Goal: Task Accomplishment & Management: Use online tool/utility

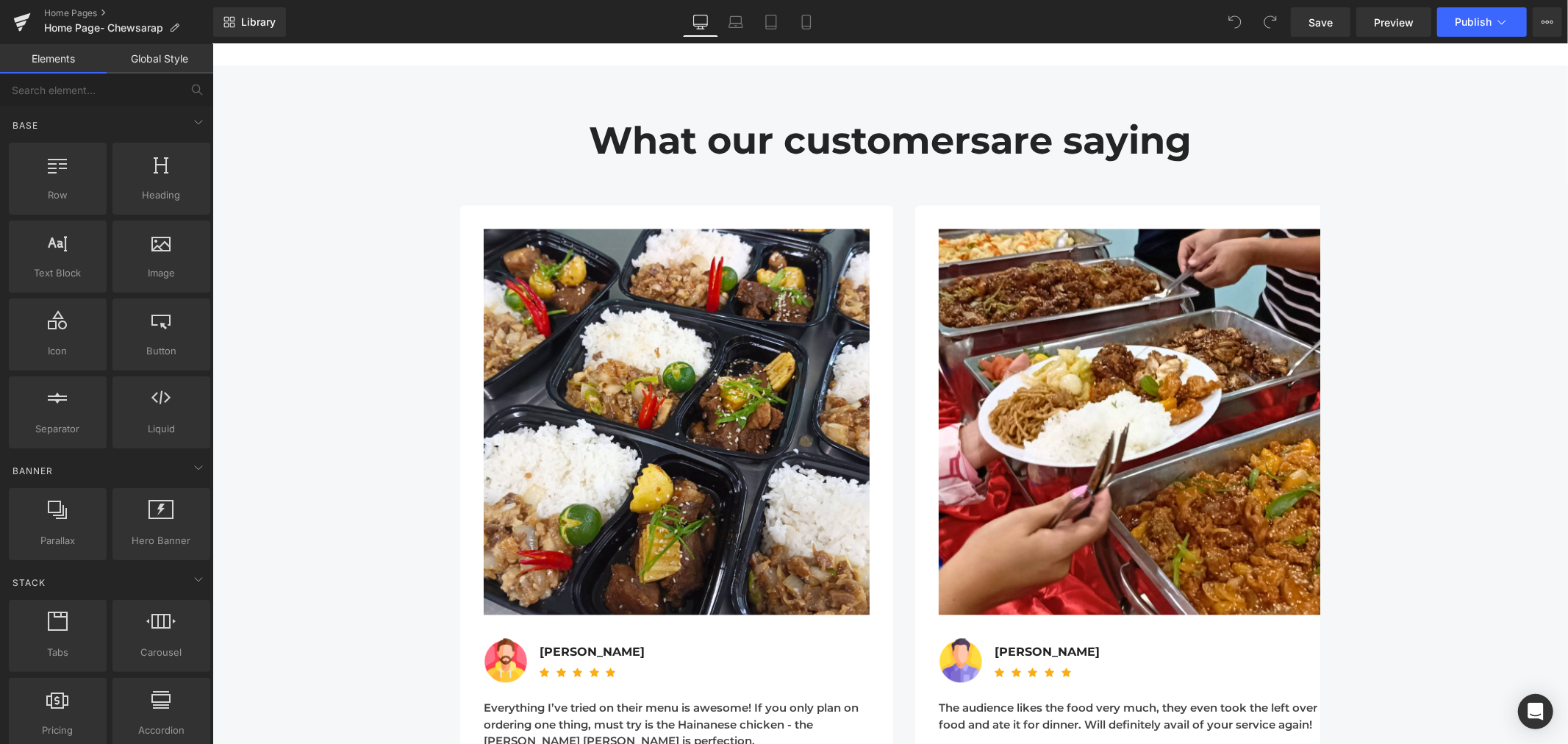
scroll to position [6944, 0]
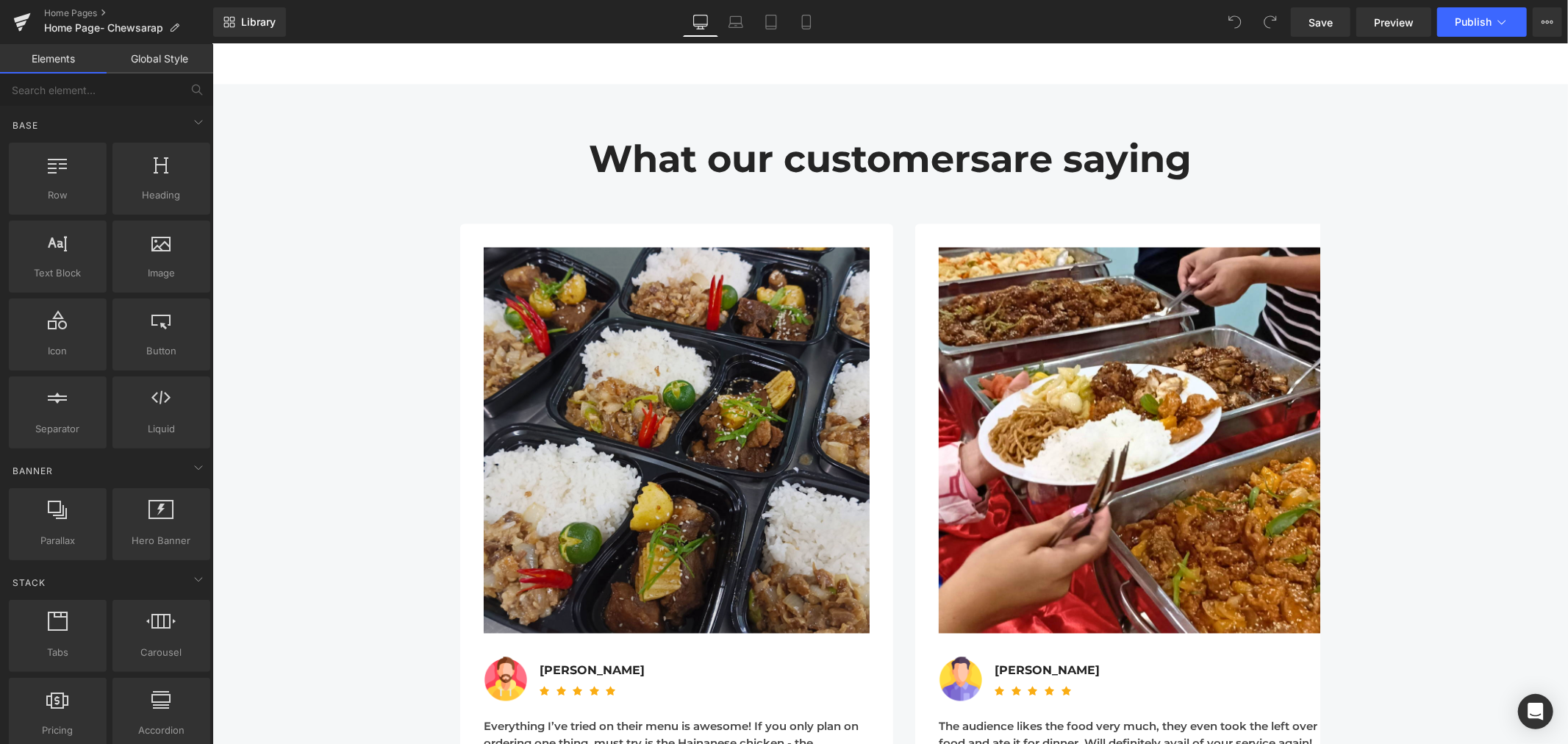
click at [719, 266] on img at bounding box center [676, 440] width 386 height 386
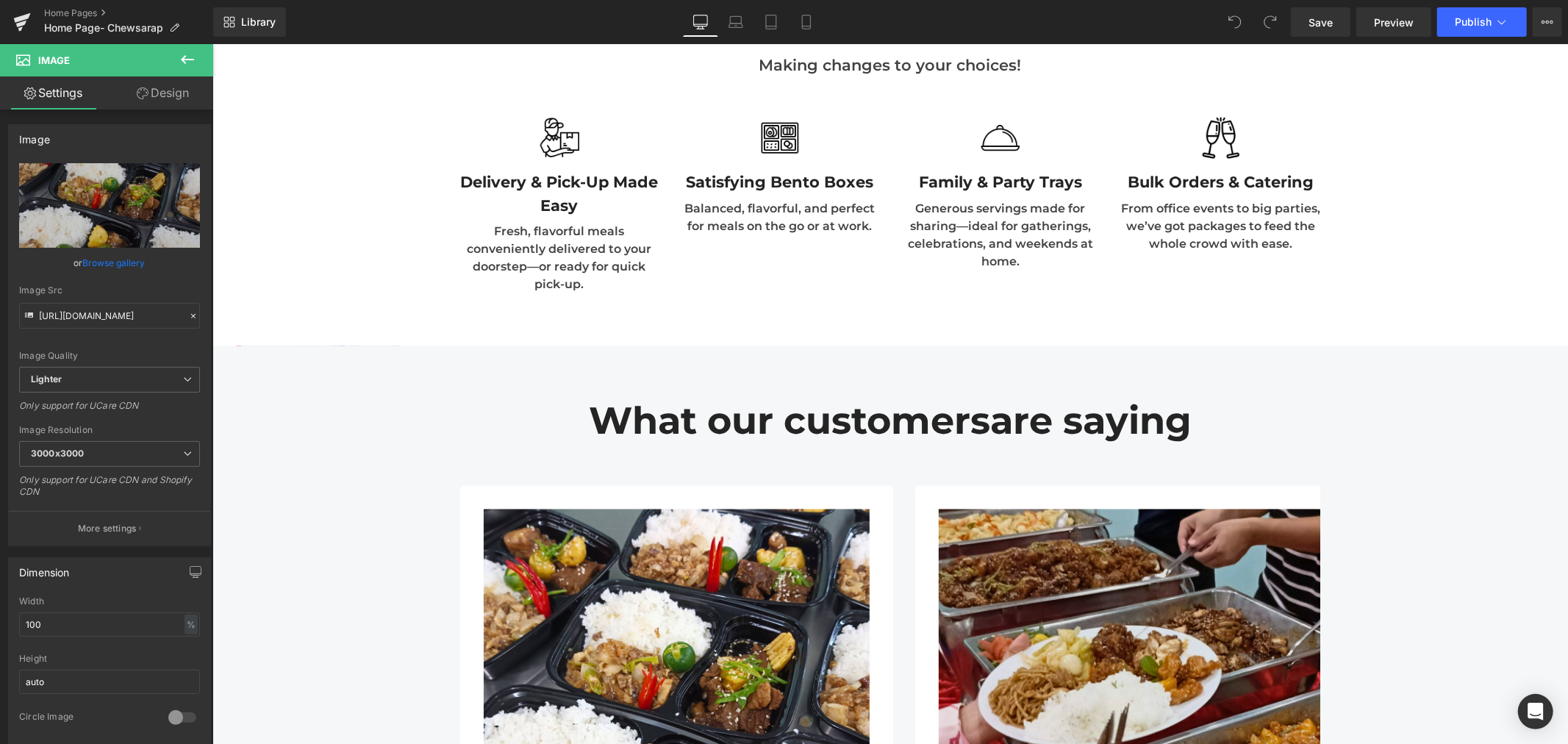
scroll to position [6862, 0]
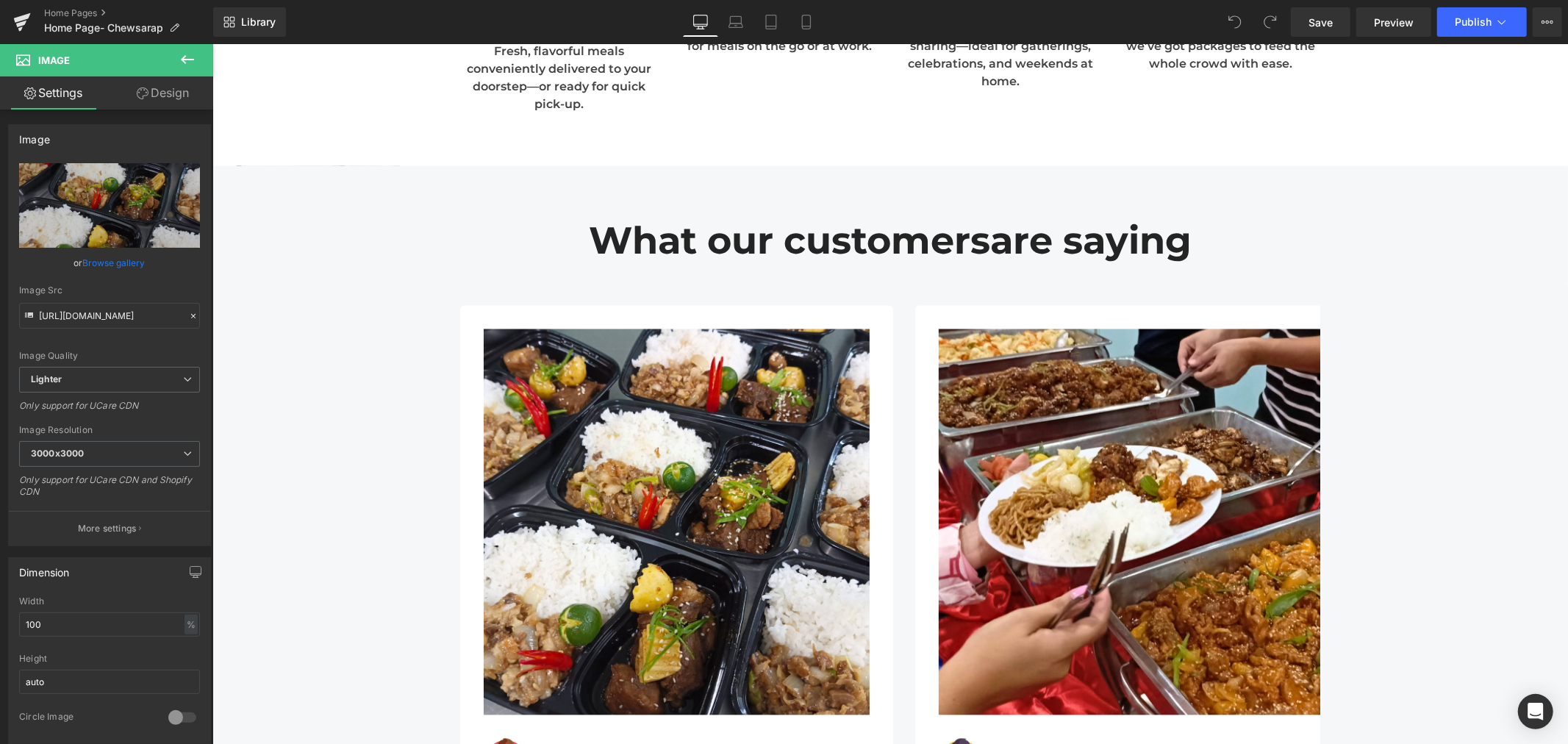
click at [1270, 237] on h2 "What our customers are saying" at bounding box center [890, 240] width 861 height 44
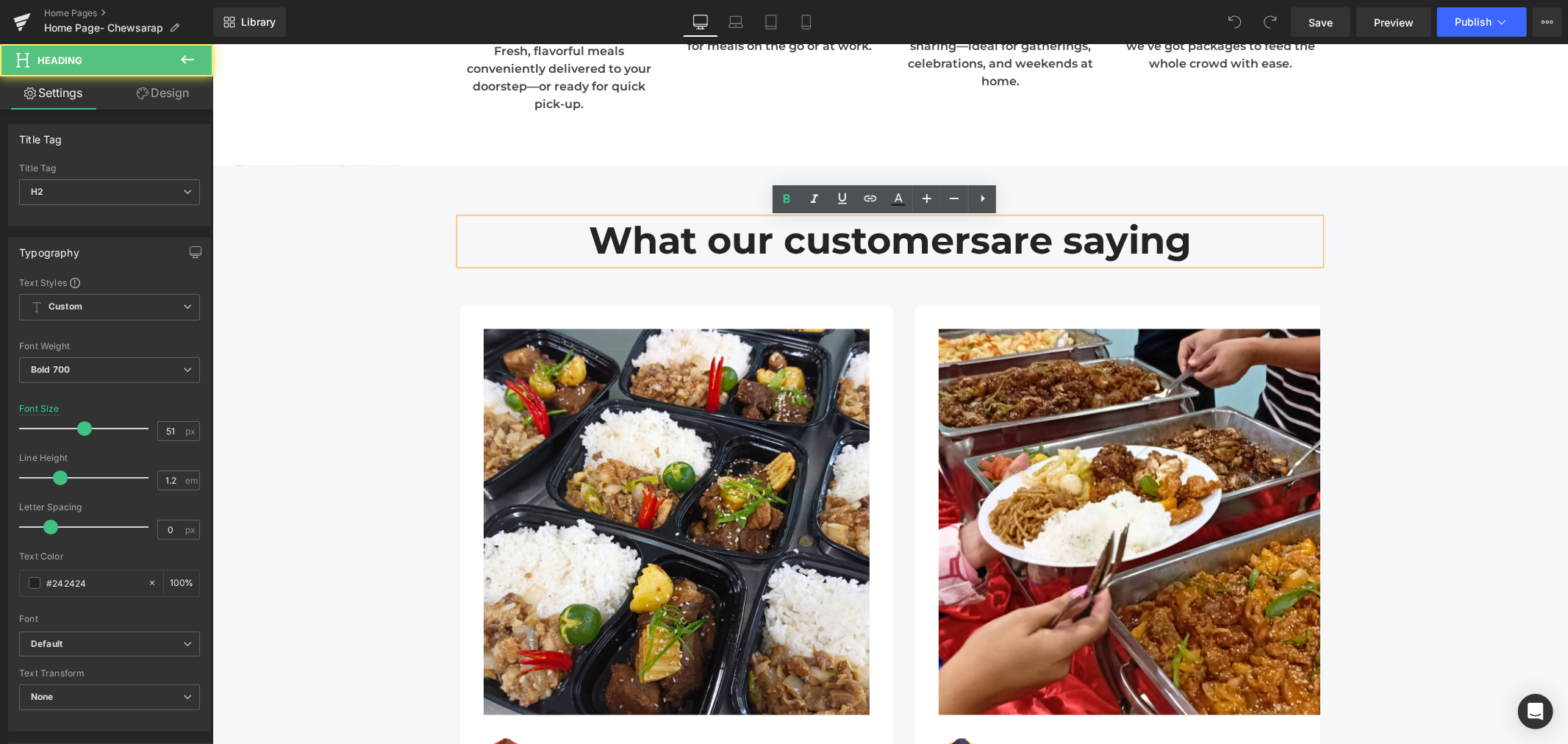
click at [1373, 230] on div "What our customers are saying Heading Image Image Kay Tan Text Block Icon Icon …" at bounding box center [890, 538] width 1356 height 683
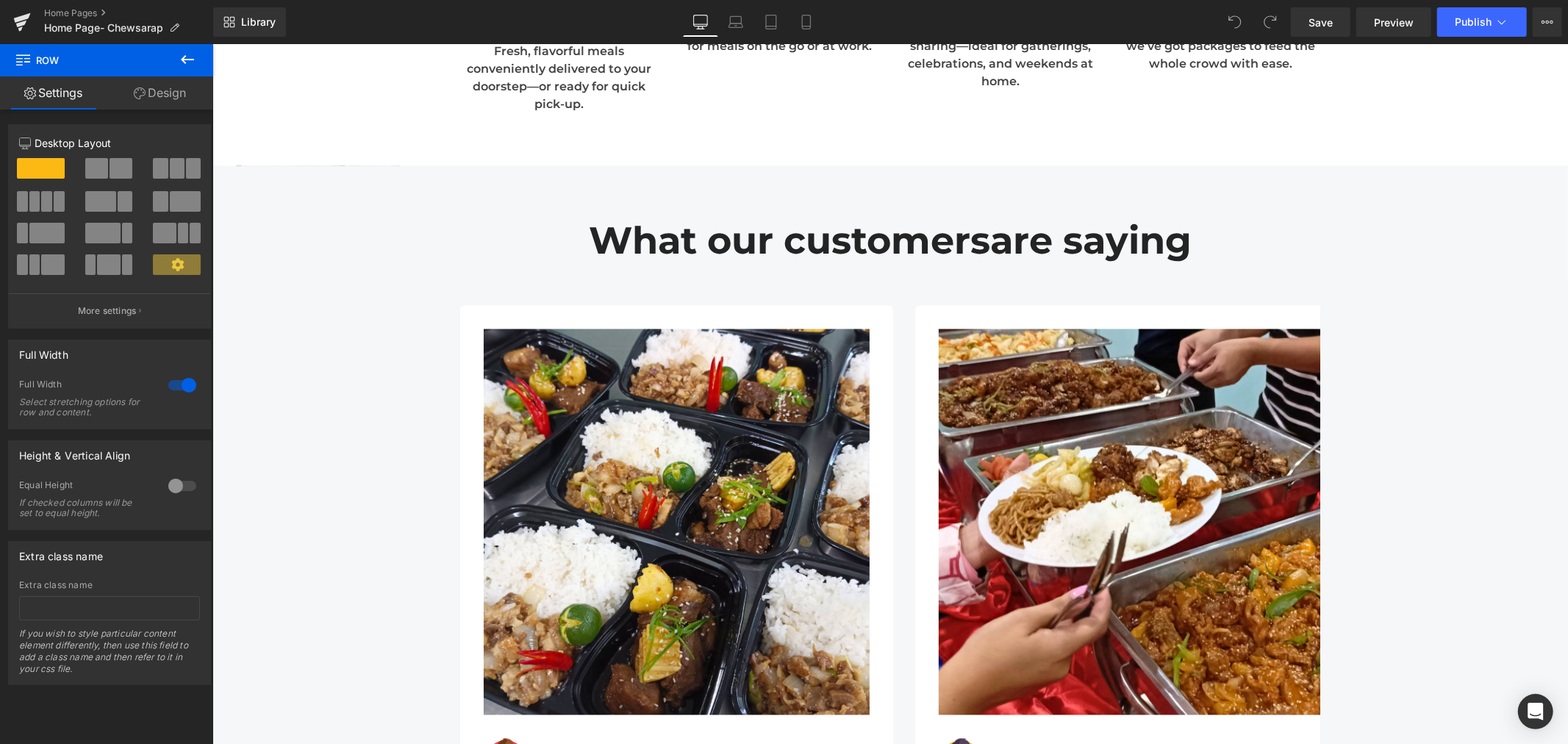
click at [1319, 318] on div "What our customers are saying Heading Image Image Kay Tan Text Block Icon Icon …" at bounding box center [889, 545] width 882 height 654
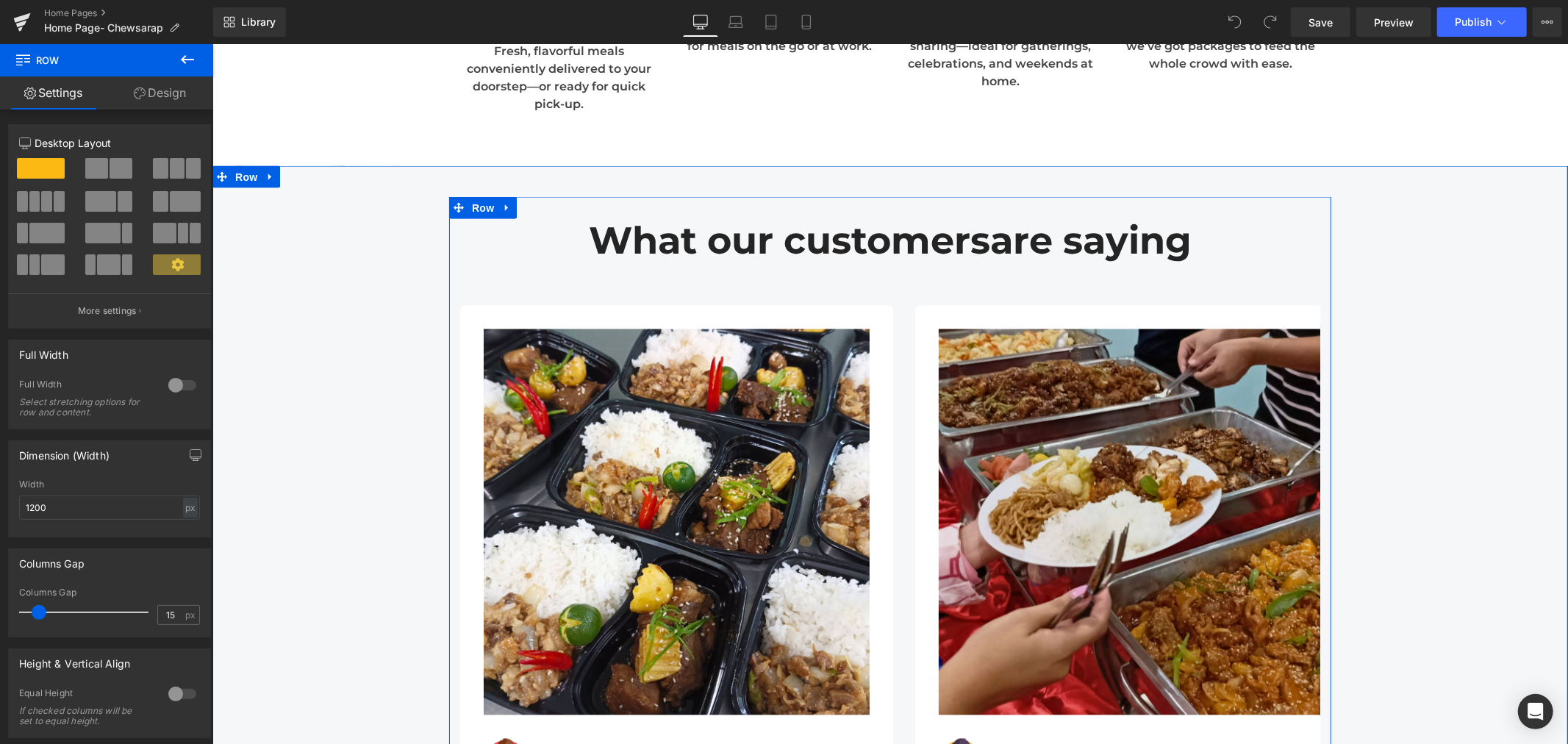
click at [1137, 391] on img at bounding box center [1131, 521] width 386 height 386
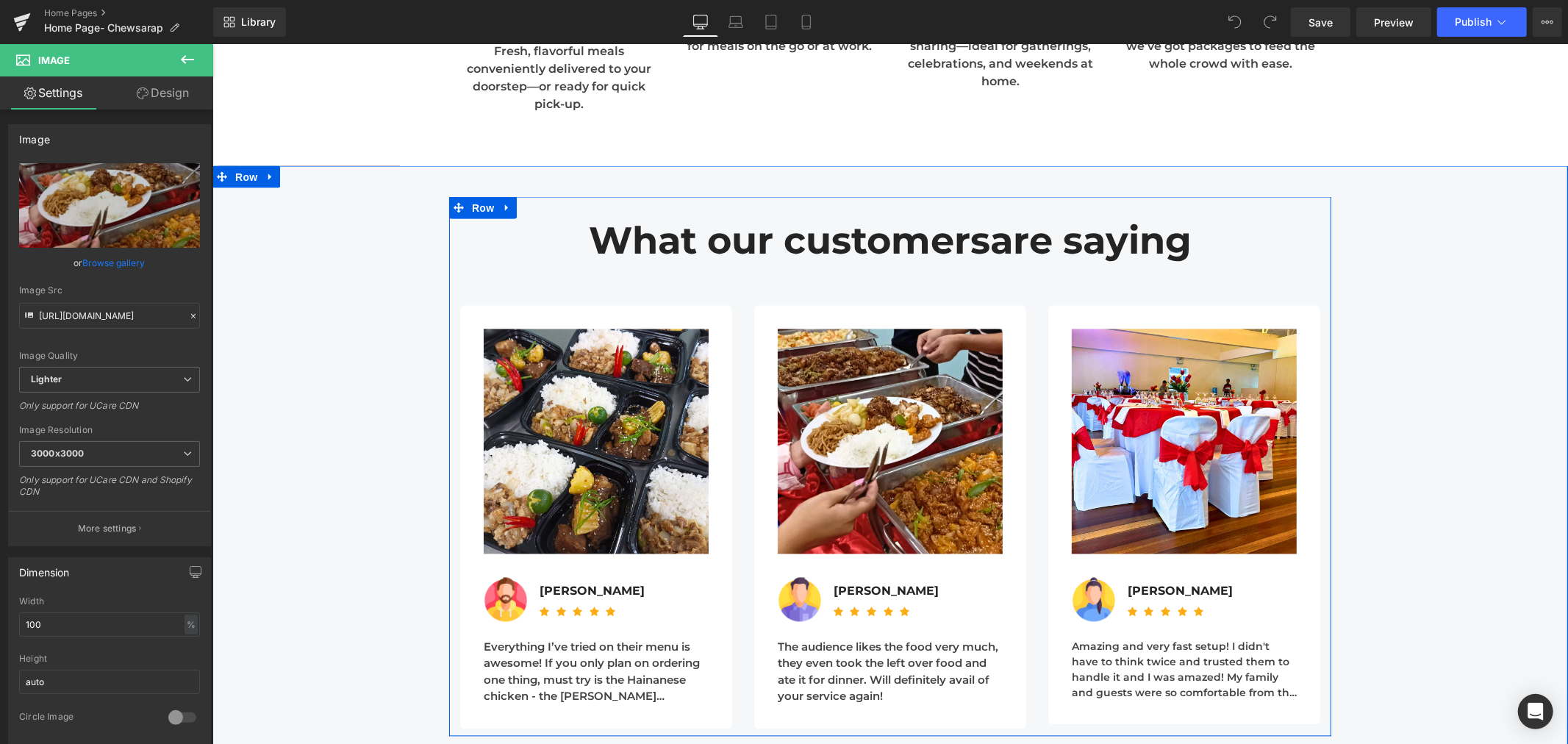
click at [872, 277] on div "Image Image Kay Tan Text Block Icon Icon Icon Icon Icon Icon List Hoz" at bounding box center [890, 495] width 861 height 464
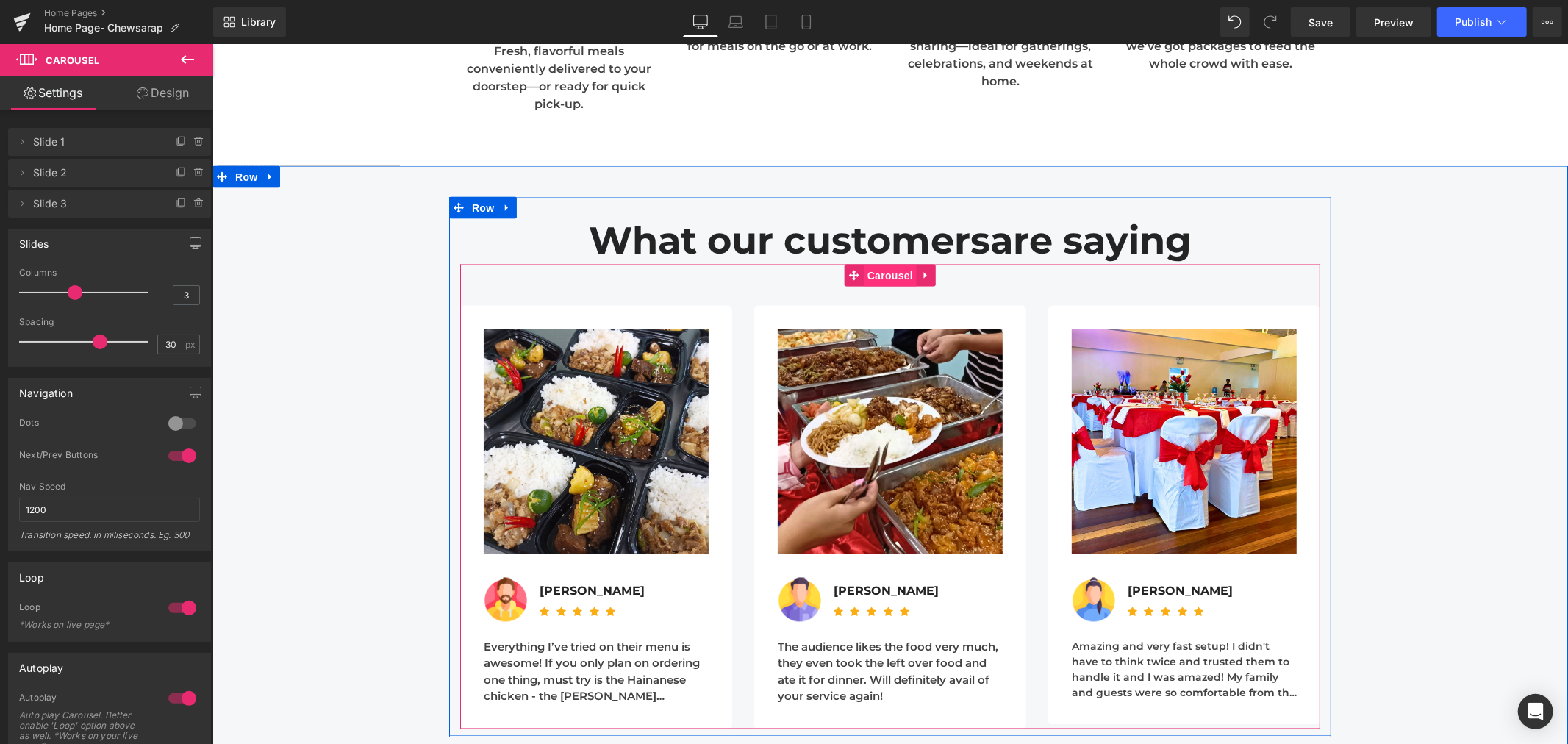
click at [880, 274] on span "Carousel" at bounding box center [890, 275] width 53 height 22
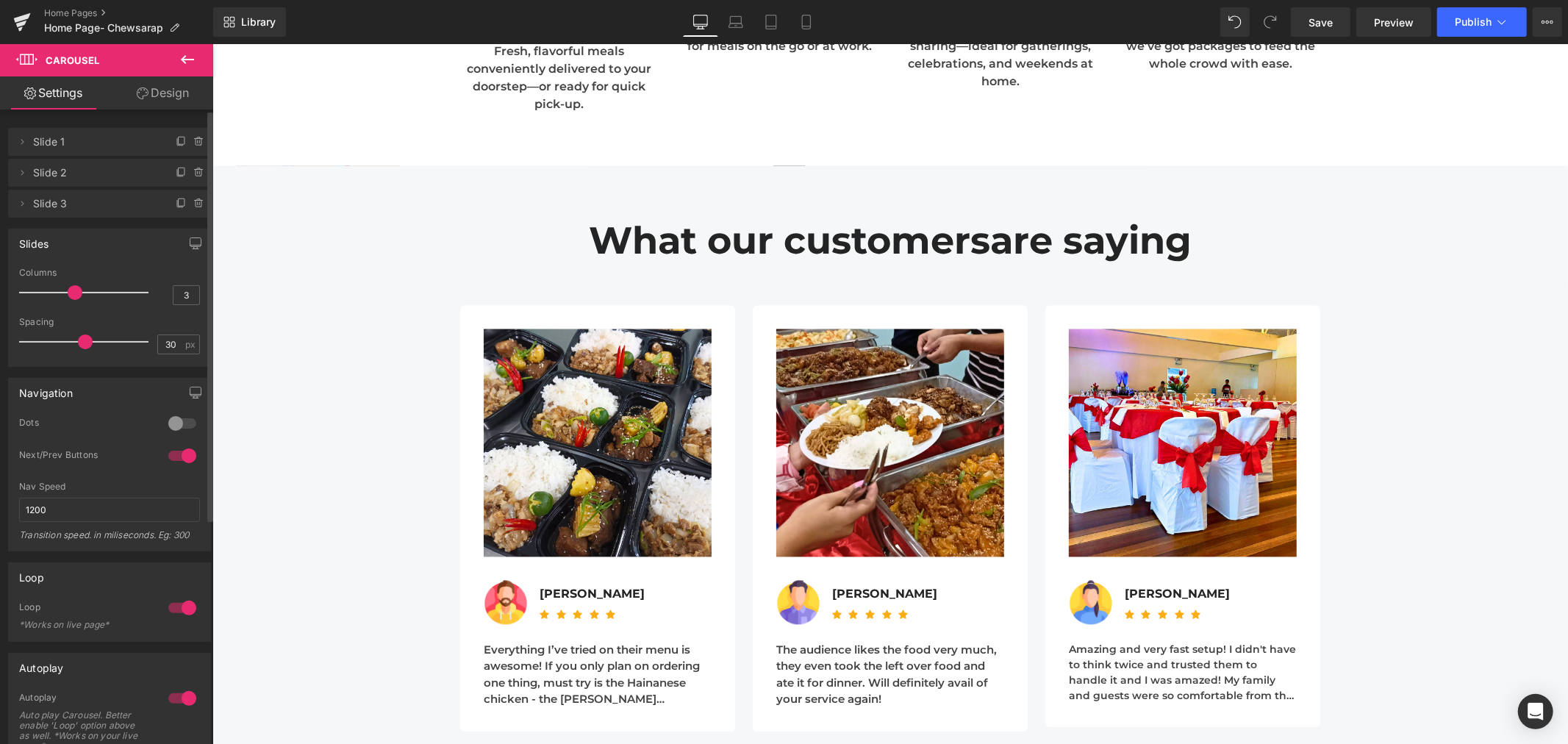
drag, startPoint x: 95, startPoint y: 345, endPoint x: 79, endPoint y: 345, distance: 16.0
click at [79, 345] on span at bounding box center [85, 342] width 15 height 15
click at [160, 335] on input "30" at bounding box center [170, 343] width 26 height 18
click at [166, 343] on input "2024" at bounding box center [170, 343] width 26 height 18
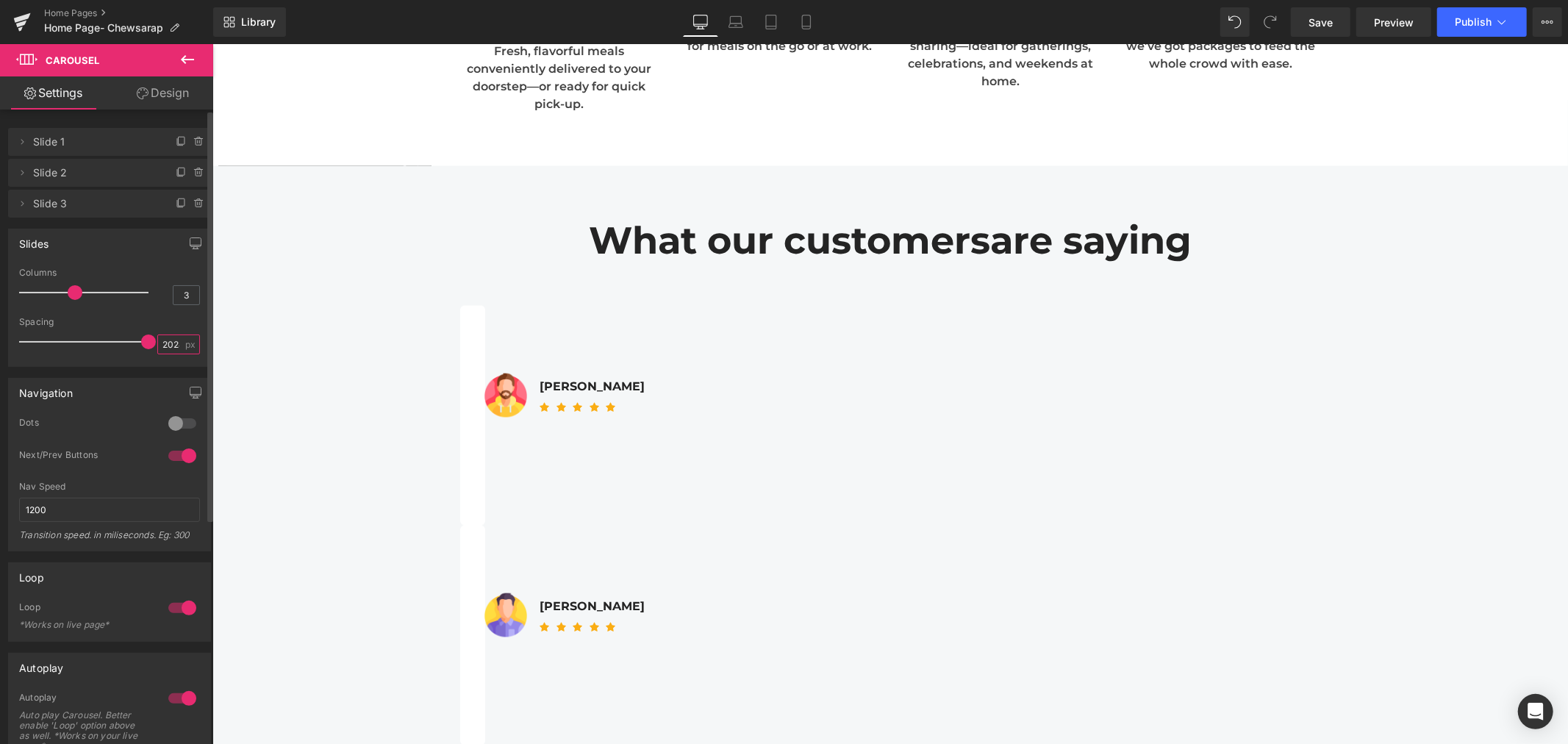
click at [166, 343] on input "2024" at bounding box center [170, 343] width 26 height 18
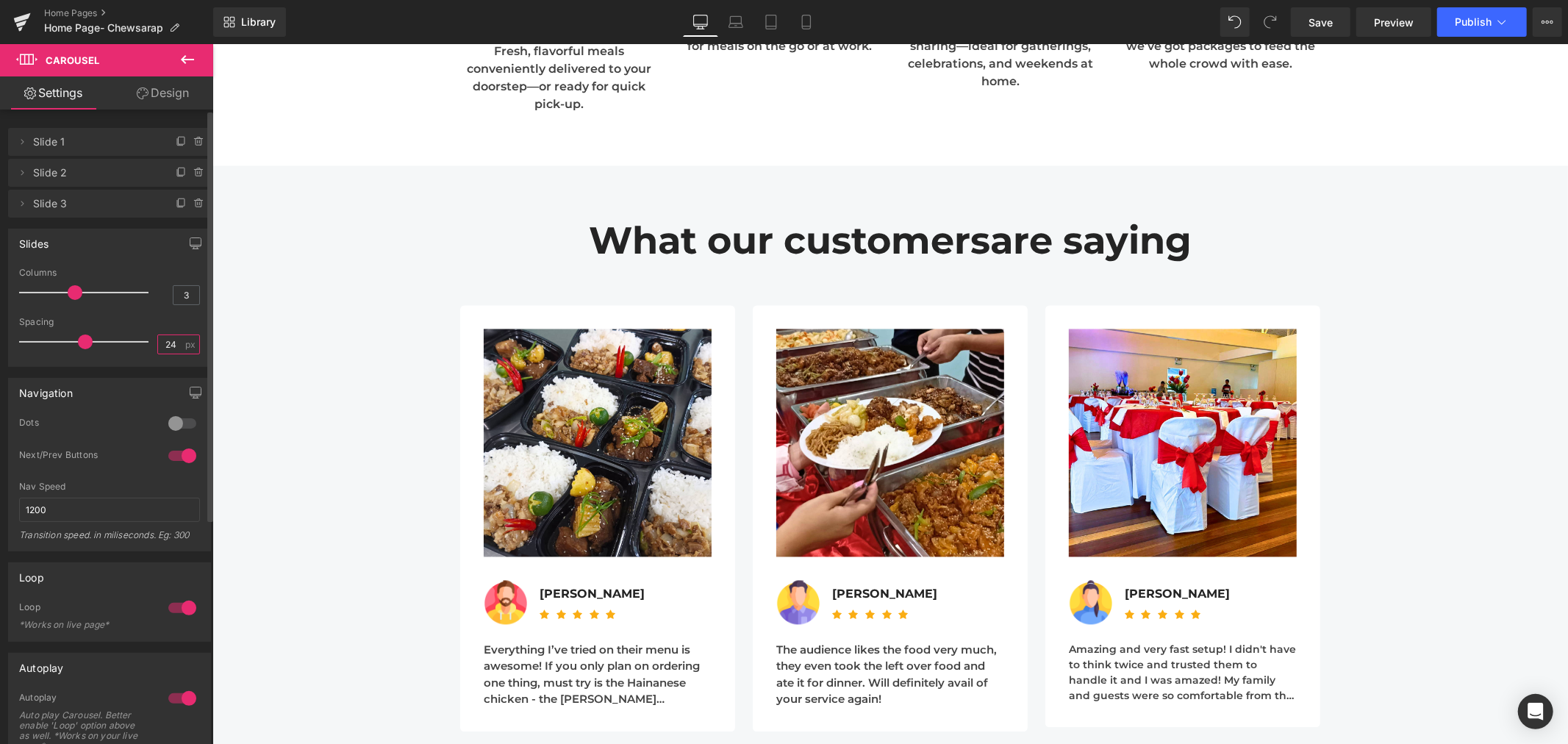
click at [178, 341] on input "24" at bounding box center [170, 343] width 26 height 18
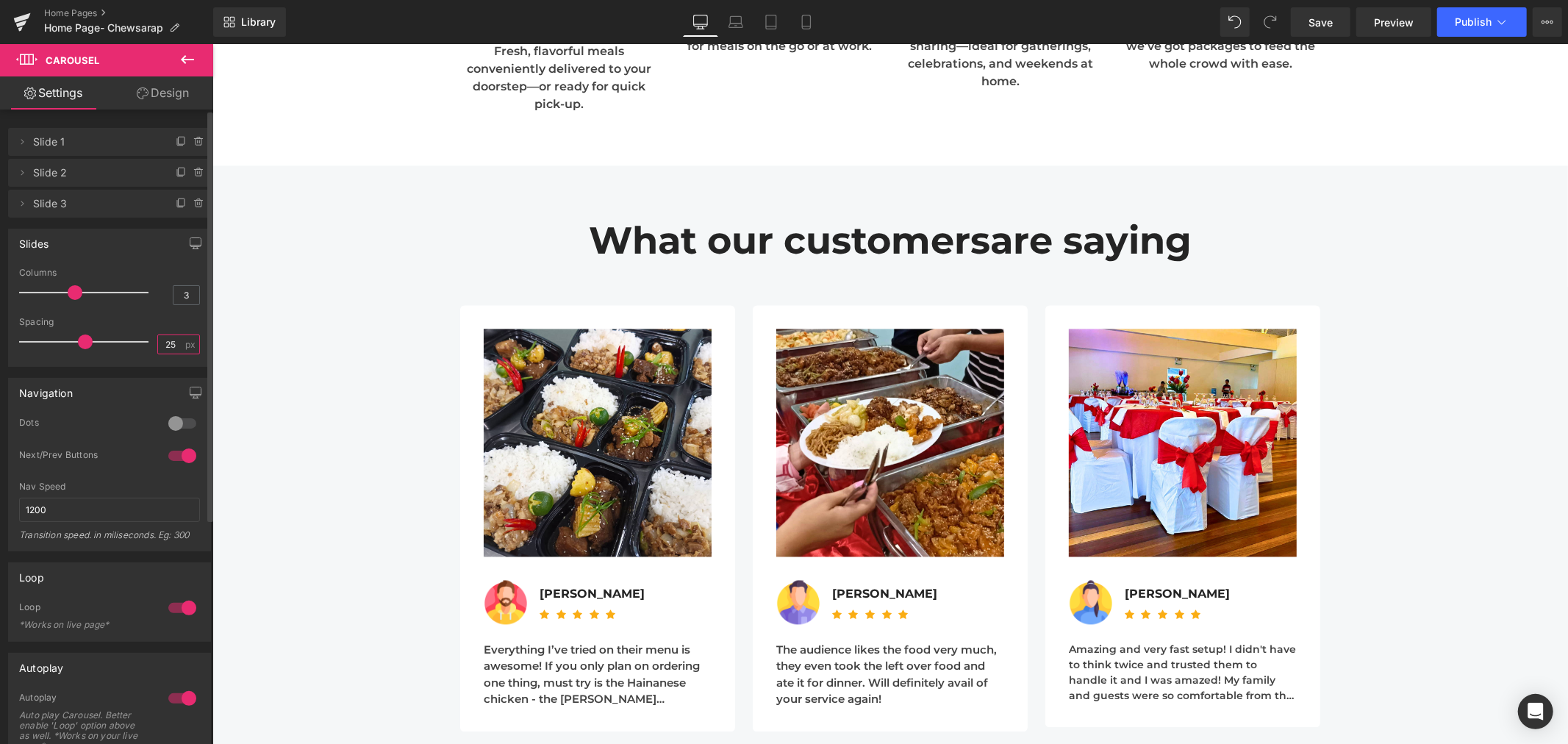
type input "25"
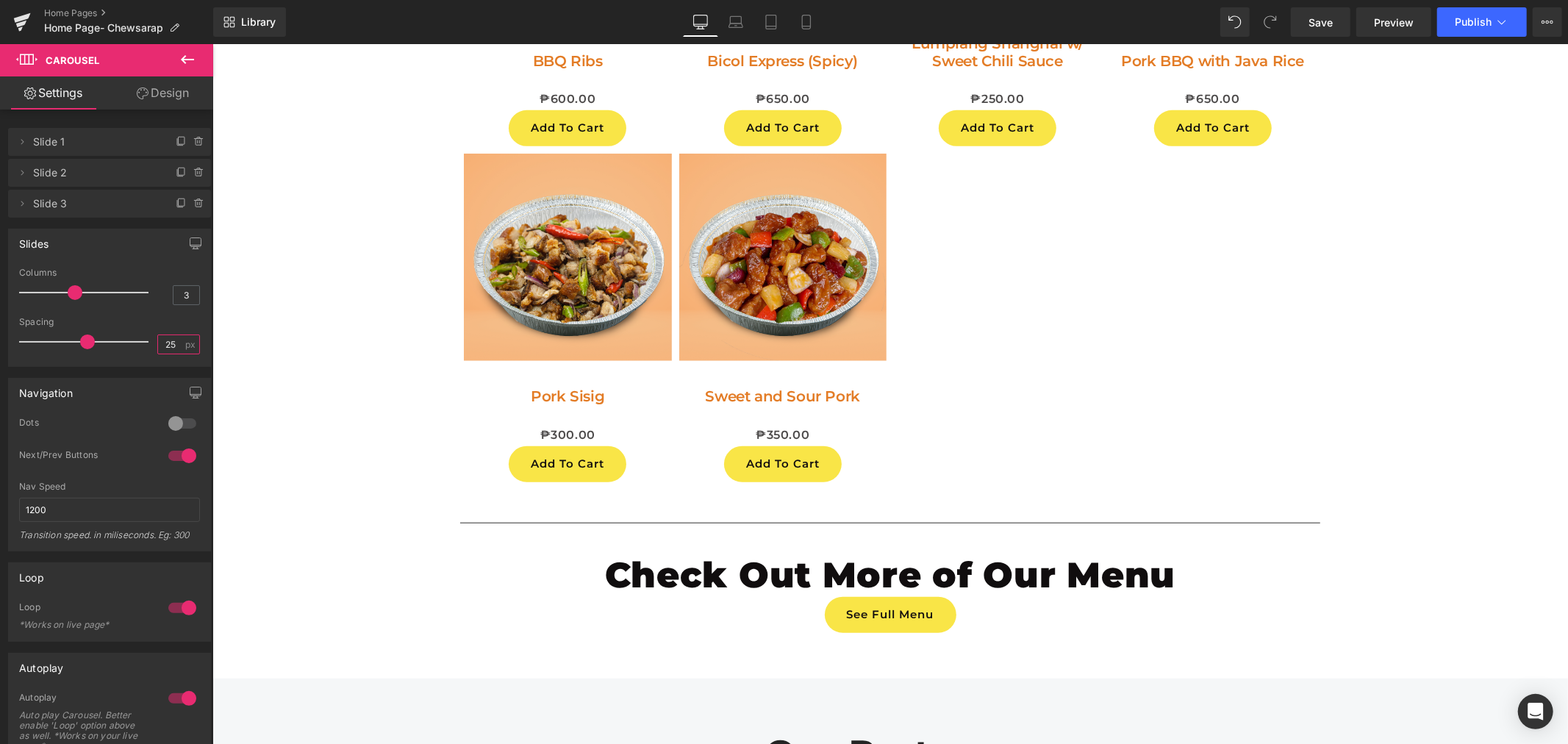
scroll to position [5392, 0]
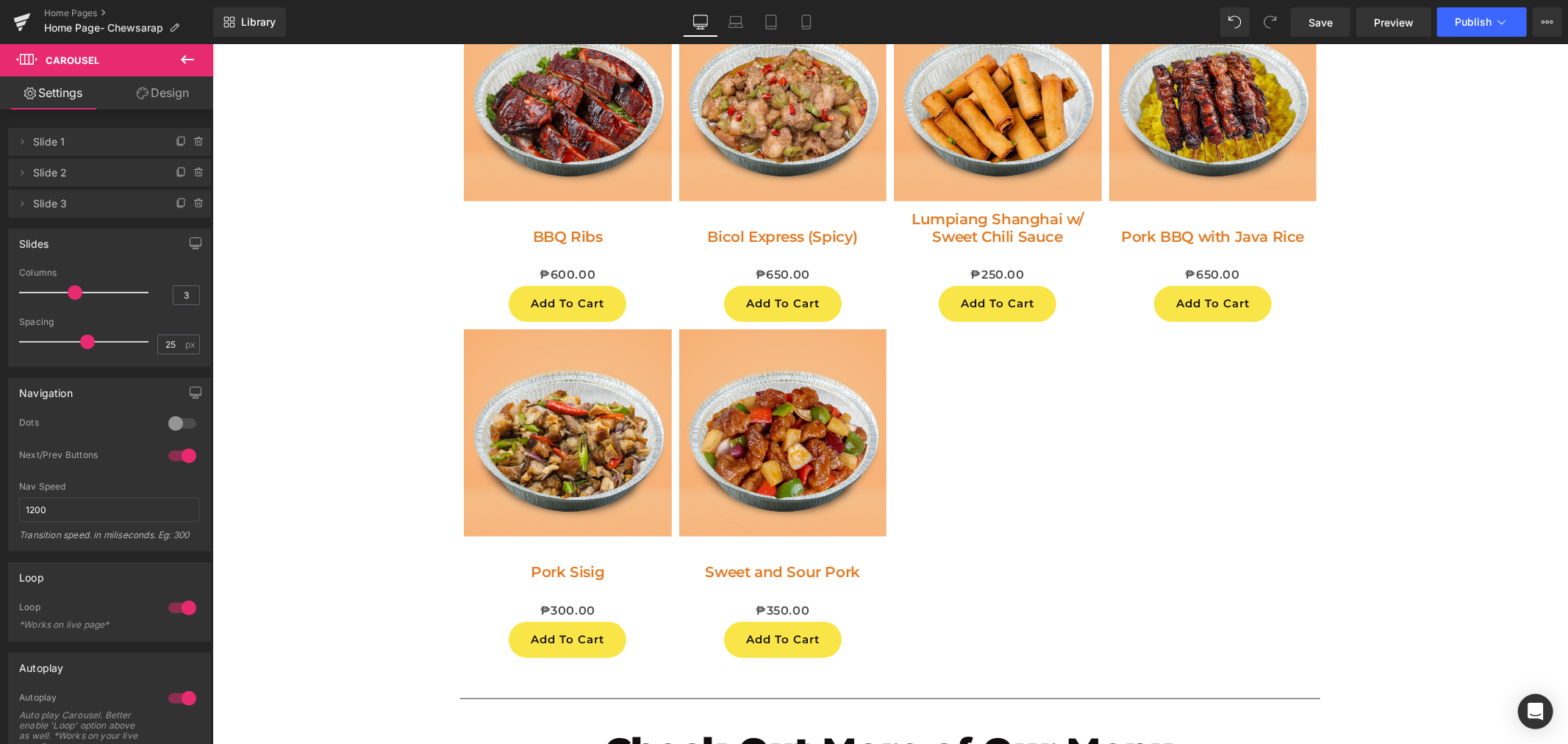
click at [858, 387] on img at bounding box center [783, 432] width 208 height 208
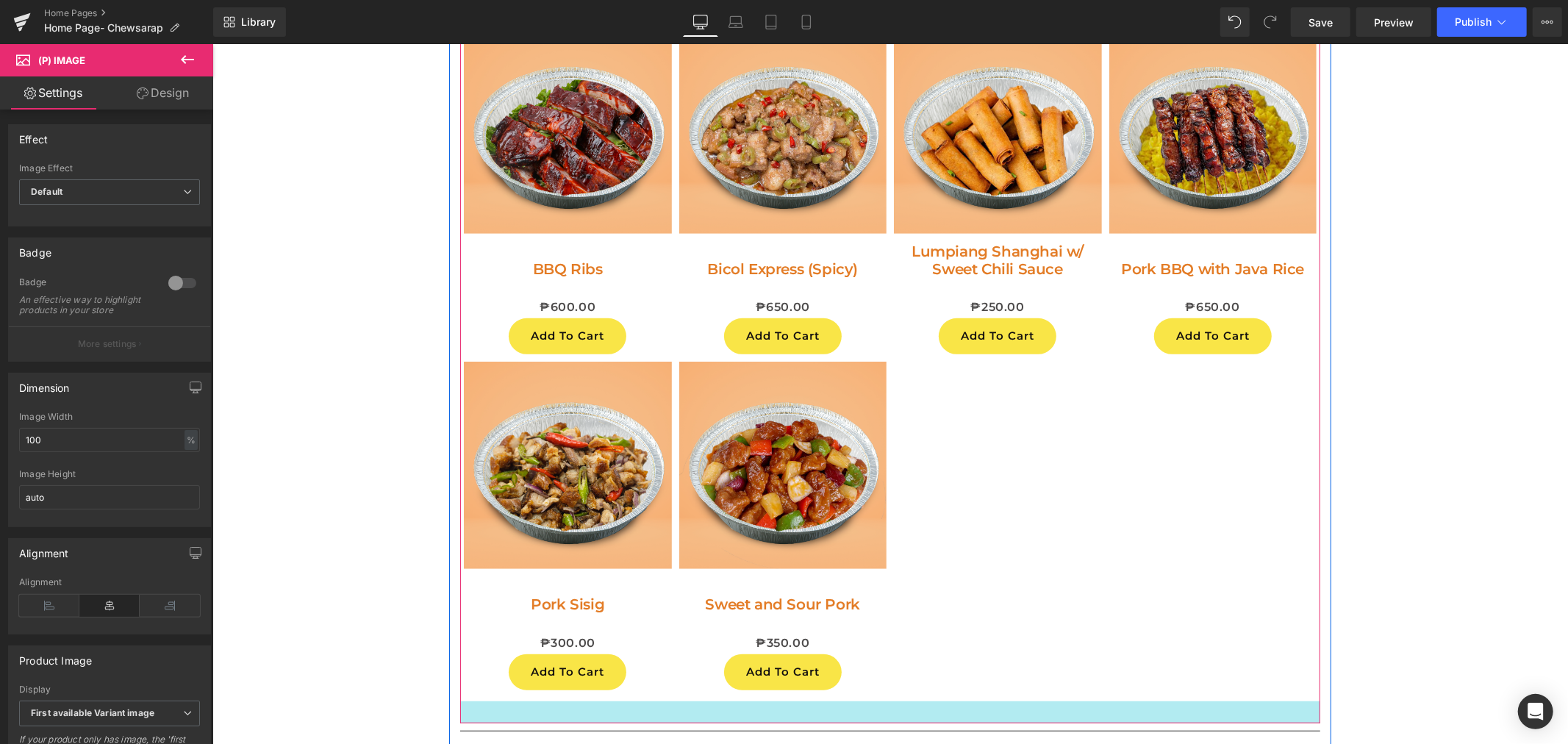
scroll to position [5637, 0]
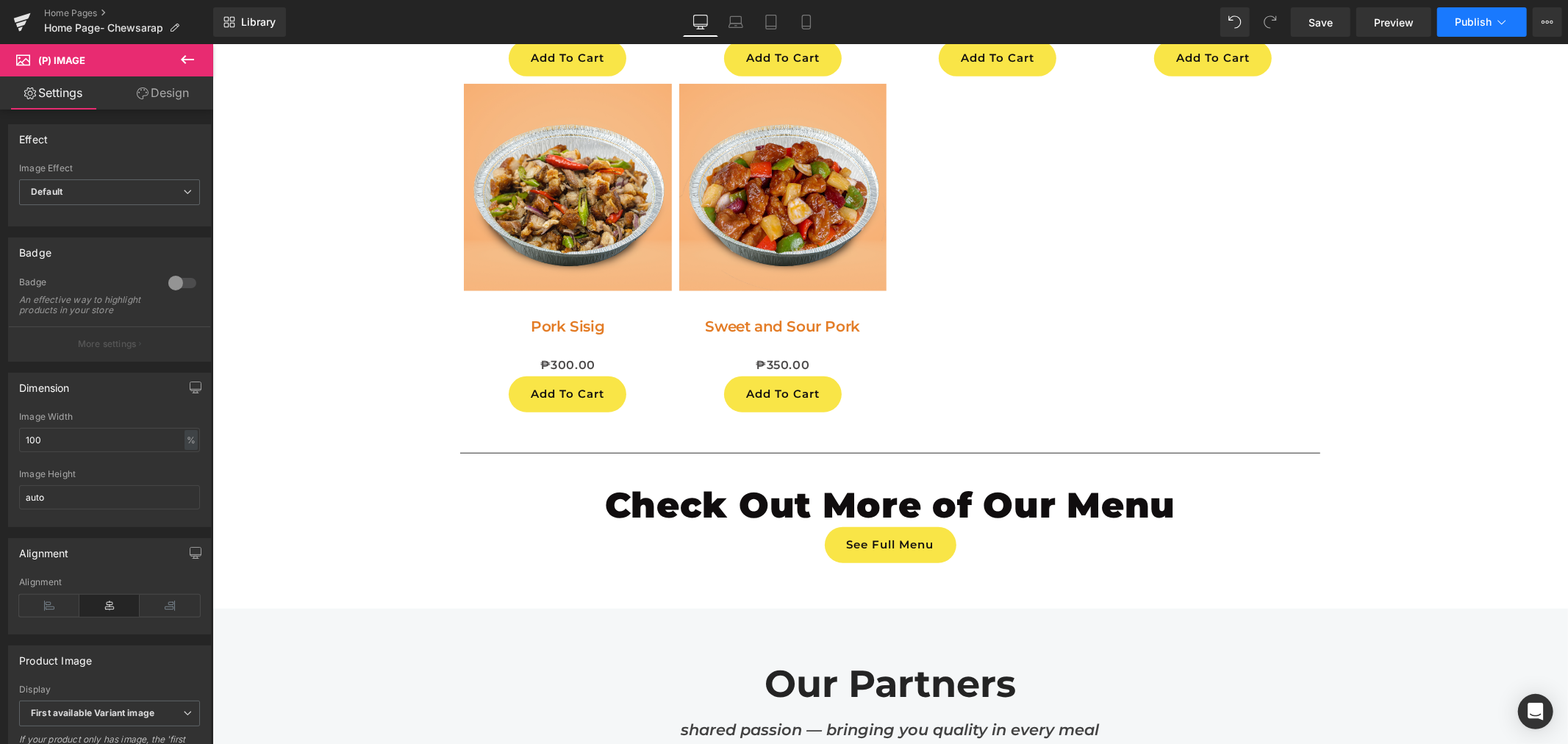
click at [1457, 16] on span "Publish" at bounding box center [1472, 22] width 37 height 11
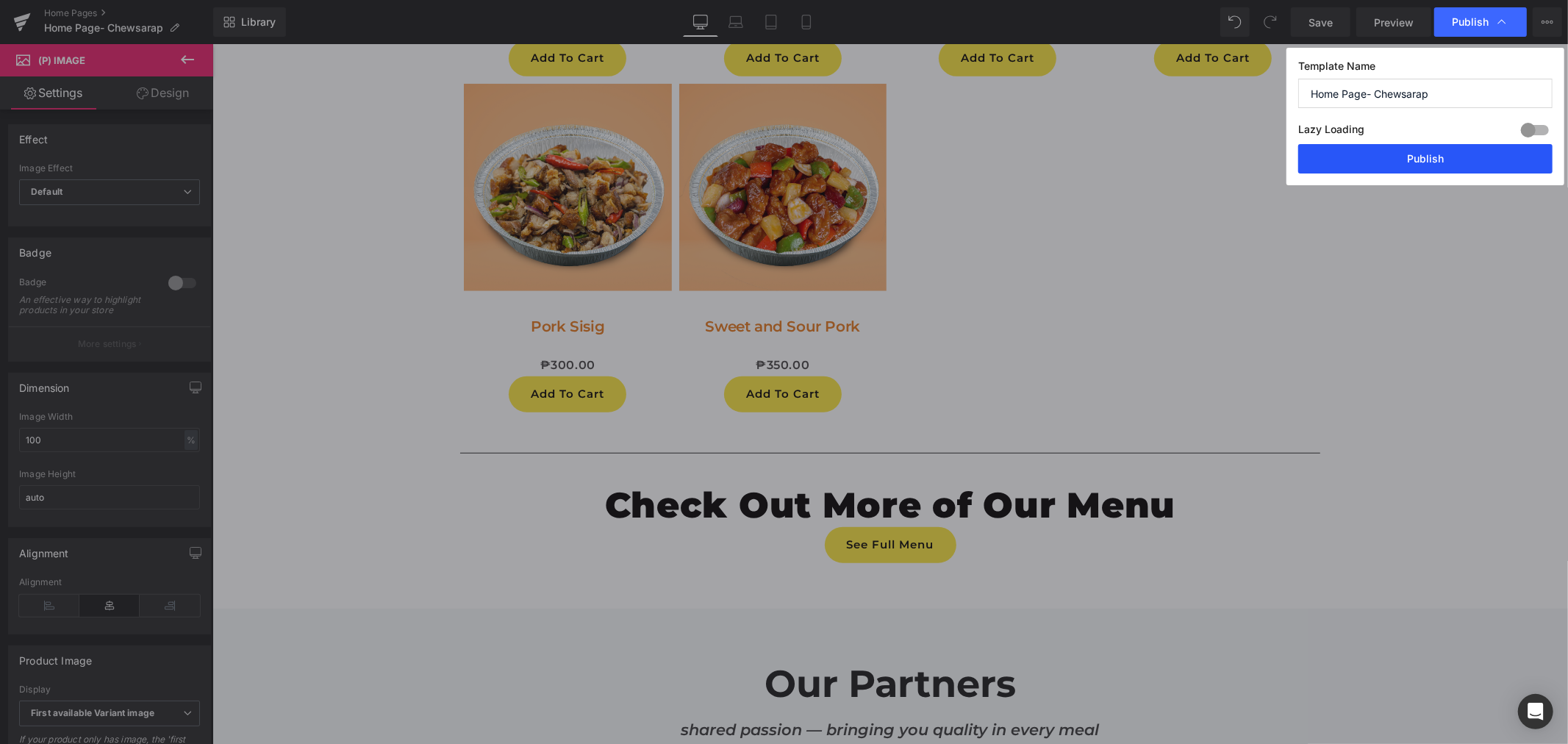
click at [1395, 157] on button "Publish" at bounding box center [1425, 158] width 254 height 29
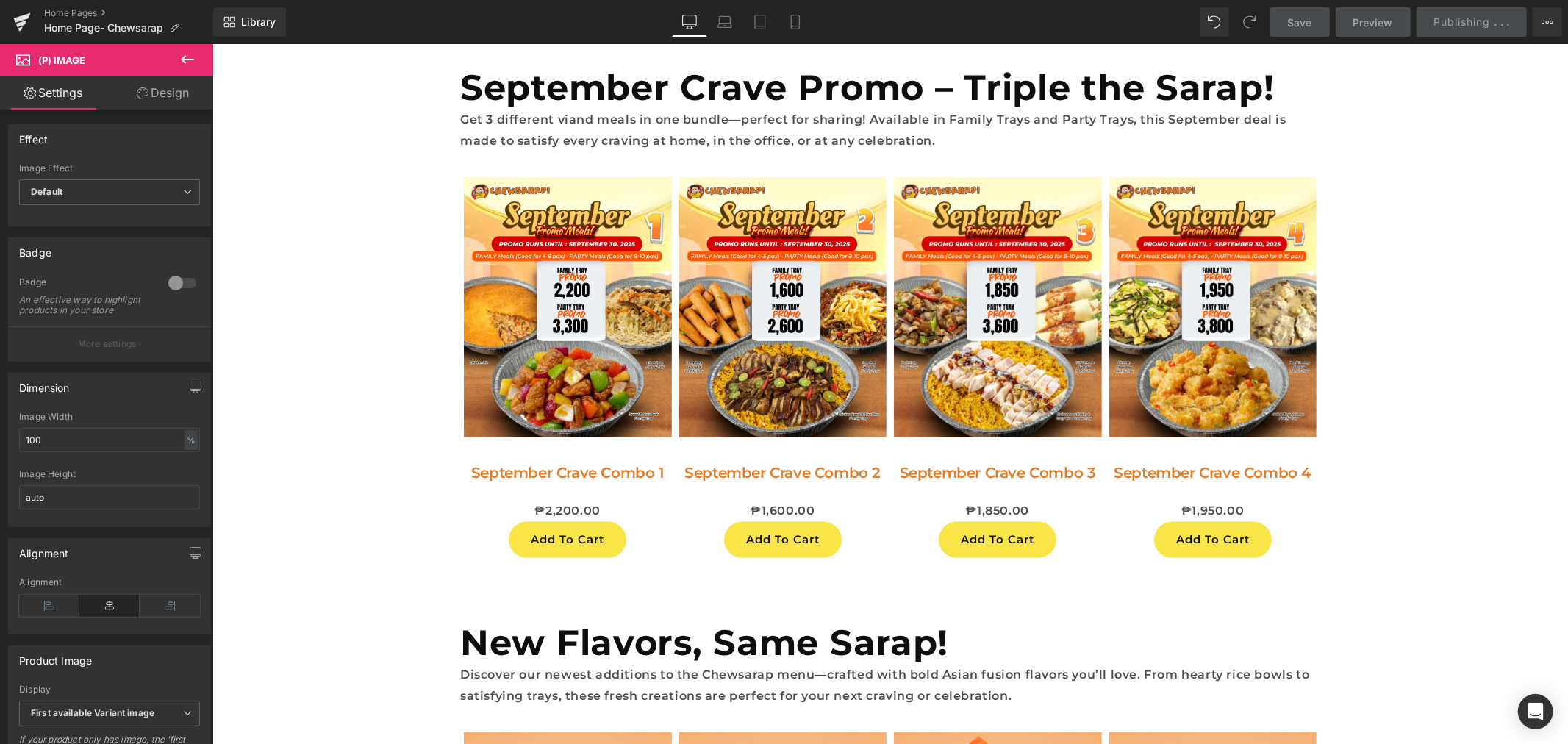
scroll to position [1309, 0]
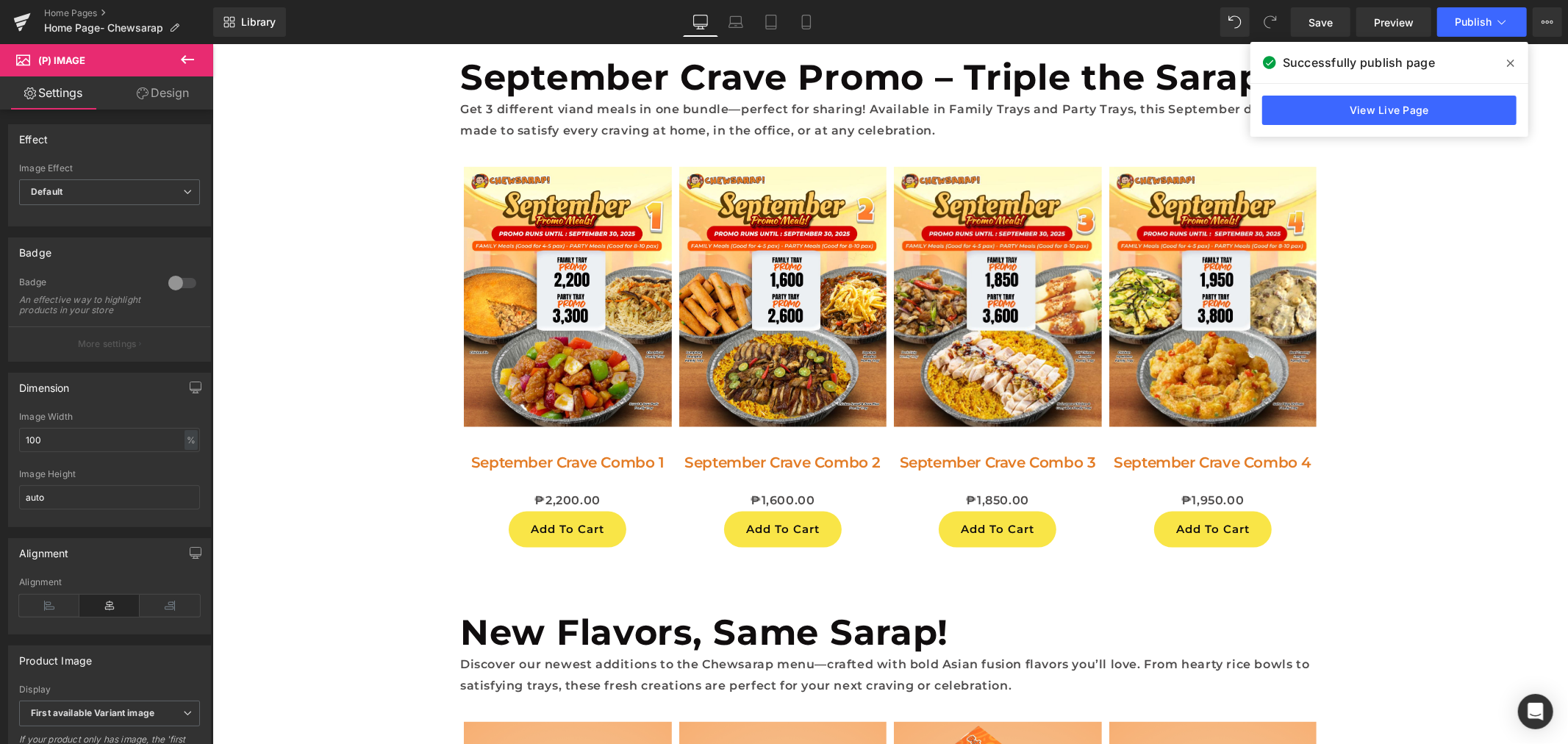
click at [190, 53] on icon at bounding box center [187, 60] width 18 height 18
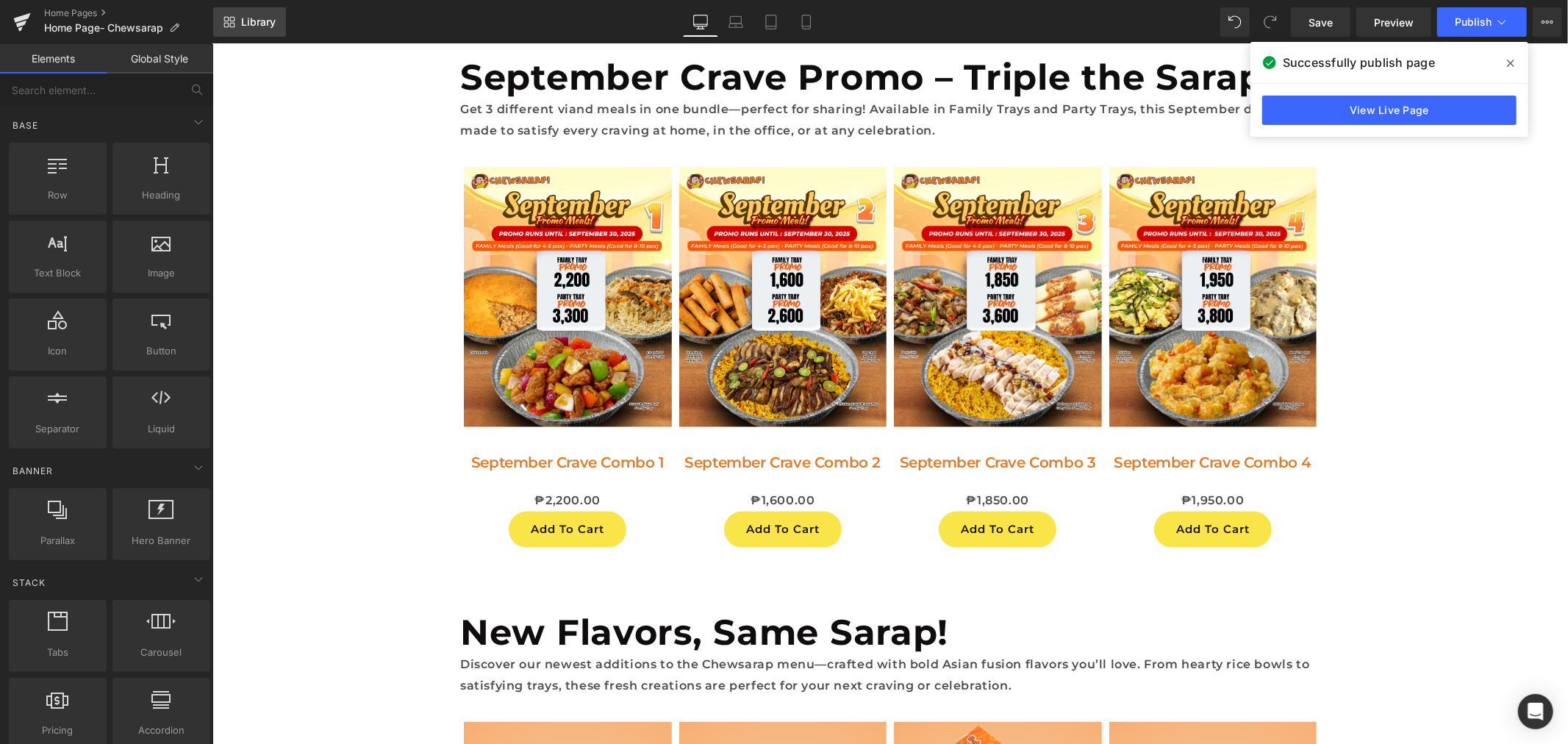
click at [256, 18] on span "Library" at bounding box center [258, 22] width 35 height 13
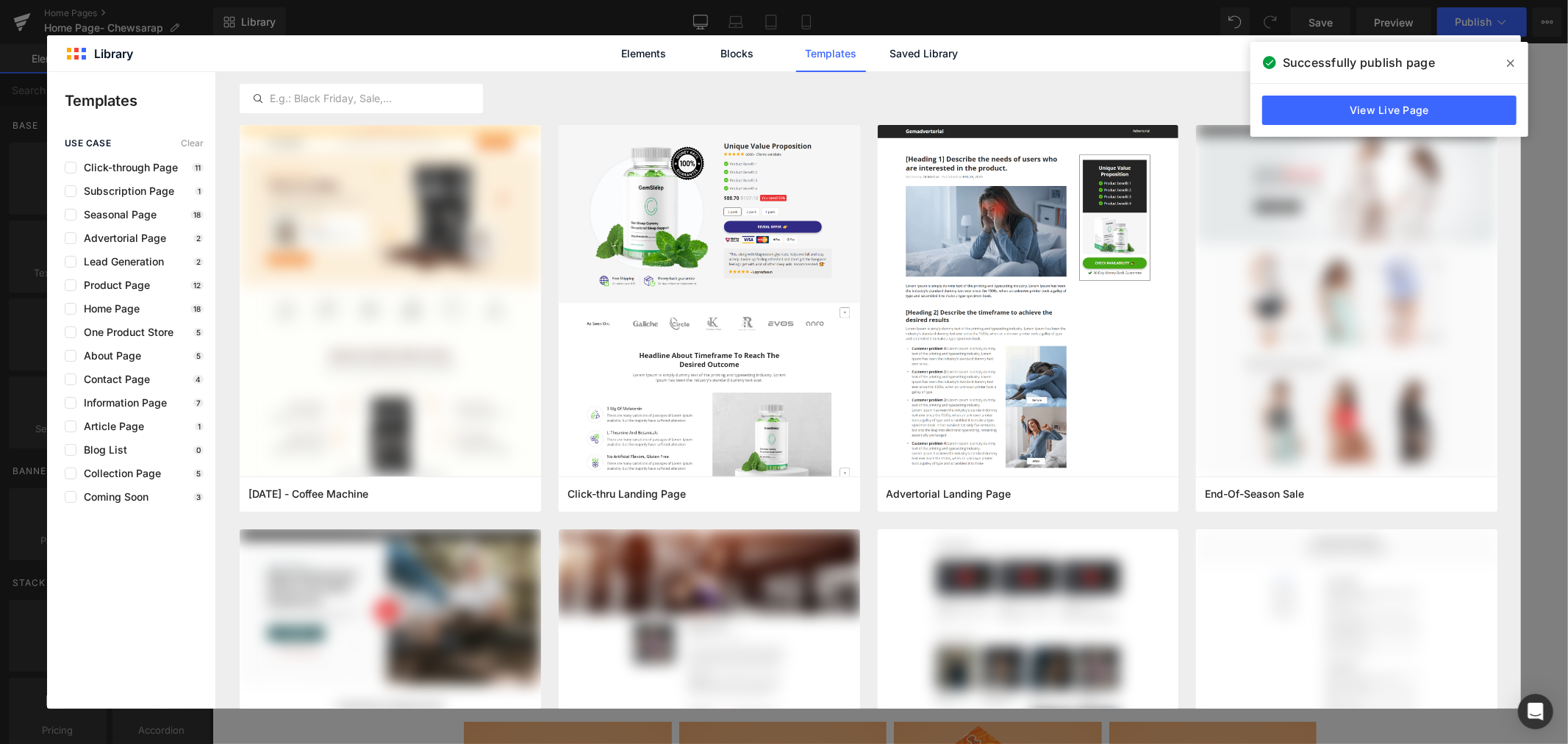
click at [1513, 63] on icon at bounding box center [1511, 63] width 8 height 11
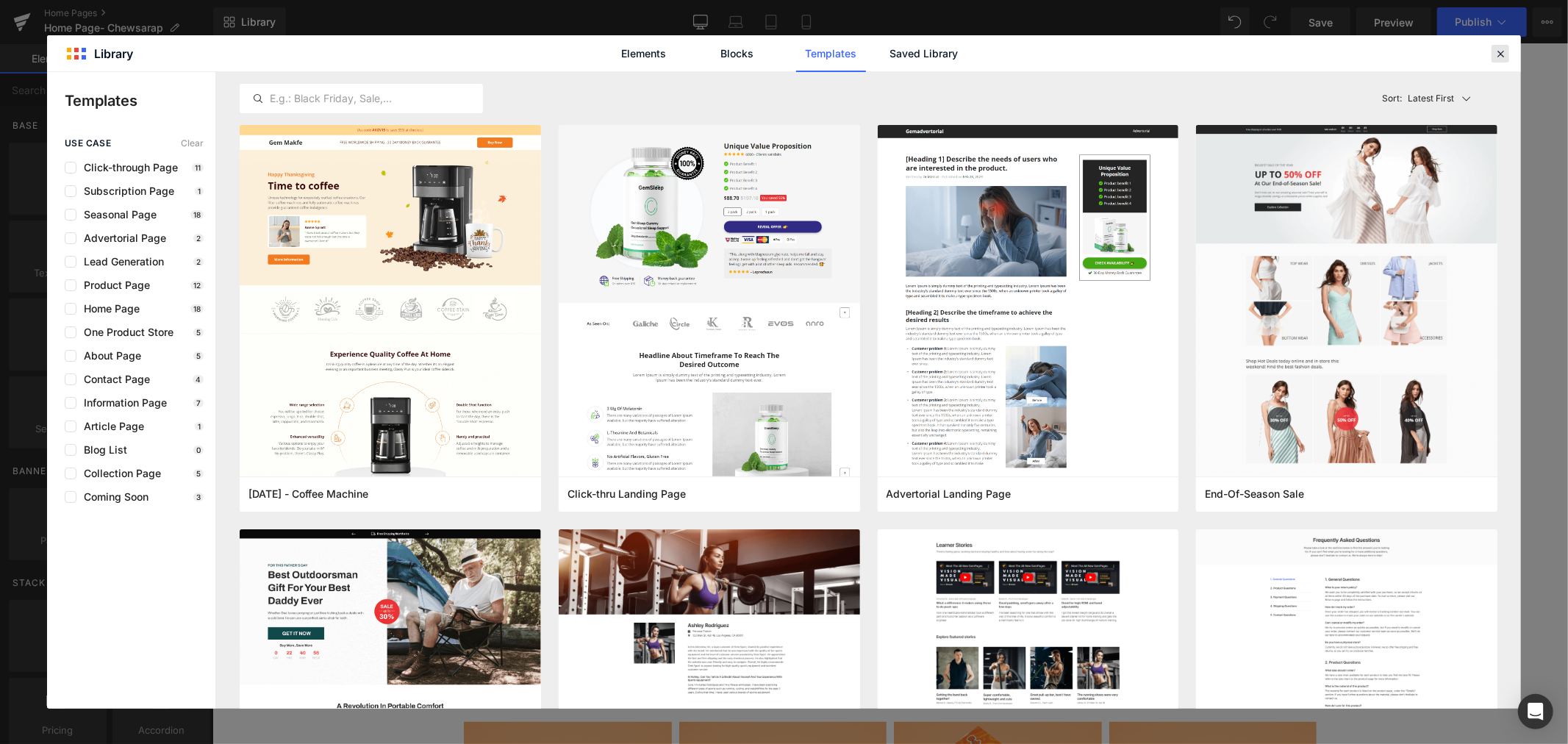
click at [1504, 61] on div at bounding box center [1500, 53] width 18 height 18
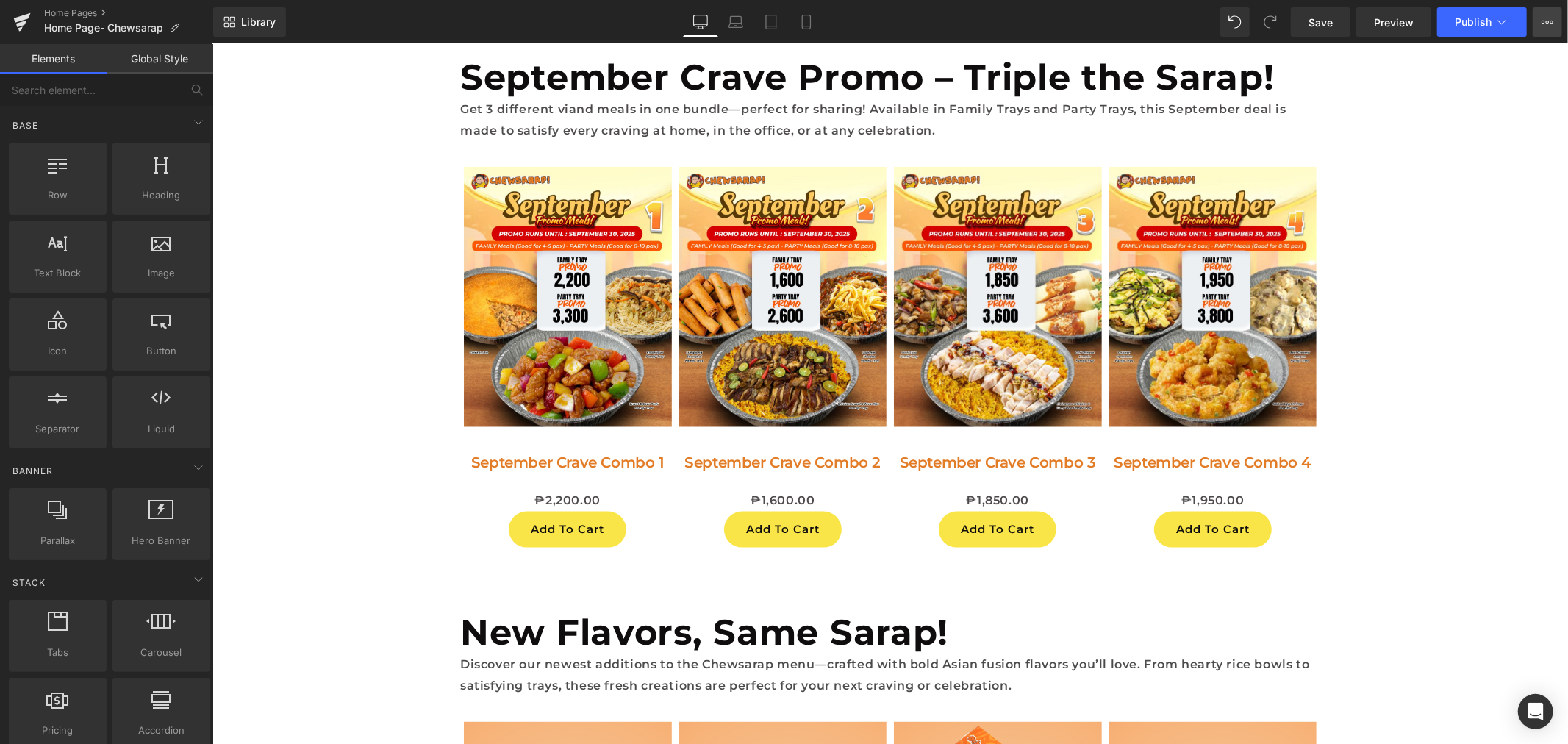
click at [1544, 17] on icon at bounding box center [1547, 22] width 11 height 11
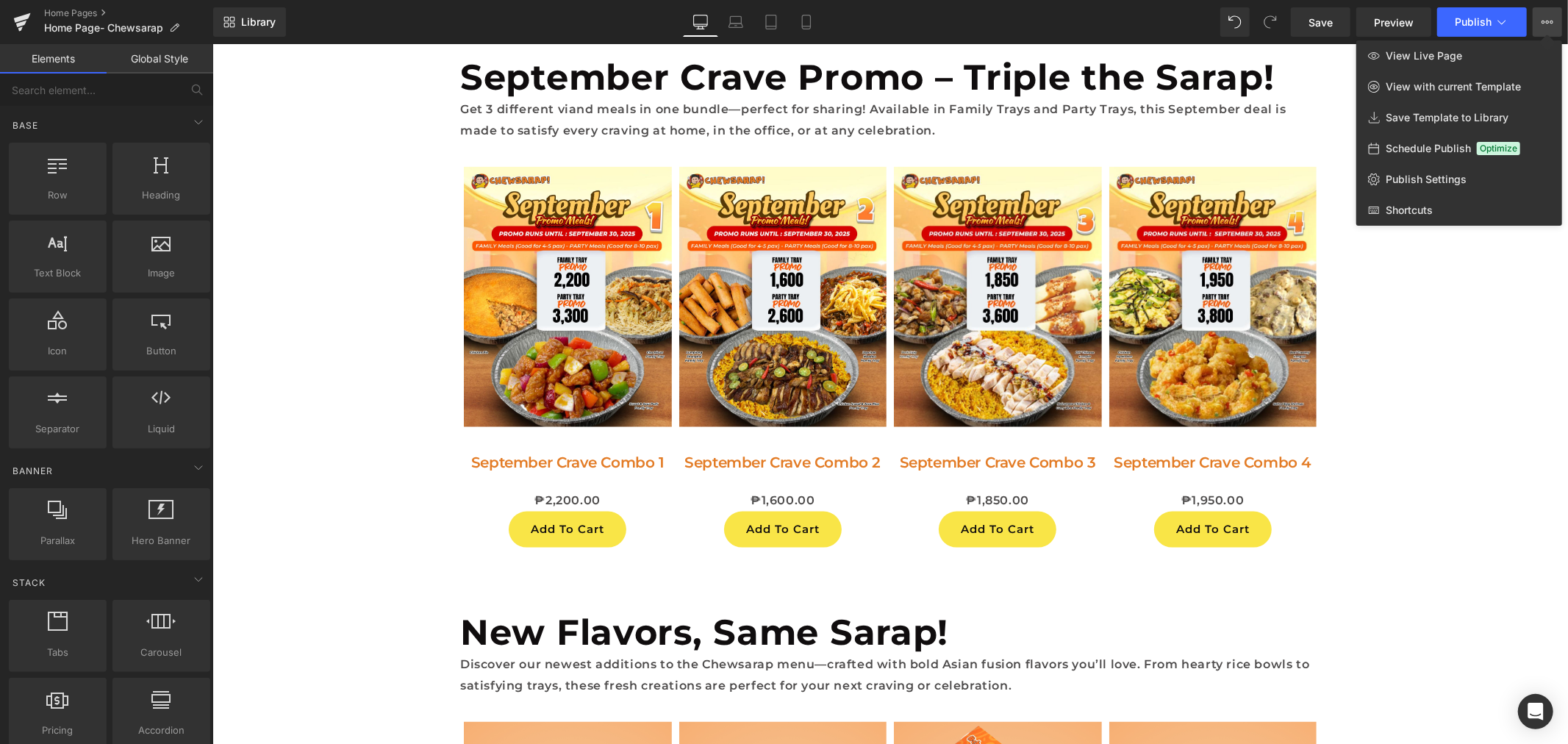
click at [1544, 17] on icon at bounding box center [1547, 22] width 11 height 11
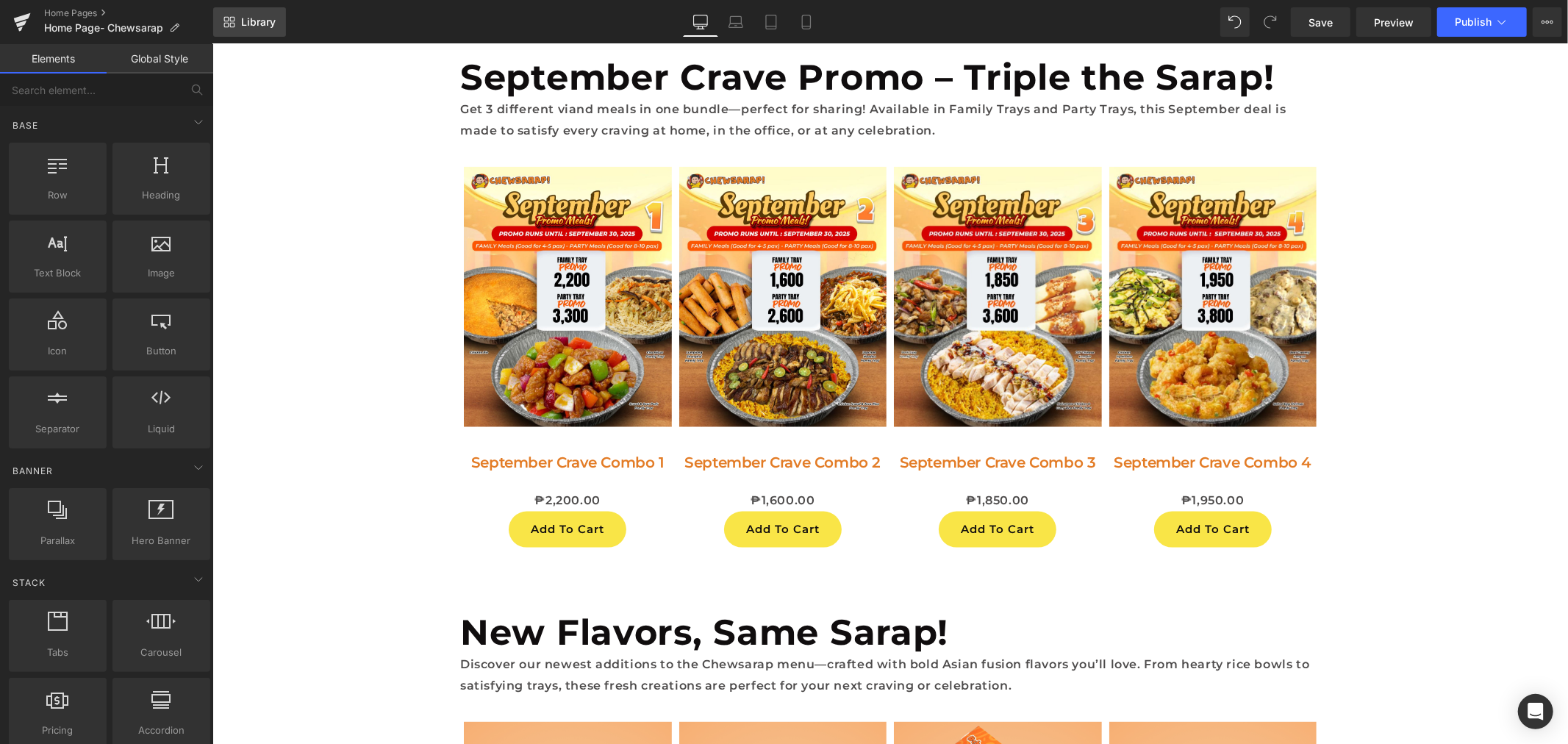
click at [261, 26] on span "Library" at bounding box center [258, 22] width 35 height 13
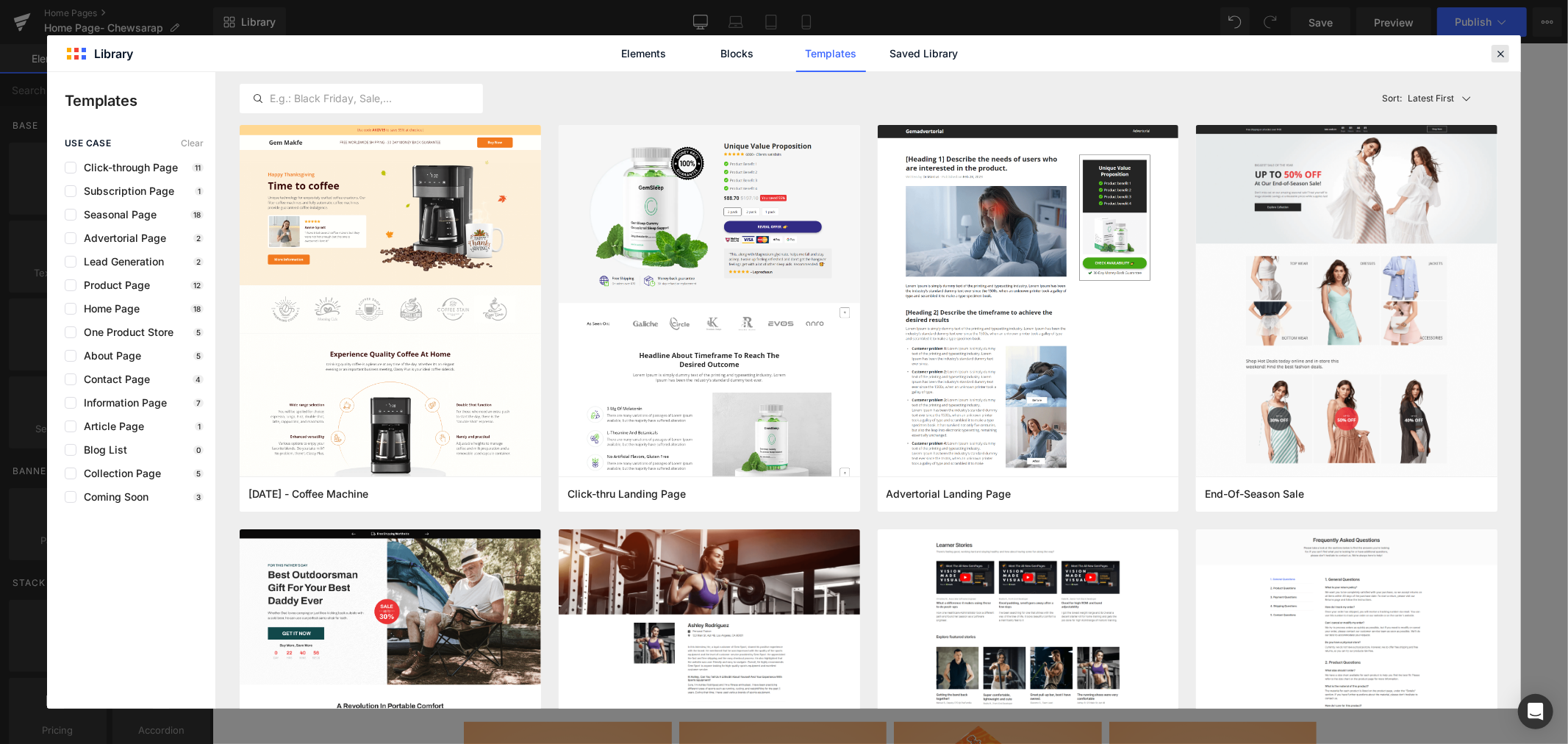
drag, startPoint x: 1494, startPoint y: 54, endPoint x: 1227, endPoint y: 9, distance: 270.8
click at [1494, 54] on icon at bounding box center [1501, 54] width 13 height 13
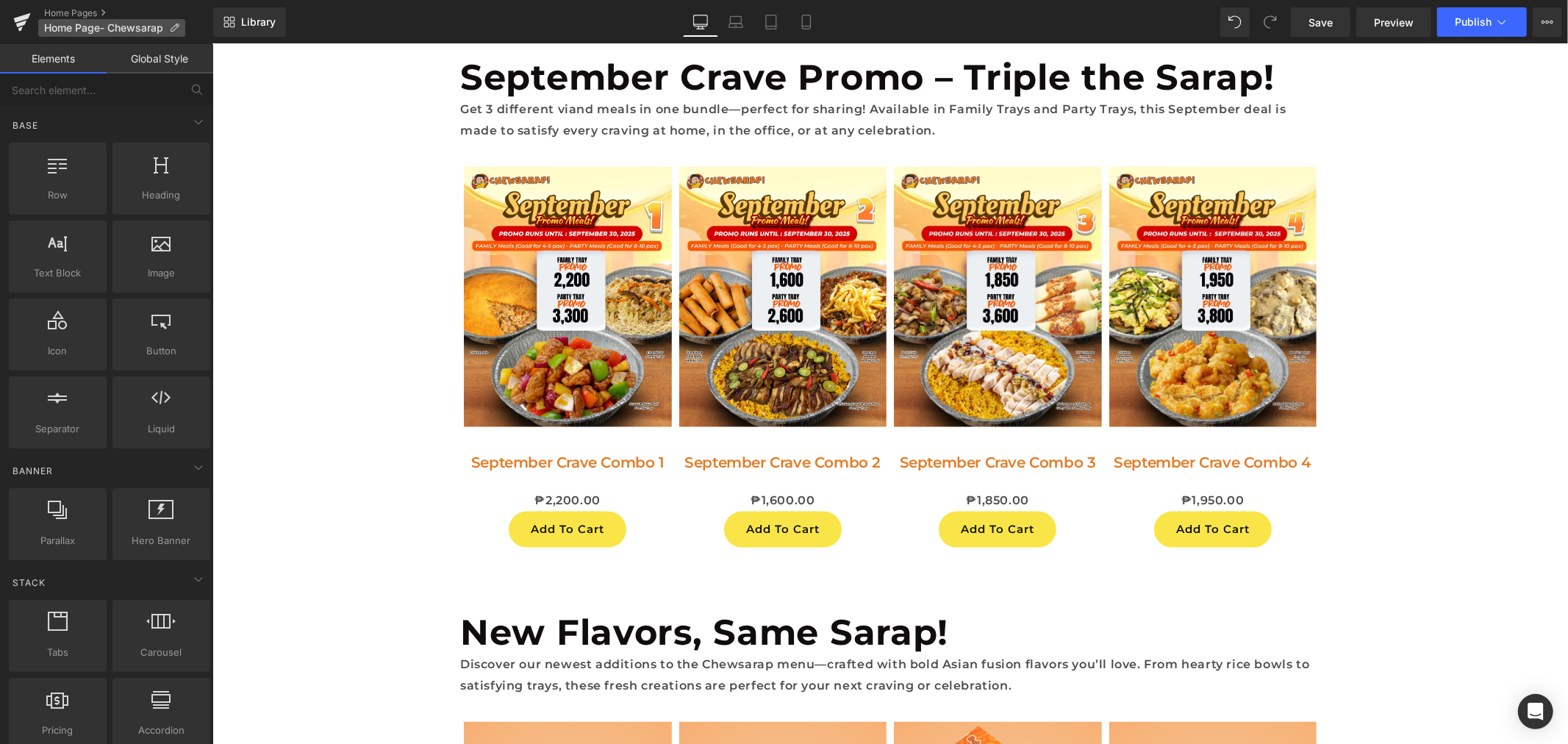
click at [62, 25] on span "Home Page- Chewsarap" at bounding box center [104, 27] width 119 height 11
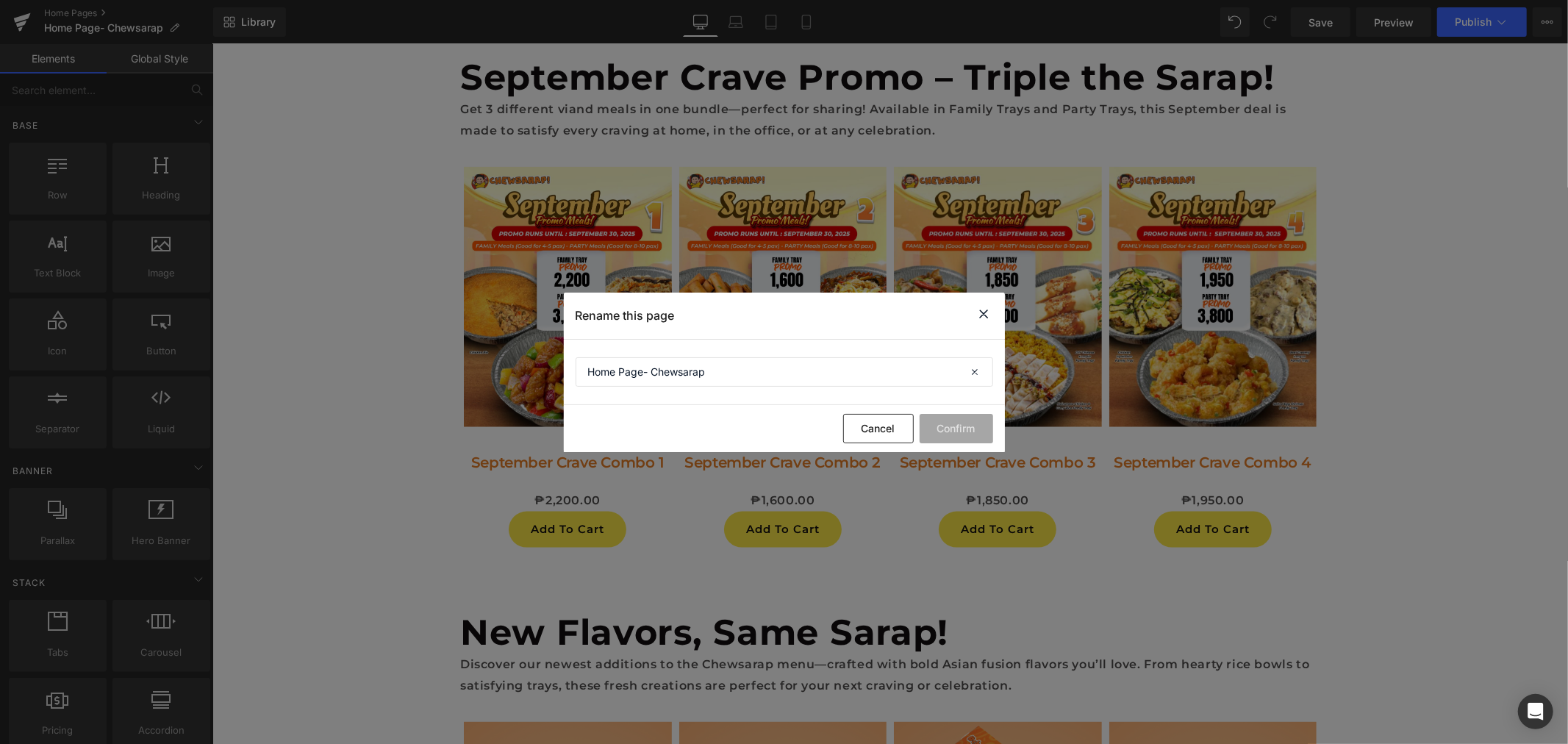
click at [985, 312] on icon at bounding box center [984, 314] width 18 height 18
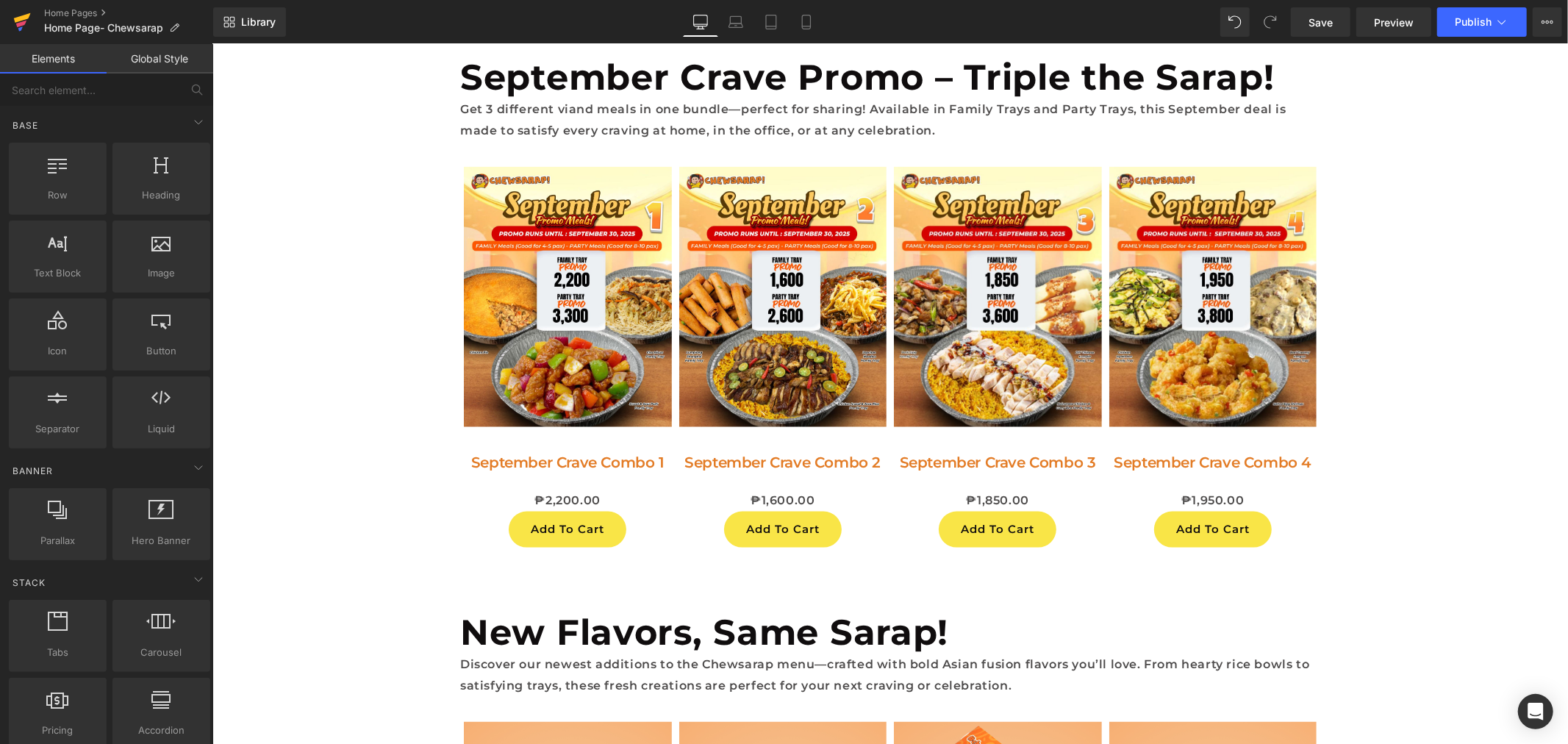
click at [20, 23] on icon at bounding box center [21, 24] width 10 height 7
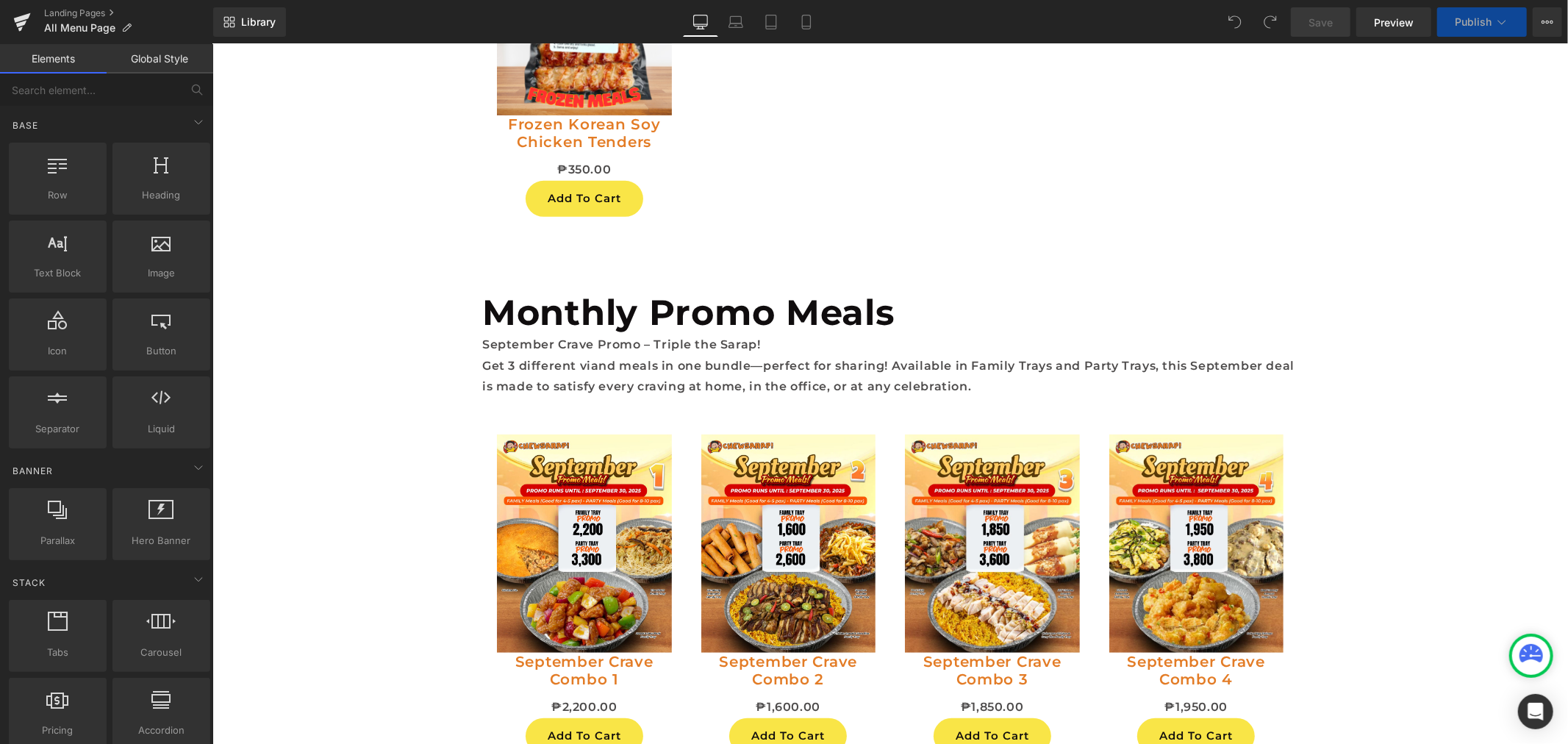
scroll to position [5396, 0]
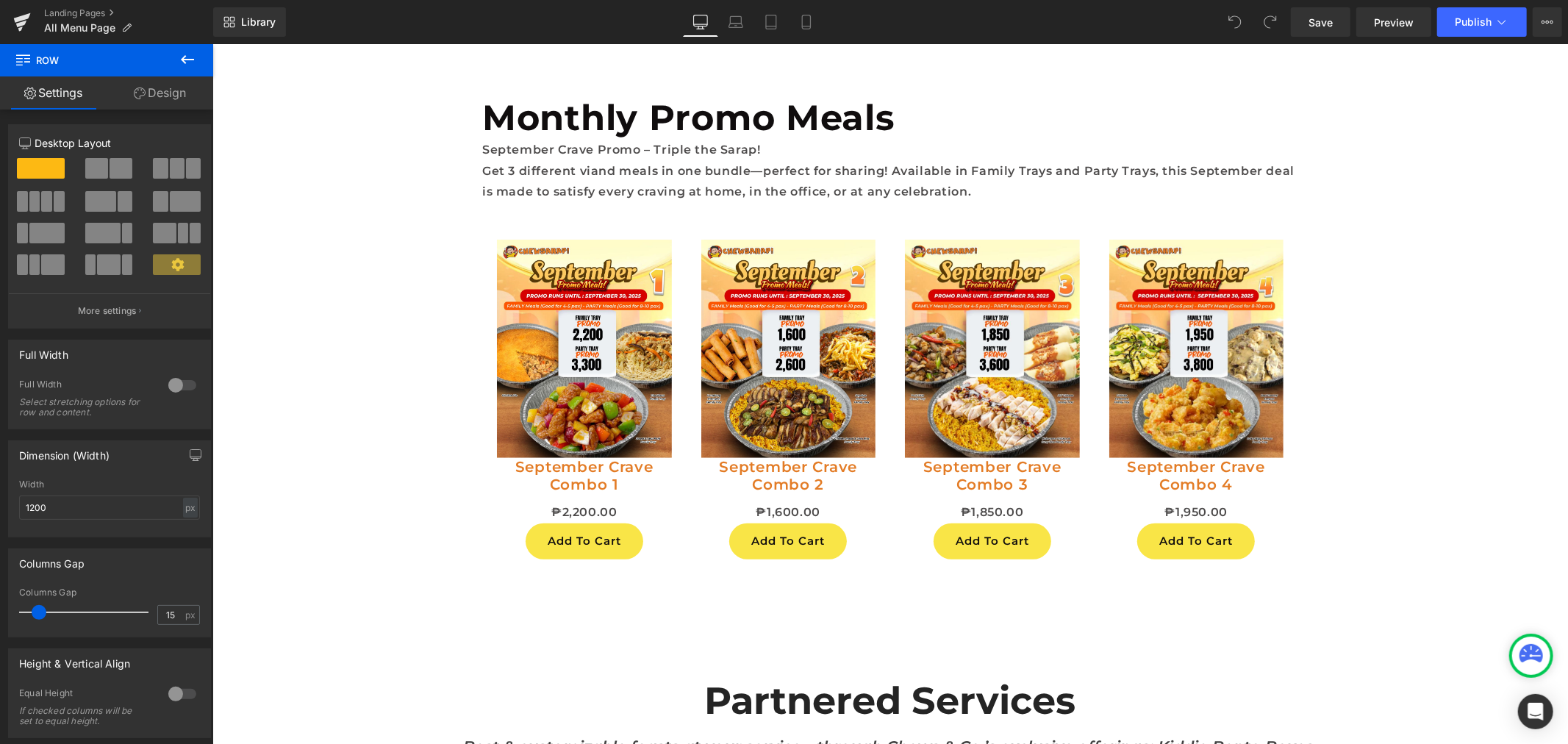
click at [200, 67] on button at bounding box center [187, 61] width 51 height 32
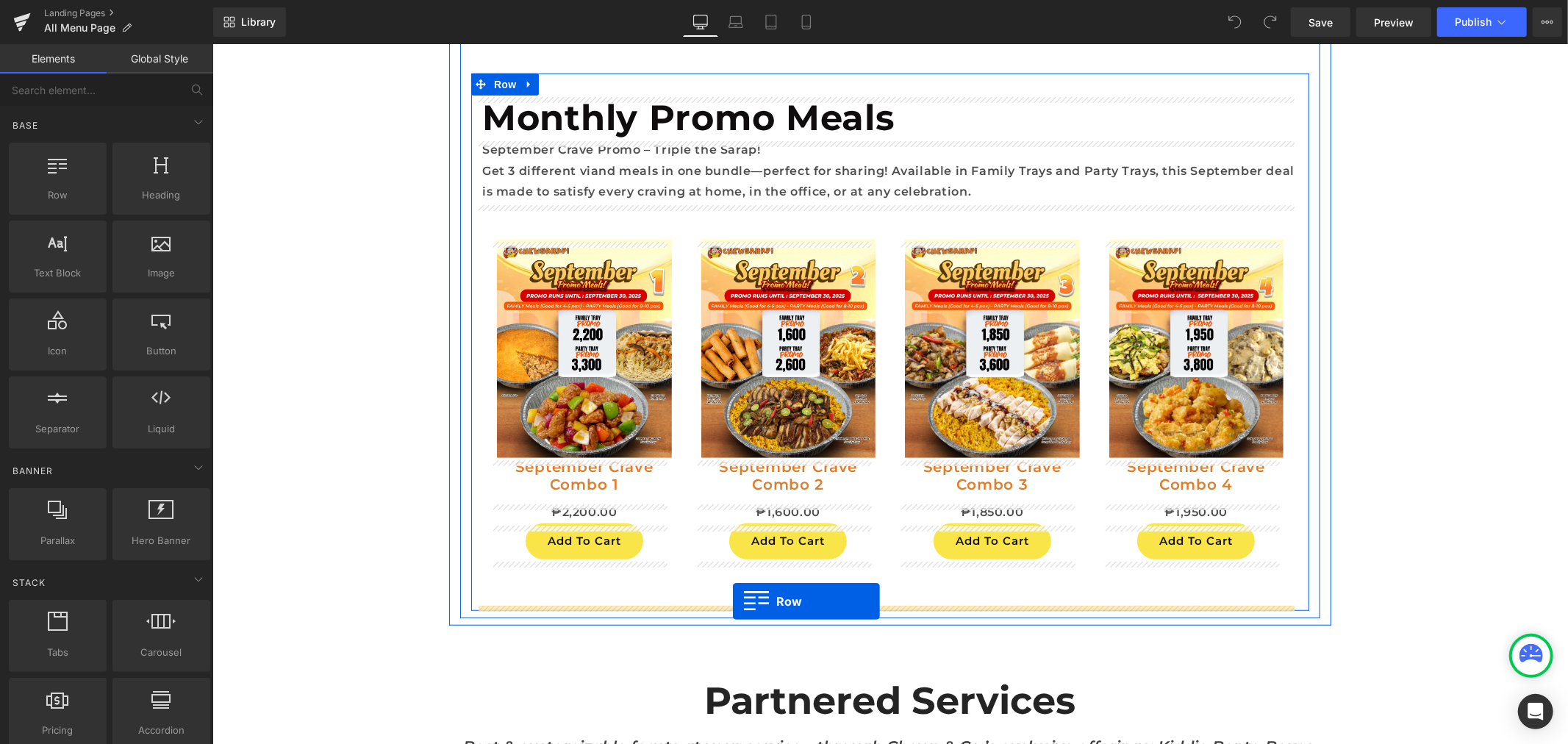
drag, startPoint x: 287, startPoint y: 248, endPoint x: 732, endPoint y: 599, distance: 566.8
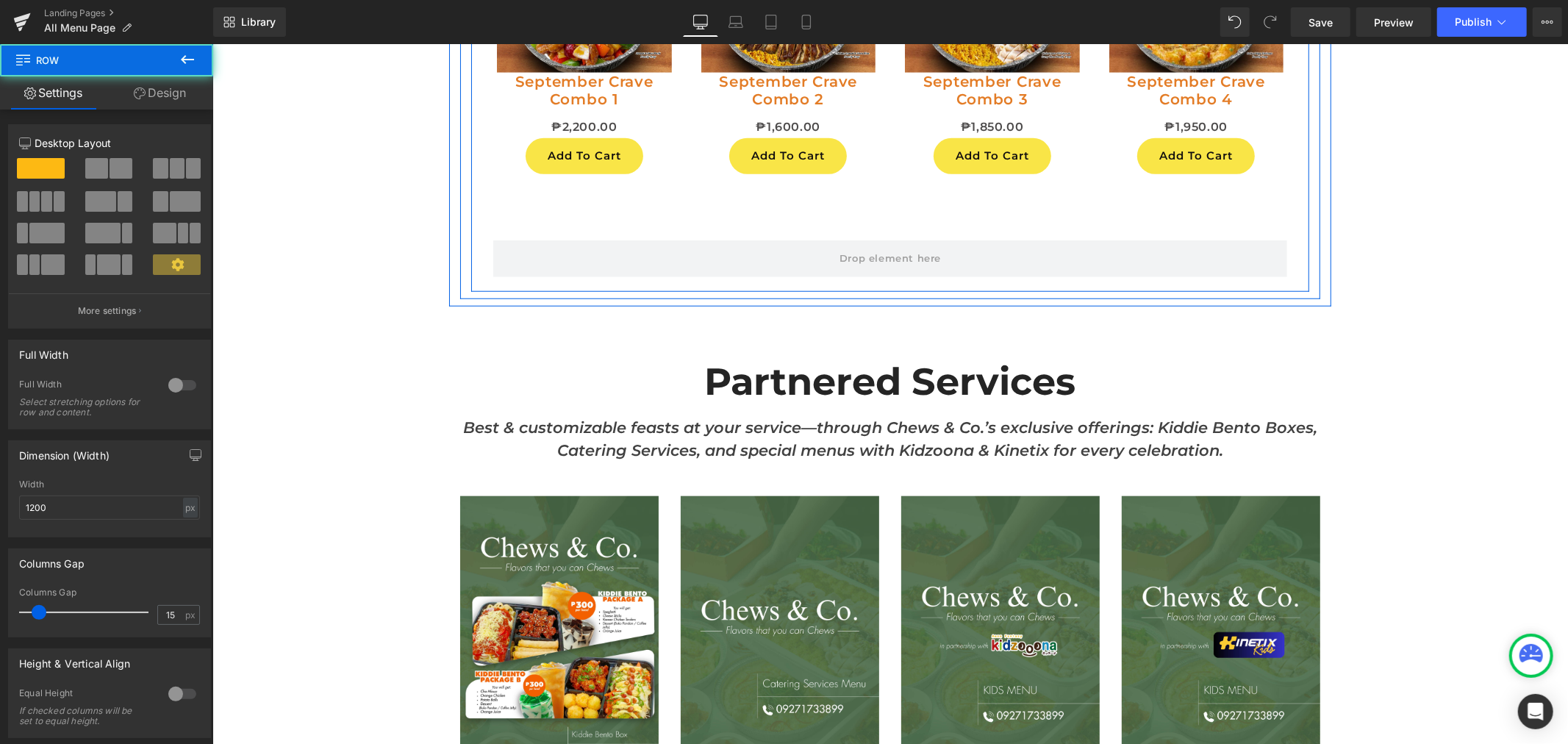
scroll to position [5805, 0]
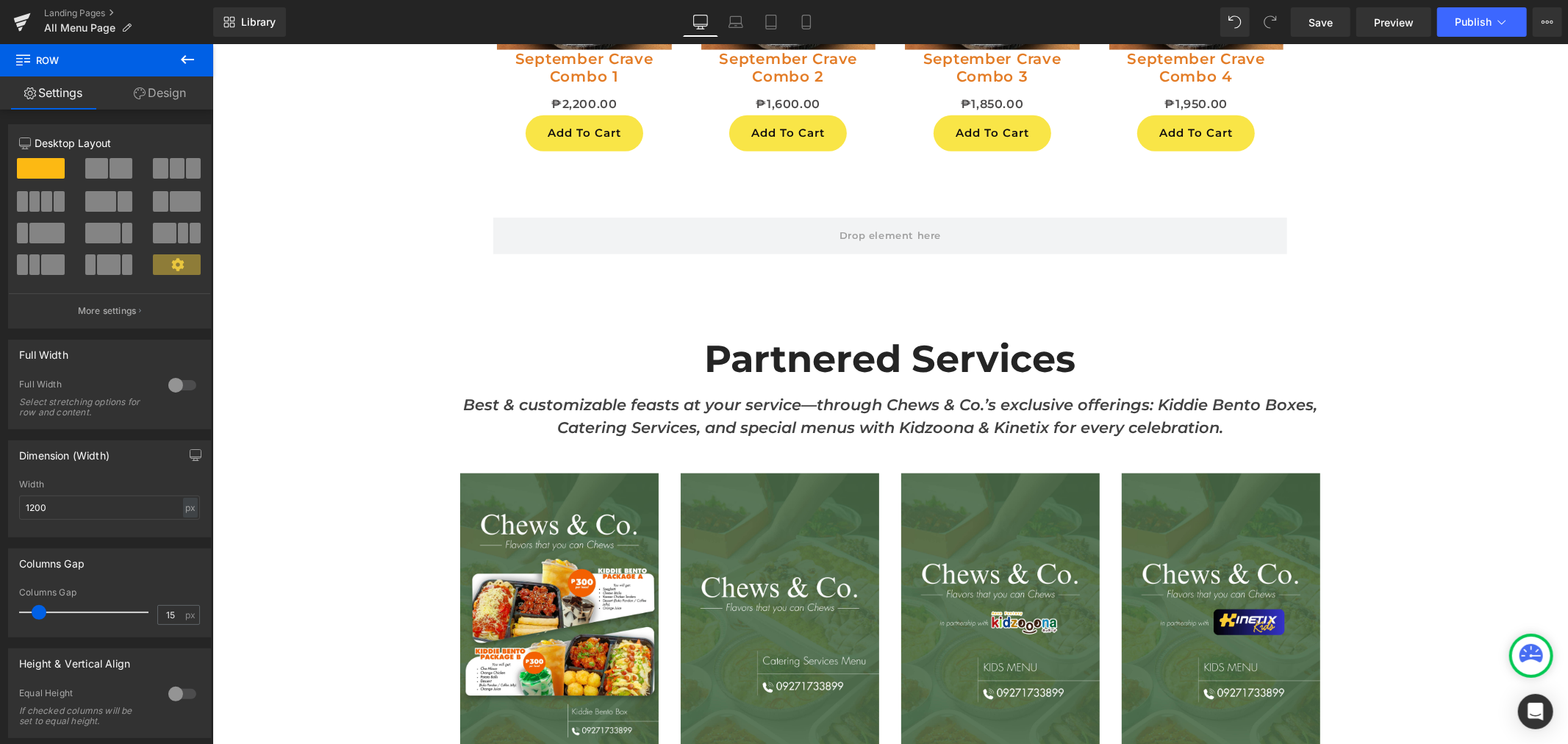
click at [183, 67] on icon at bounding box center [187, 60] width 18 height 18
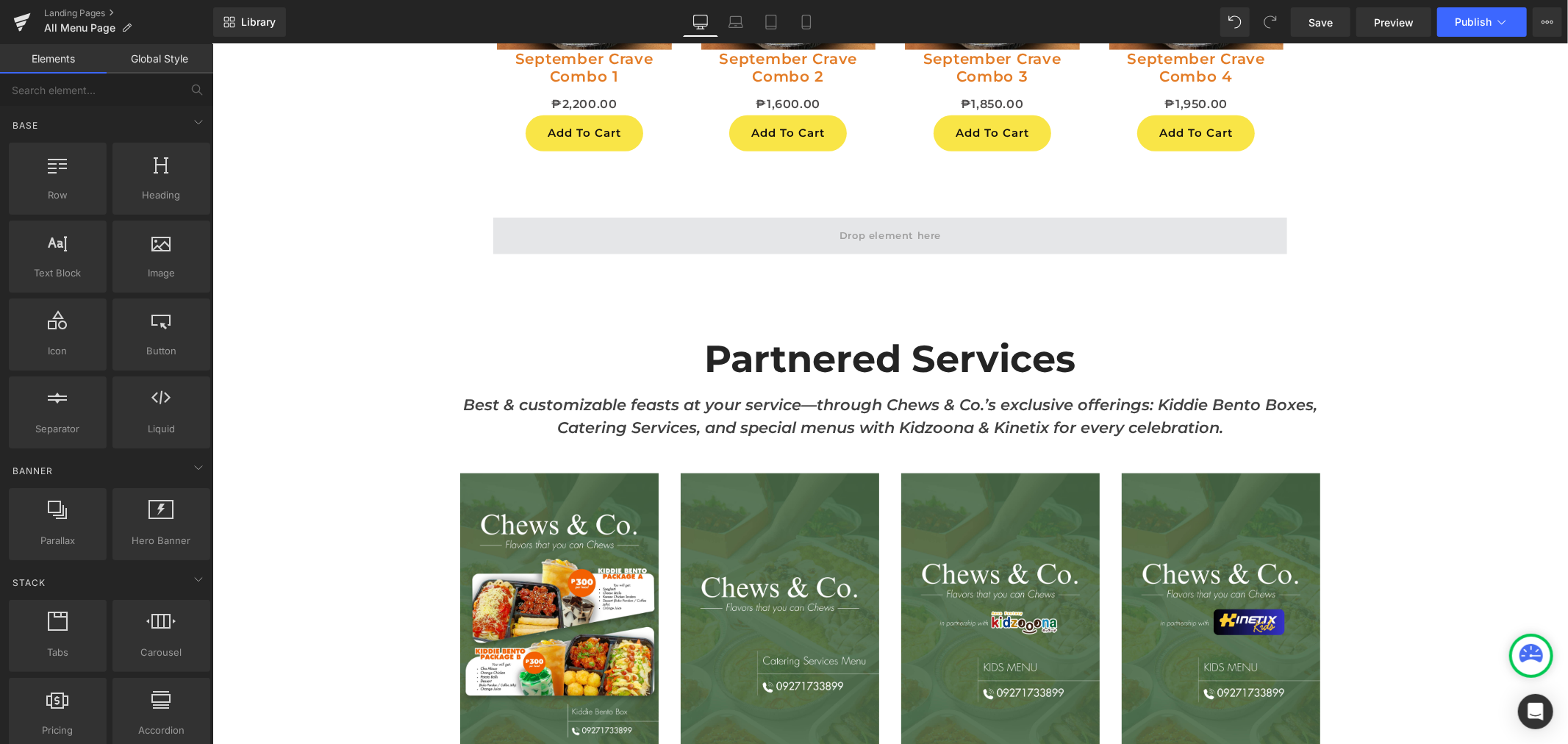
click at [653, 242] on span at bounding box center [890, 234] width 794 height 37
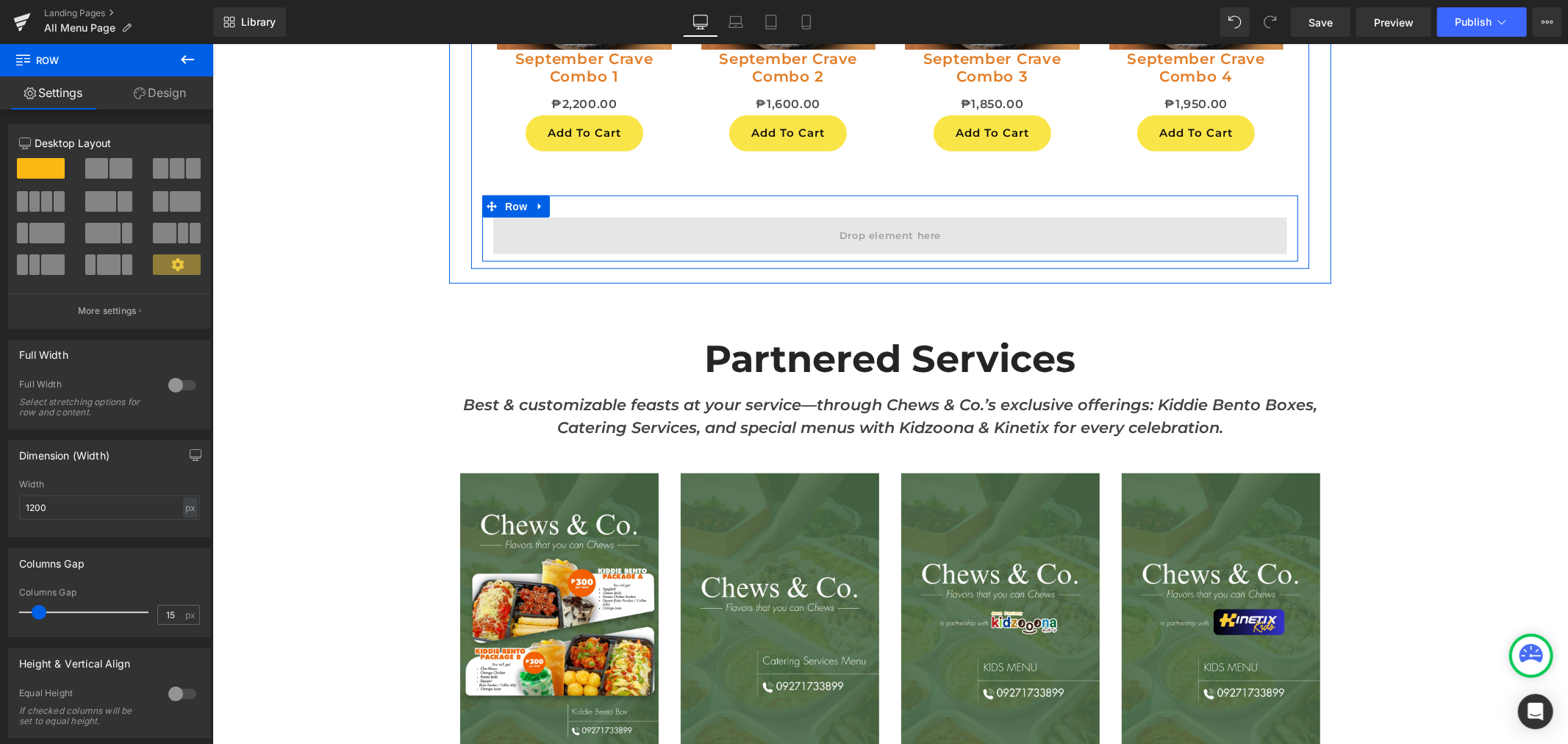
drag, startPoint x: 370, startPoint y: 210, endPoint x: 534, endPoint y: 227, distance: 164.9
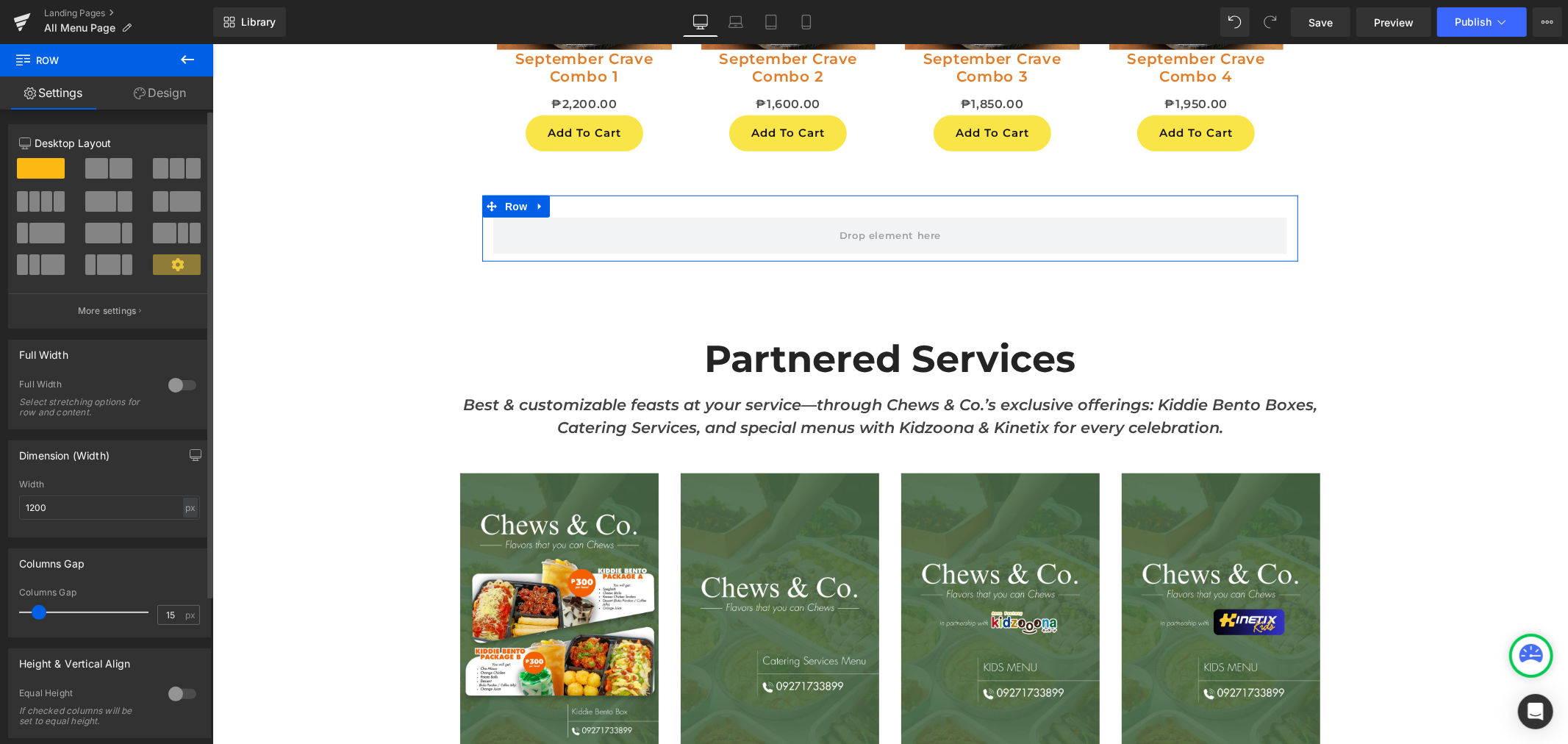
click at [163, 170] on span at bounding box center [161, 168] width 15 height 21
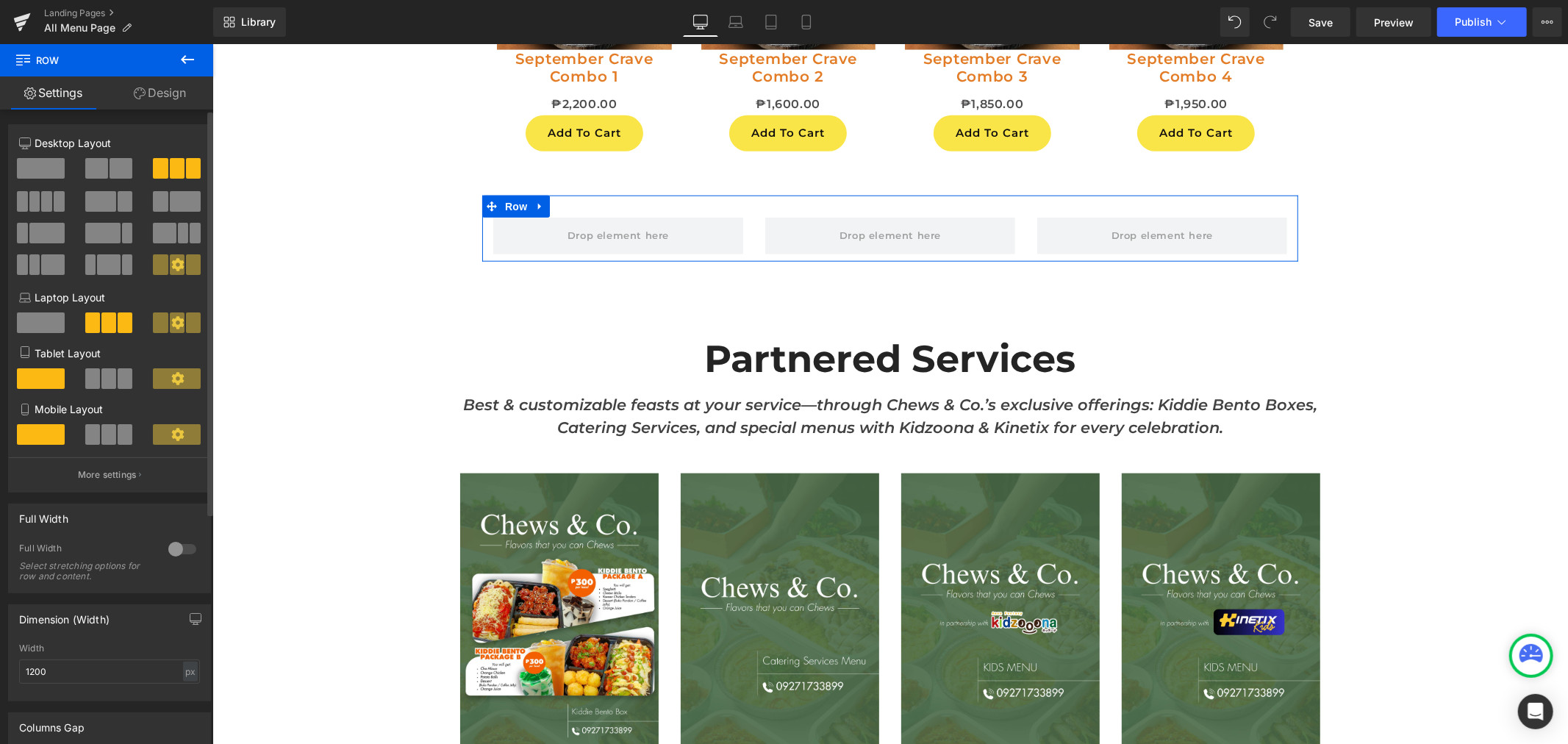
click at [50, 207] on span at bounding box center [47, 201] width 11 height 21
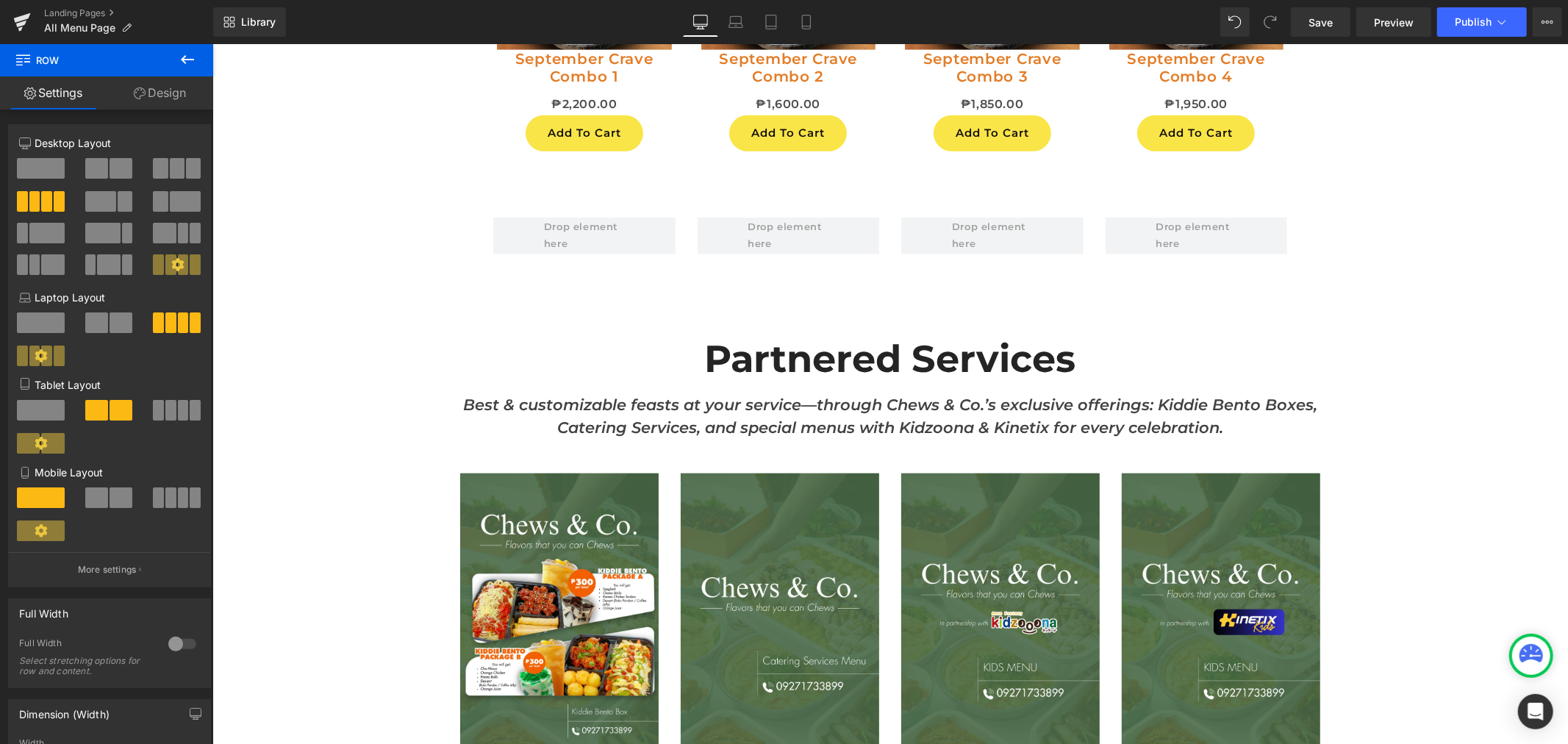
click at [188, 61] on icon at bounding box center [187, 60] width 18 height 18
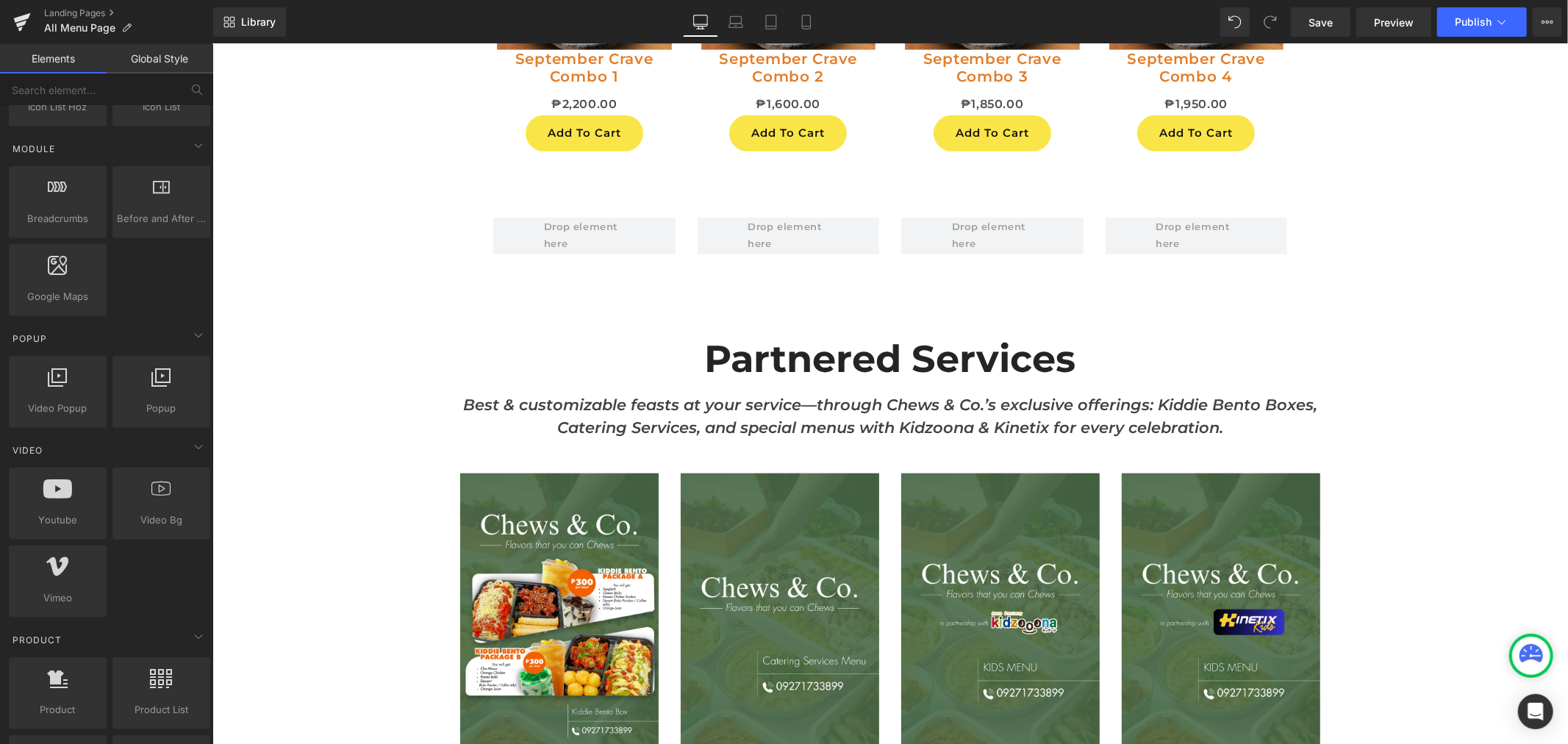
scroll to position [817, 0]
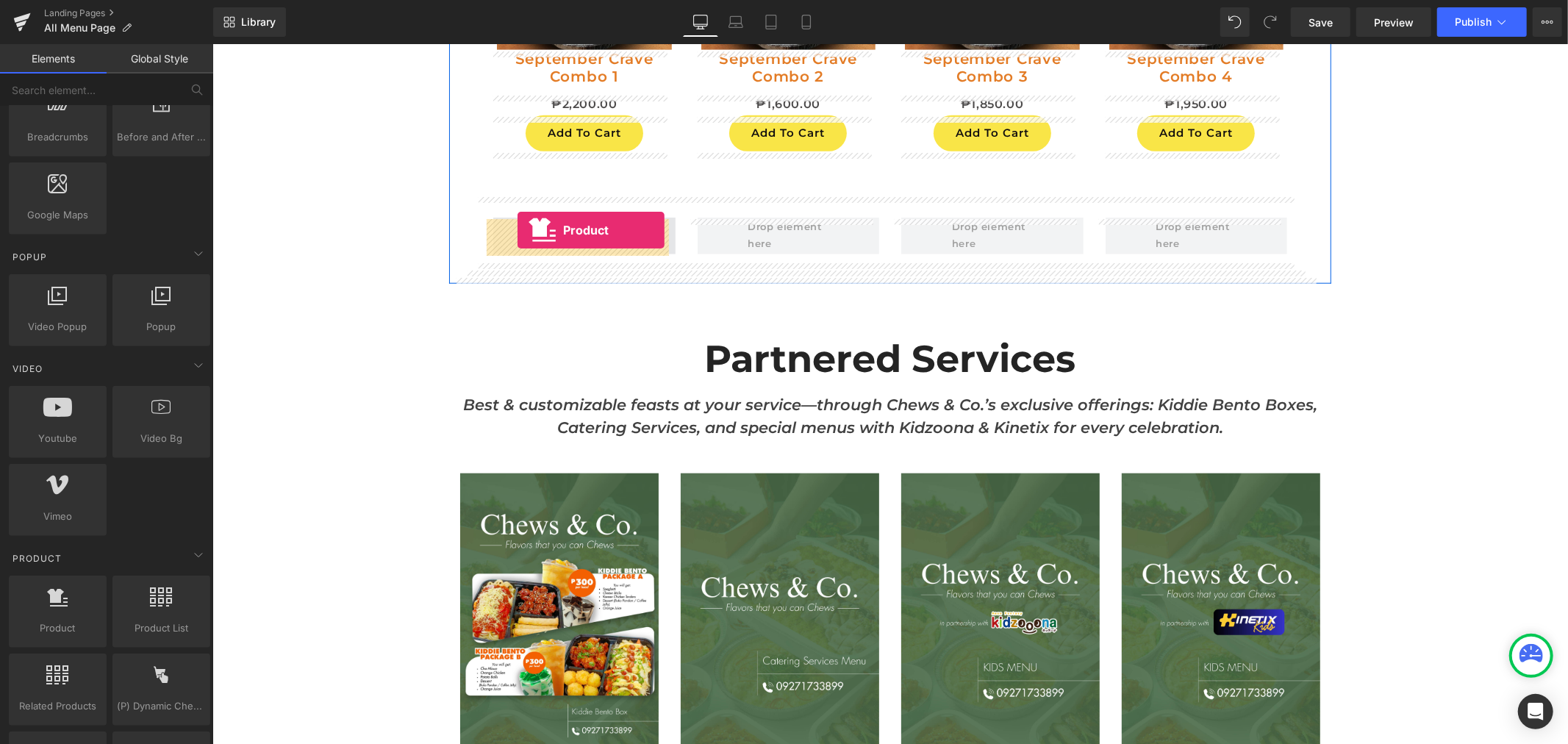
drag, startPoint x: 275, startPoint y: 646, endPoint x: 517, endPoint y: 230, distance: 481.3
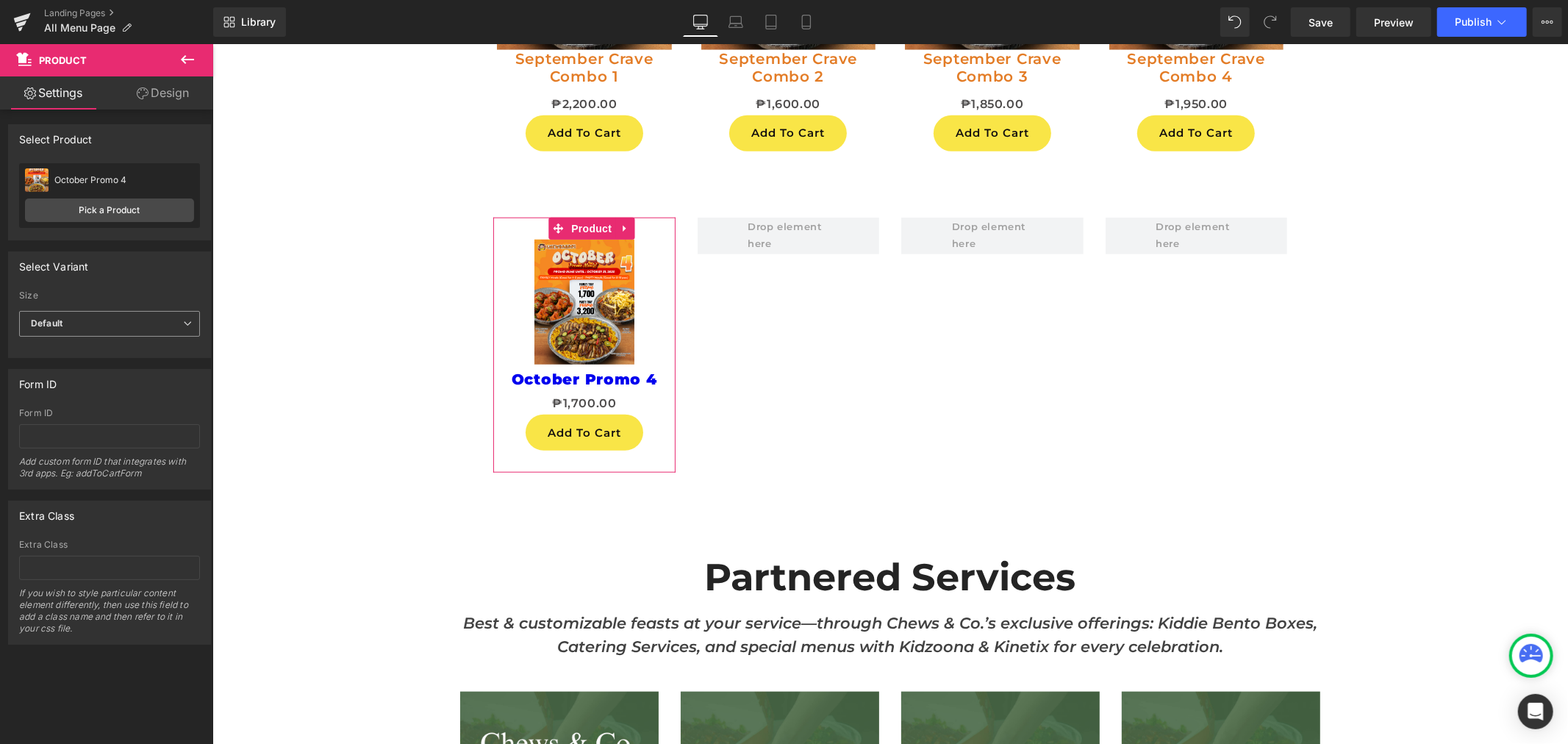
click at [149, 314] on span "Default" at bounding box center [109, 323] width 181 height 26
click at [133, 364] on li "Family Tray" at bounding box center [106, 372] width 175 height 22
click at [145, 319] on span "Family Tray" at bounding box center [109, 323] width 181 height 26
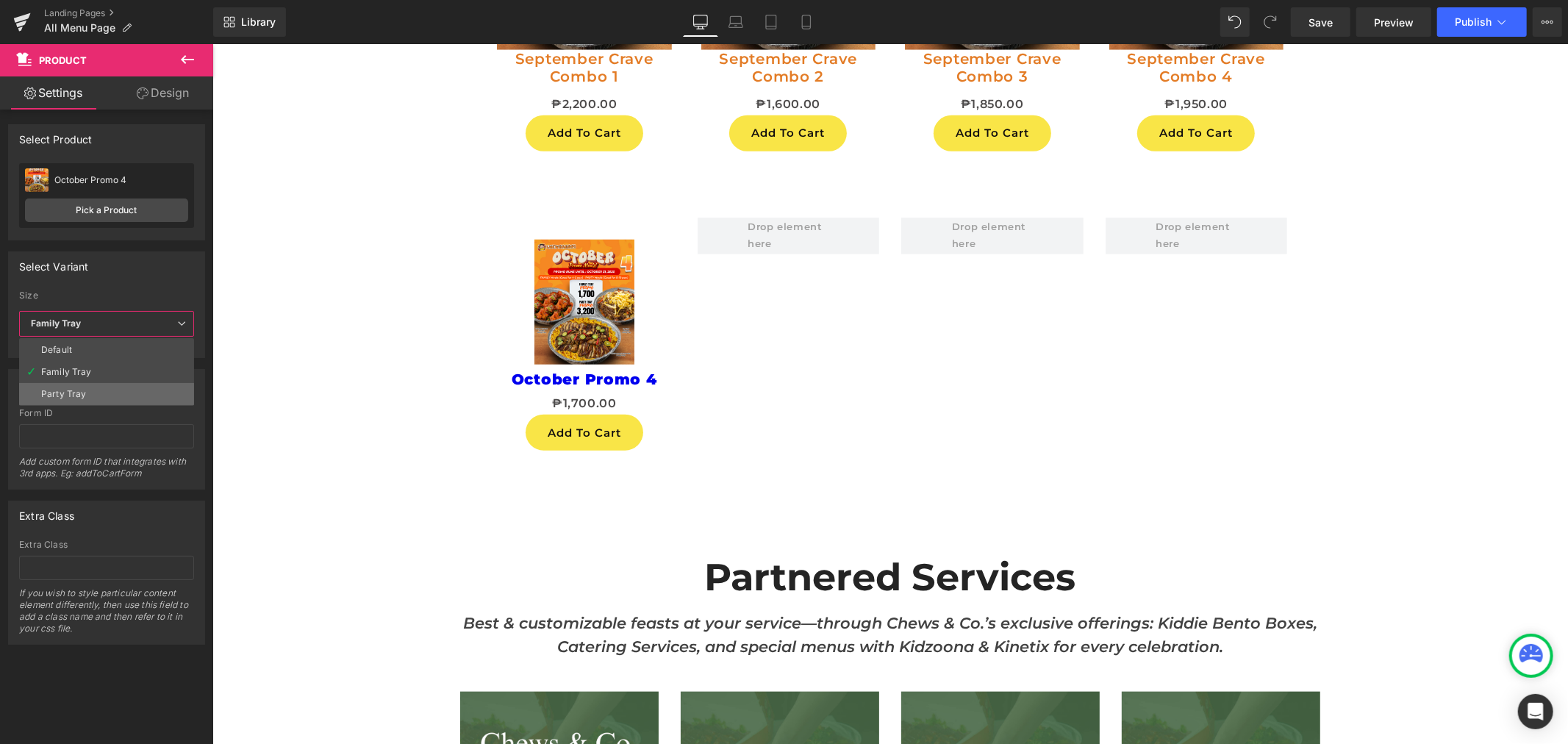
click at [128, 389] on li "Party Tray" at bounding box center [106, 393] width 175 height 22
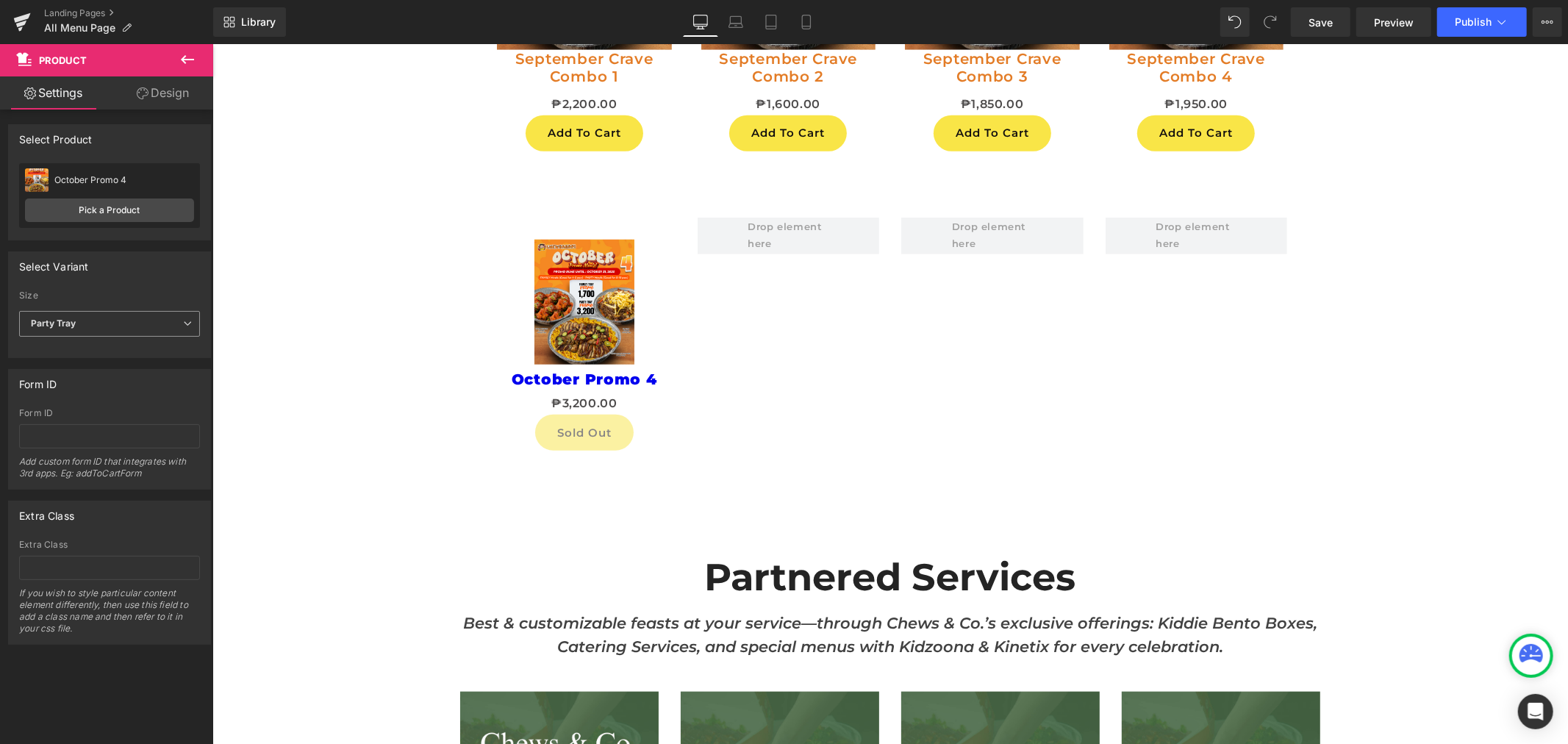
click at [128, 389] on div "Form ID" at bounding box center [109, 384] width 201 height 28
click at [131, 432] on input "text" at bounding box center [109, 437] width 181 height 25
click at [116, 560] on input "text" at bounding box center [109, 568] width 181 height 25
click at [131, 435] on input "text" at bounding box center [109, 437] width 181 height 25
click at [109, 556] on input "text" at bounding box center [109, 568] width 181 height 25
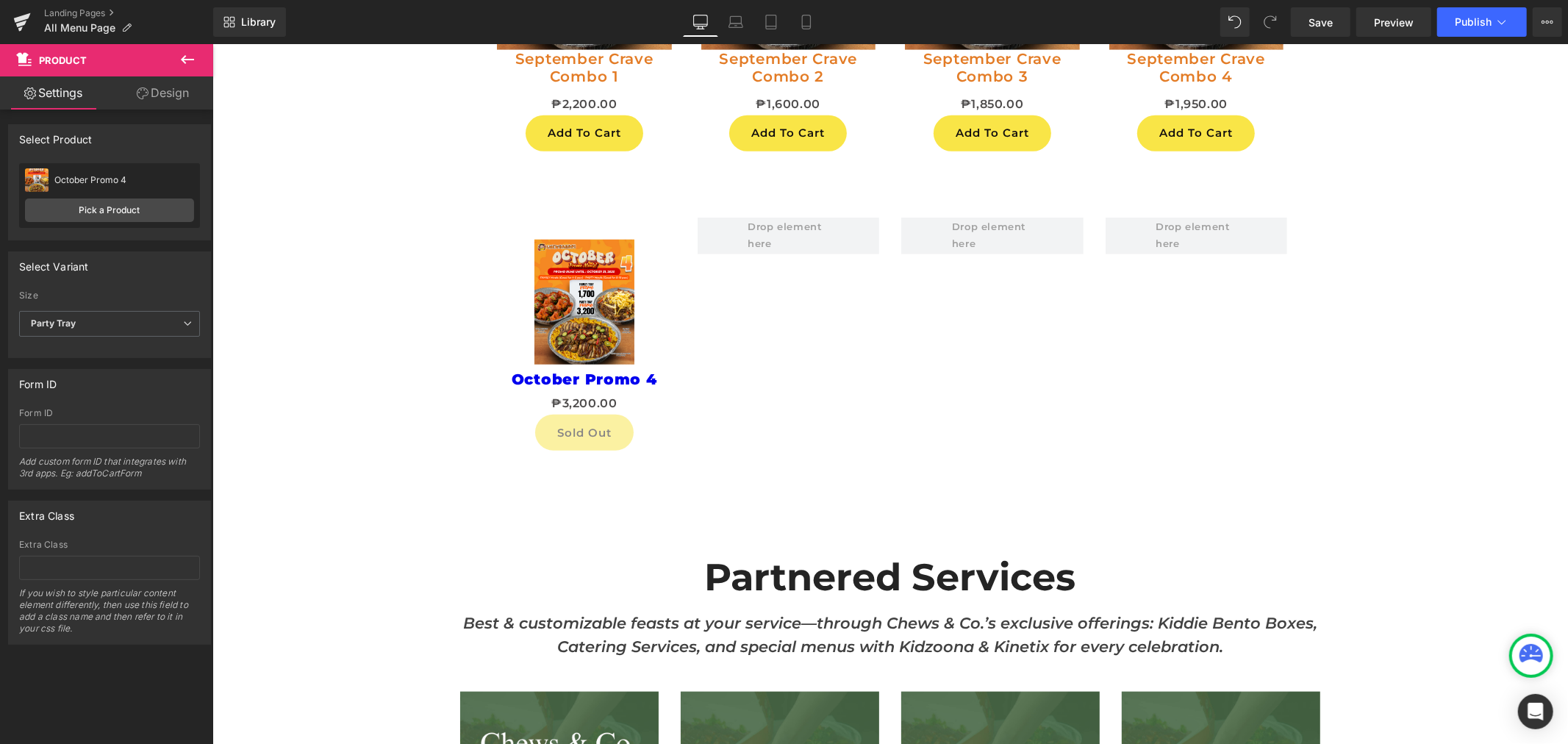
click at [183, 101] on link "Design" at bounding box center [163, 93] width 107 height 33
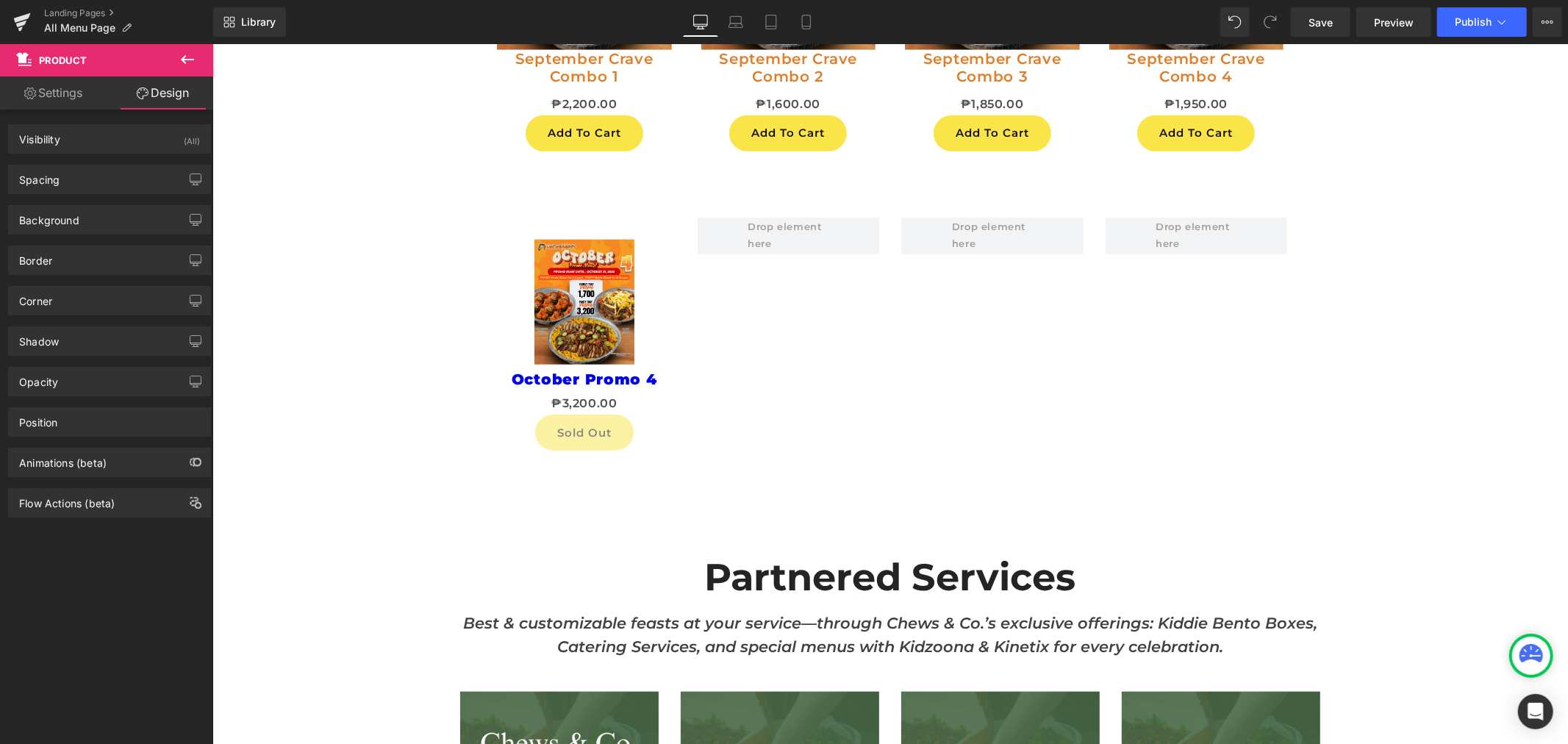
click at [79, 82] on link "Settings" at bounding box center [53, 93] width 107 height 33
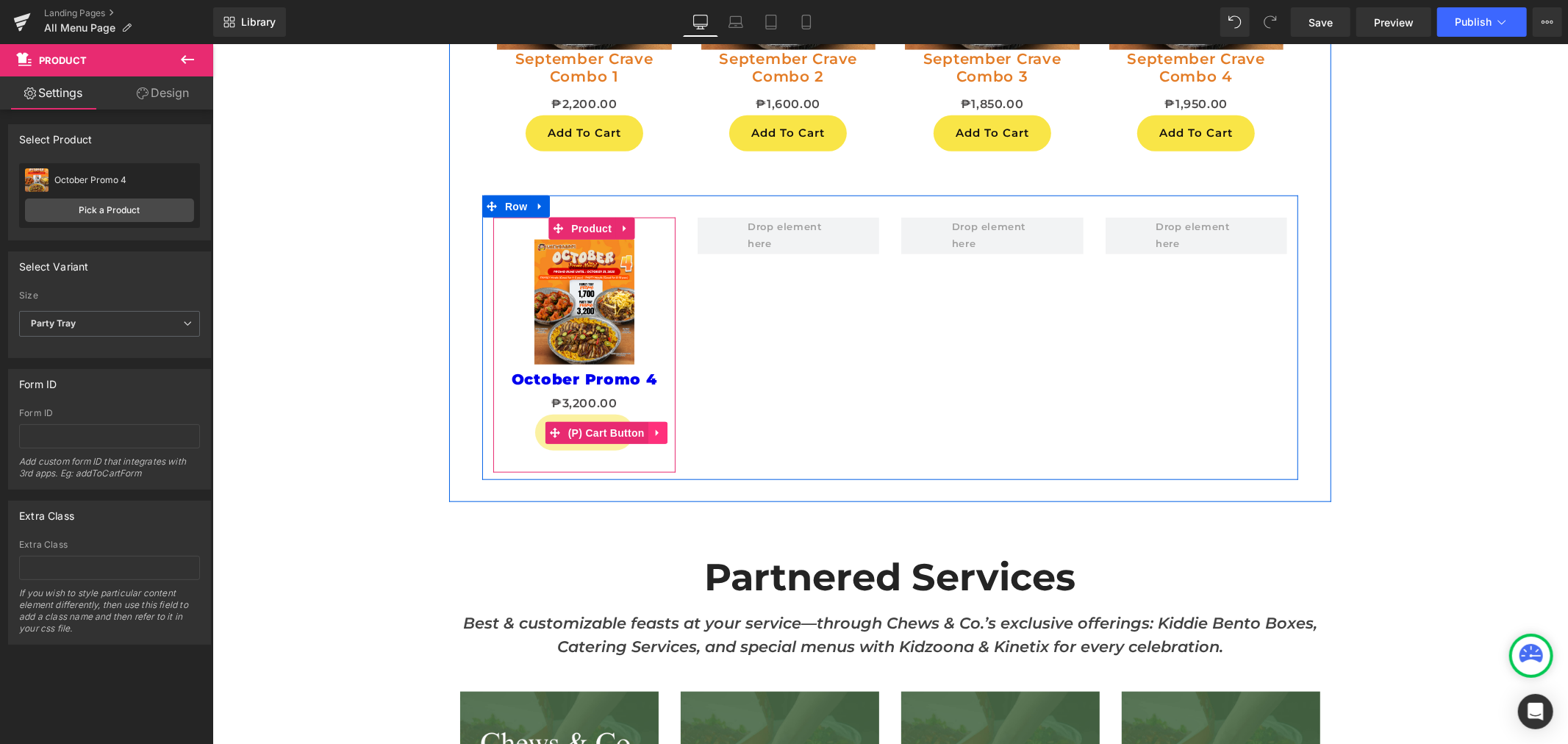
click at [648, 427] on link at bounding box center [657, 431] width 19 height 22
click at [638, 431] on link at bounding box center [648, 431] width 19 height 22
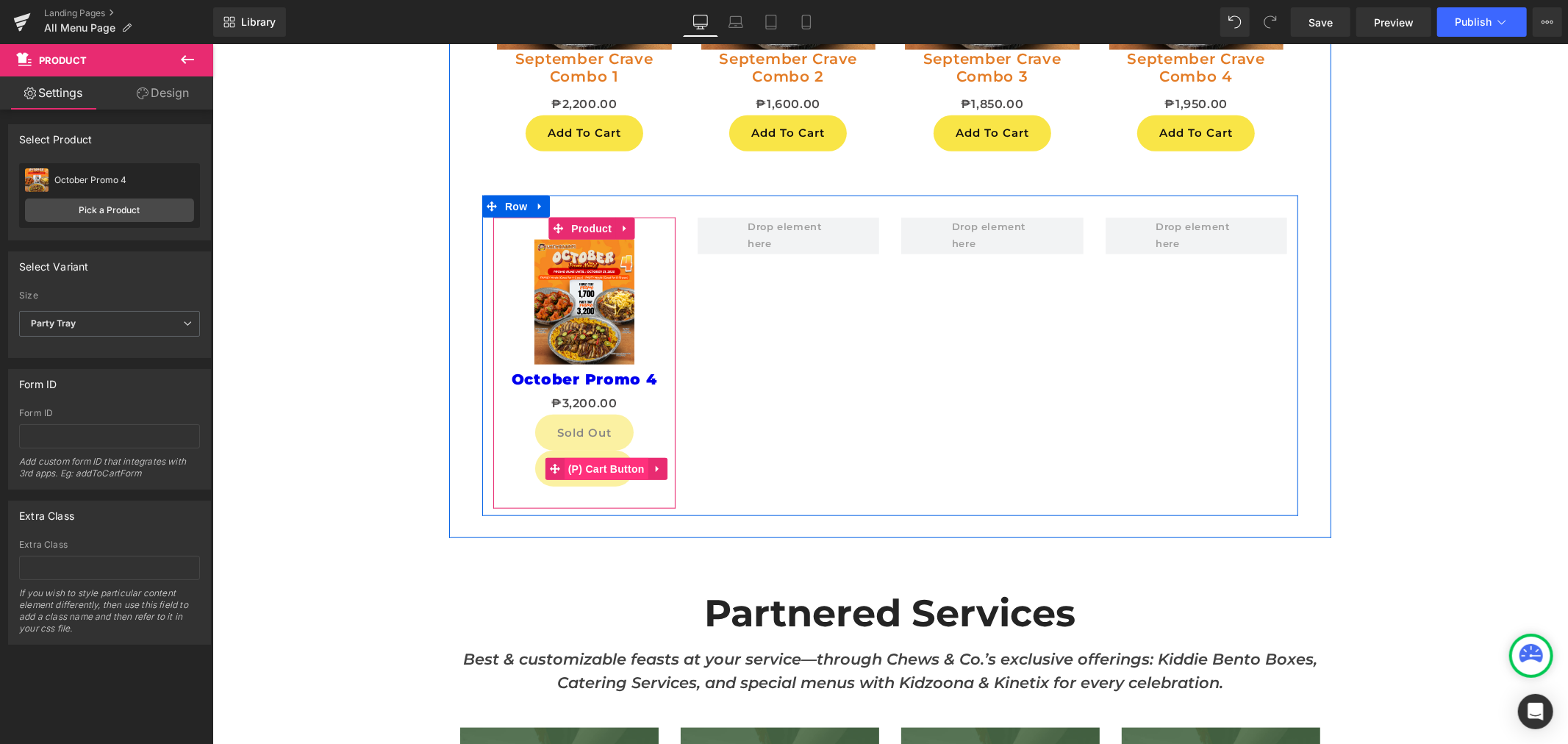
click at [594, 463] on span "(P) Cart Button" at bounding box center [605, 468] width 84 height 22
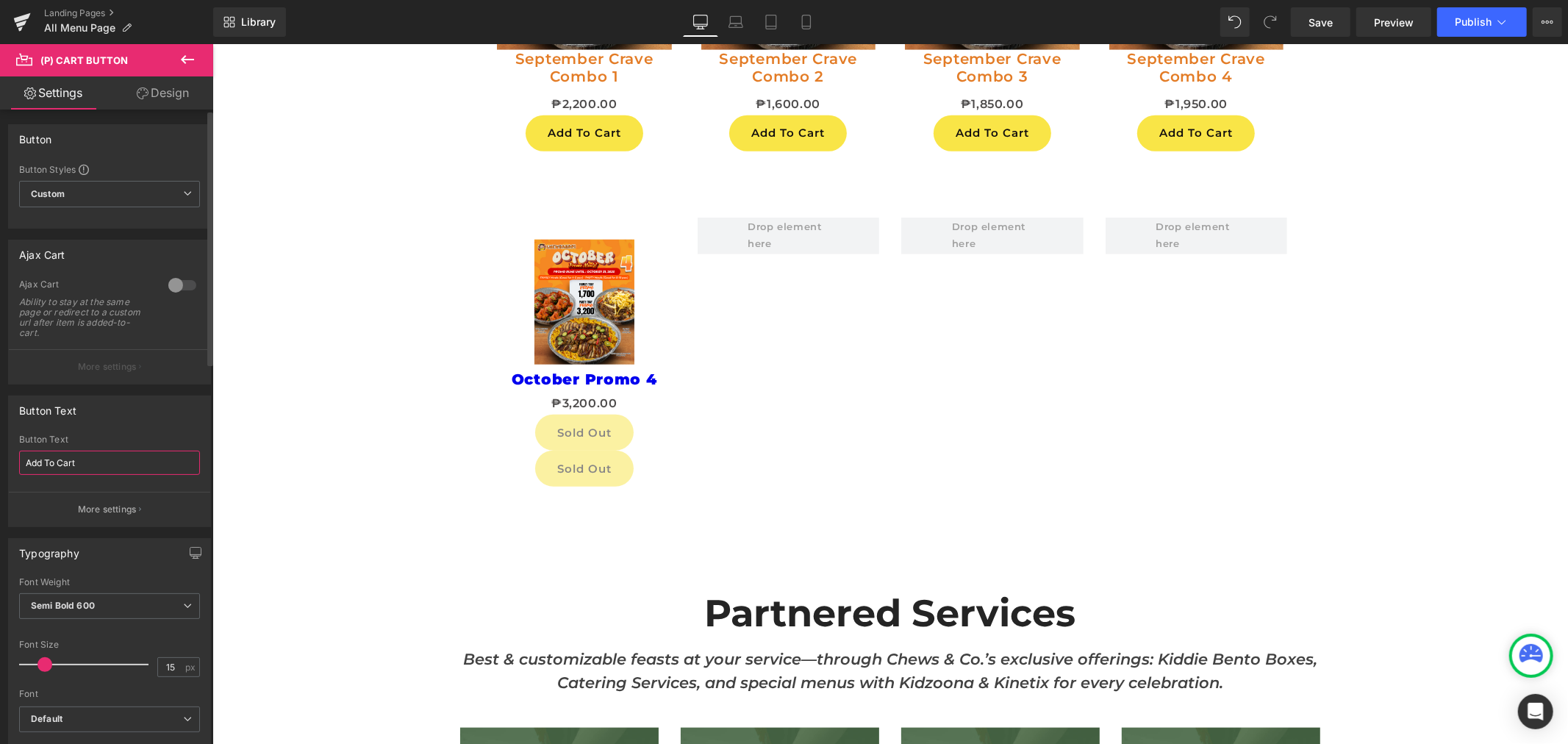
click at [131, 461] on input "Add To Cart" at bounding box center [109, 463] width 181 height 25
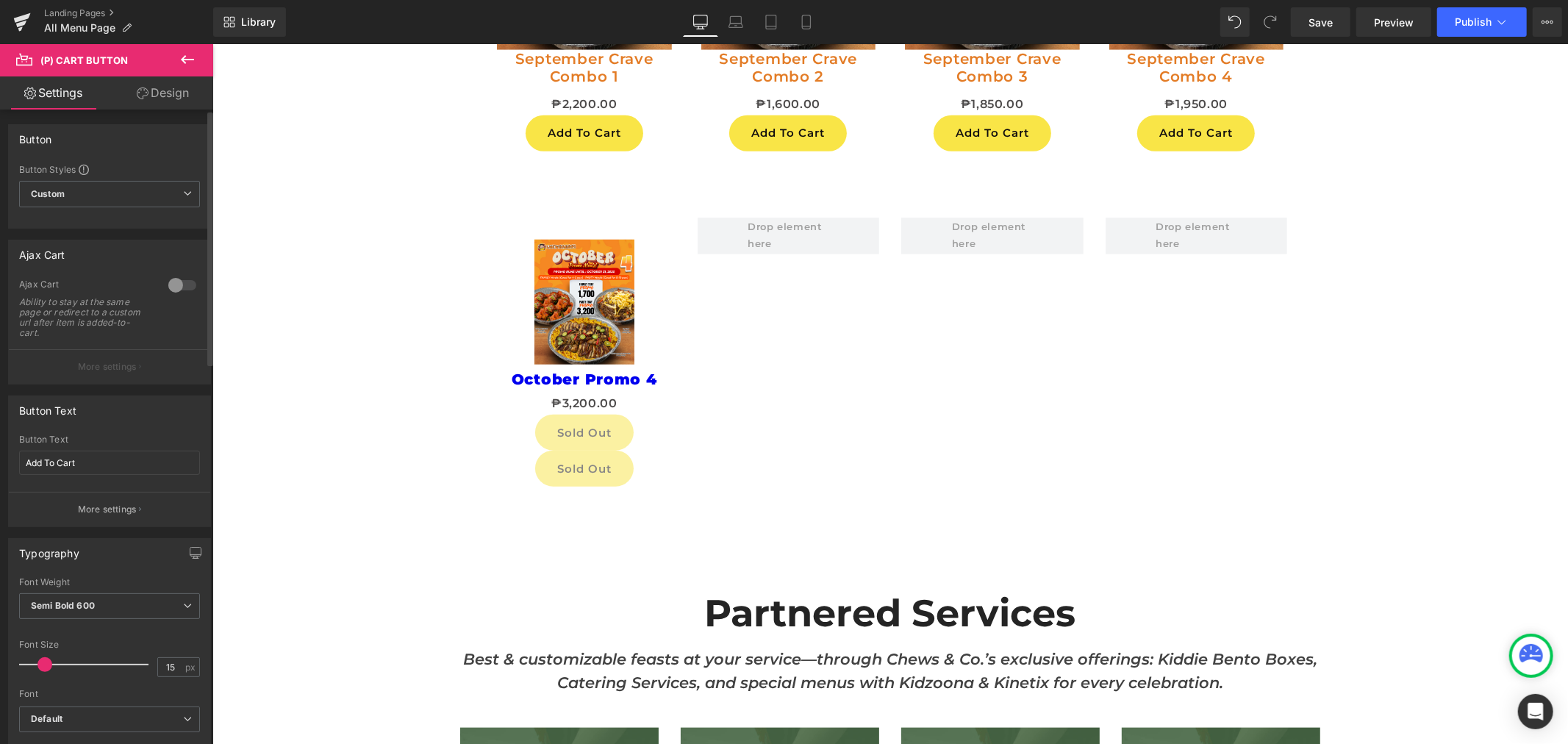
click at [104, 180] on div "Button Styles Custom Custom Setup Global Style Custom Setup Global Style Button…" at bounding box center [109, 196] width 201 height 64
click at [105, 196] on span "Custom Setup Global Style" at bounding box center [109, 194] width 181 height 26
click at [105, 196] on span "Custom Setup Global Style" at bounding box center [106, 194] width 175 height 26
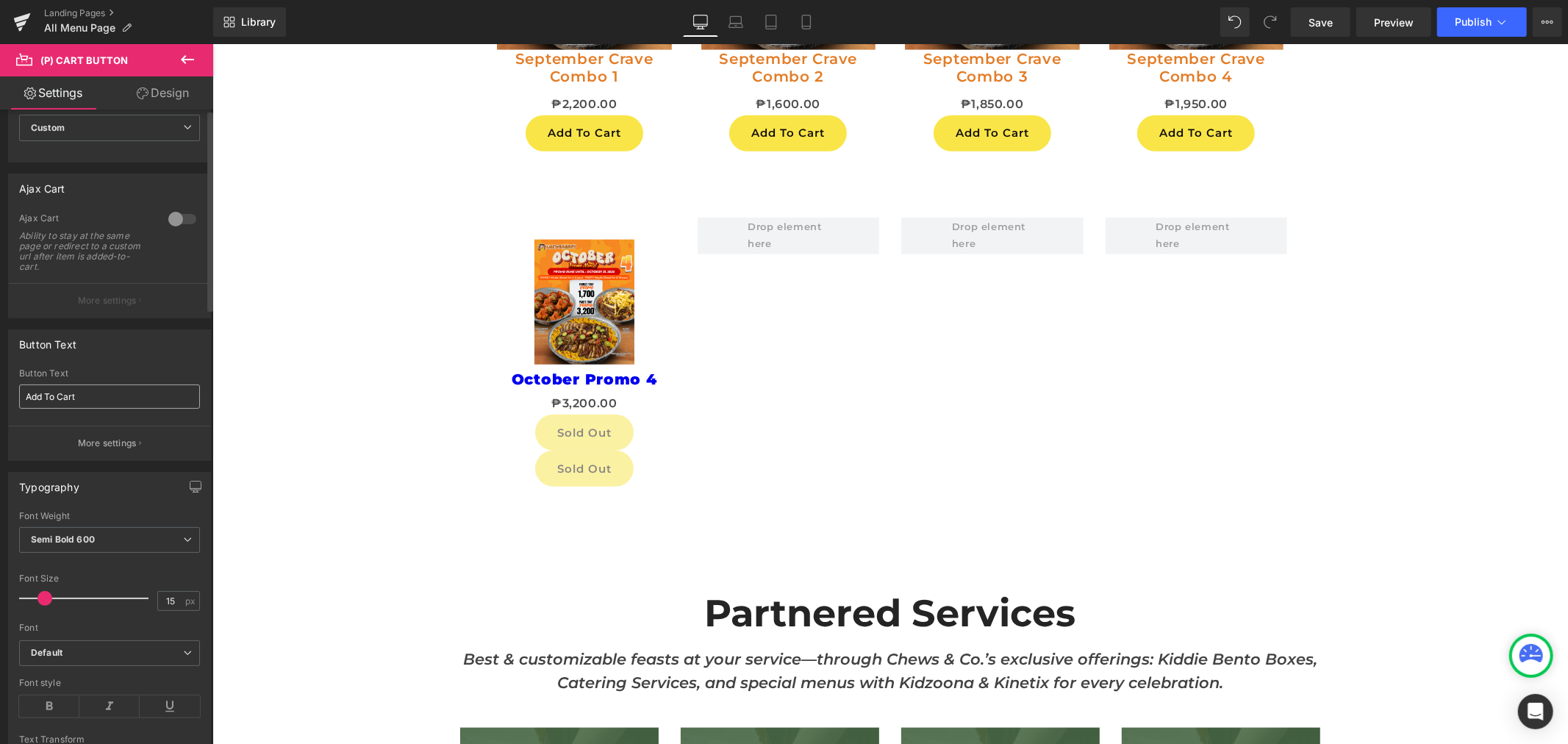
scroll to position [0, 0]
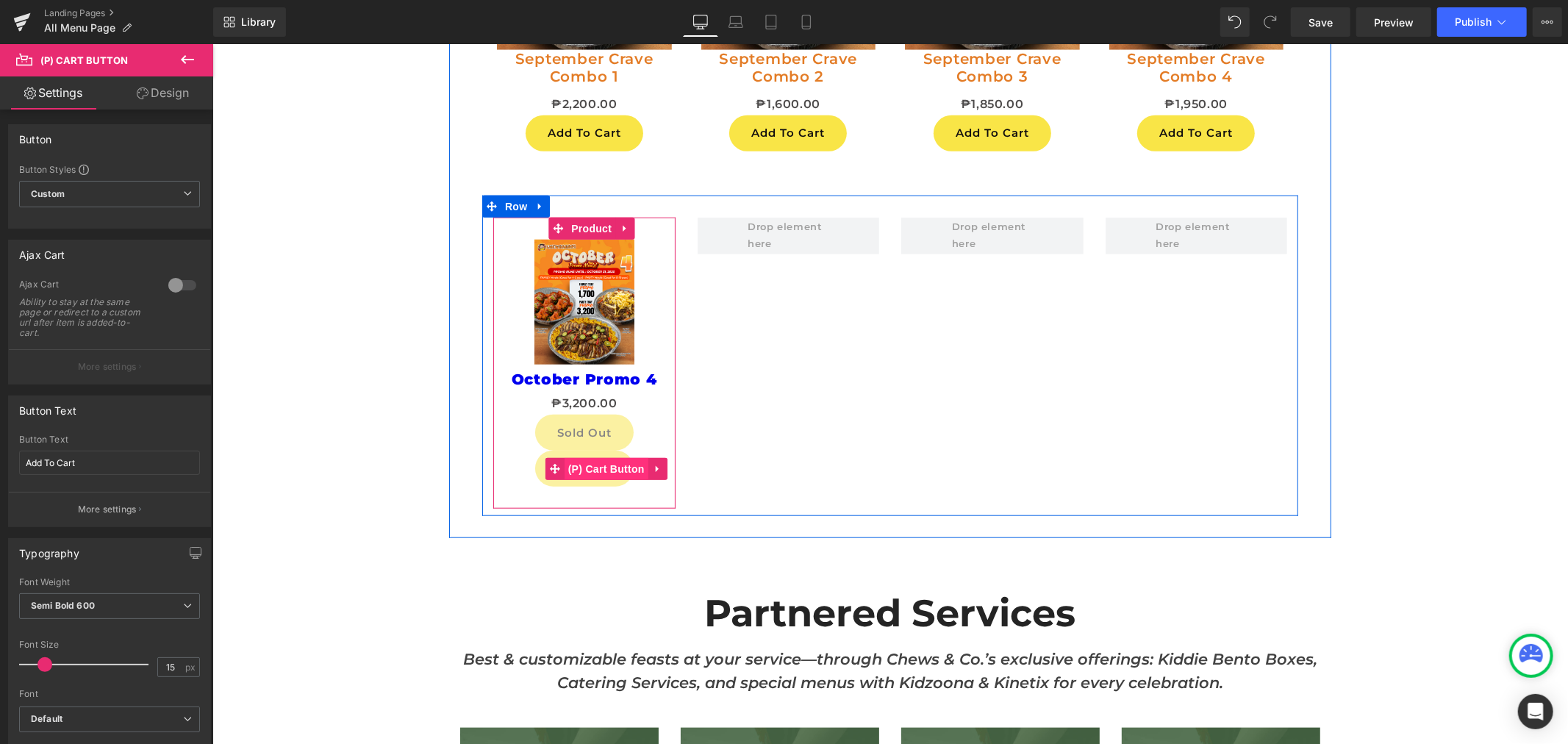
click at [571, 471] on span "(P) Cart Button" at bounding box center [605, 468] width 84 height 22
click at [578, 470] on span "(P) Cart Button" at bounding box center [605, 468] width 84 height 22
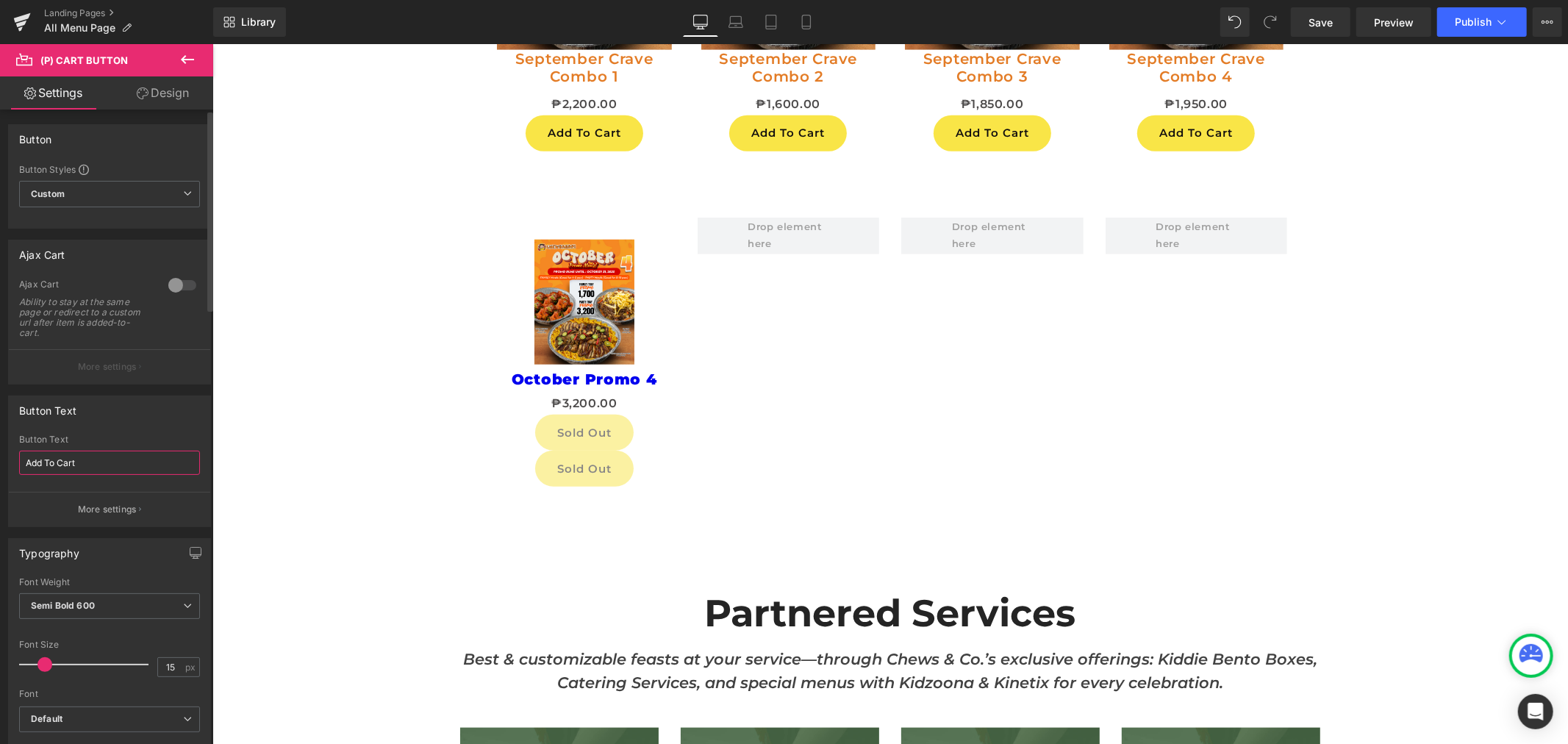
click at [96, 460] on input "Add To Cart" at bounding box center [109, 463] width 181 height 25
type input "Size"
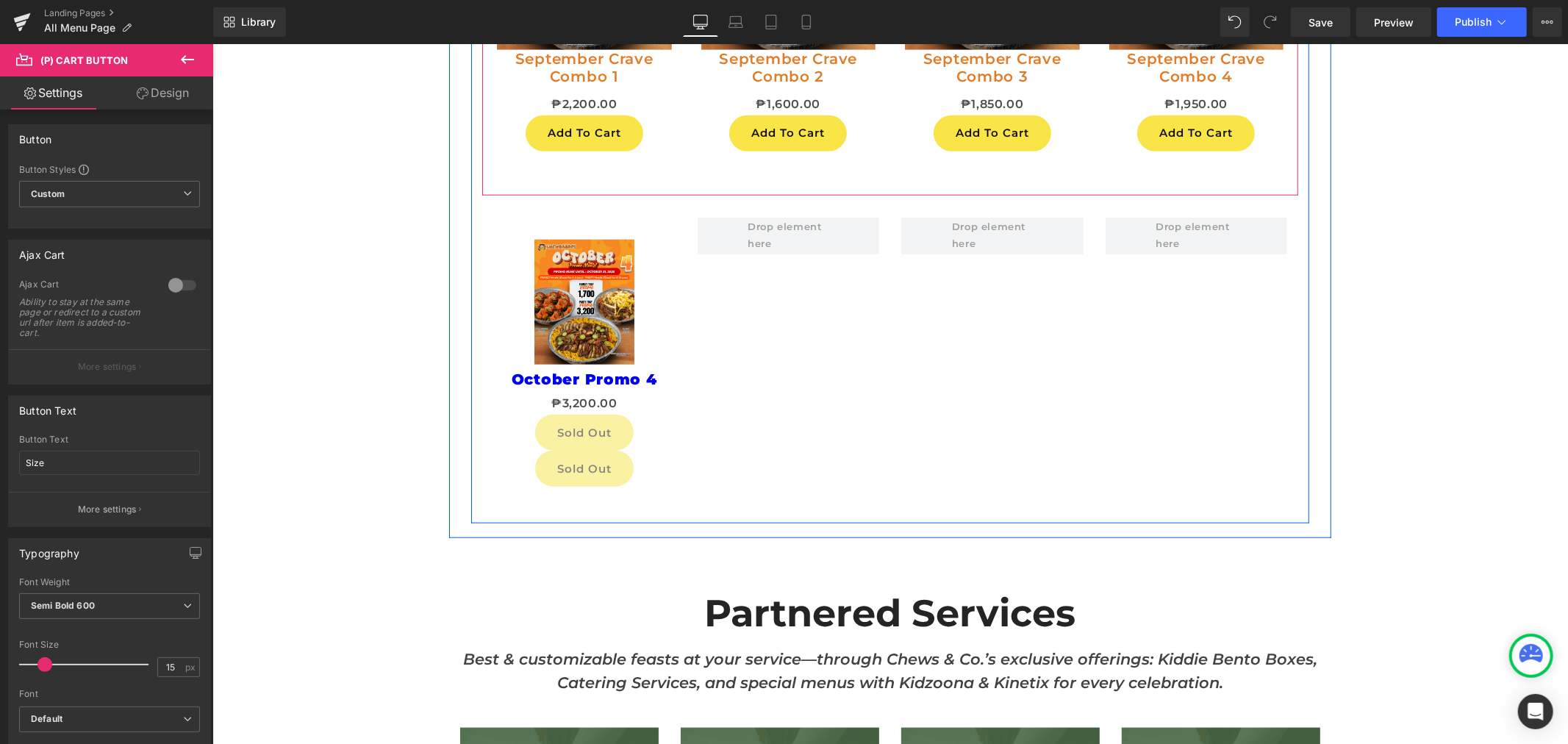
click at [576, 139] on div "Add To Cart (P) Cart Button" at bounding box center [584, 132] width 175 height 36
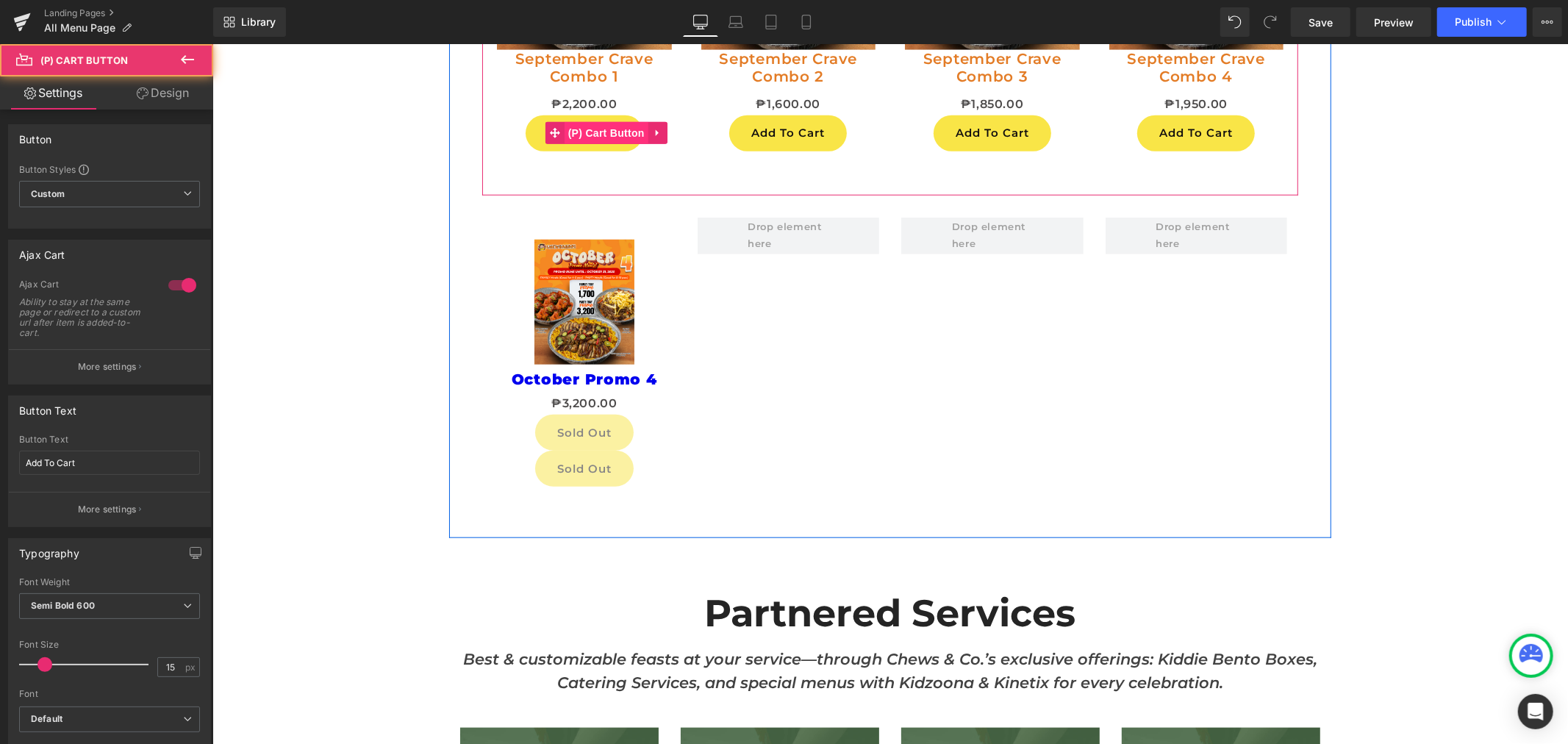
click at [576, 139] on span "(P) Cart Button" at bounding box center [605, 131] width 84 height 22
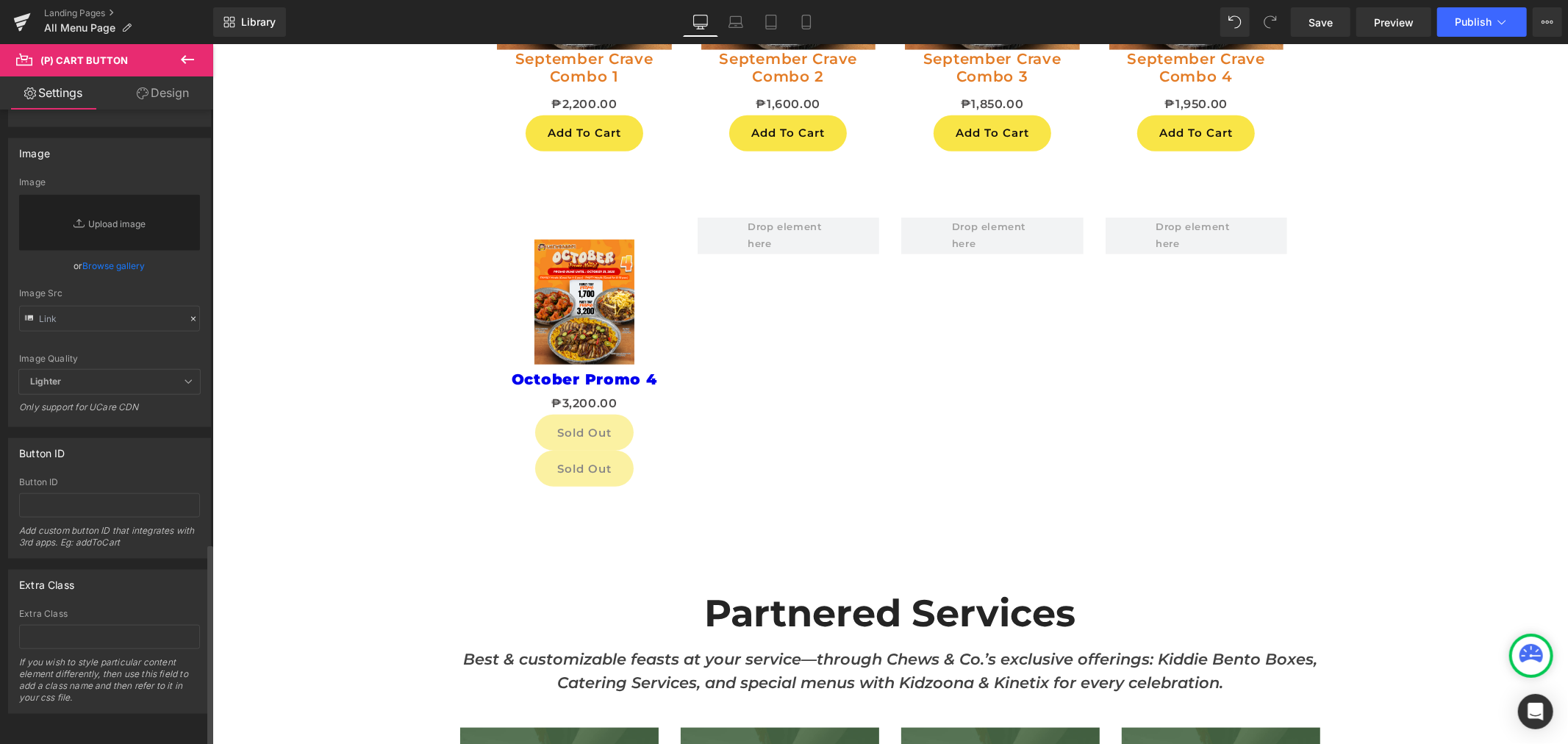
scroll to position [1376, 0]
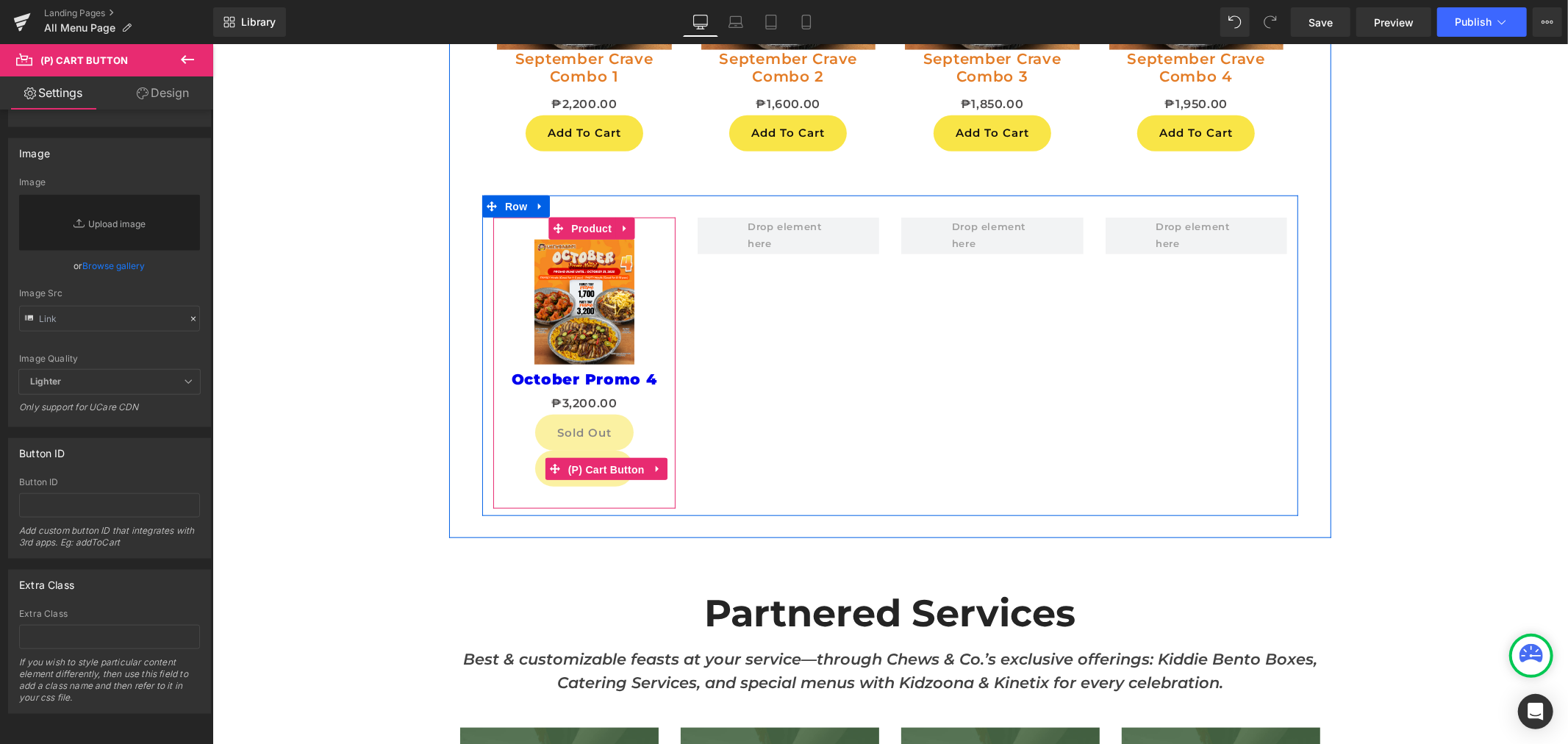
click at [592, 473] on span "(P) Cart Button" at bounding box center [605, 468] width 84 height 22
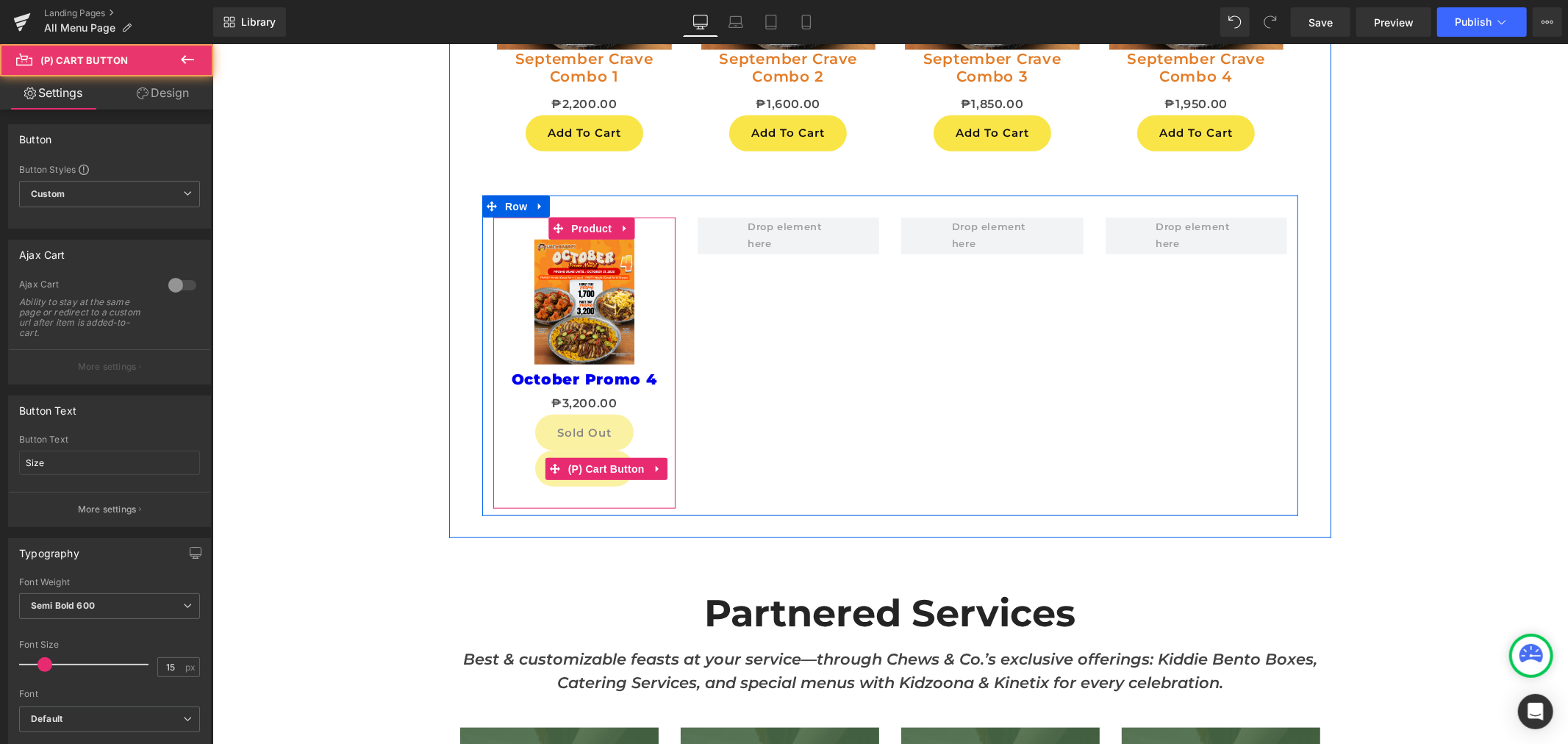
click at [592, 473] on span "(P) Cart Button" at bounding box center [605, 468] width 84 height 22
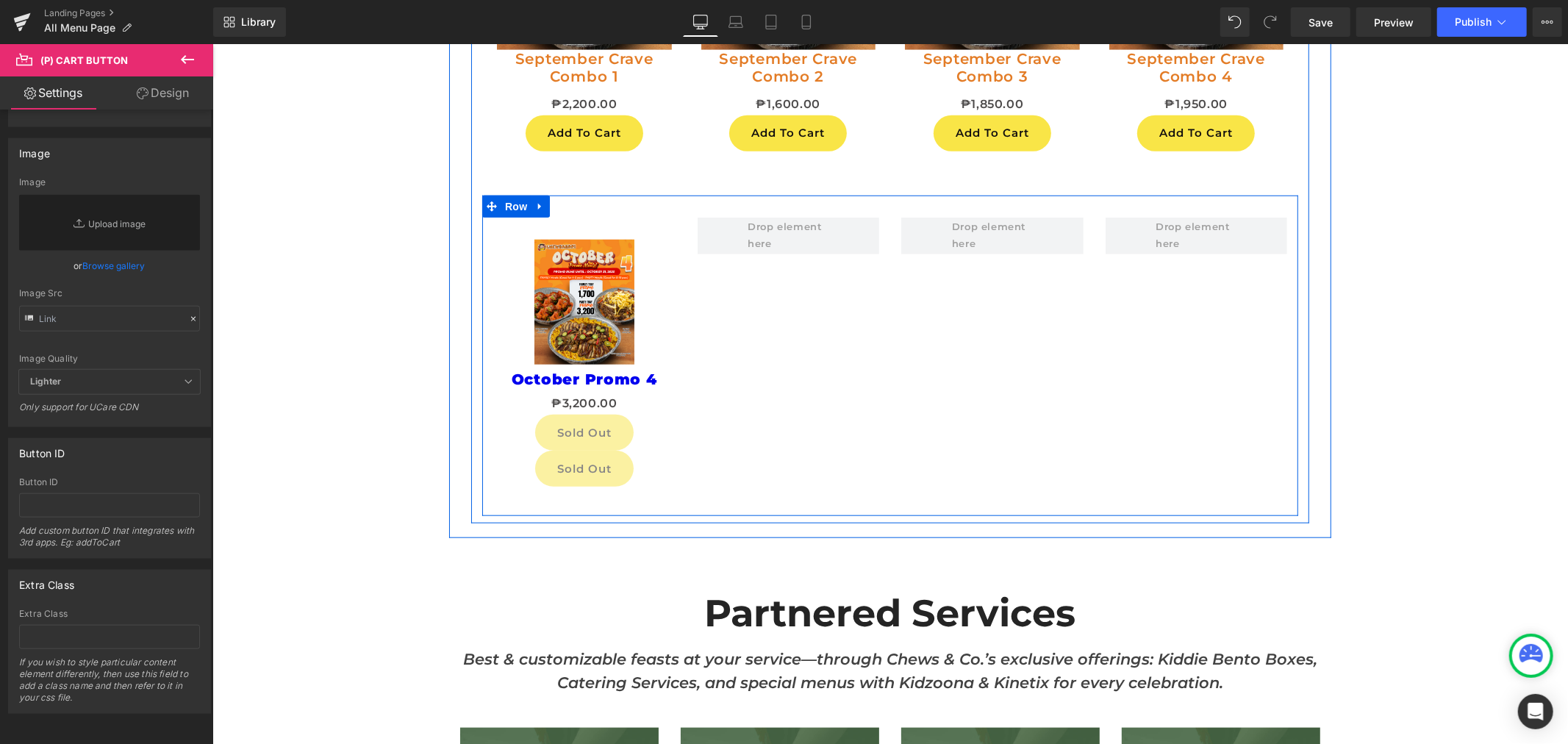
click at [790, 298] on div "Sale Off (P) Image October Promo 4 (P) Title ₱0 ₱3,200.00 (P) Price Sold Out (P…" at bounding box center [889, 355] width 816 height 320
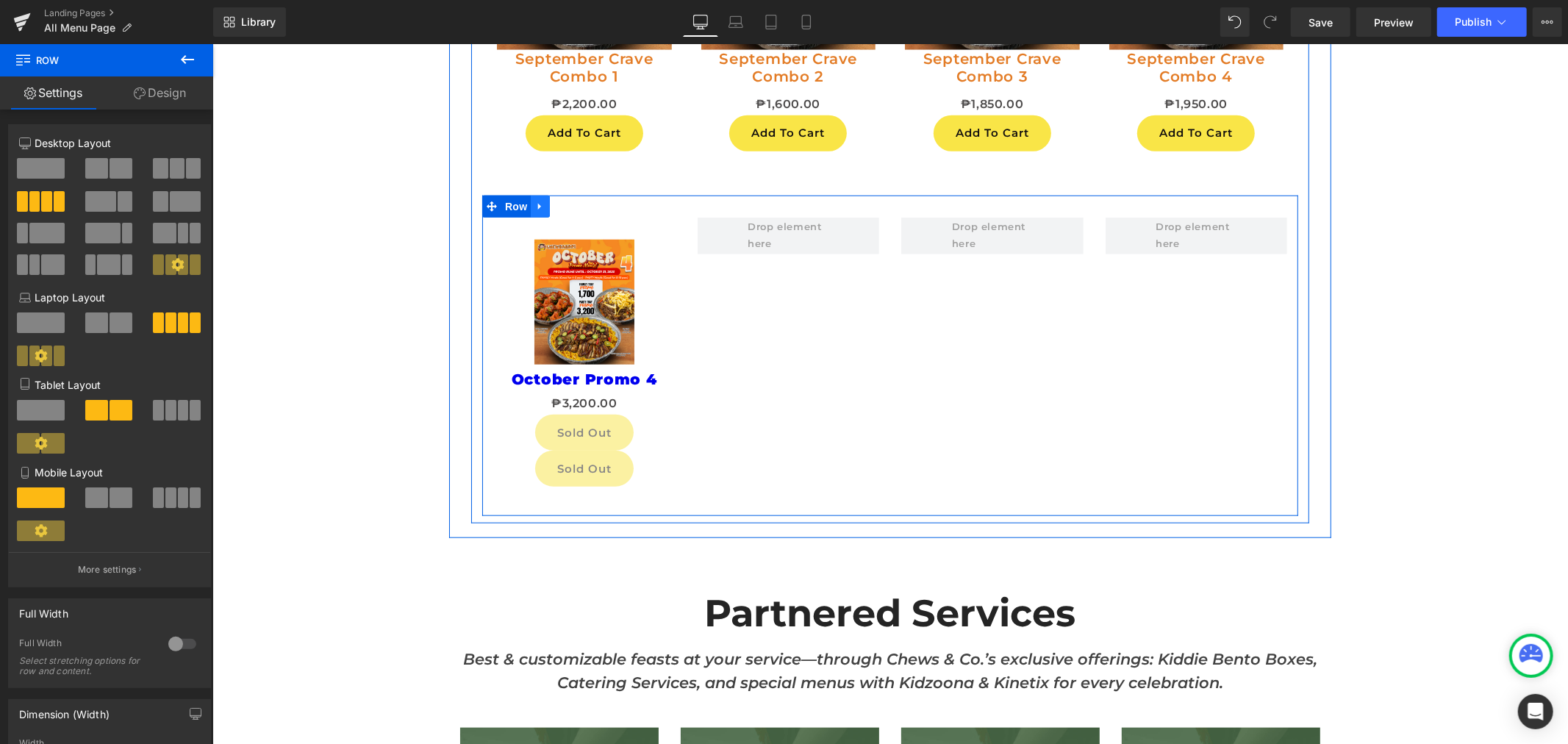
click at [531, 205] on link at bounding box center [540, 205] width 19 height 22
click at [577, 209] on link at bounding box center [578, 205] width 19 height 22
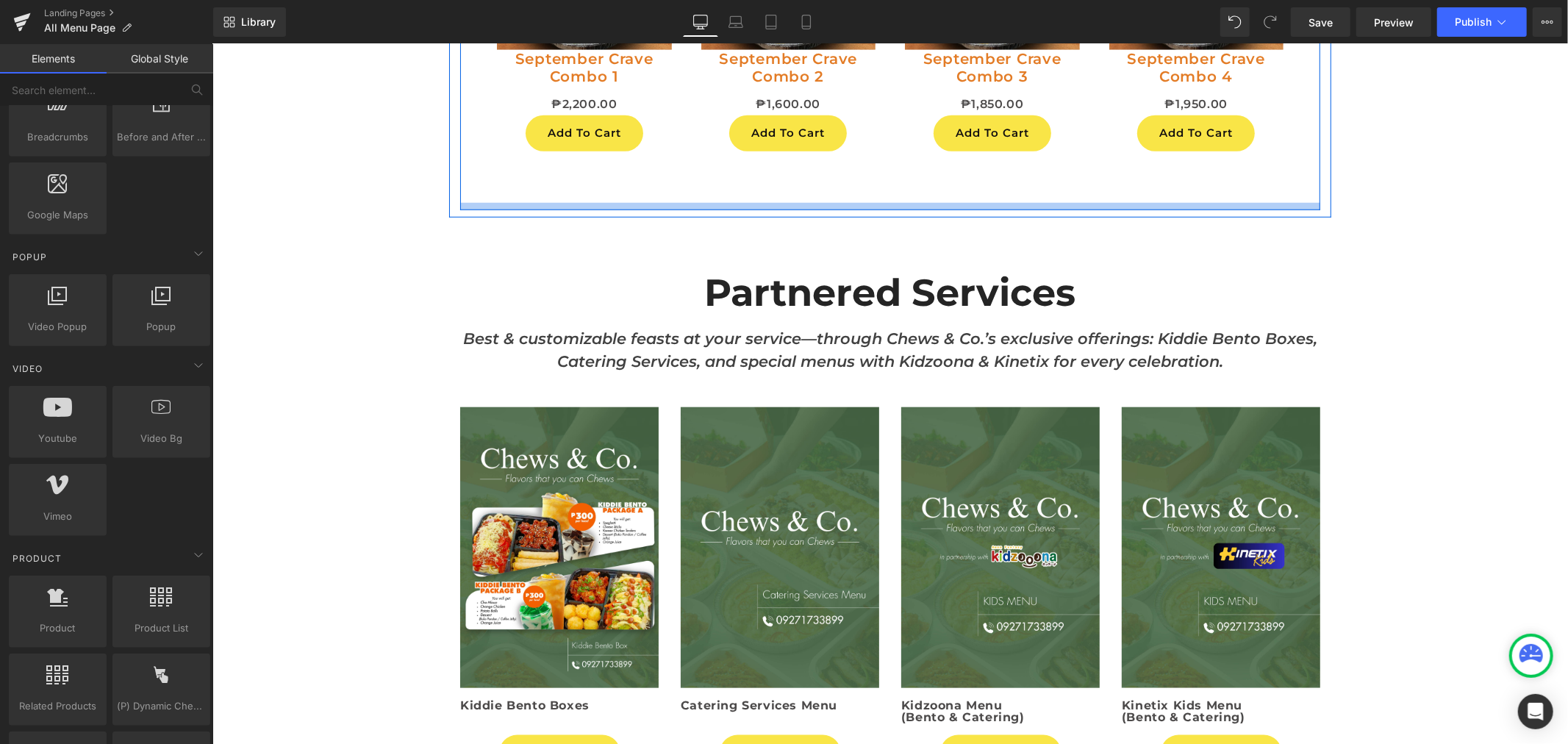
click at [613, 203] on div at bounding box center [890, 206] width 861 height 8
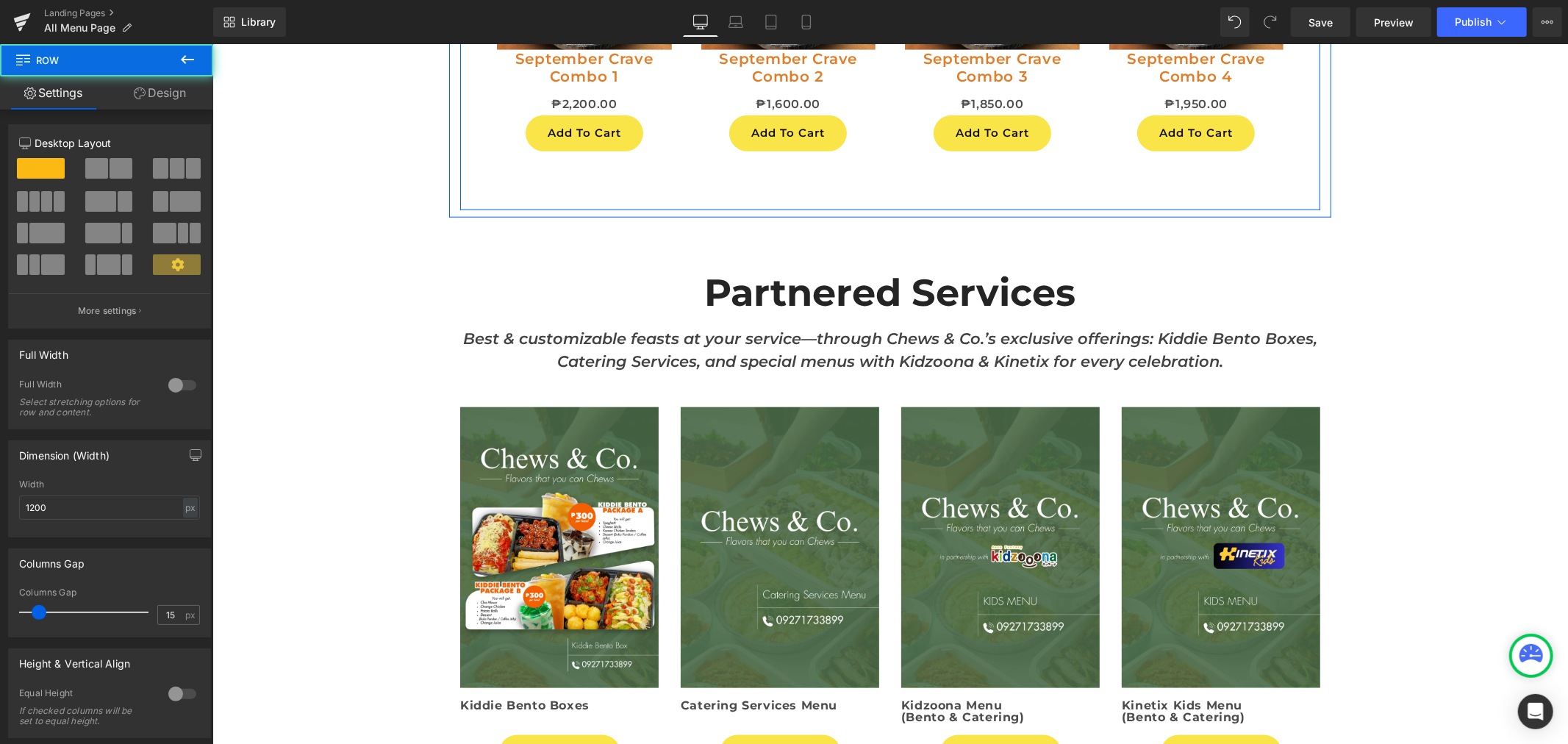
click at [613, 209] on div at bounding box center [890, 206] width 861 height 8
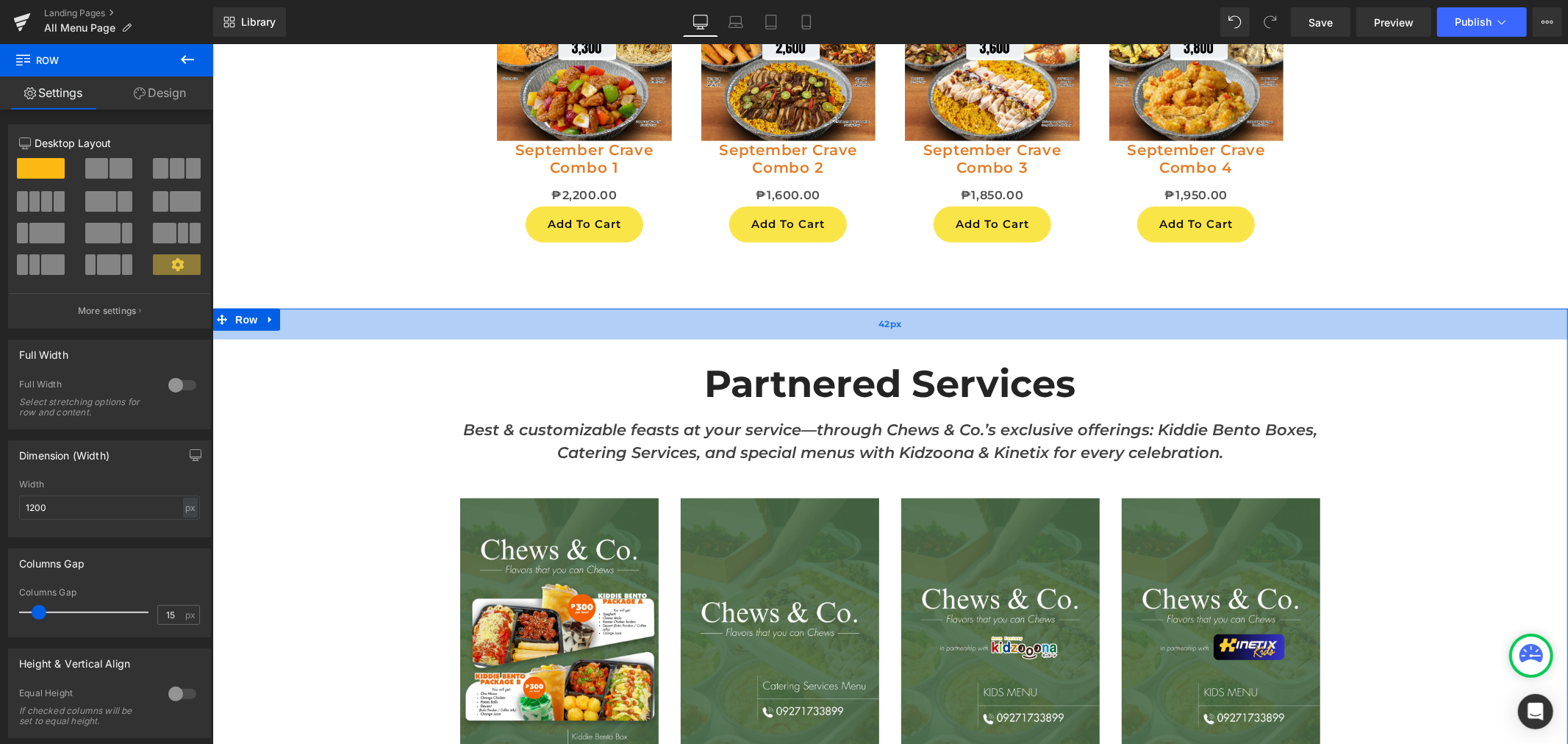
scroll to position [5560, 0]
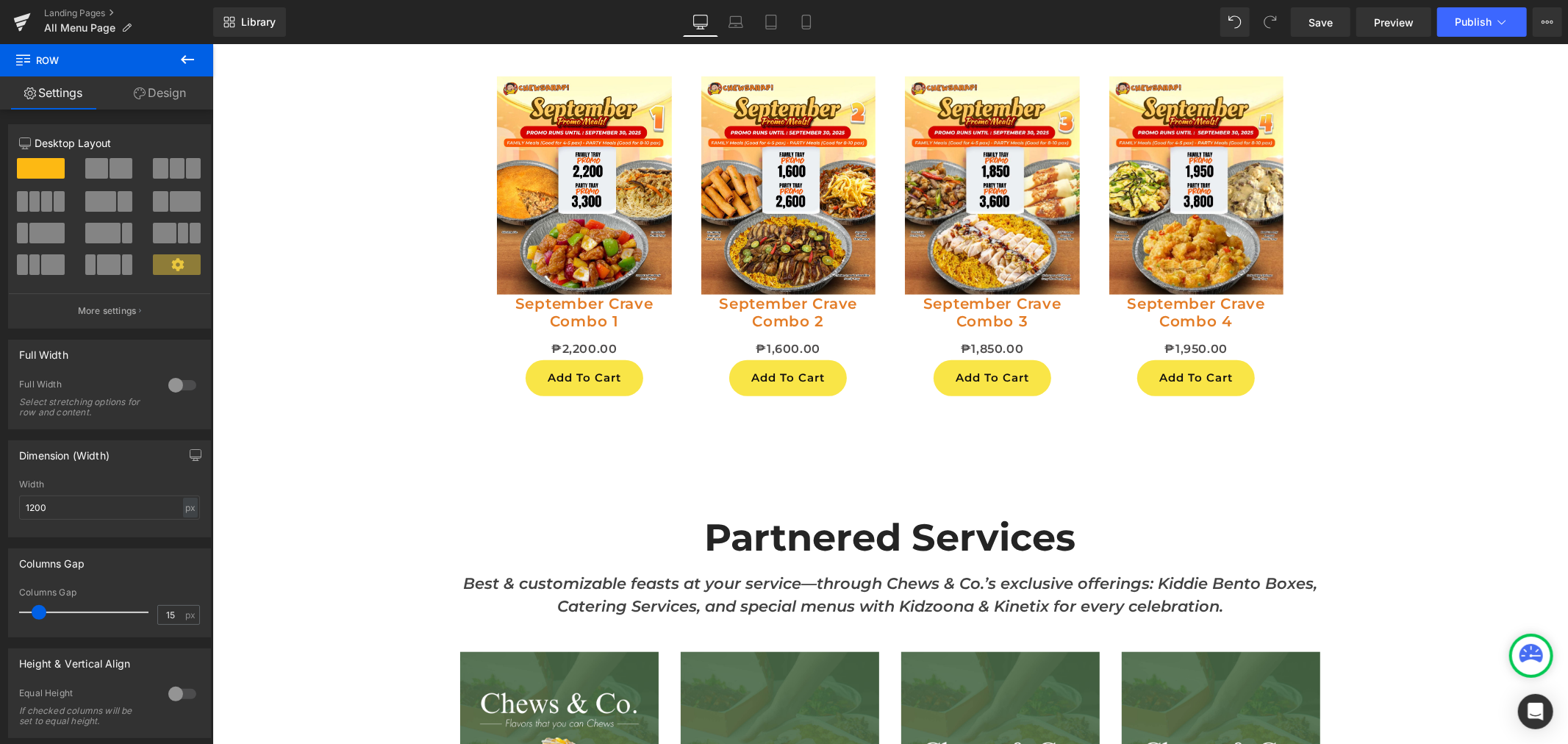
click at [185, 56] on icon at bounding box center [187, 59] width 13 height 9
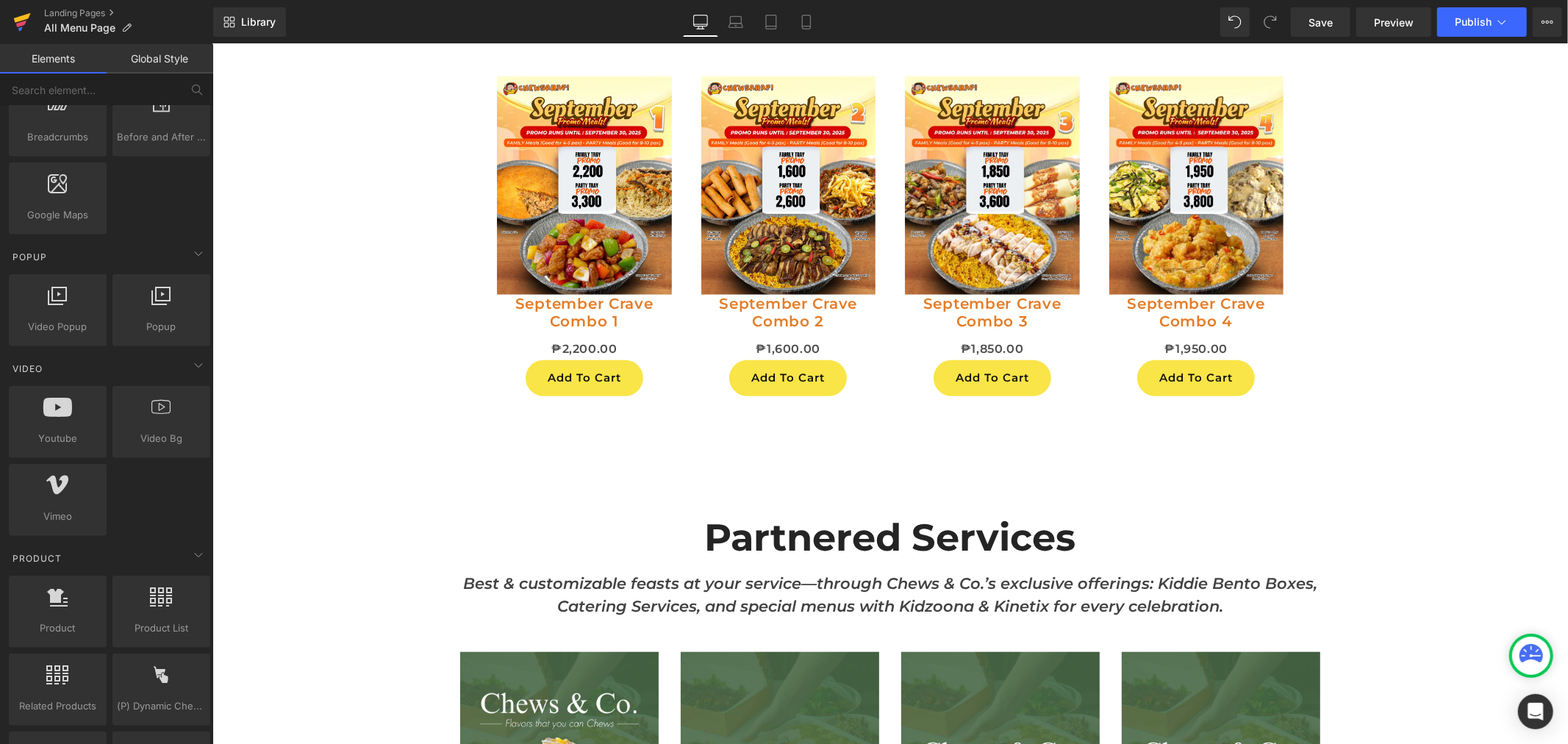
click at [28, 11] on icon at bounding box center [22, 22] width 18 height 37
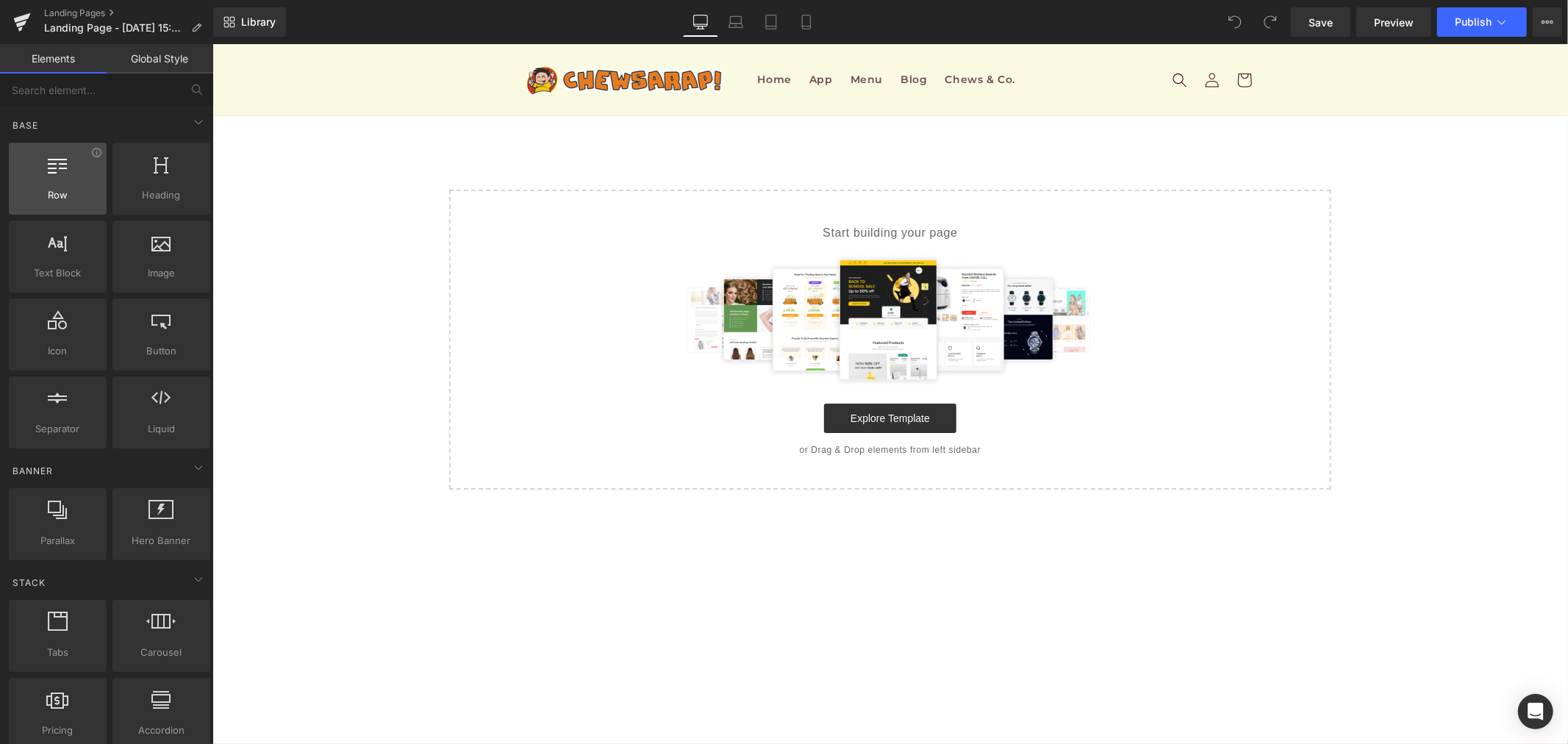
click at [99, 172] on div "Row rows, columns, layouts, div" at bounding box center [57, 179] width 97 height 72
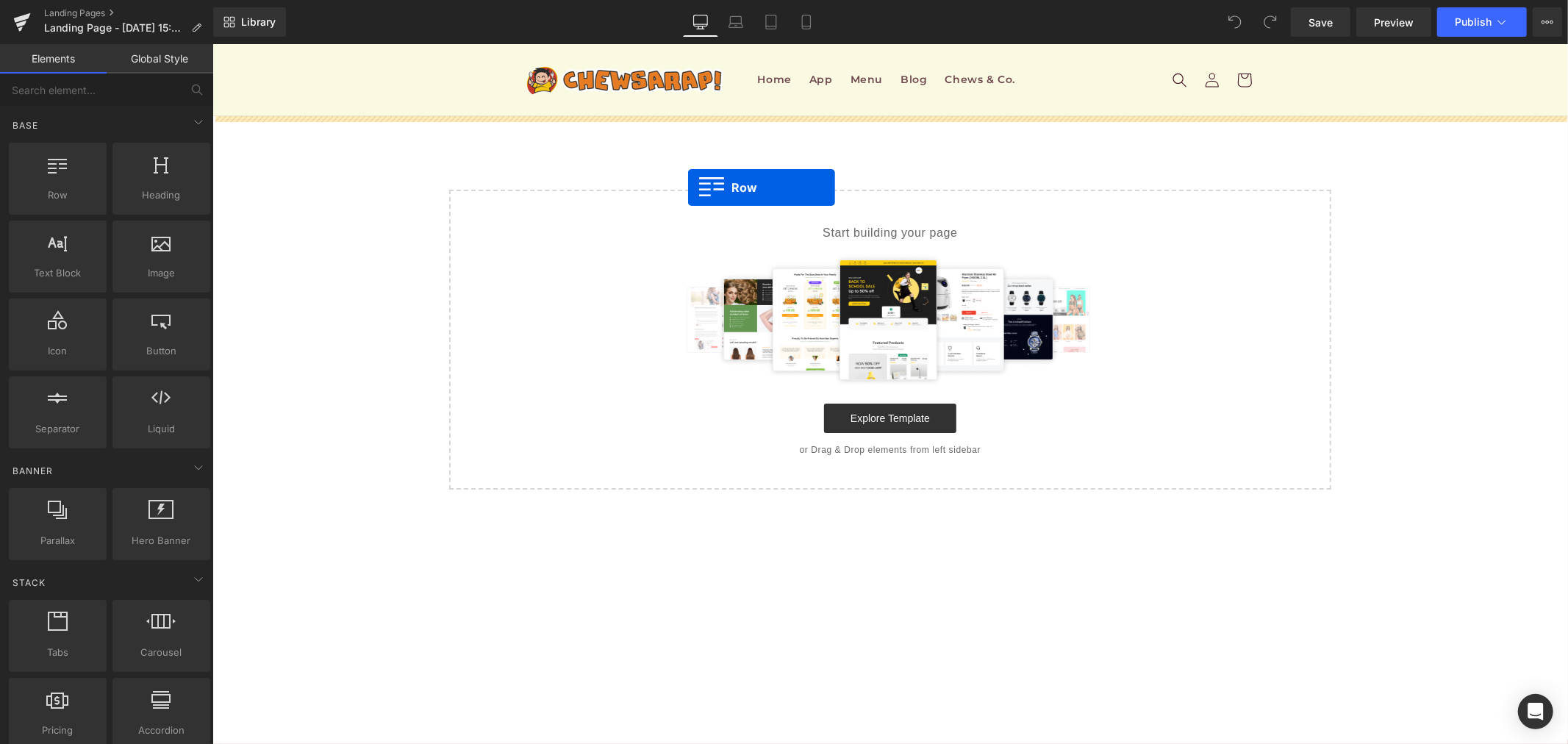
drag, startPoint x: 392, startPoint y: 255, endPoint x: 688, endPoint y: 186, distance: 303.9
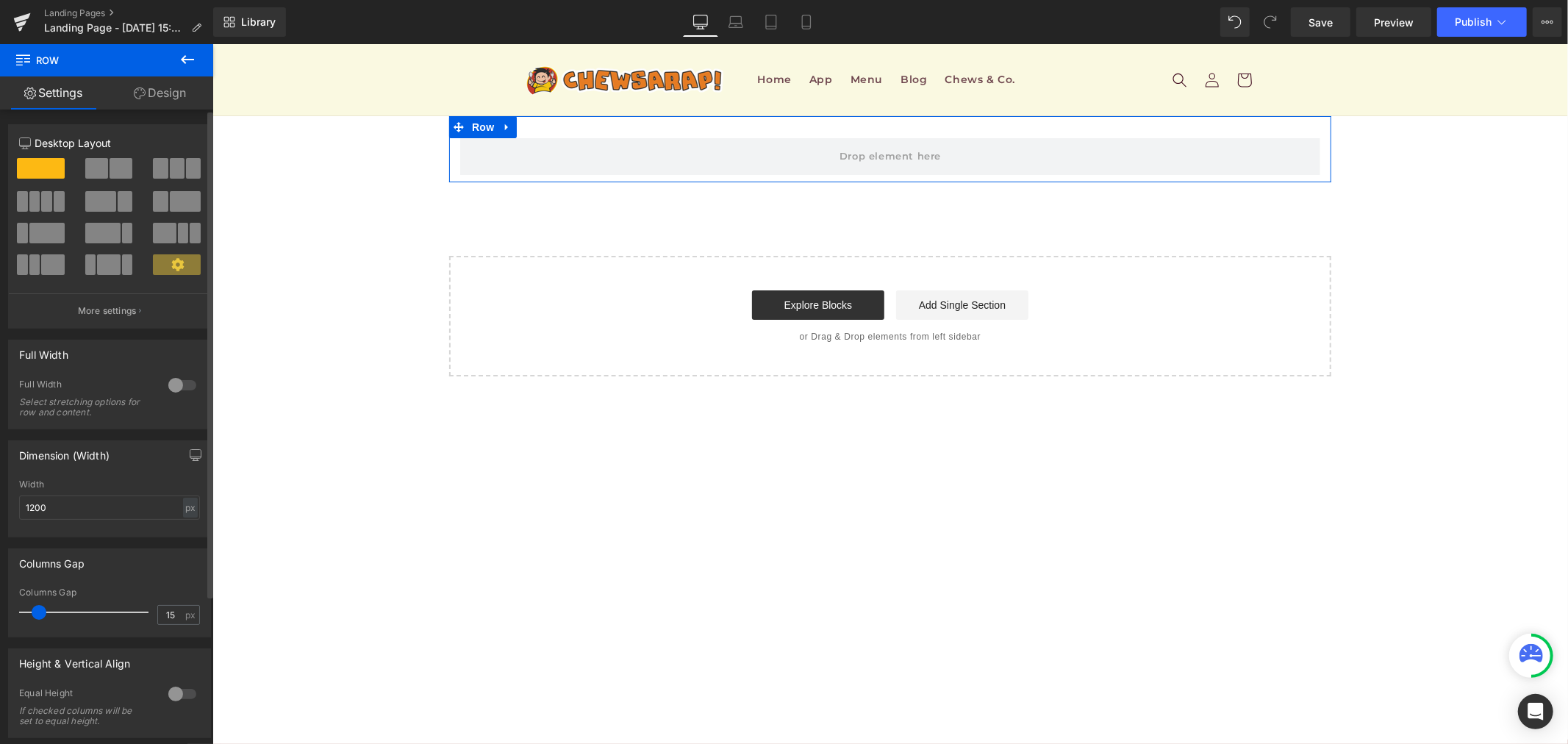
click at [54, 206] on span at bounding box center [60, 201] width 11 height 21
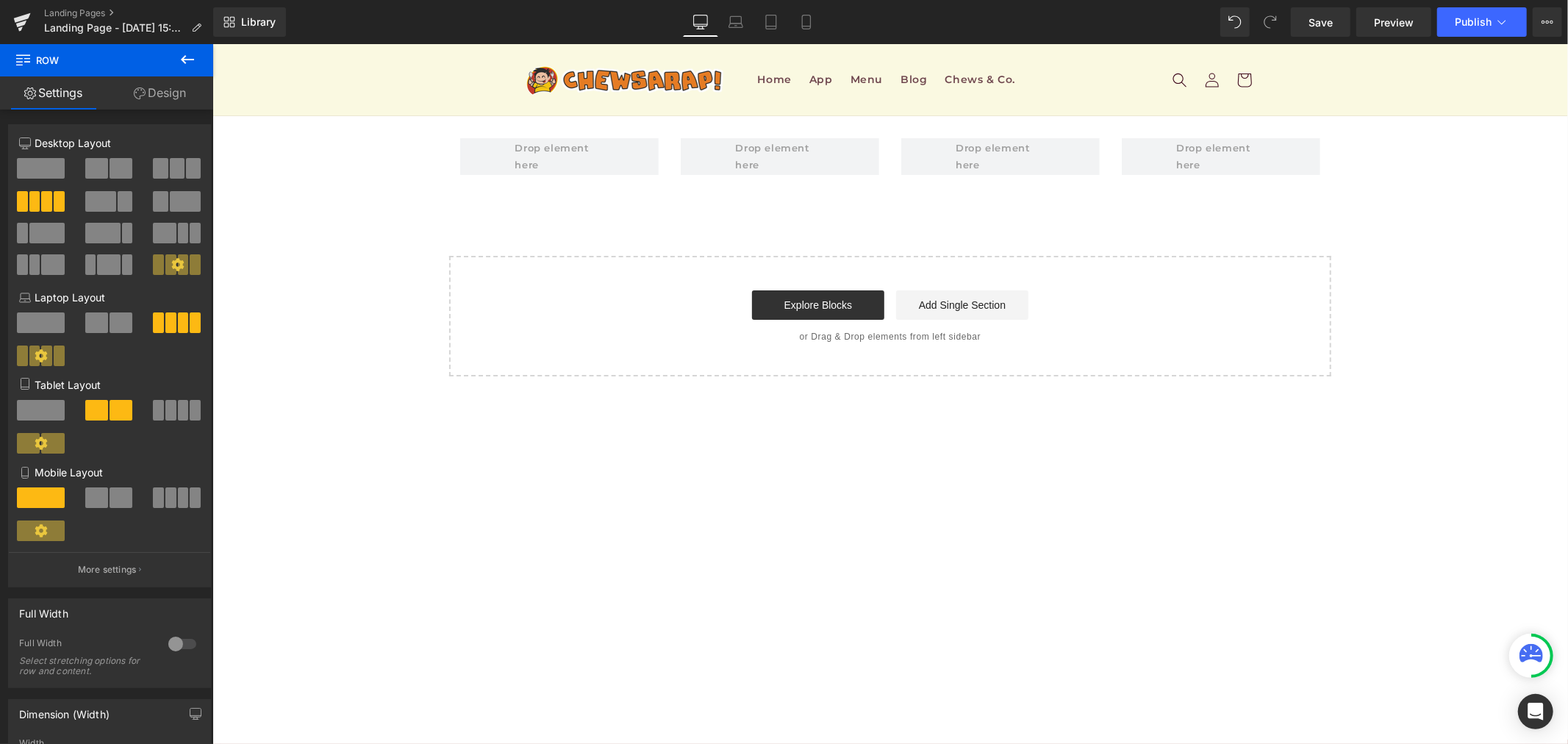
click at [180, 61] on icon at bounding box center [187, 60] width 18 height 18
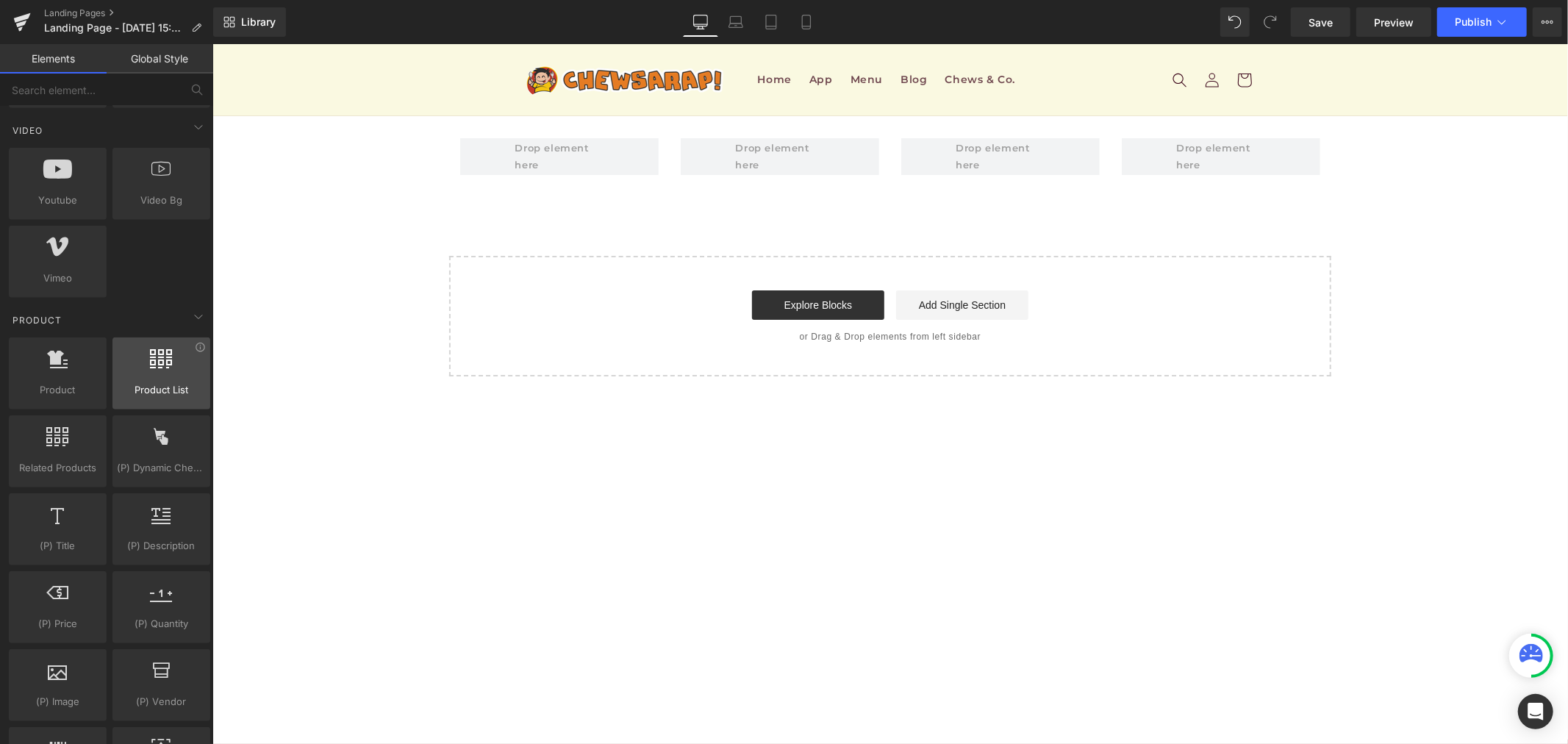
scroll to position [1062, 0]
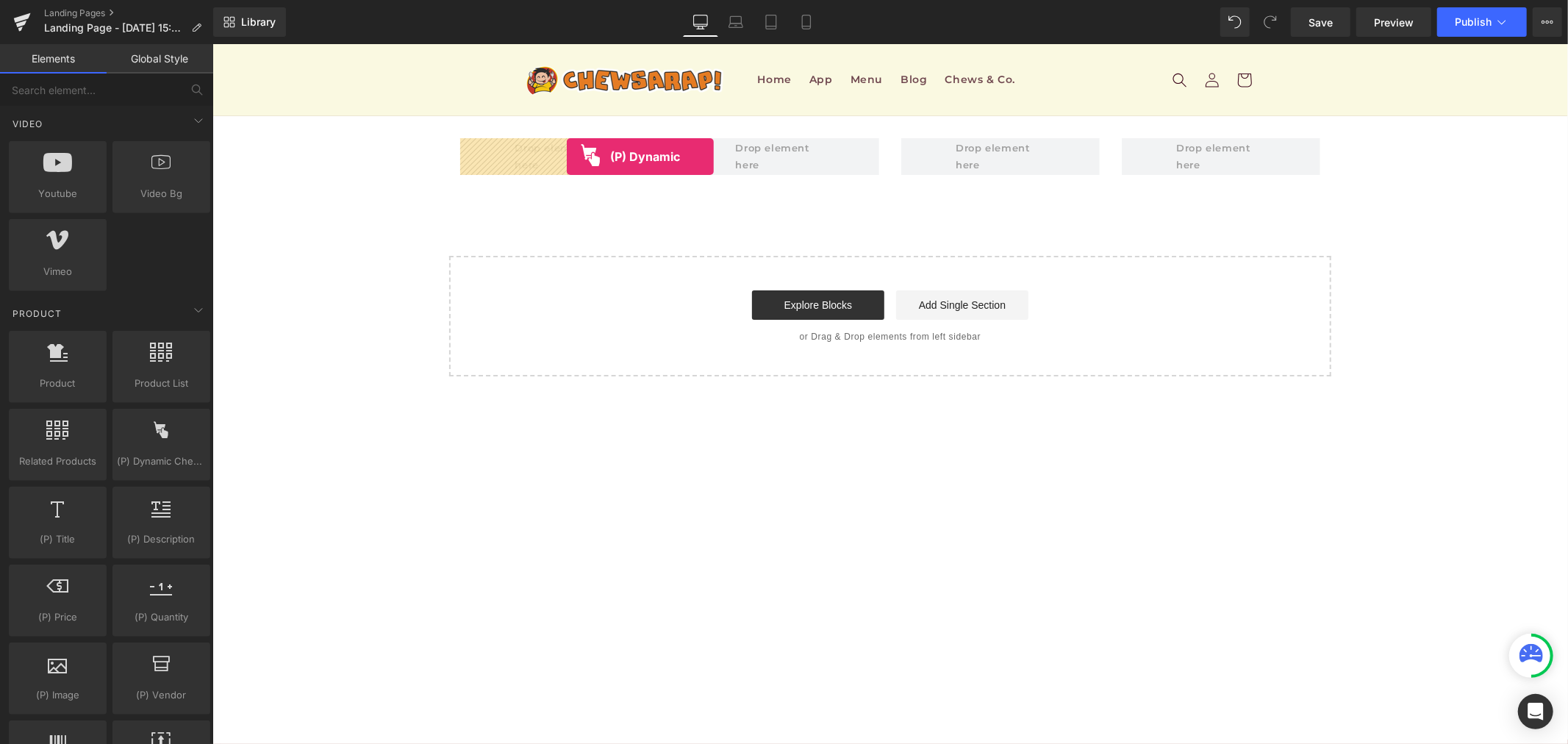
drag, startPoint x: 335, startPoint y: 374, endPoint x: 566, endPoint y: 157, distance: 316.9
drag, startPoint x: 270, startPoint y: 424, endPoint x: 488, endPoint y: 147, distance: 352.5
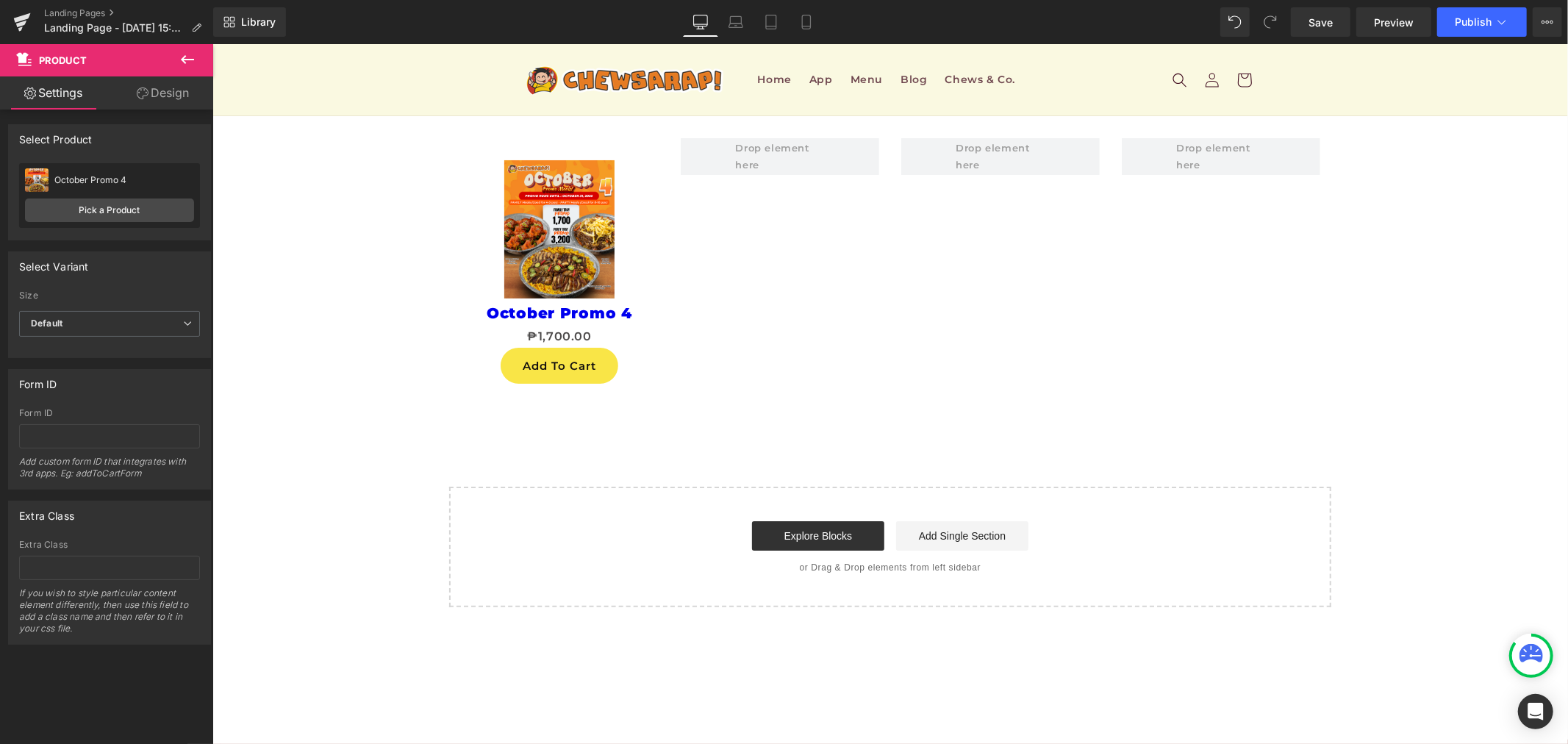
click at [180, 68] on icon at bounding box center [187, 60] width 18 height 18
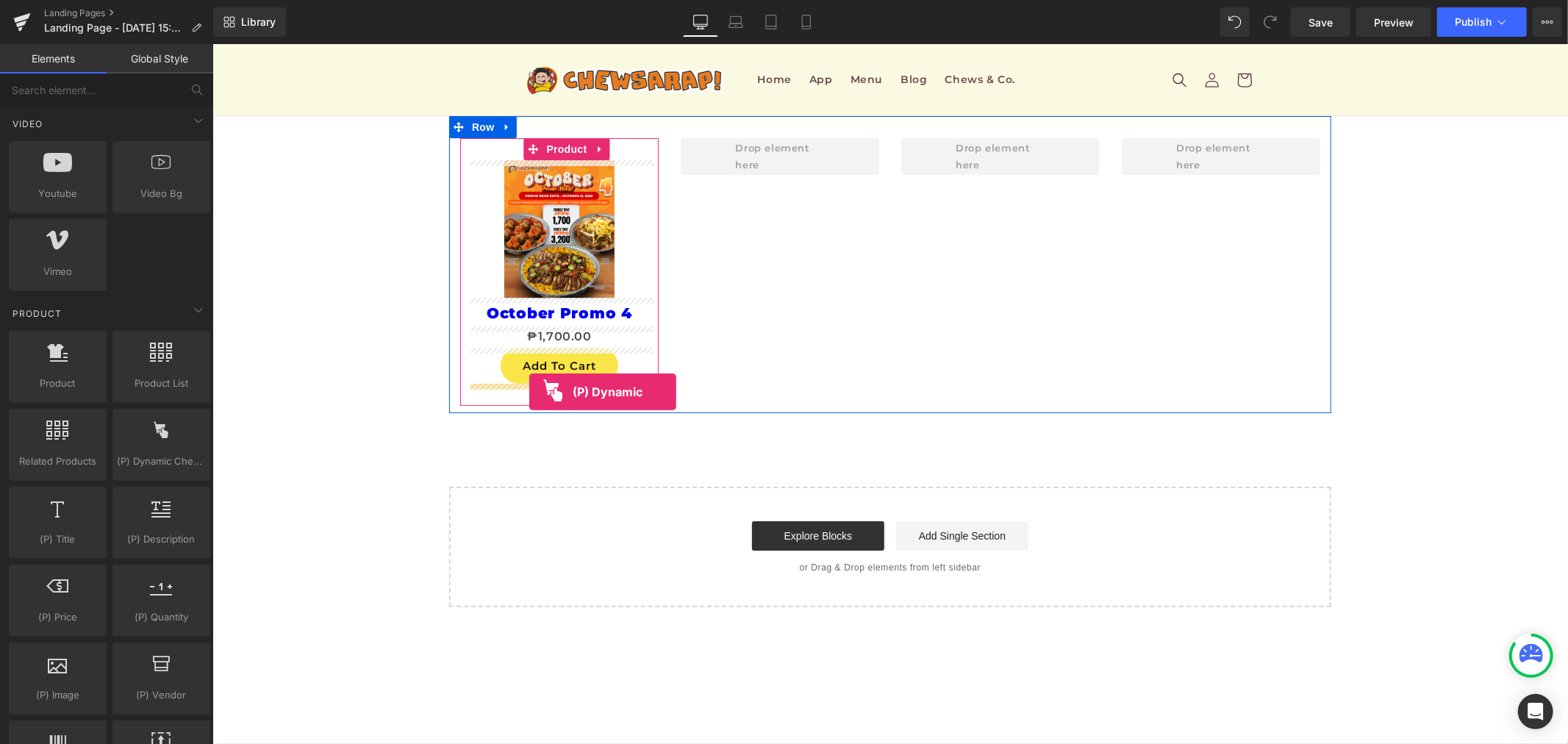
drag, startPoint x: 390, startPoint y: 510, endPoint x: 529, endPoint y: 391, distance: 183.0
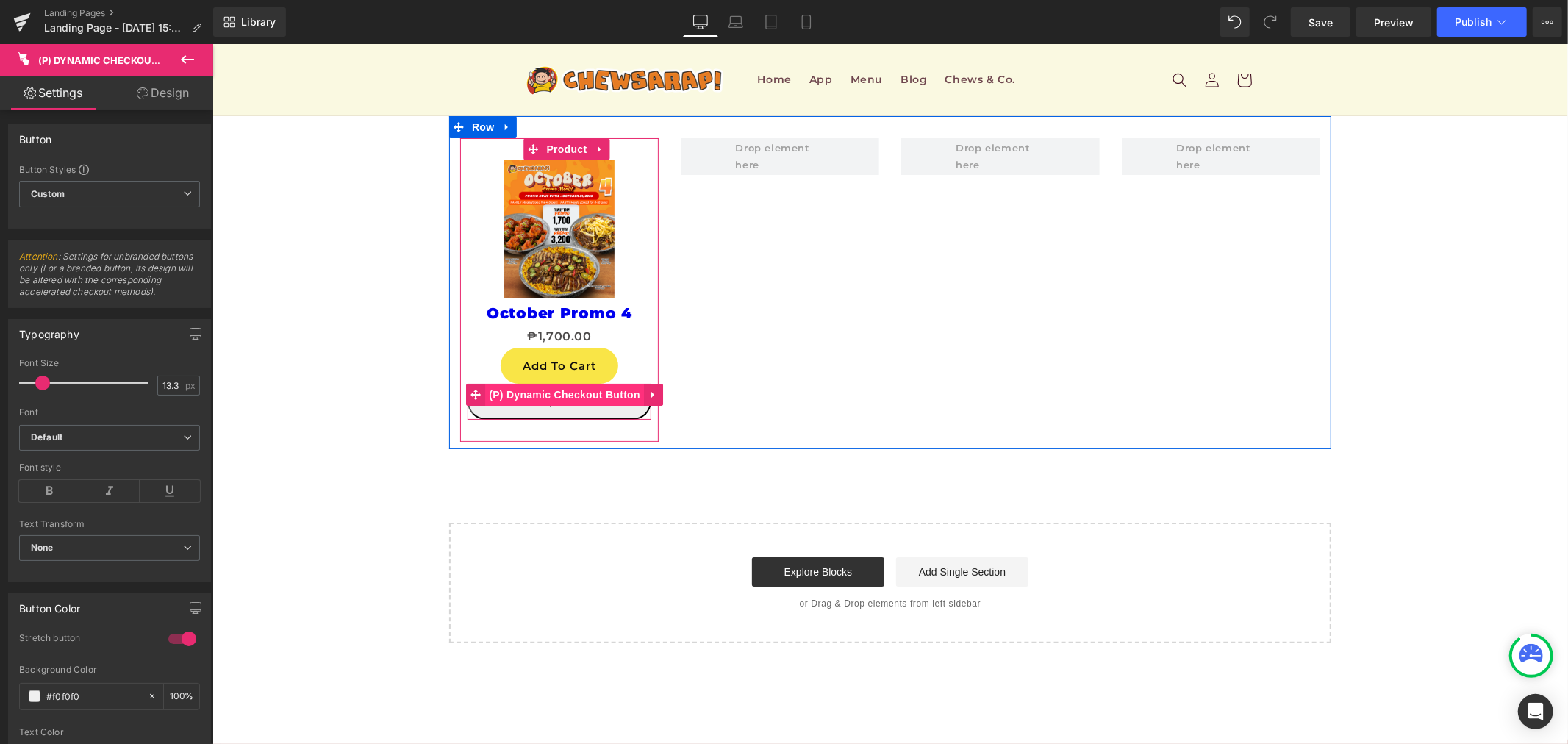
click at [586, 397] on span "(P) Dynamic Checkout Button" at bounding box center [564, 393] width 159 height 22
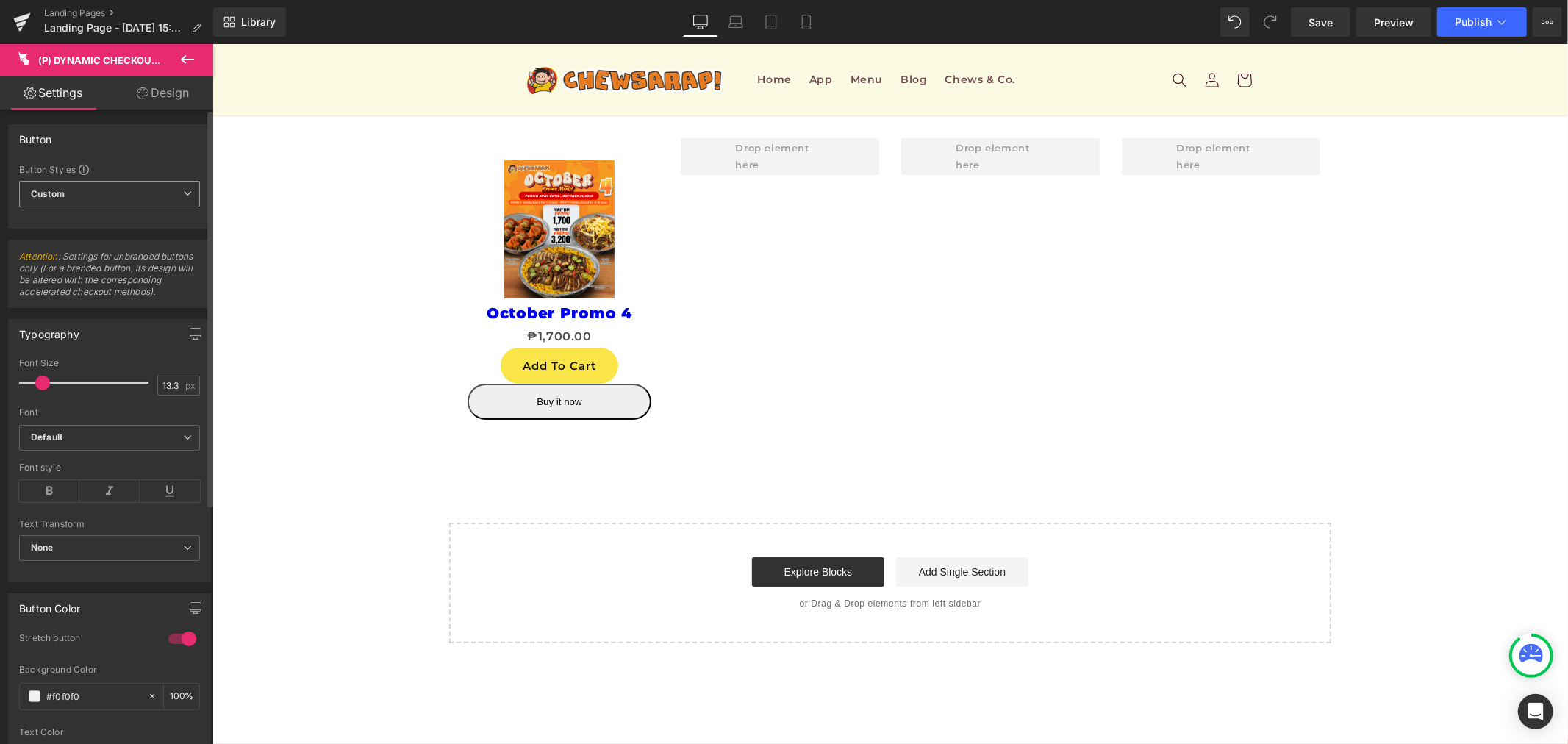
click at [89, 199] on span "Custom Setup Global Style" at bounding box center [109, 194] width 181 height 26
click at [89, 199] on span "Custom Setup Global Style" at bounding box center [106, 194] width 175 height 26
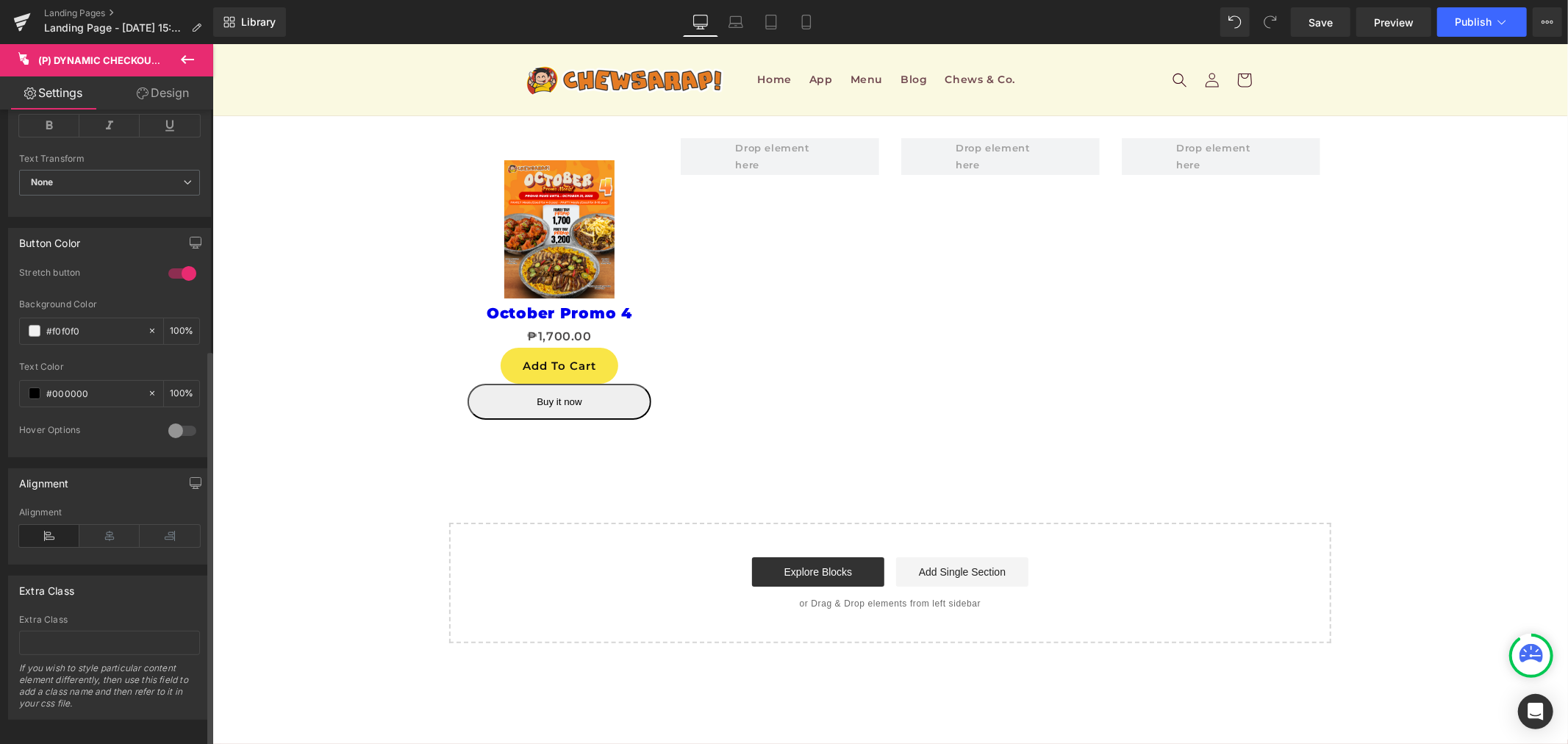
scroll to position [384, 0]
click at [195, 64] on icon at bounding box center [187, 60] width 18 height 18
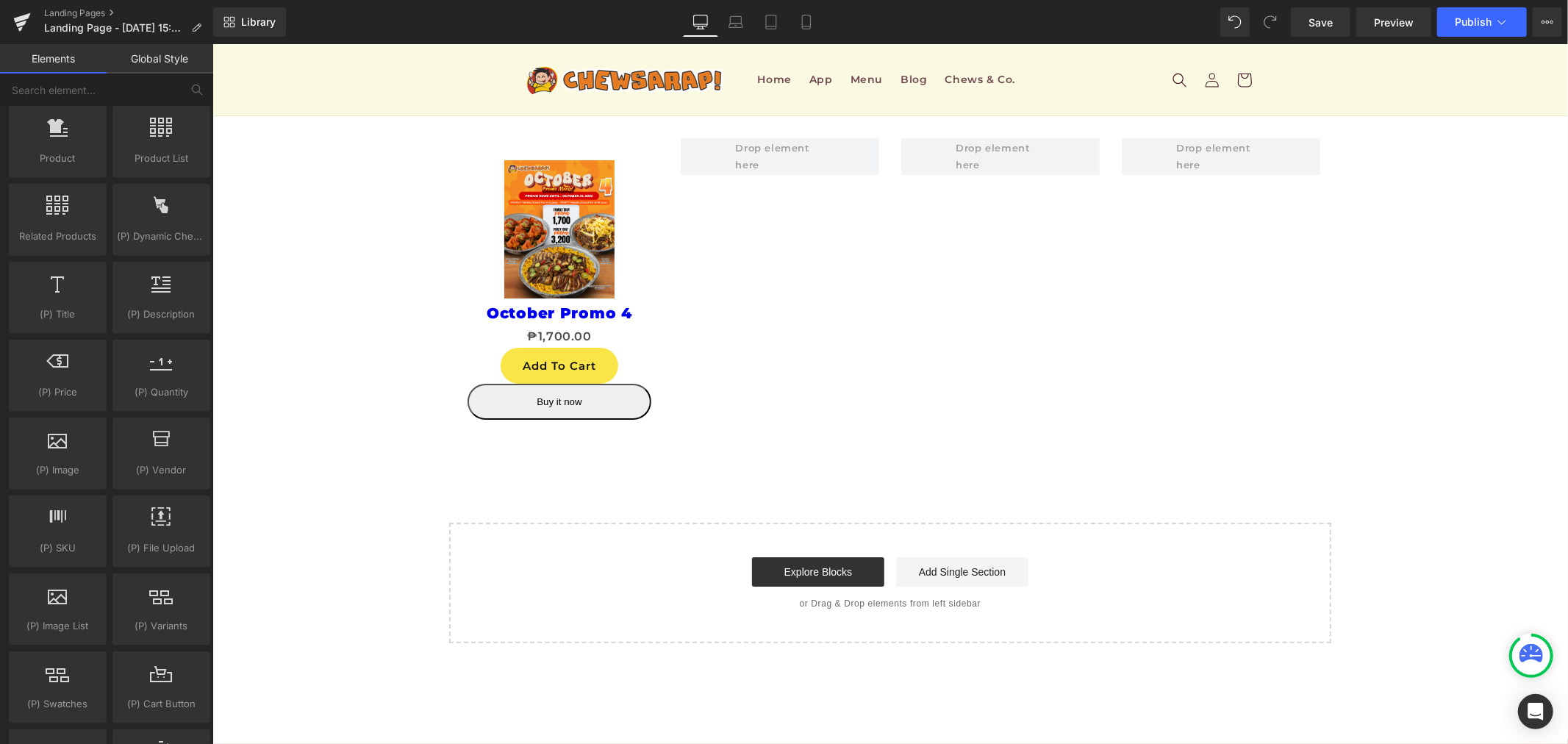
scroll to position [1306, 0]
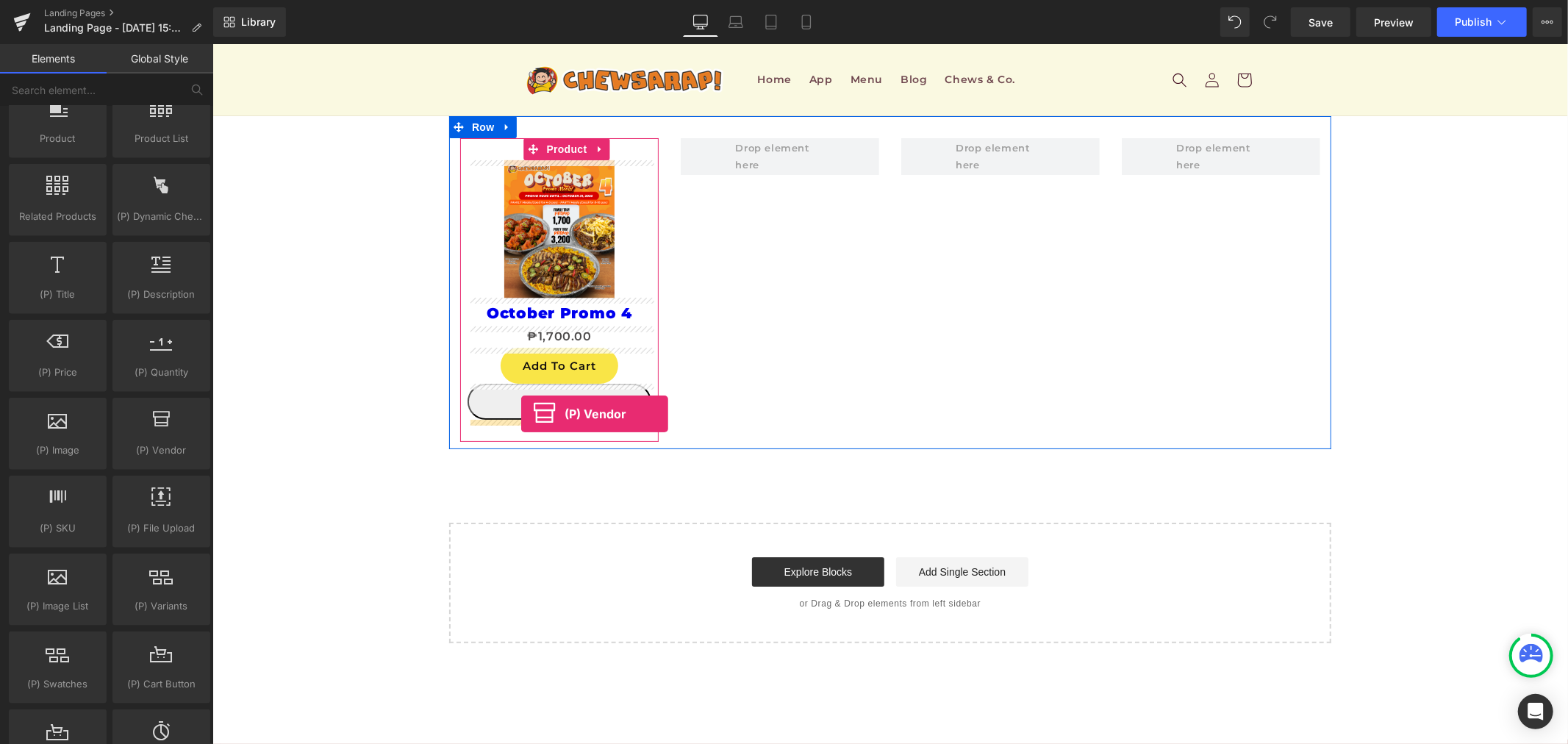
drag, startPoint x: 364, startPoint y: 486, endPoint x: 520, endPoint y: 413, distance: 172.2
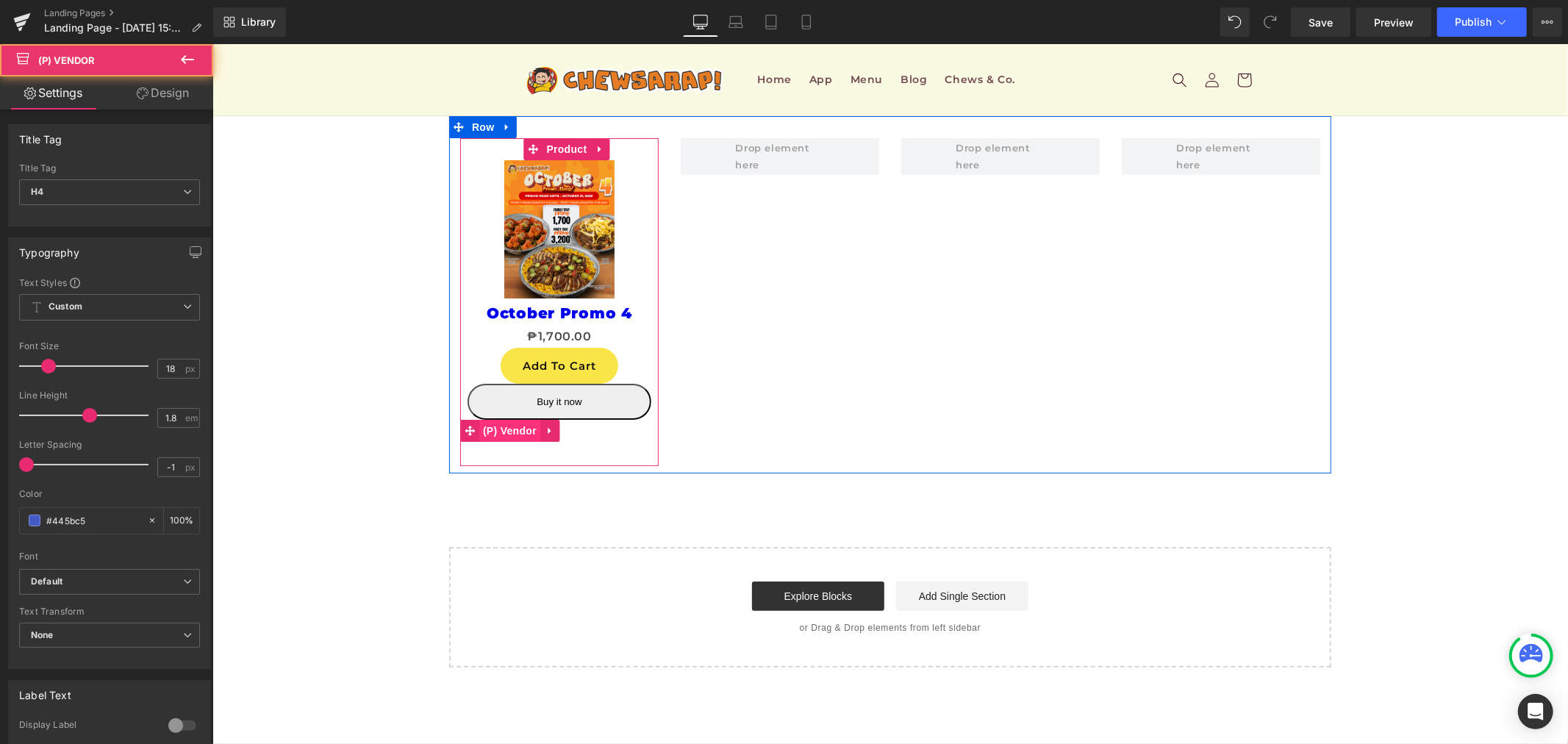
click at [527, 433] on span "(P) Vendor" at bounding box center [509, 429] width 61 height 22
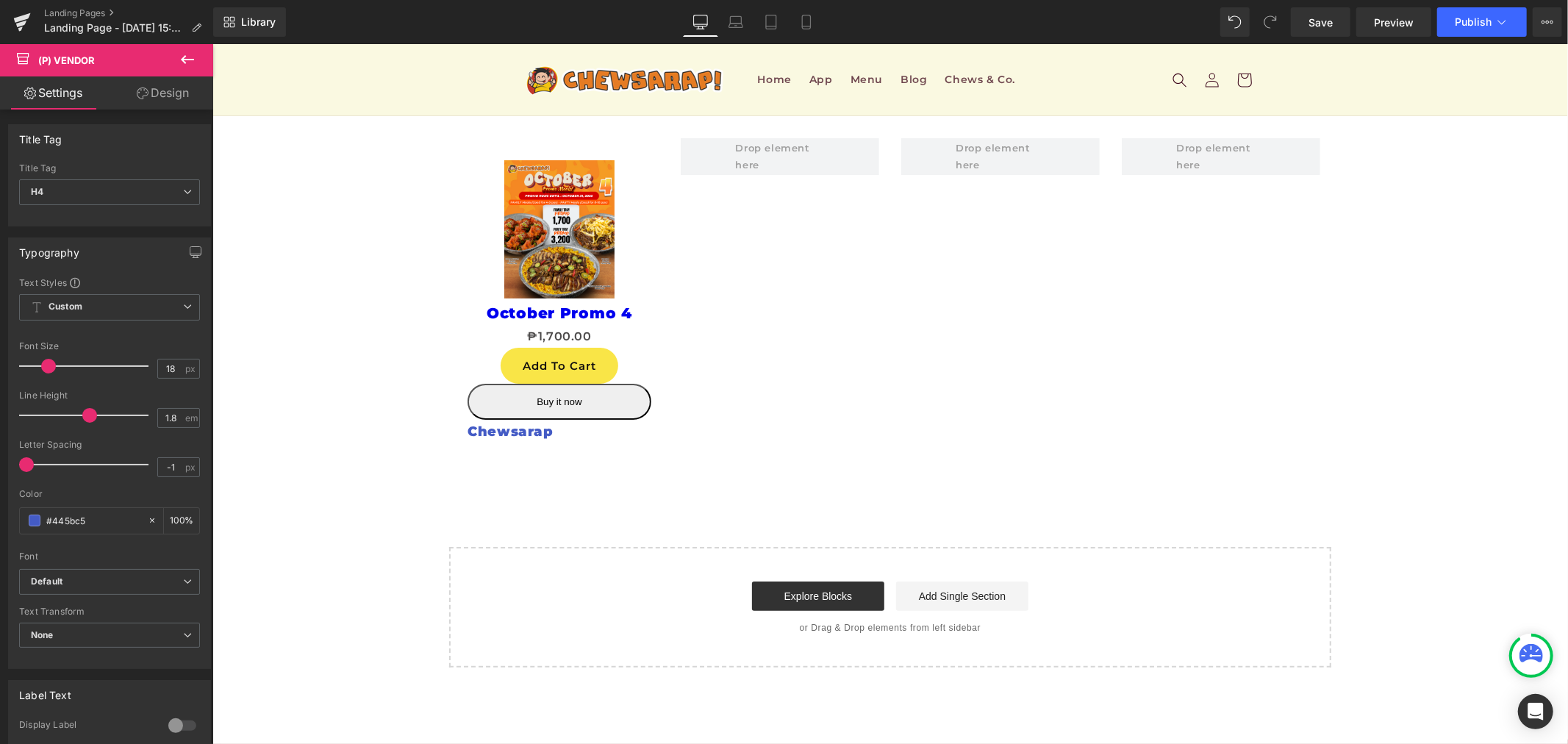
click at [194, 66] on icon at bounding box center [187, 60] width 18 height 18
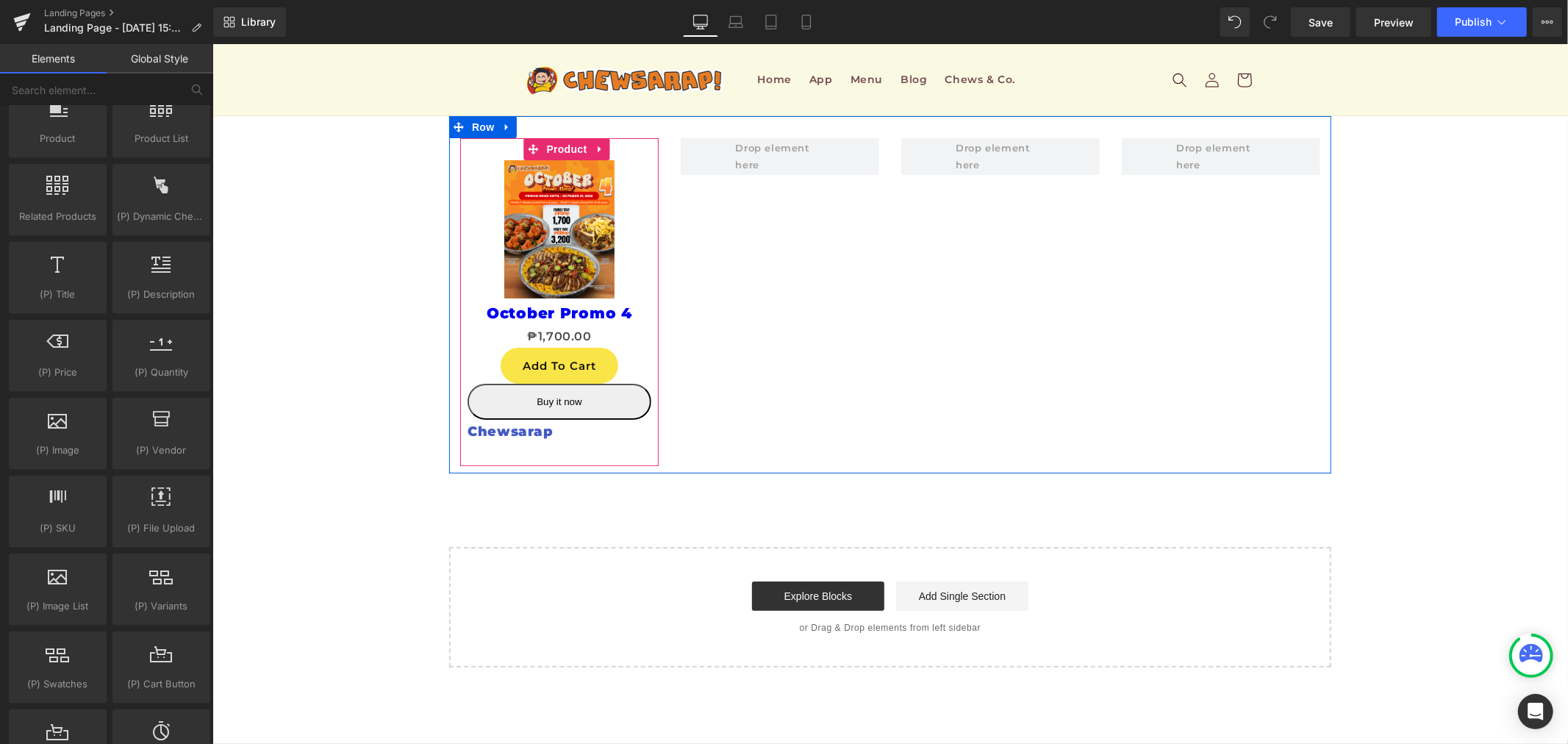
click at [591, 401] on span "(P) Dynamic Checkout Button" at bounding box center [564, 393] width 127 height 18
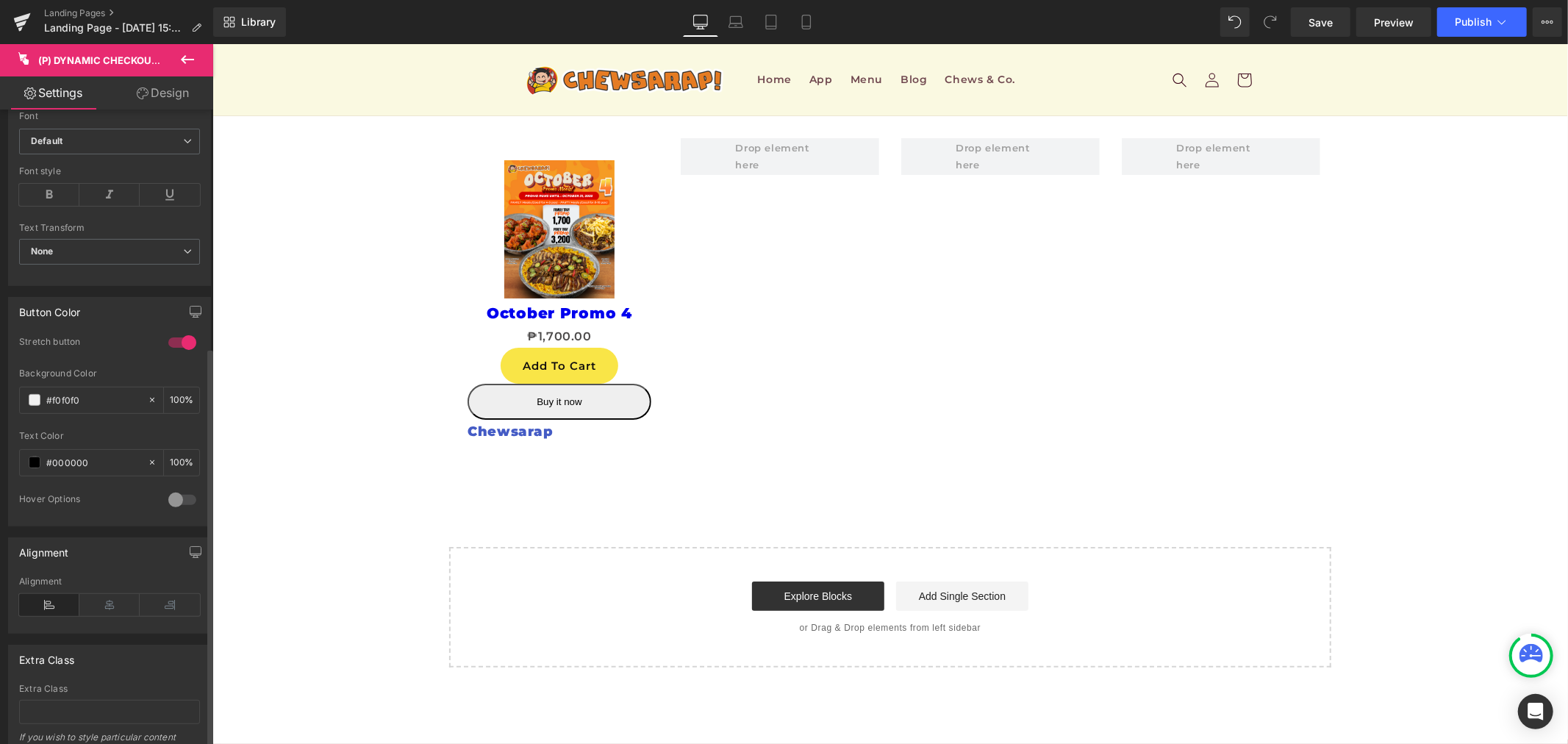
scroll to position [384, 0]
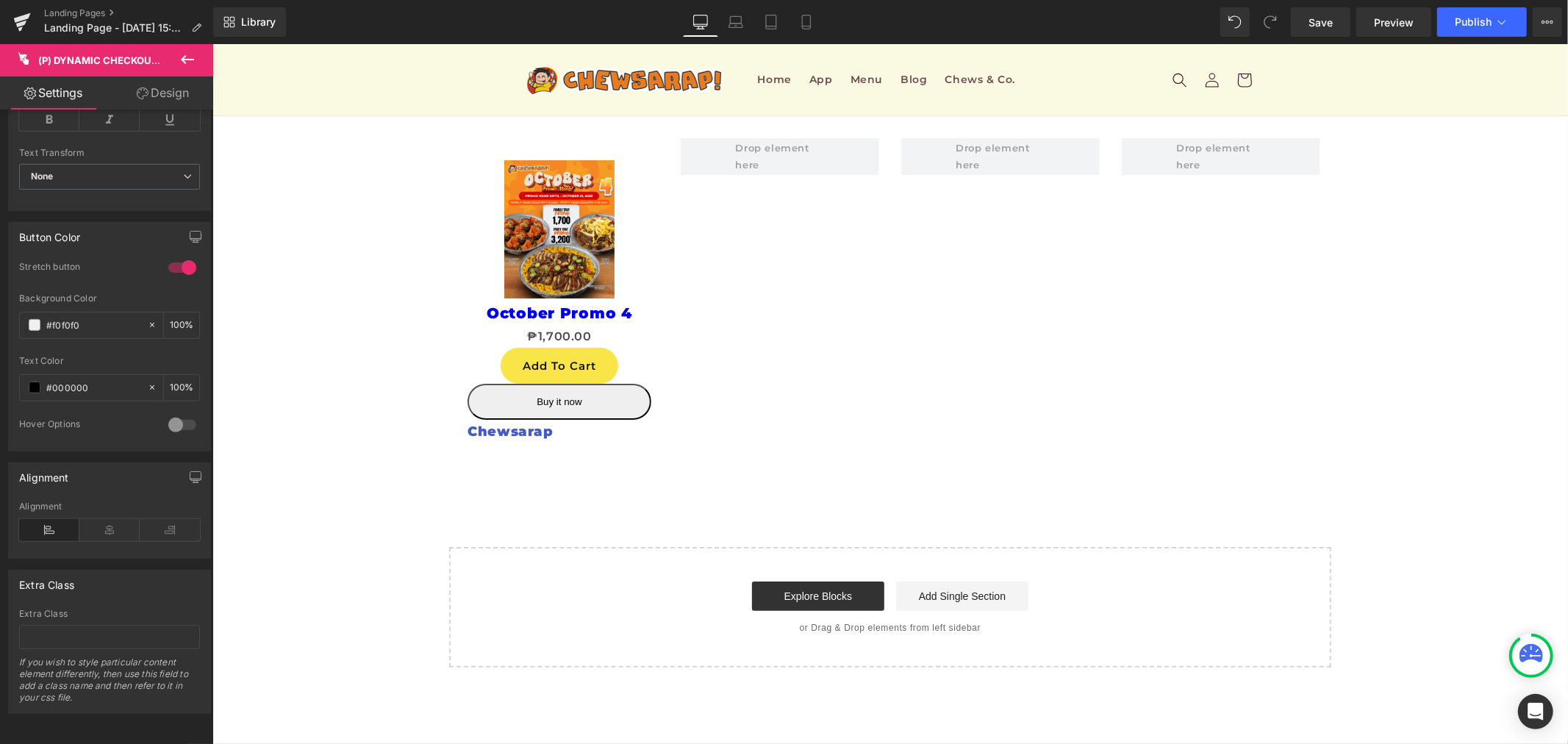
click at [189, 67] on icon at bounding box center [187, 60] width 18 height 18
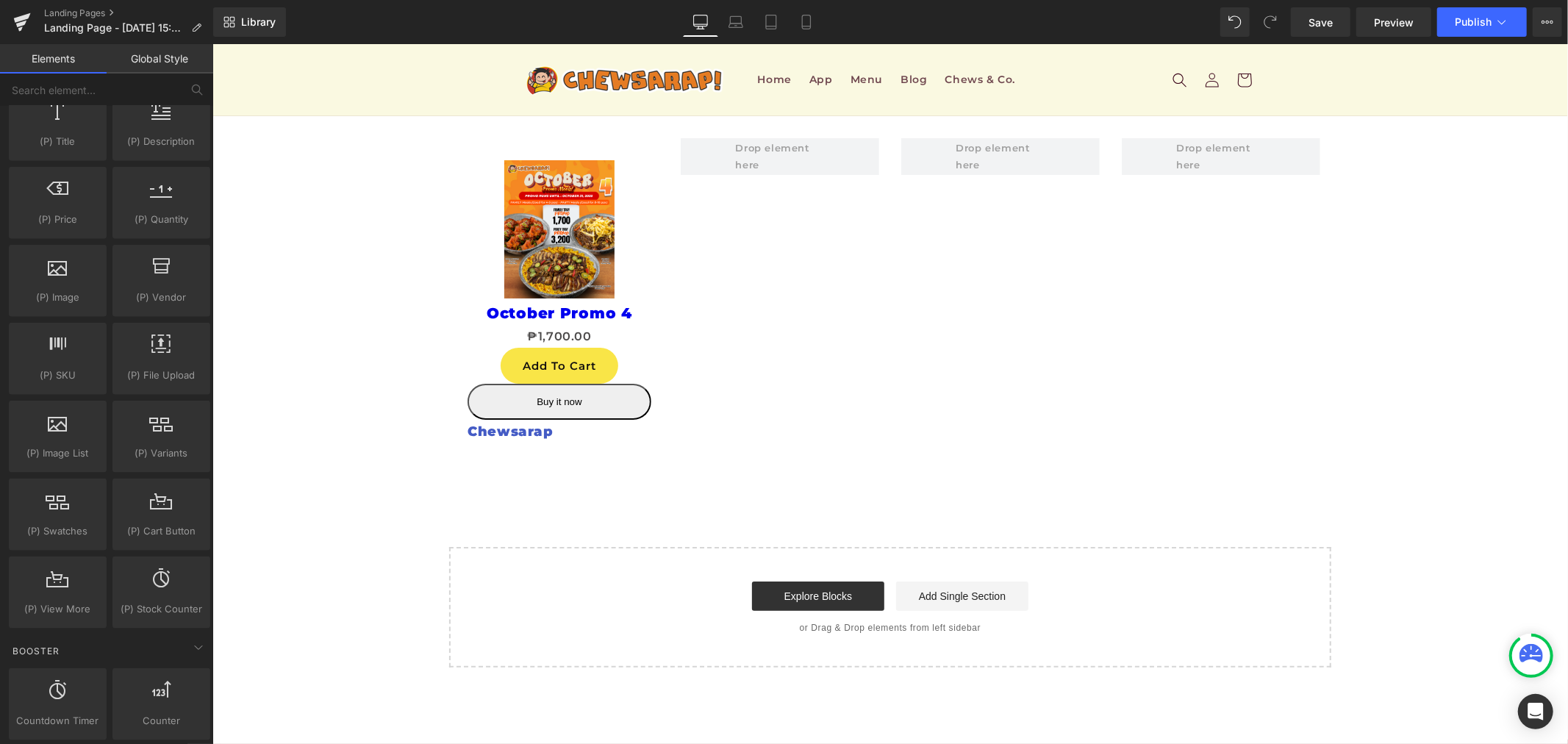
scroll to position [1470, 0]
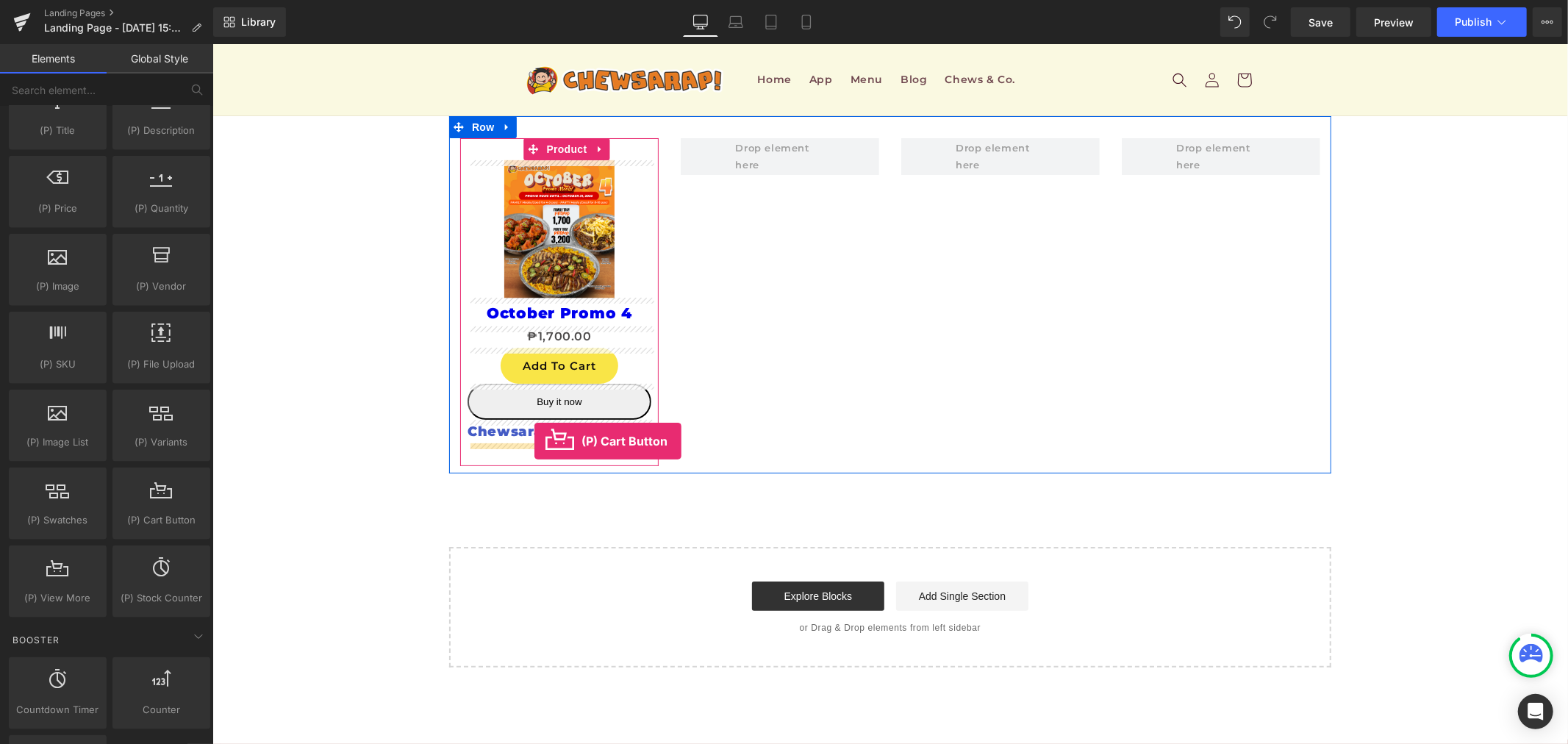
drag, startPoint x: 380, startPoint y: 474, endPoint x: 533, endPoint y: 441, distance: 156.5
drag, startPoint x: 301, startPoint y: 611, endPoint x: 529, endPoint y: 435, distance: 288.0
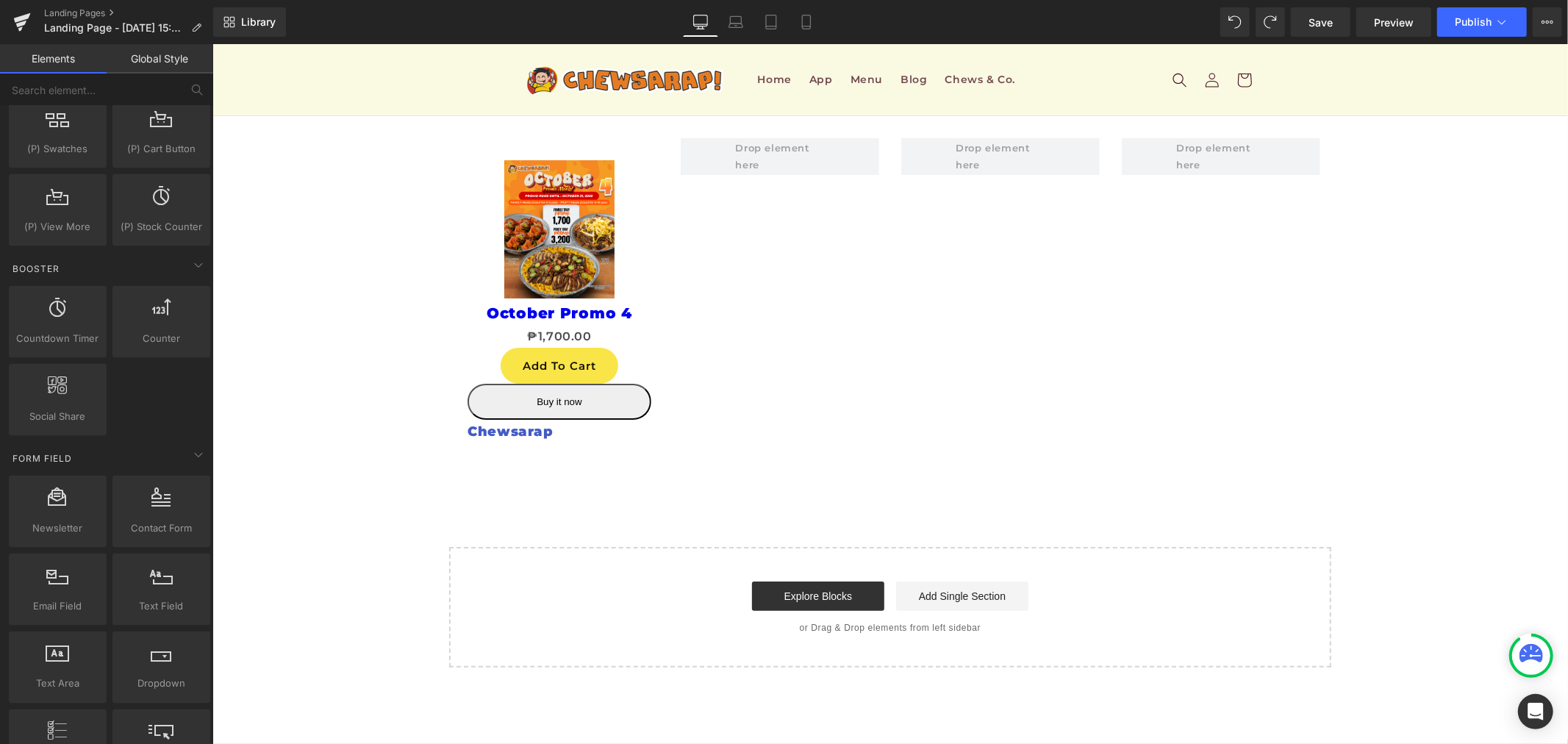
scroll to position [1877, 0]
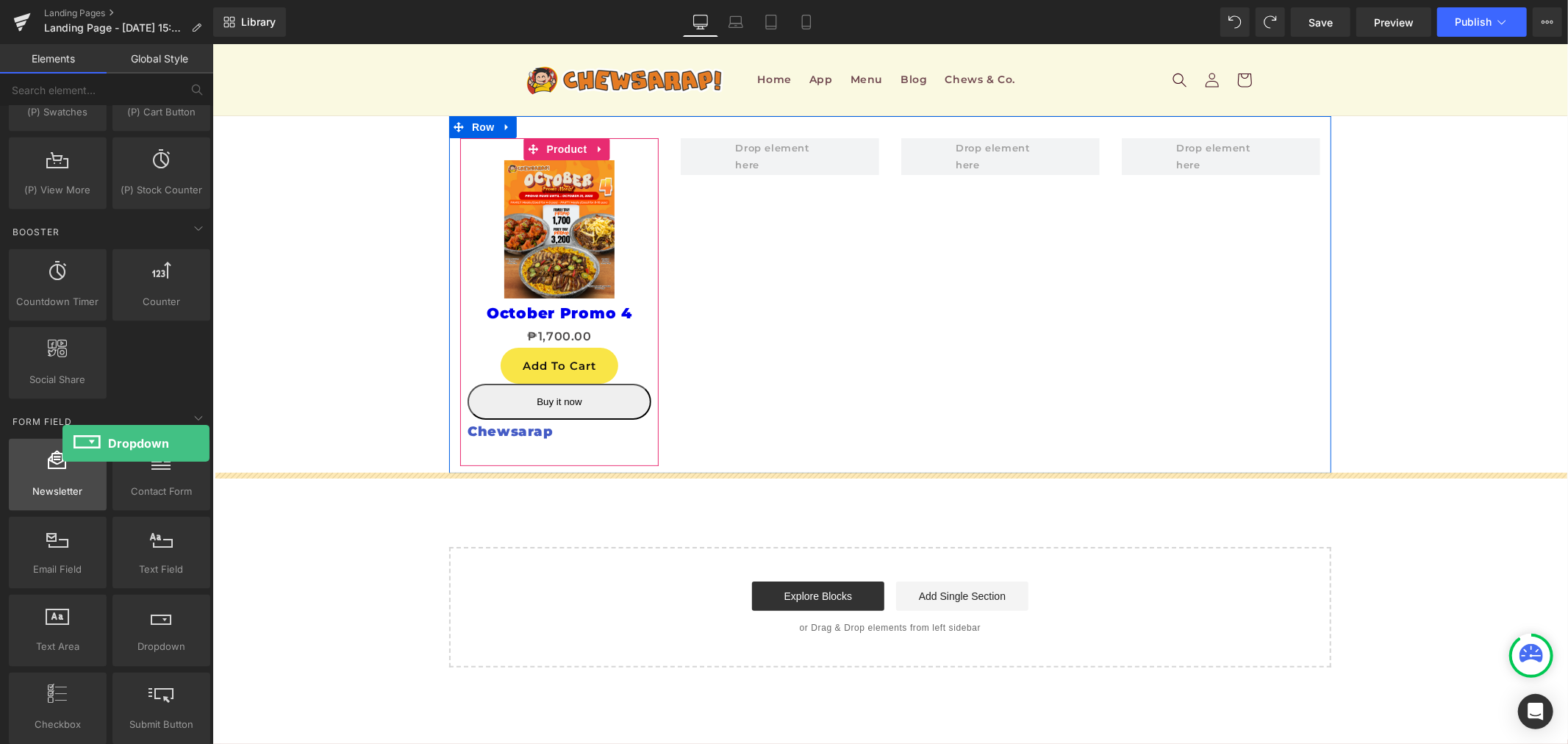
drag, startPoint x: 166, startPoint y: 625, endPoint x: 62, endPoint y: 443, distance: 209.6
click at [62, 443] on div "Newsletter newsletter, contacts, forms, emails, customer form Contact Form cont…" at bounding box center [109, 592] width 207 height 312
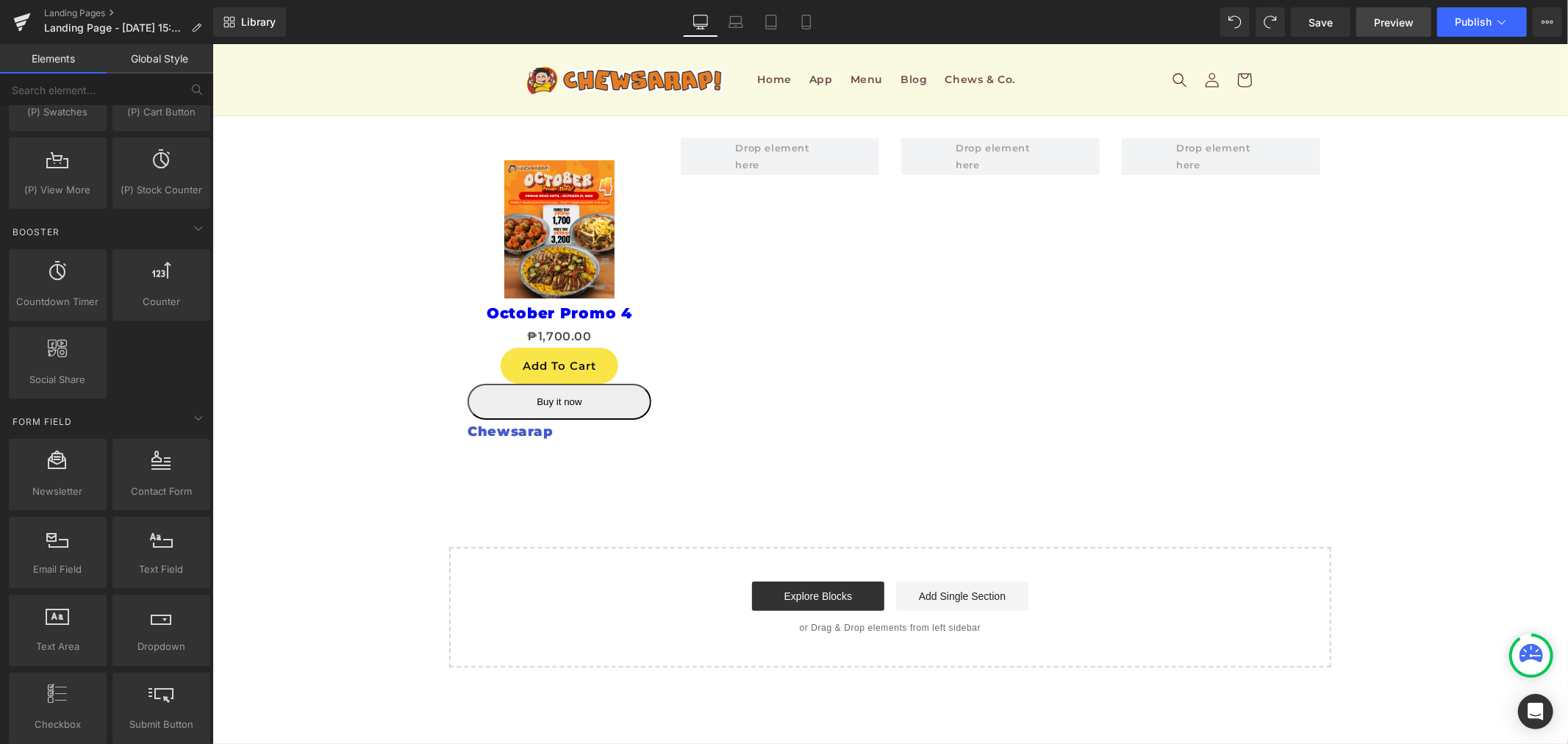
click at [1400, 25] on span "Preview" at bounding box center [1394, 23] width 40 height 15
click at [1319, 29] on span "Save" at bounding box center [1321, 23] width 25 height 15
click at [1405, 11] on link "Preview" at bounding box center [1393, 22] width 75 height 29
click at [1325, 21] on span "Save" at bounding box center [1321, 23] width 25 height 15
click at [1392, 9] on link "Preview" at bounding box center [1393, 22] width 75 height 29
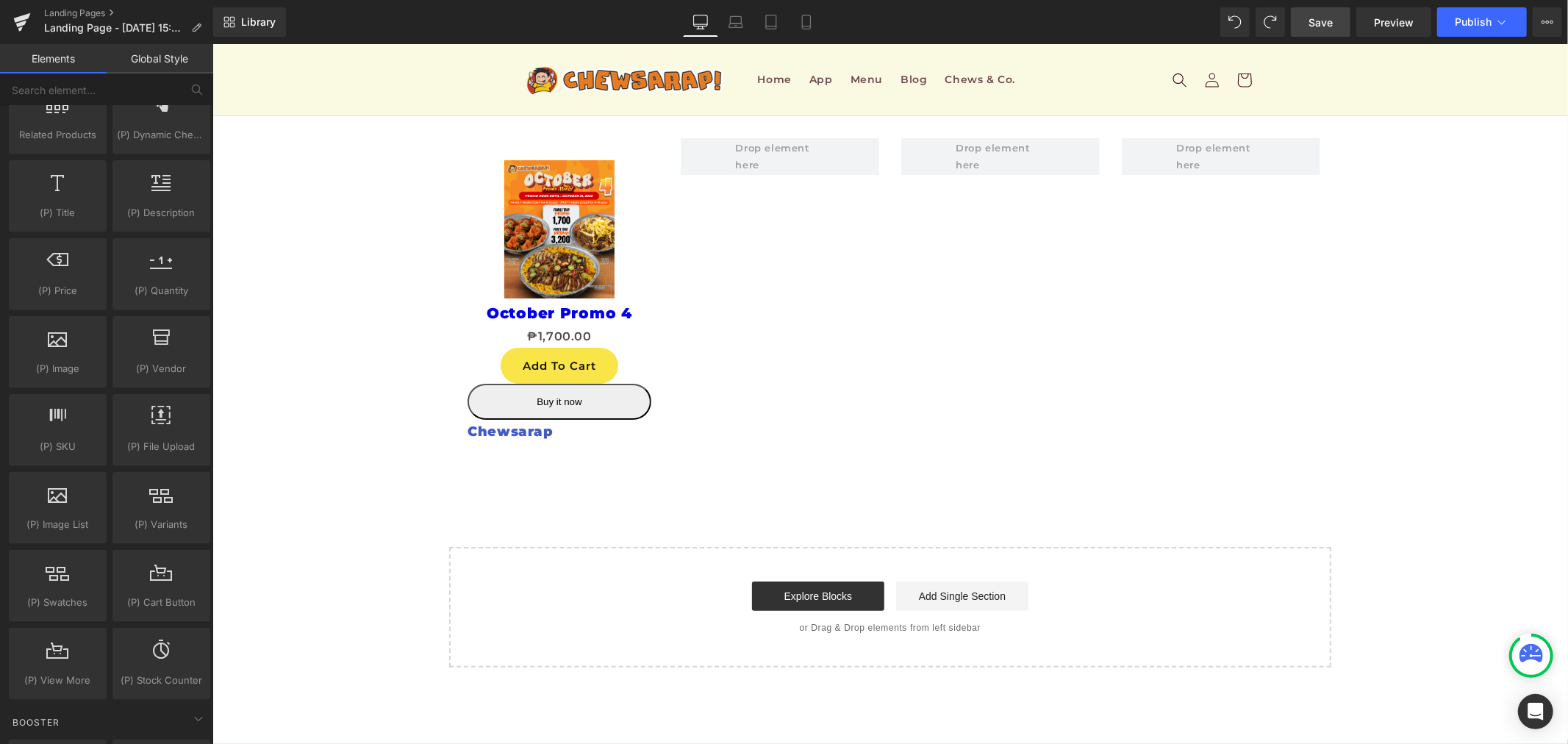
scroll to position [1306, 0]
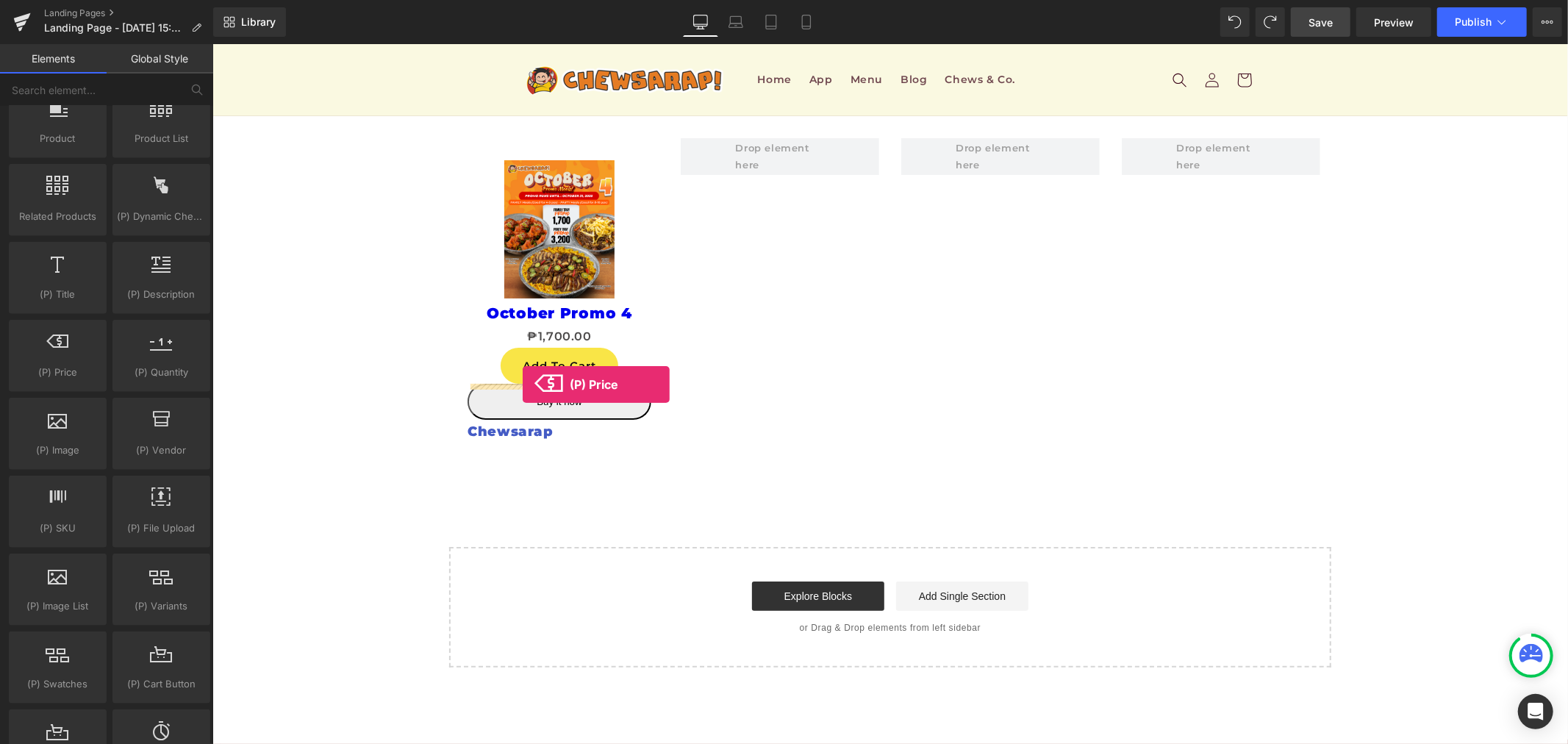
drag, startPoint x: 278, startPoint y: 419, endPoint x: 522, endPoint y: 384, distance: 246.5
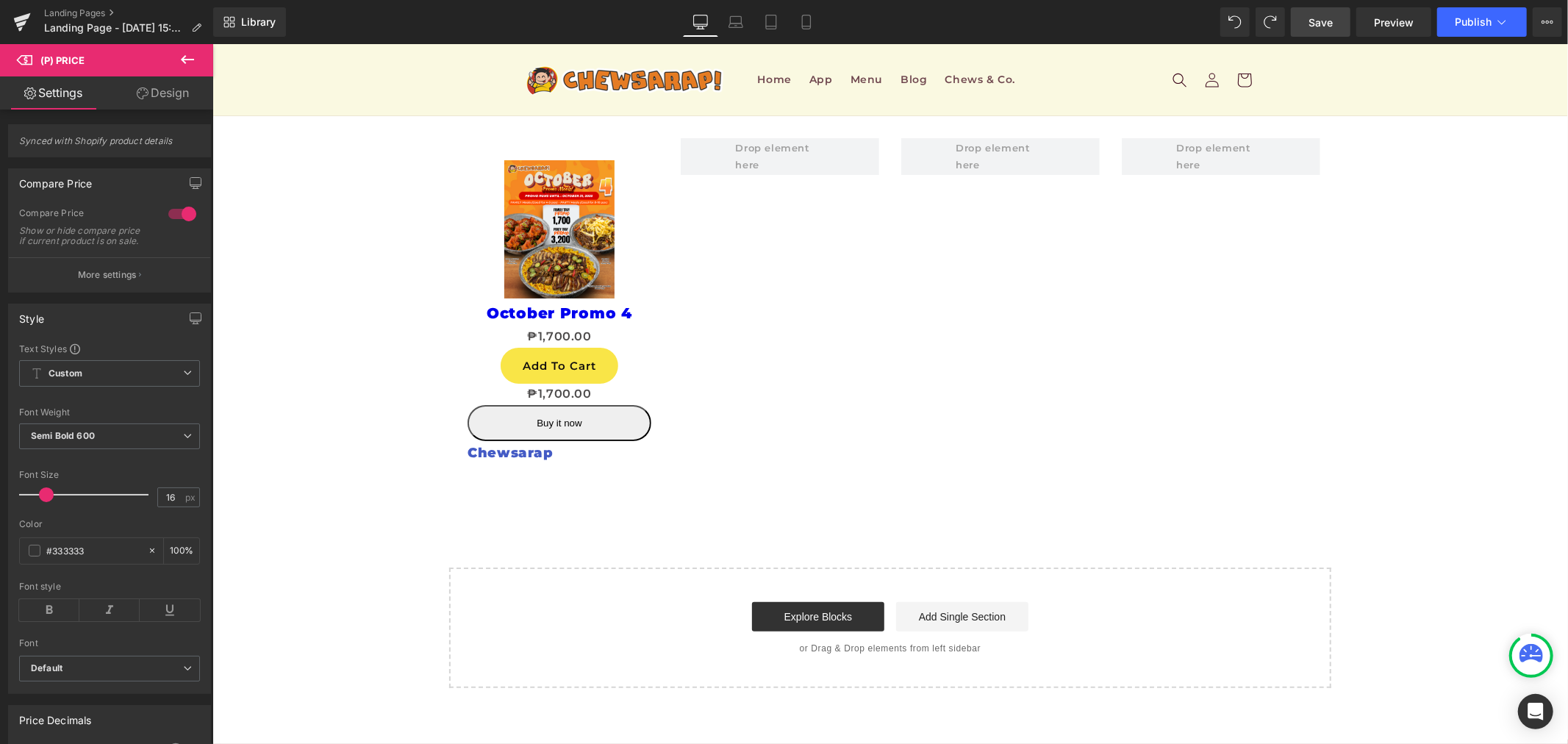
click at [179, 61] on icon at bounding box center [187, 60] width 18 height 18
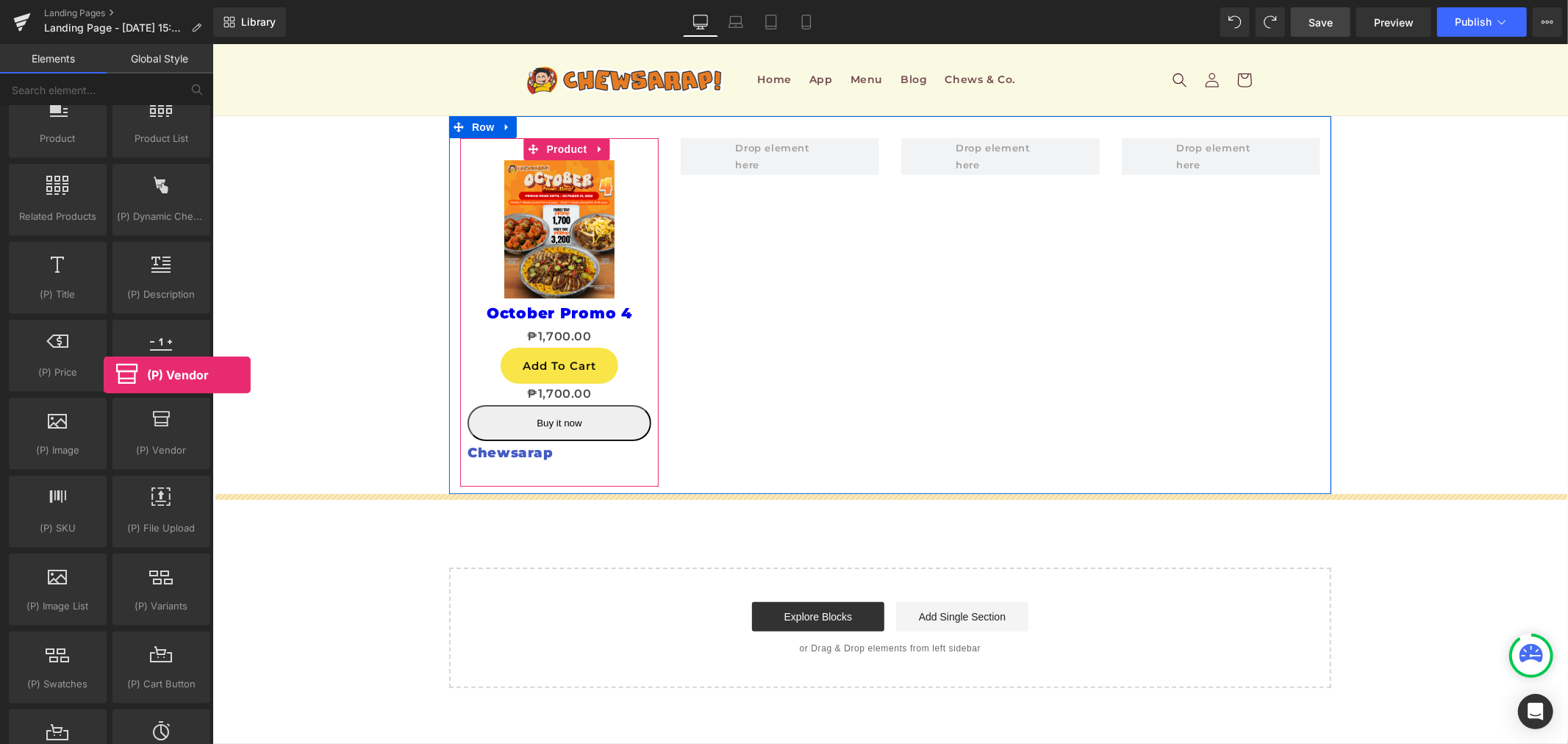
drag, startPoint x: 175, startPoint y: 439, endPoint x: 104, endPoint y: 374, distance: 96.3
click at [104, 374] on div "Product products, goods, sells Product List products, lists, collections, goods…" at bounding box center [109, 434] width 207 height 701
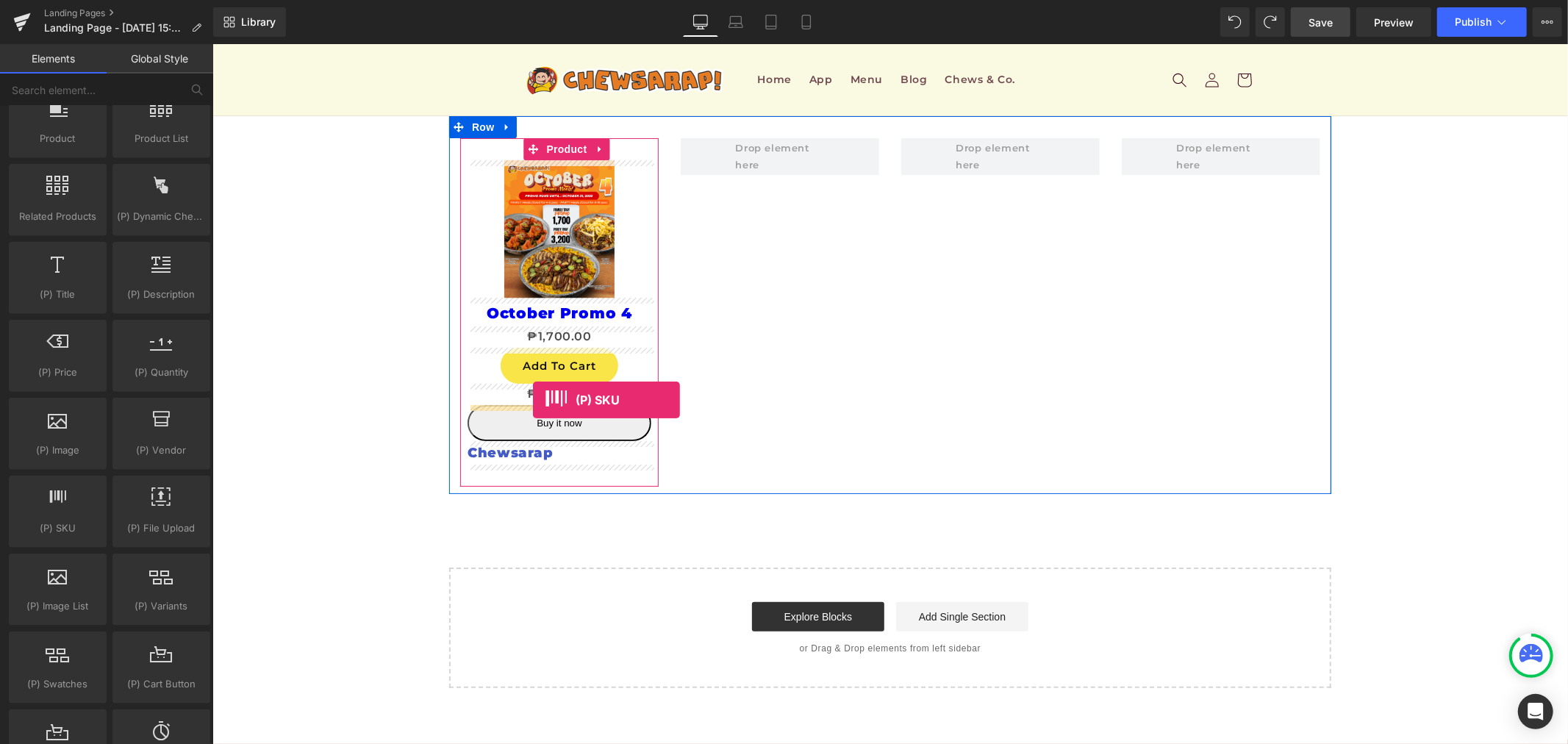
drag, startPoint x: 253, startPoint y: 560, endPoint x: 532, endPoint y: 399, distance: 322.1
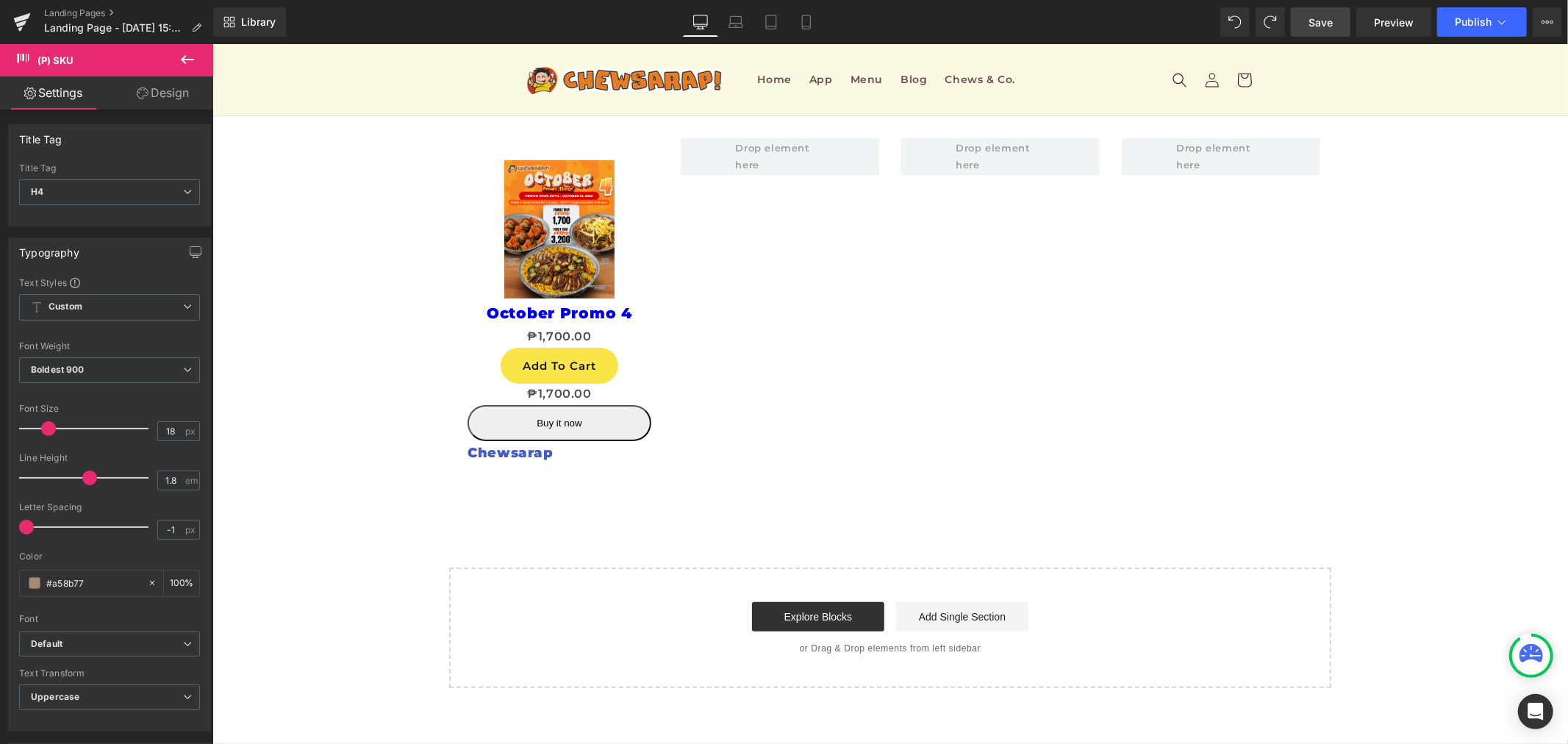
click at [189, 61] on icon at bounding box center [187, 60] width 18 height 18
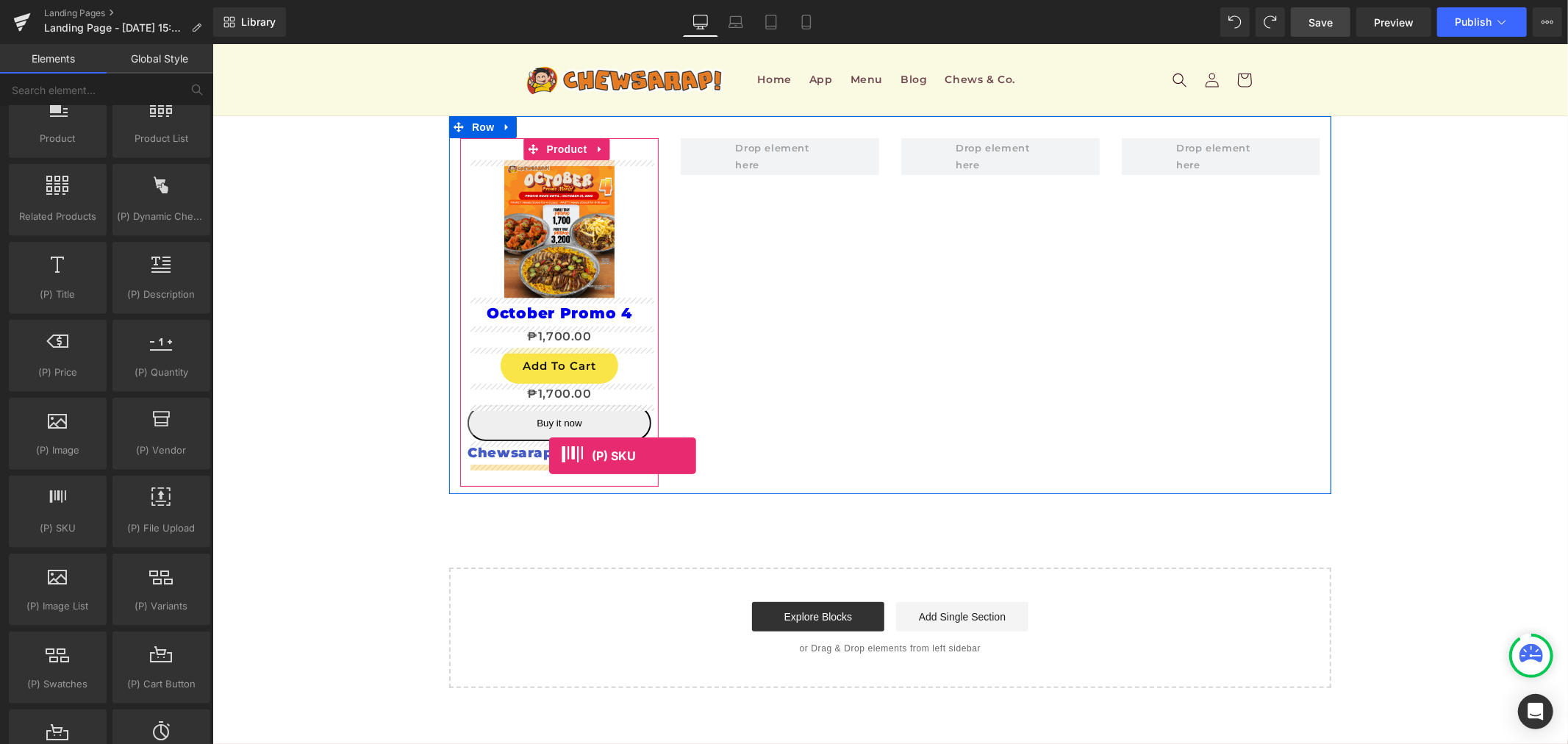
drag, startPoint x: 287, startPoint y: 550, endPoint x: 549, endPoint y: 455, distance: 278.7
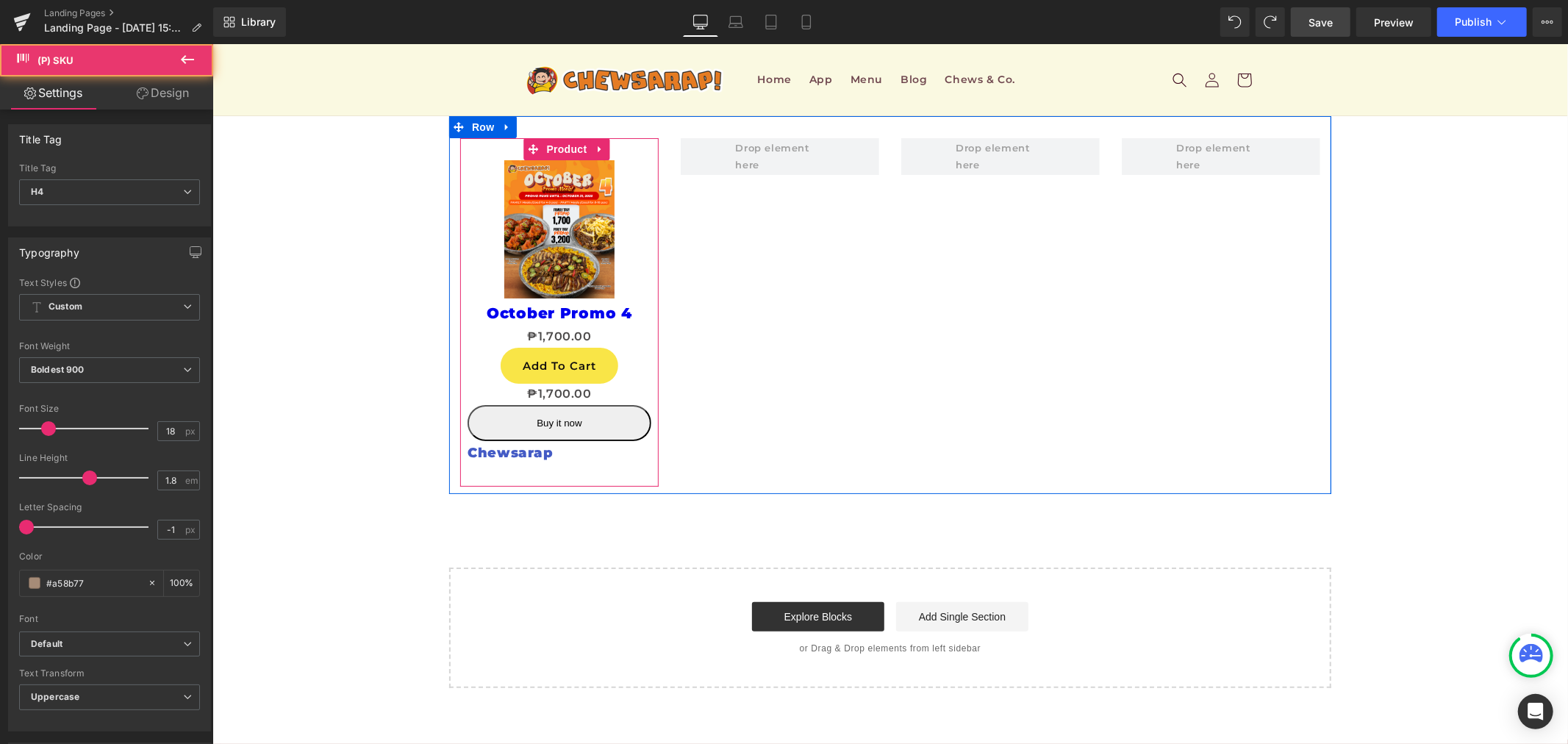
click at [595, 471] on div "Sale Off (P) Image October Promo 4 (P) Title ₱0 ₱1,700.00 (P) Price Add To Cart…" at bounding box center [559, 311] width 199 height 348
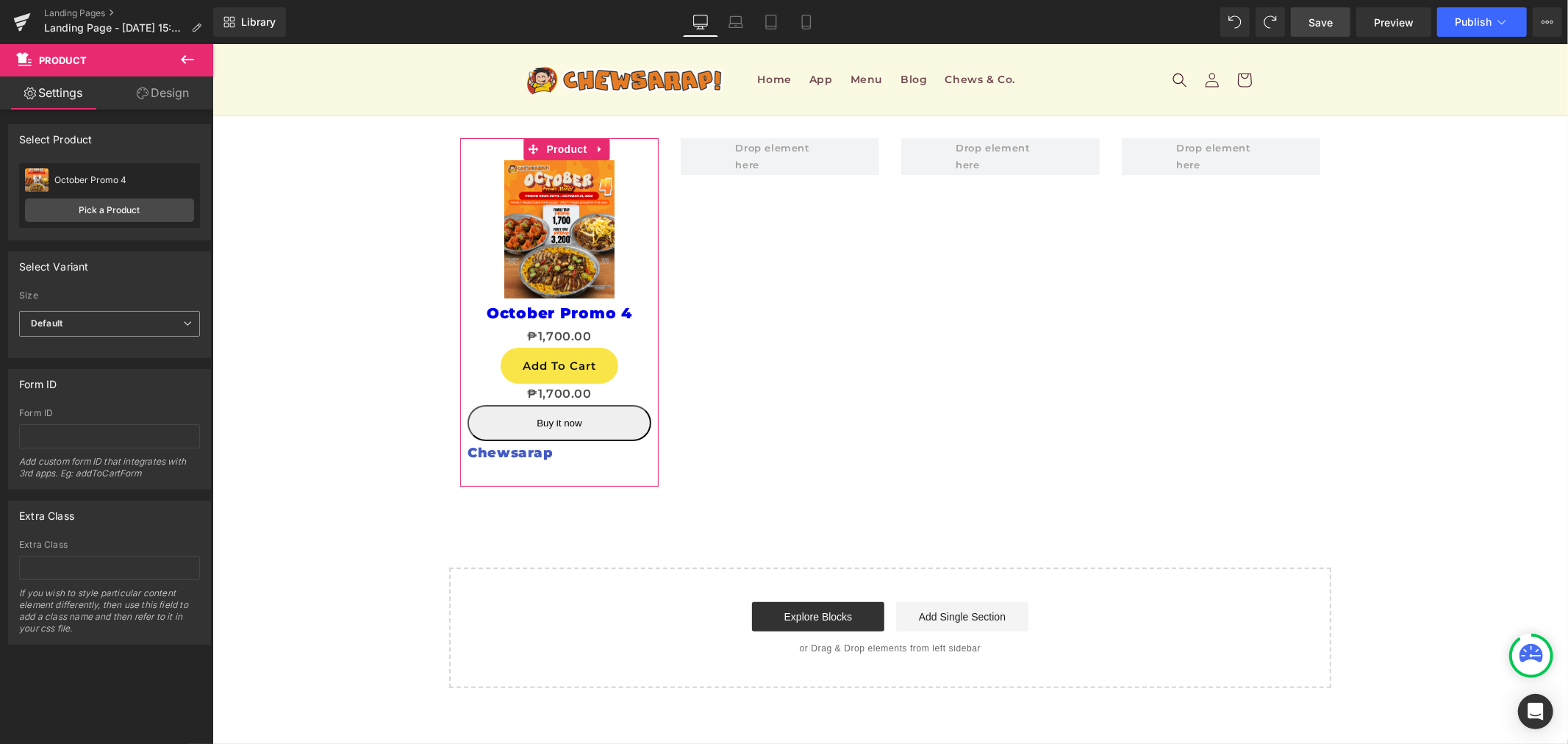
click at [134, 316] on span "Default" at bounding box center [109, 323] width 181 height 26
click at [134, 316] on span "Default" at bounding box center [106, 323] width 175 height 26
click at [189, 56] on icon at bounding box center [187, 60] width 18 height 18
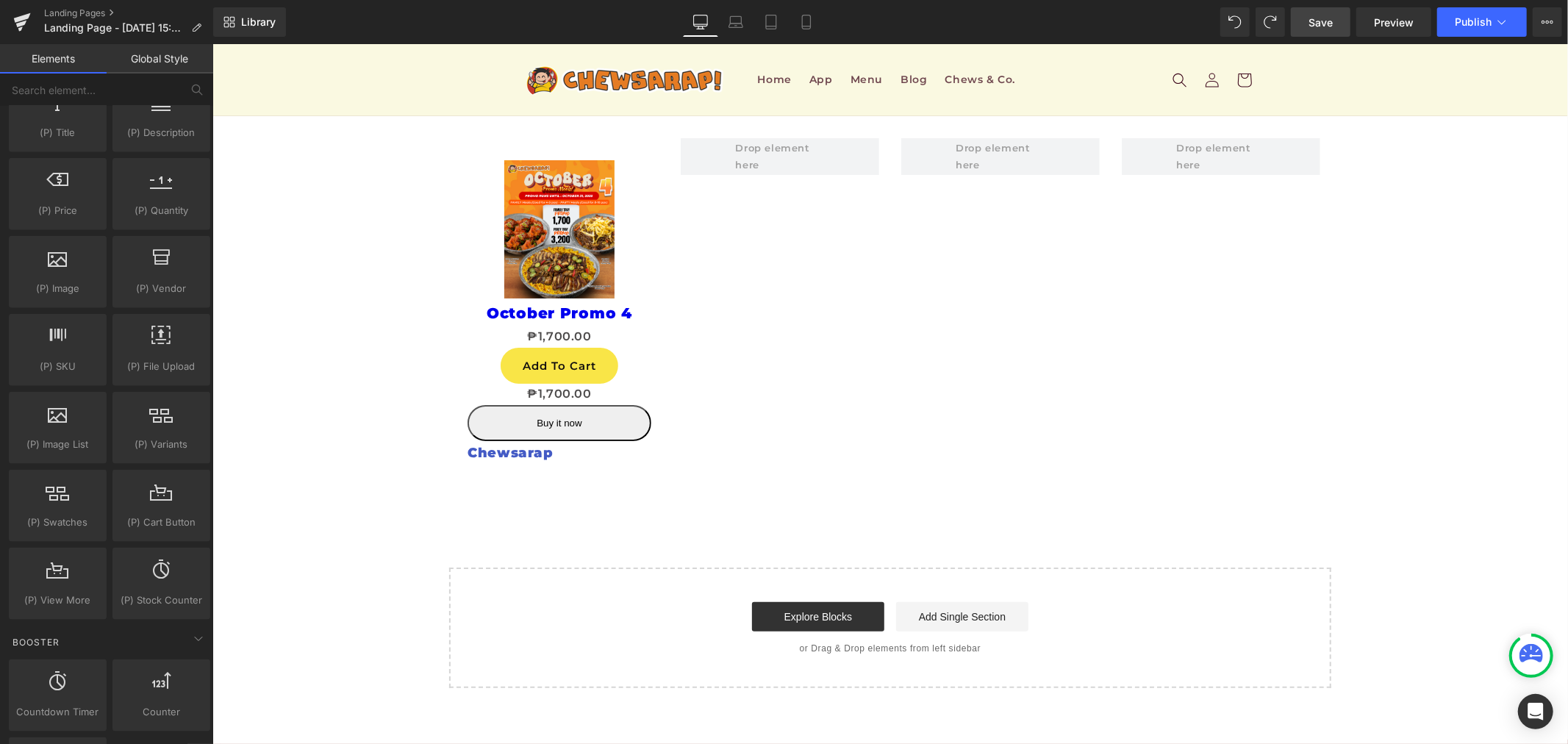
scroll to position [1470, 0]
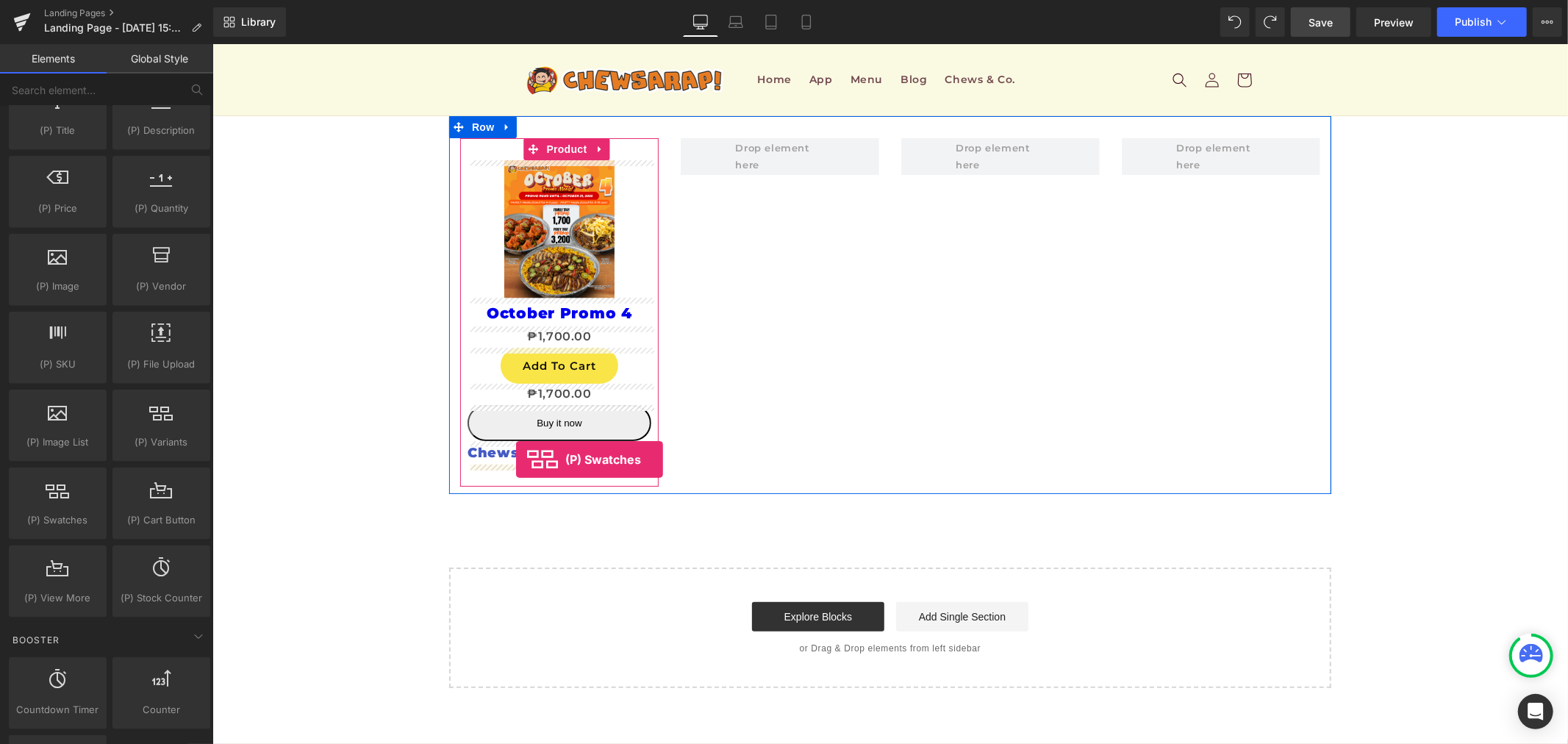
drag, startPoint x: 278, startPoint y: 547, endPoint x: 515, endPoint y: 459, distance: 252.8
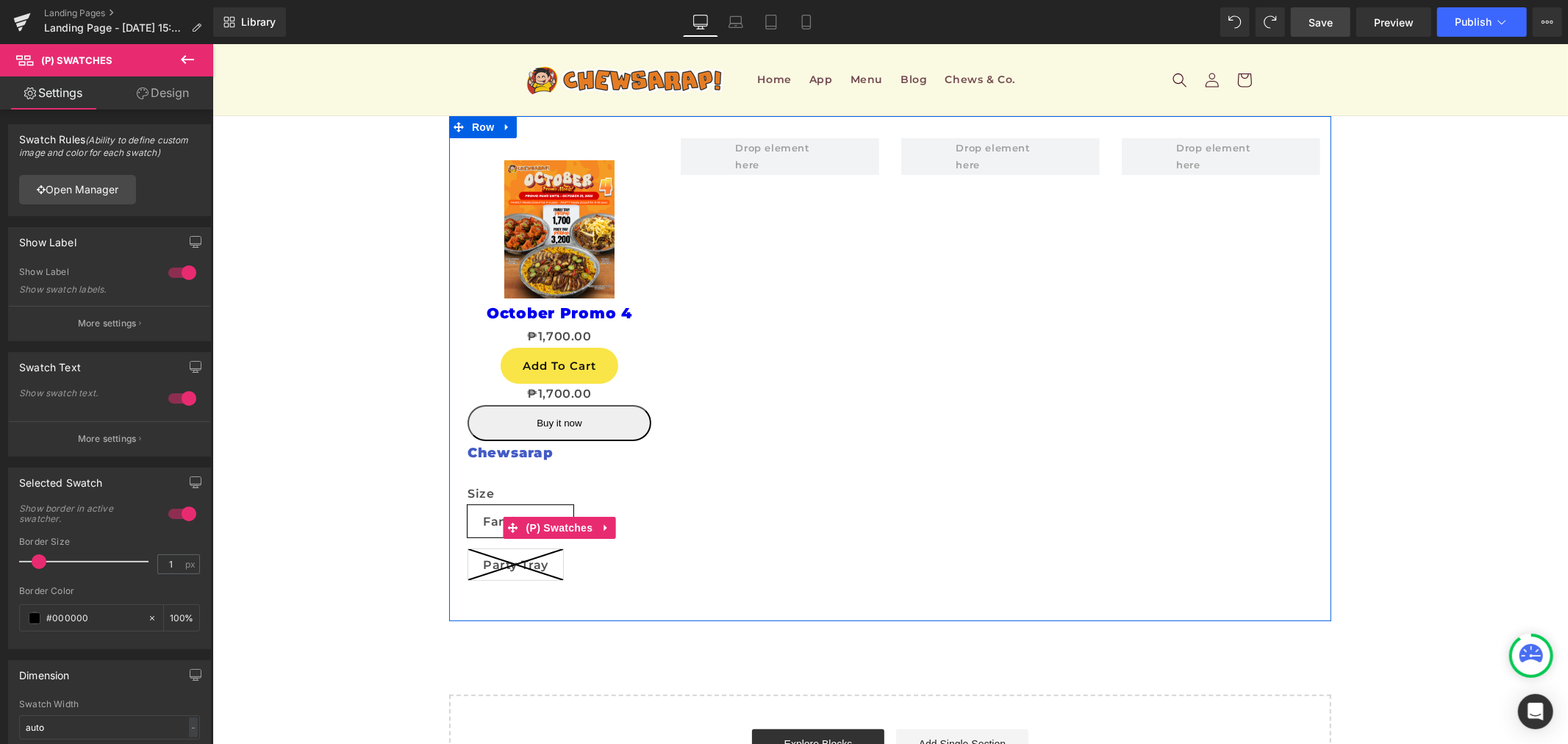
click at [482, 516] on span "Family Tray" at bounding box center [519, 520] width 75 height 31
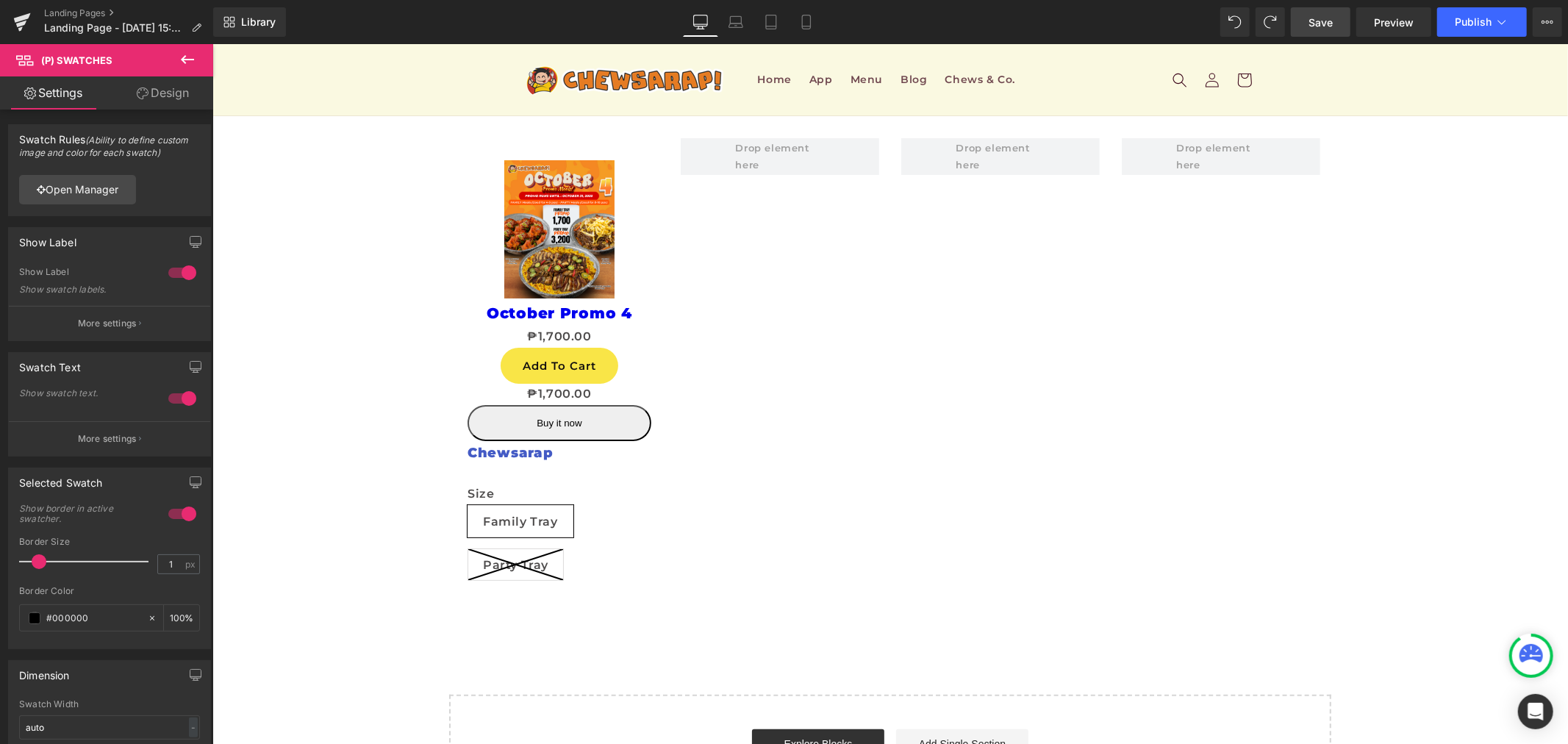
click at [179, 66] on icon at bounding box center [187, 60] width 18 height 18
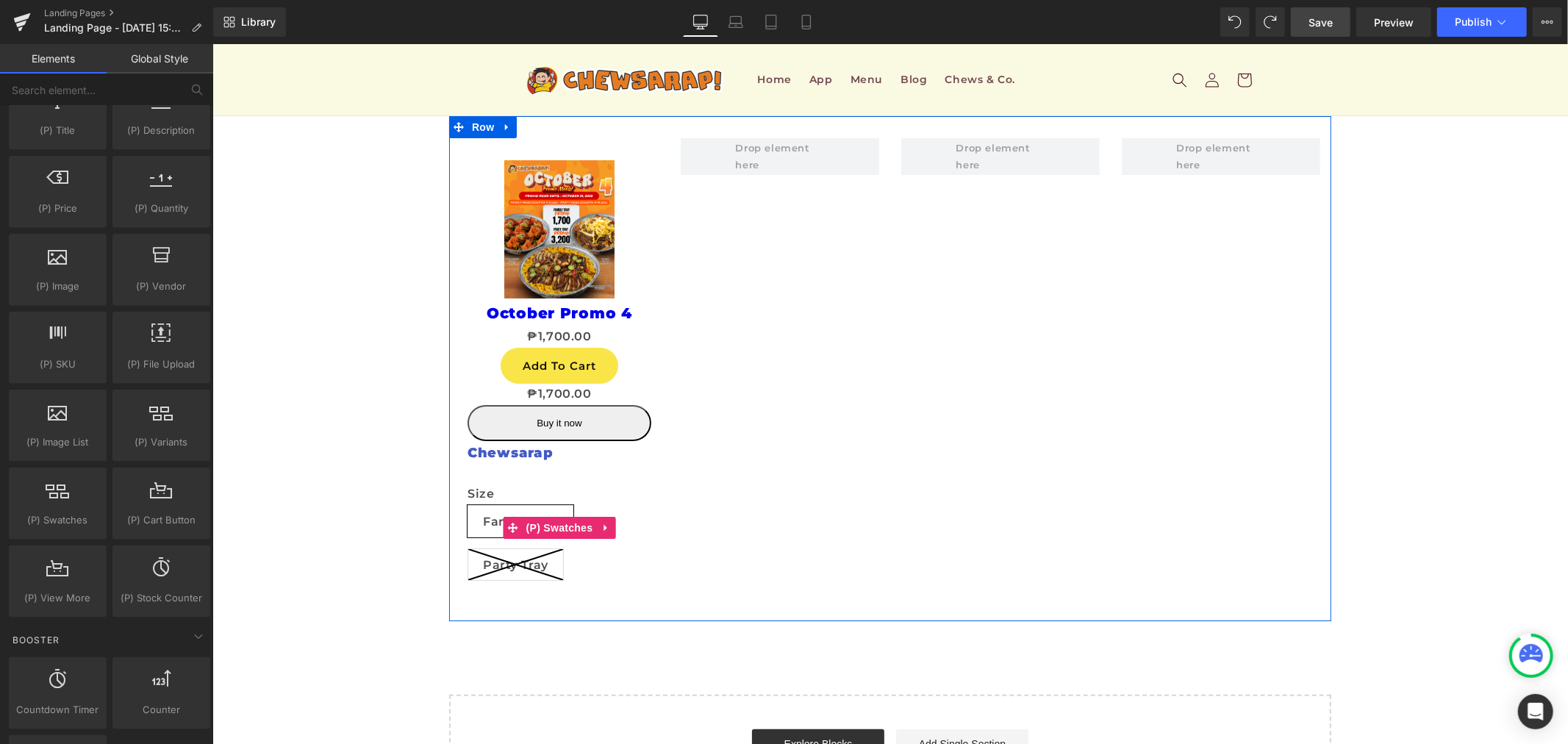
click at [482, 511] on span "Family Tray" at bounding box center [519, 520] width 75 height 31
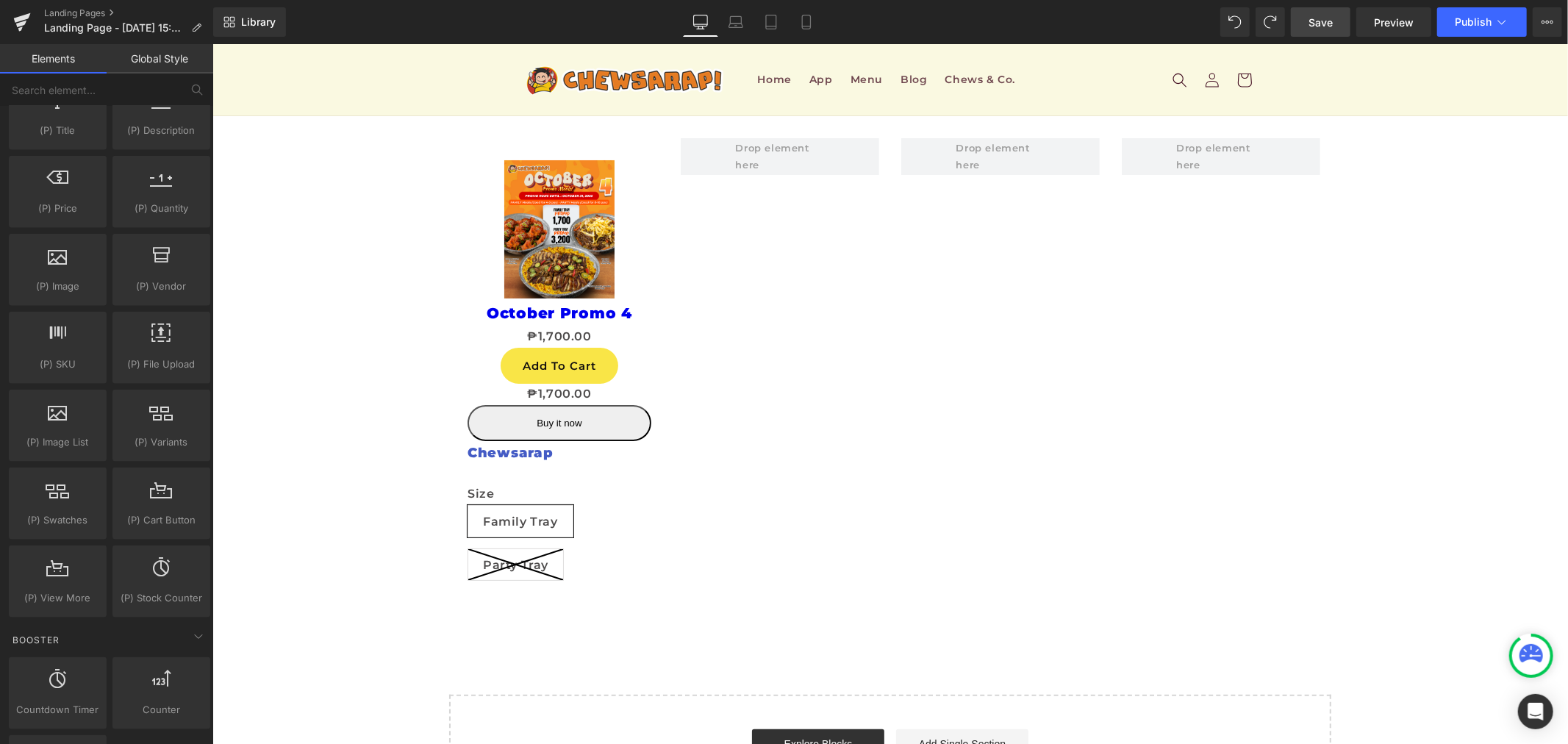
click at [1328, 25] on span "Save" at bounding box center [1321, 23] width 25 height 15
click at [1390, 21] on span "Preview" at bounding box center [1394, 23] width 40 height 15
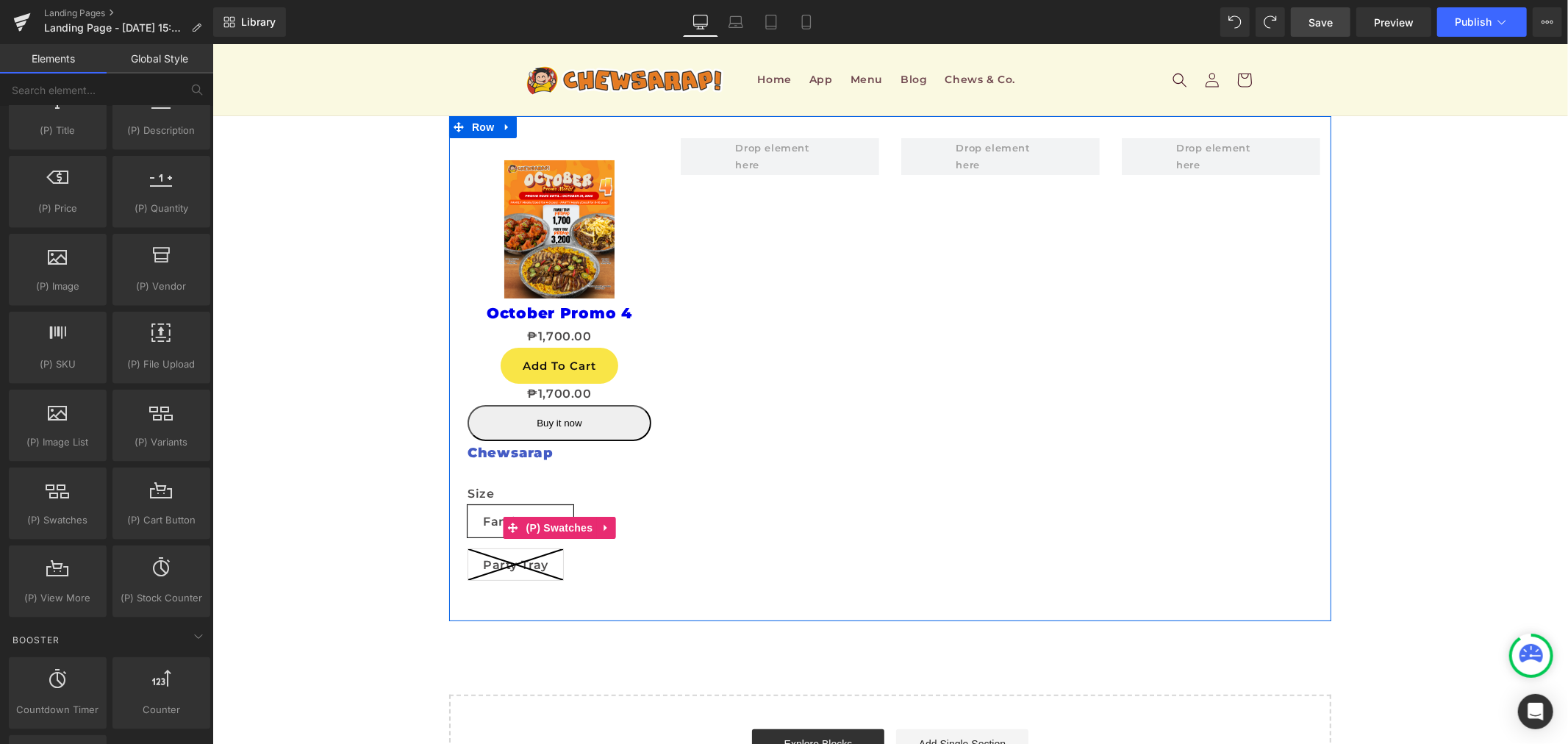
click at [473, 556] on icon at bounding box center [514, 563] width 95 height 31
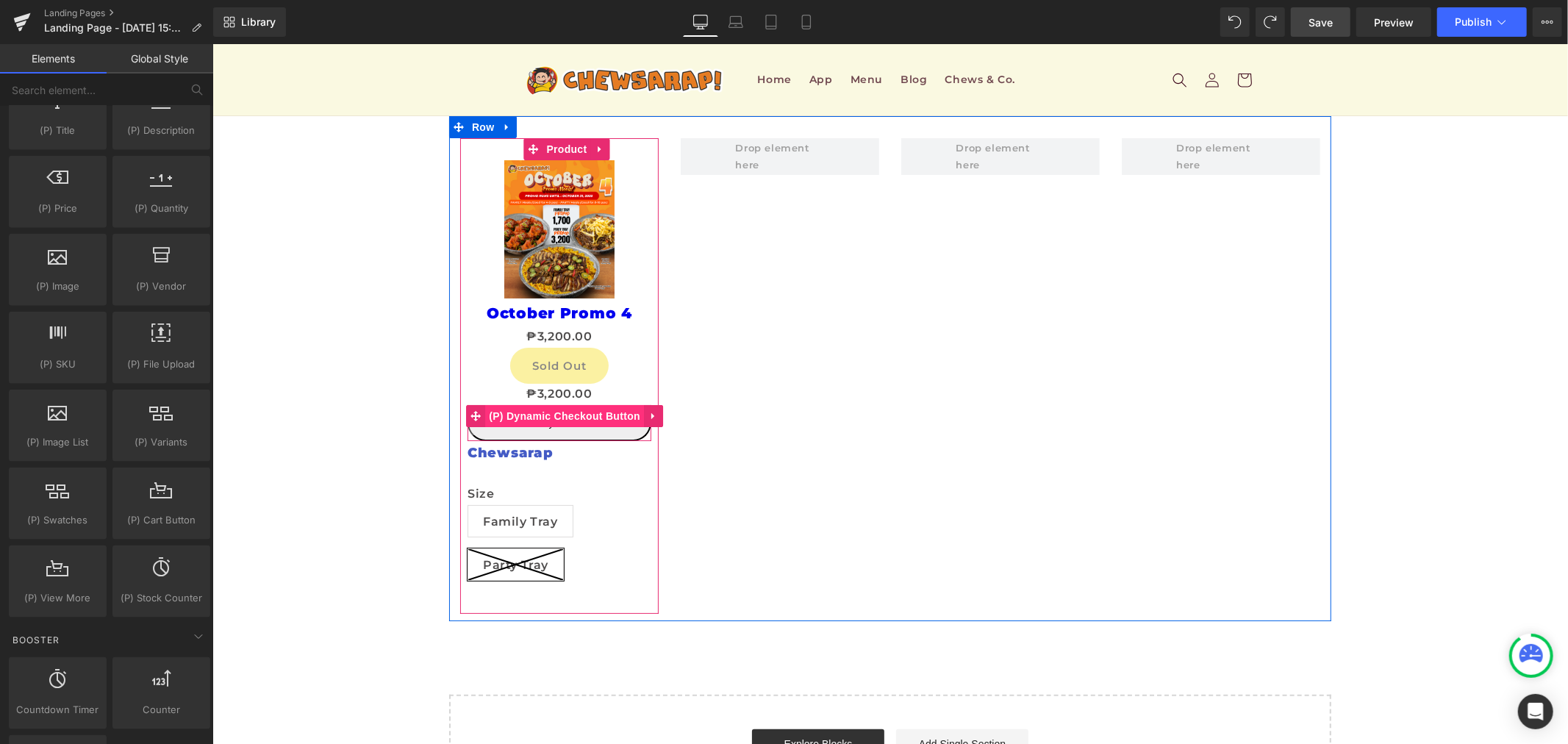
click at [555, 423] on span "(P) Dynamic Checkout Button" at bounding box center [564, 415] width 159 height 22
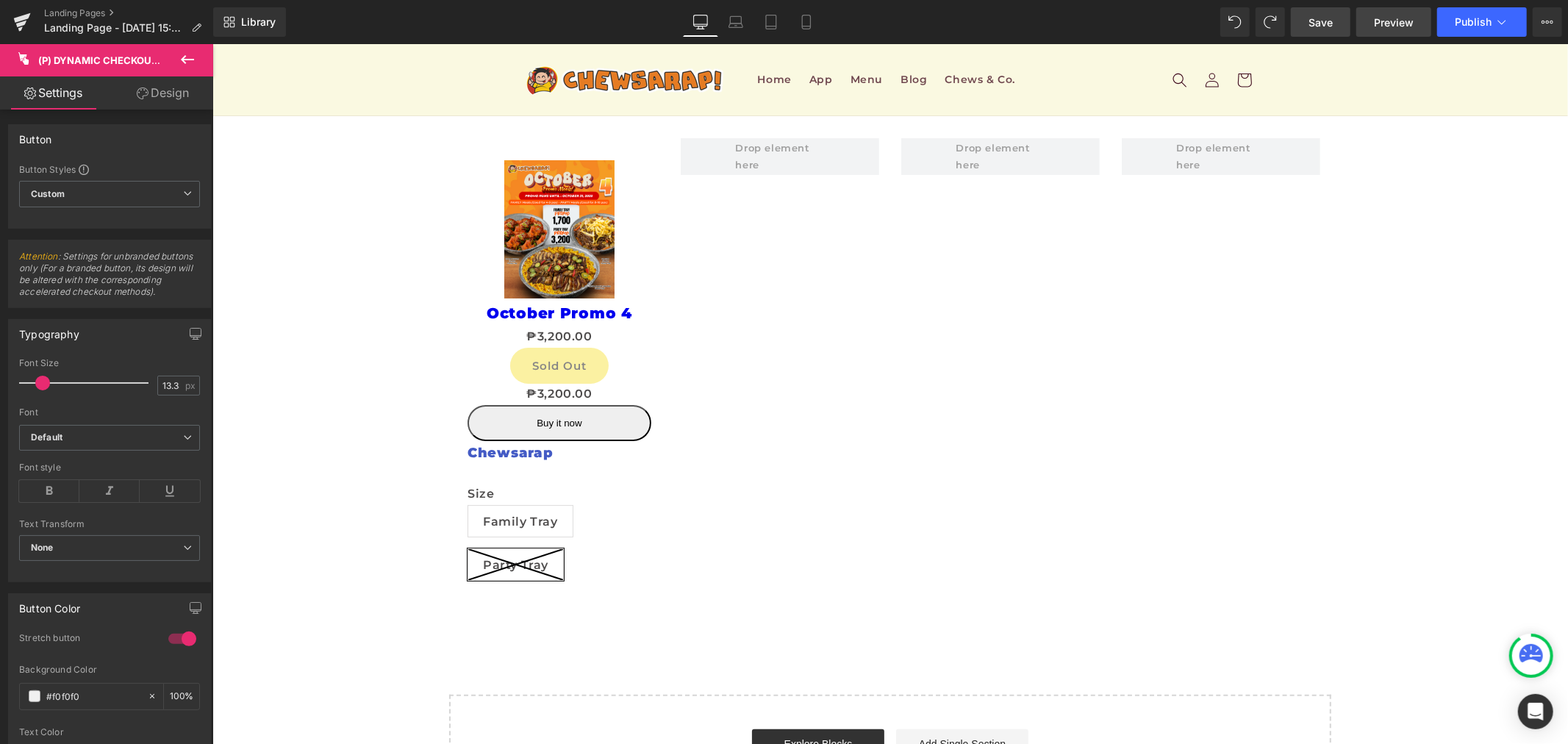
click at [1371, 32] on link "Preview" at bounding box center [1393, 22] width 75 height 29
click at [18, 20] on icon at bounding box center [23, 18] width 17 height 9
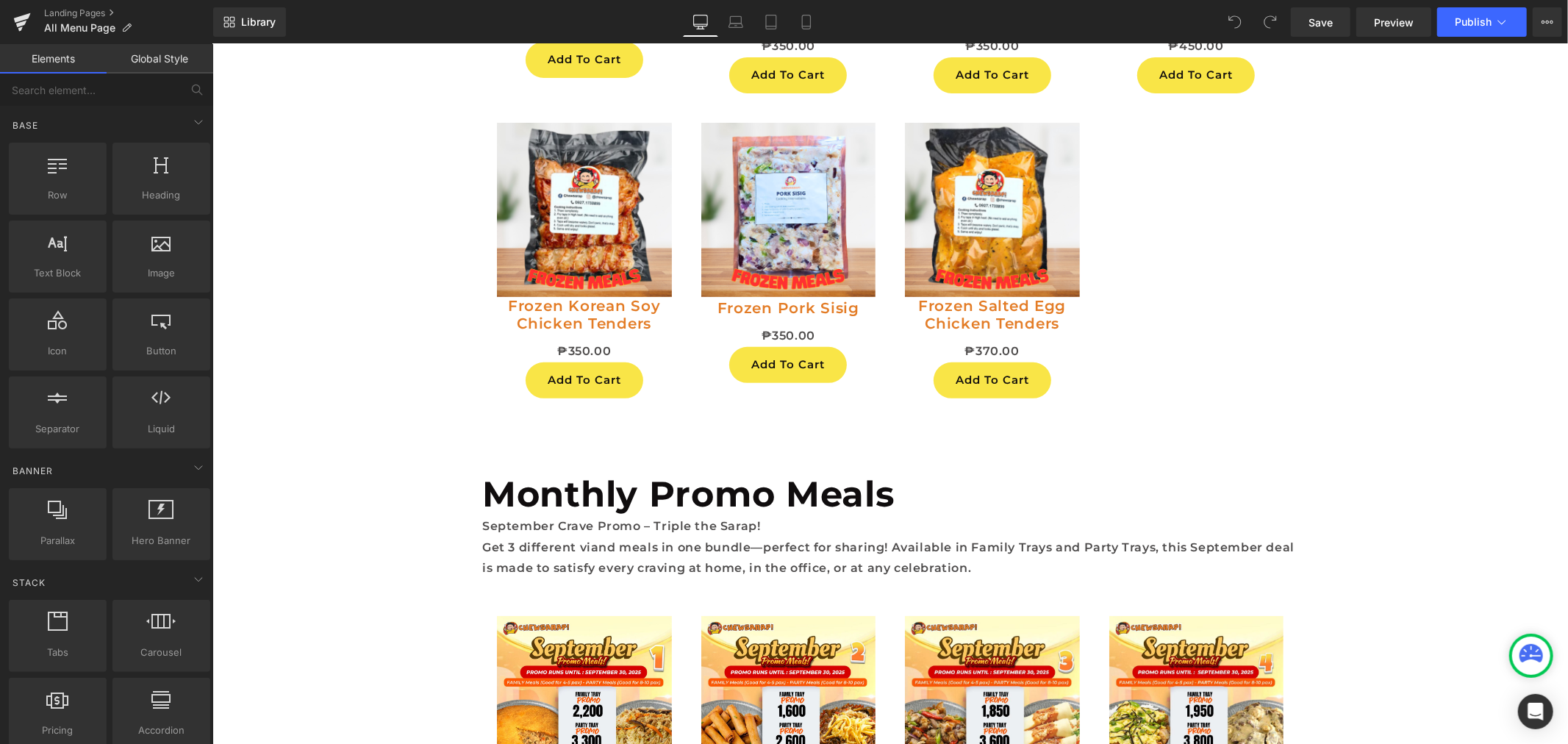
scroll to position [4856, 0]
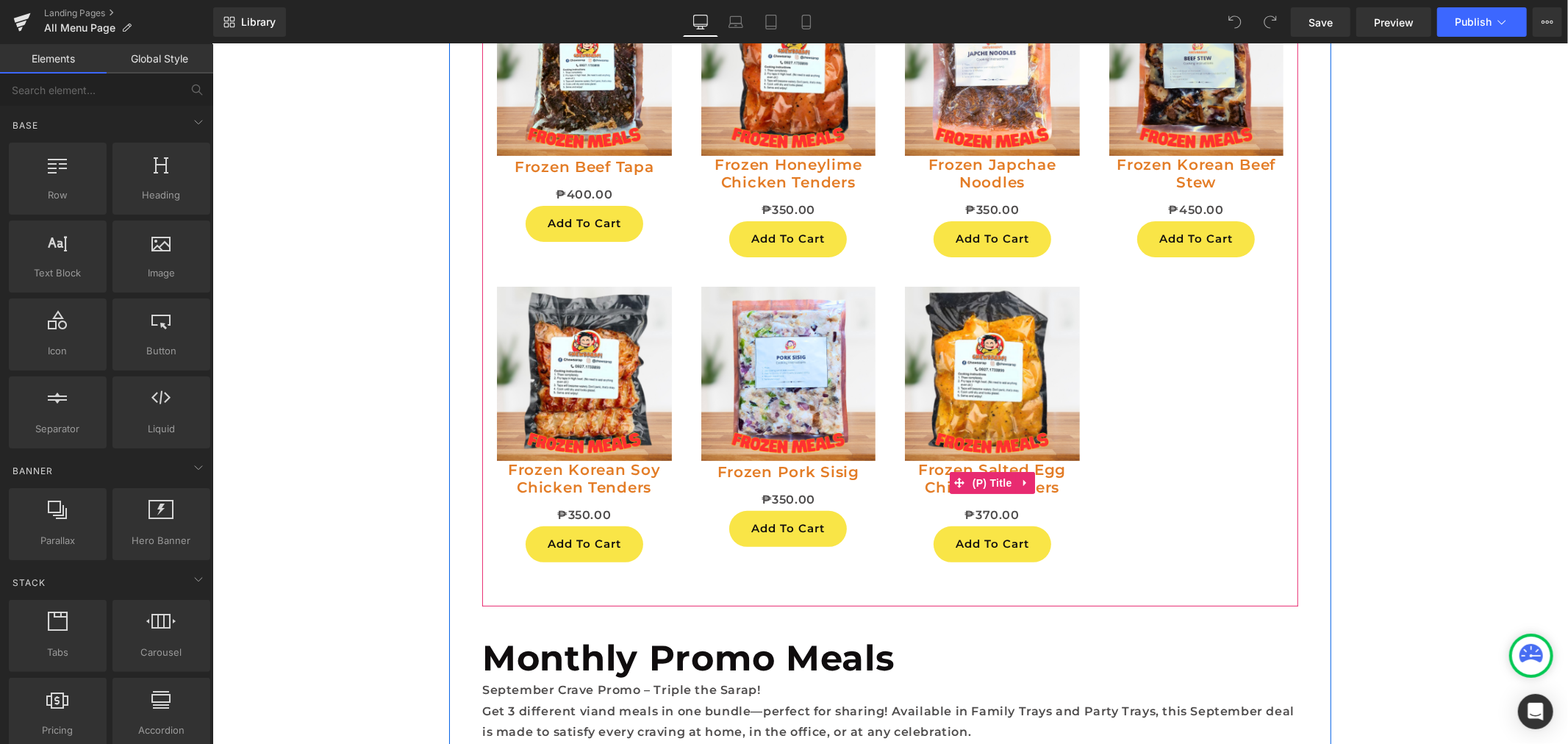
click at [1066, 493] on link "Frozen Salted Egg Chicken Tenders" at bounding box center [991, 477] width 175 height 35
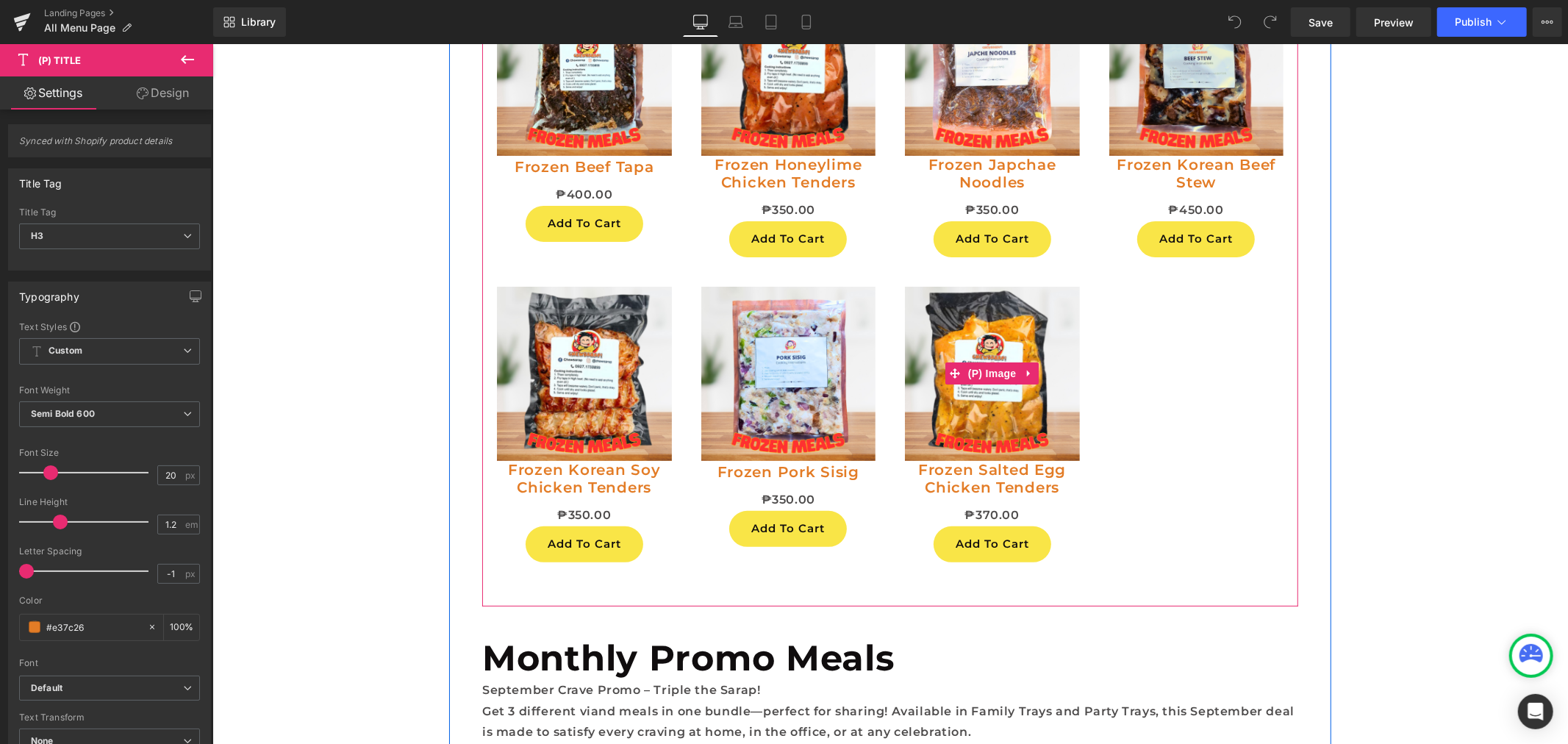
click at [963, 389] on img at bounding box center [991, 372] width 175 height 175
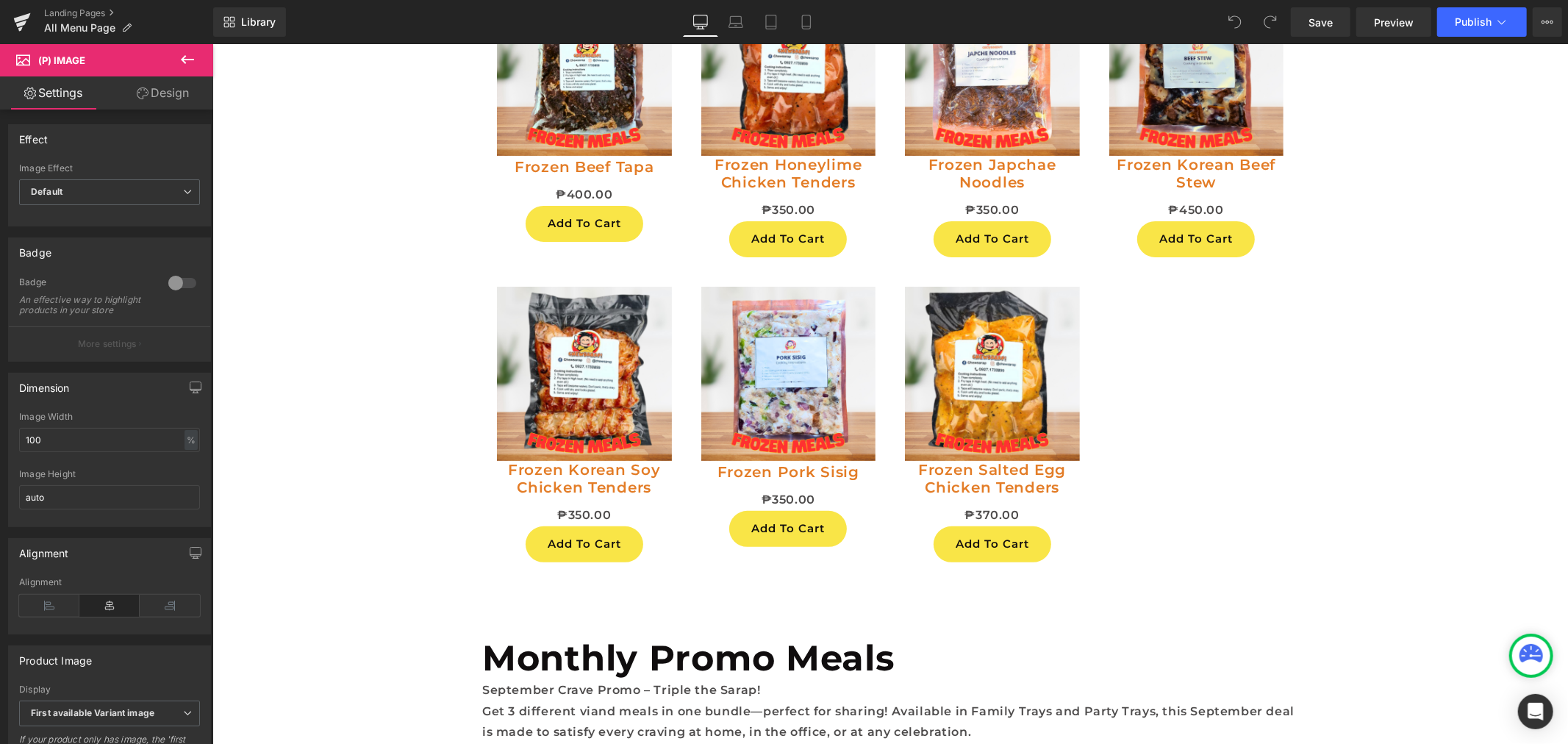
click at [179, 66] on icon at bounding box center [187, 60] width 18 height 18
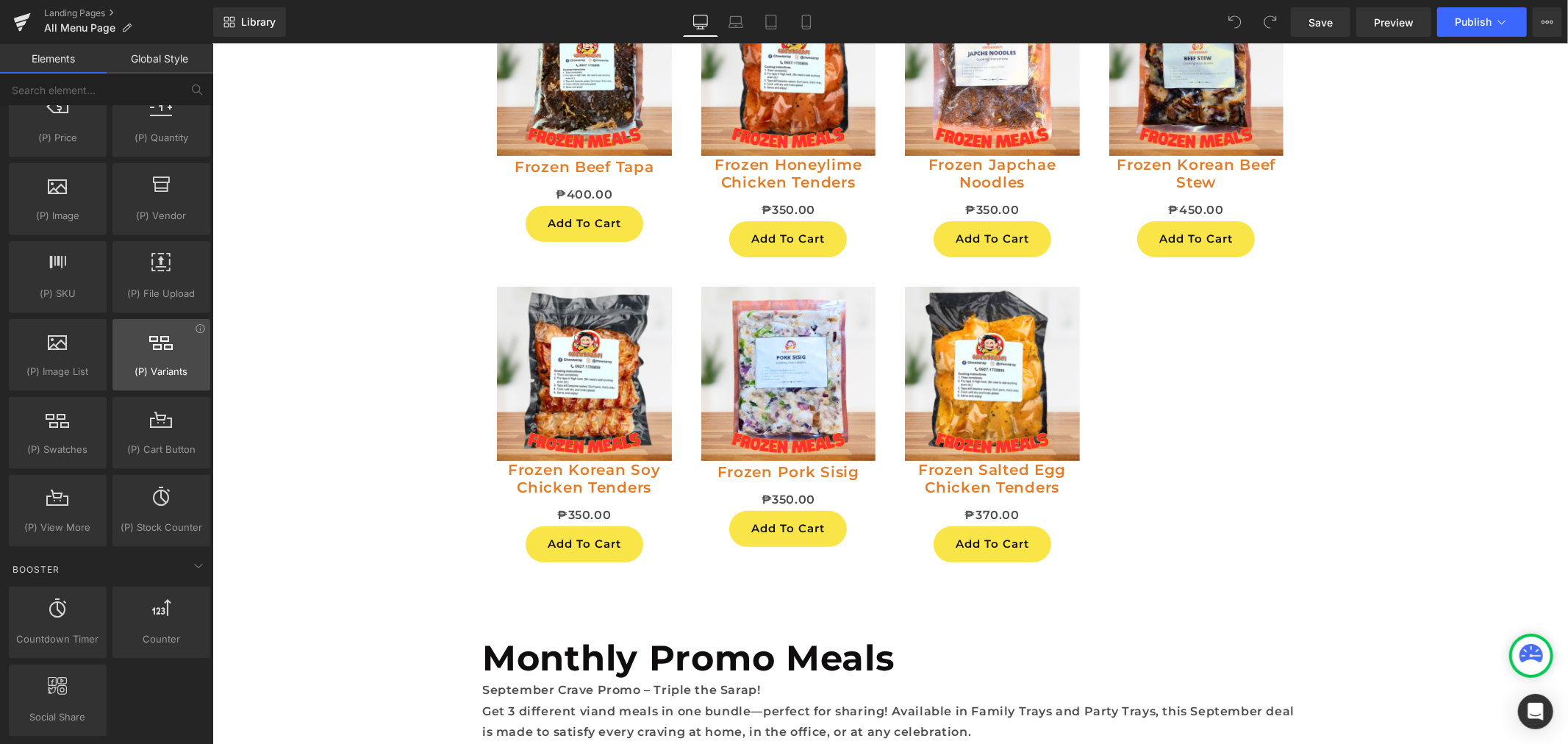
scroll to position [1551, 0]
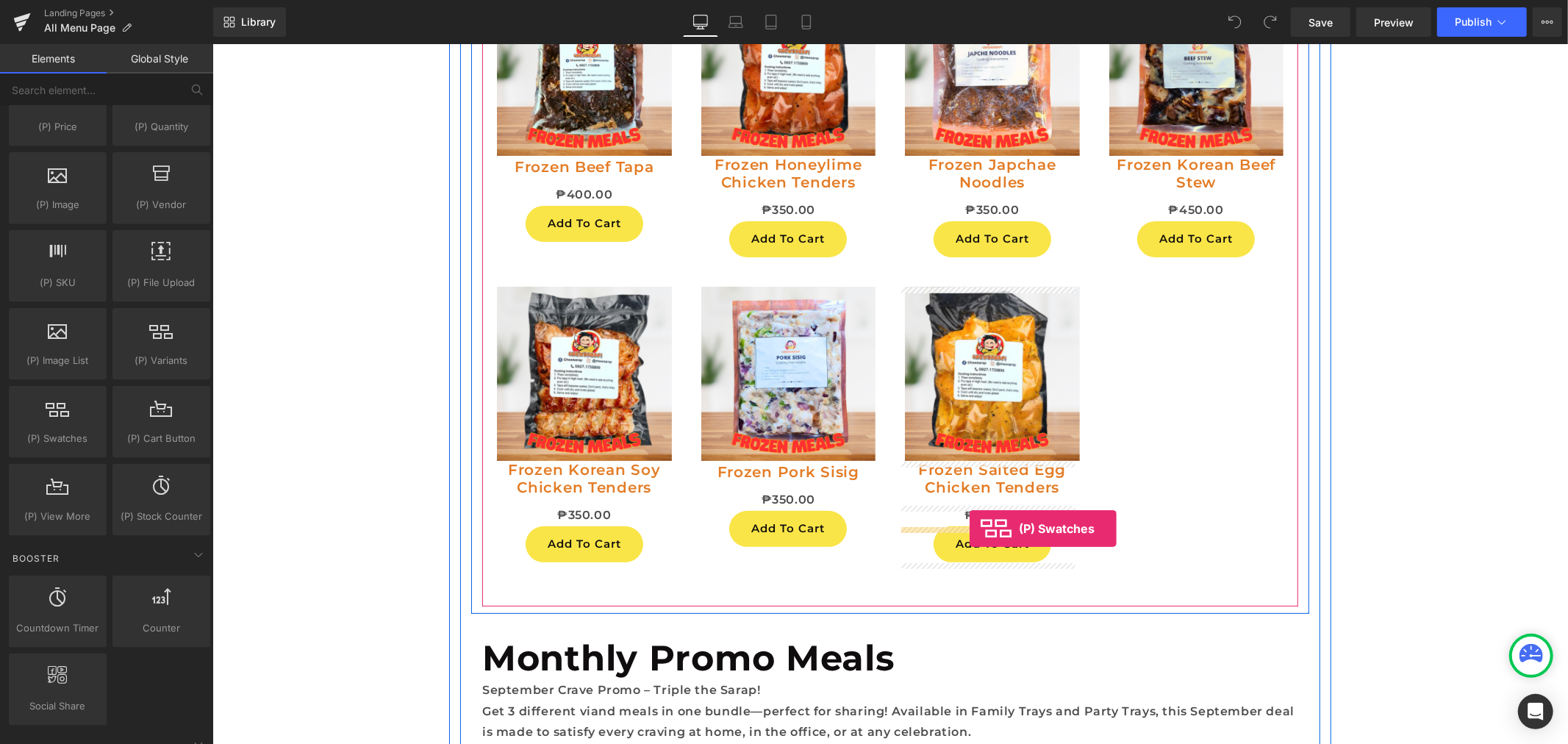
drag, startPoint x: 286, startPoint y: 477, endPoint x: 969, endPoint y: 528, distance: 684.9
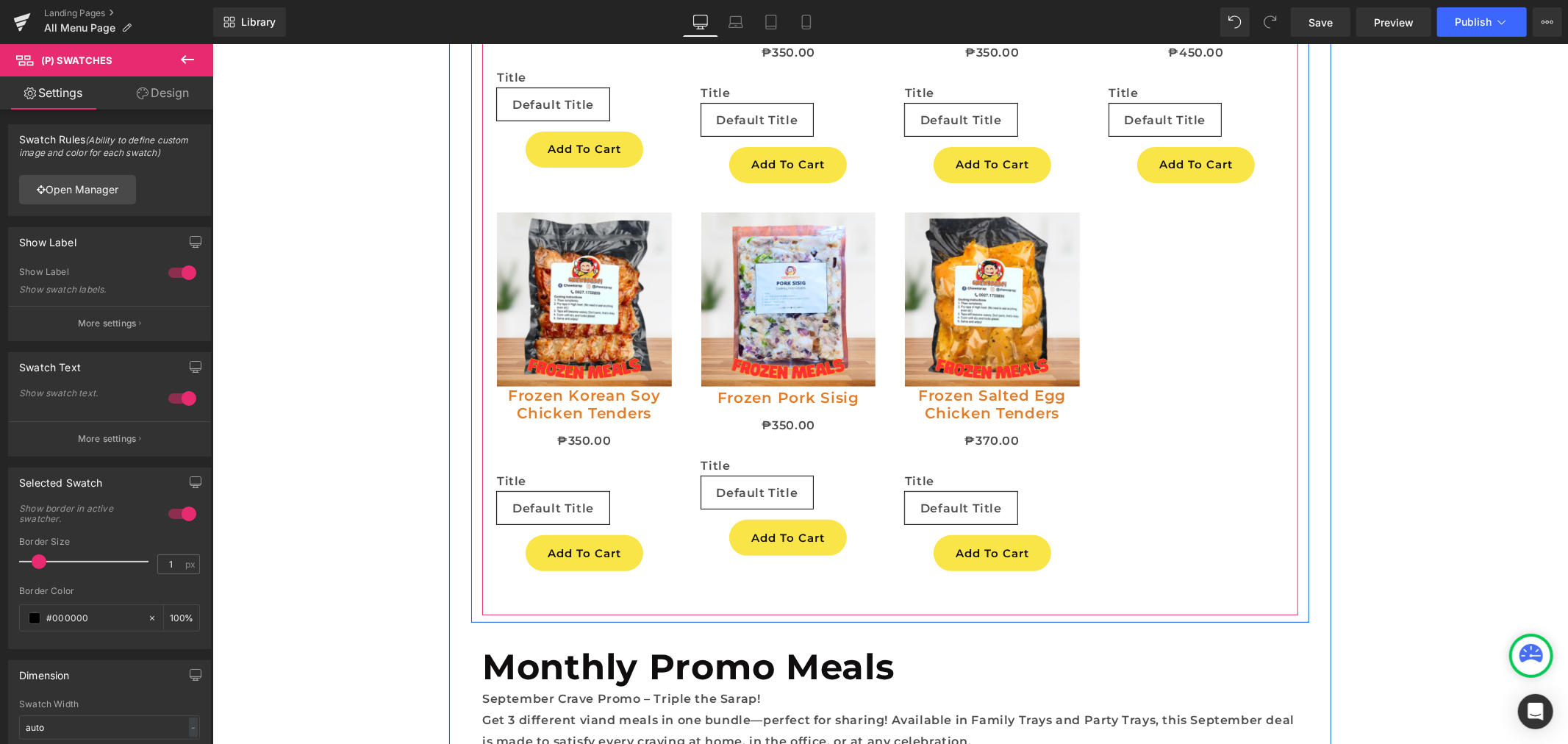
scroll to position [5020, 0]
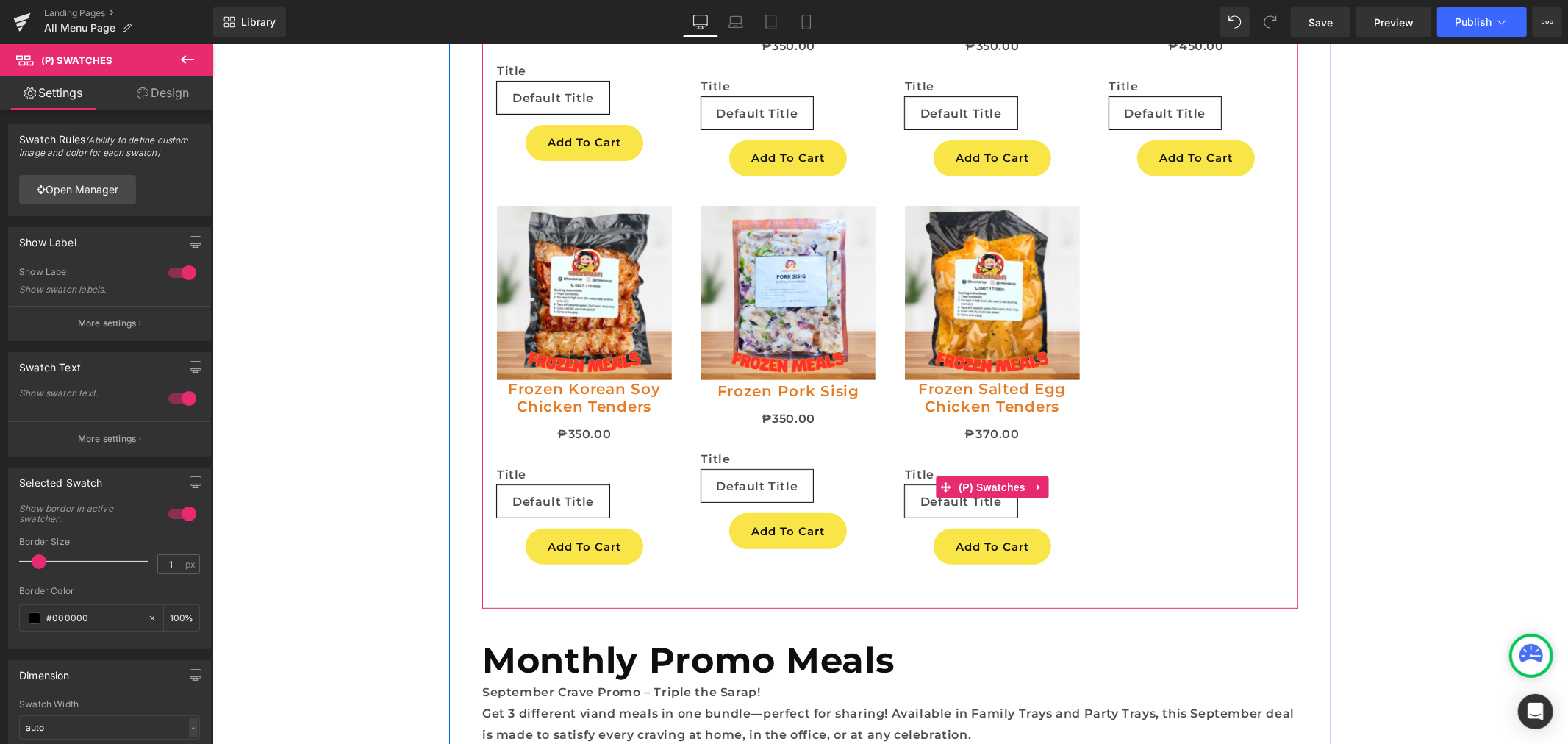
click at [921, 496] on span "Default Title" at bounding box center [961, 500] width 81 height 31
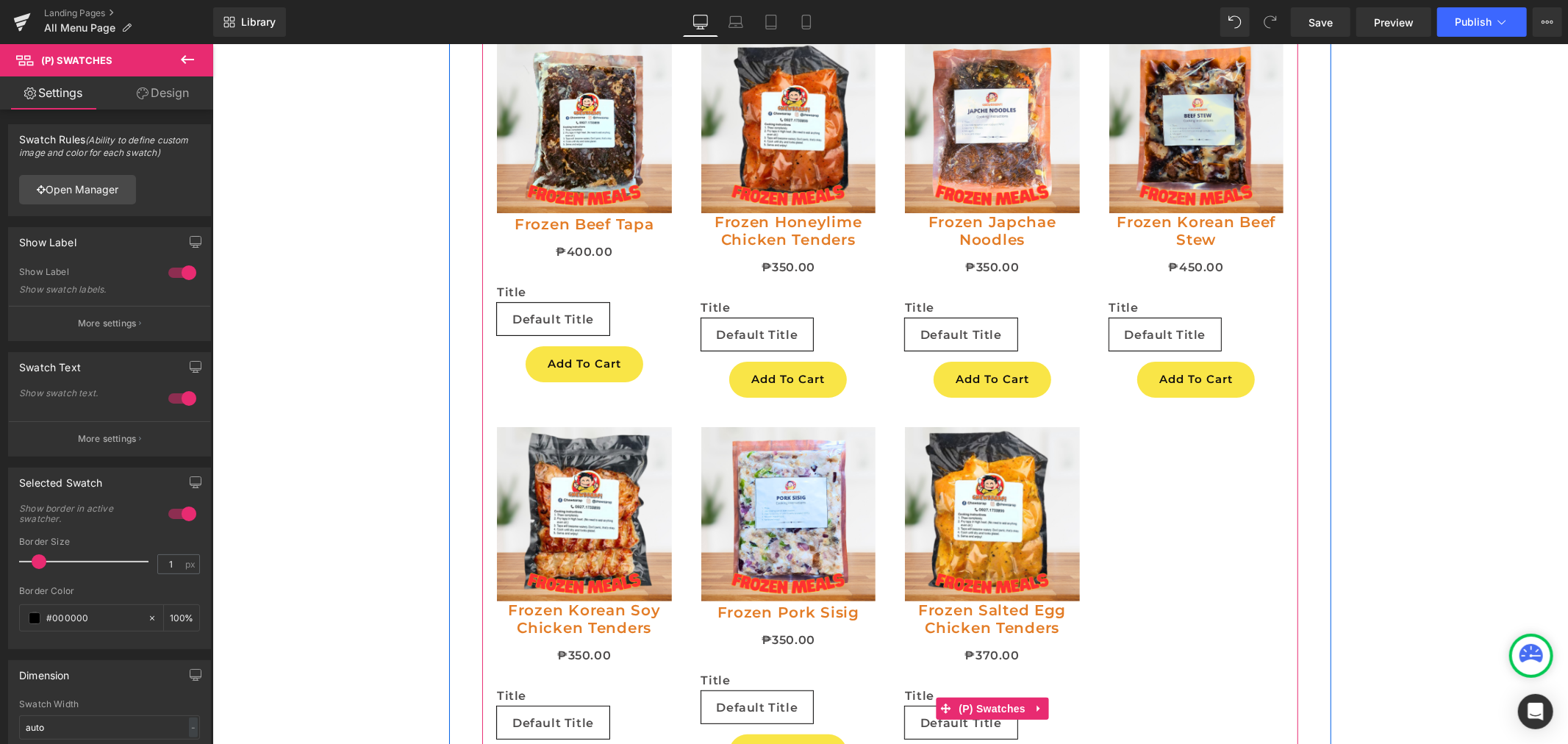
scroll to position [4775, 0]
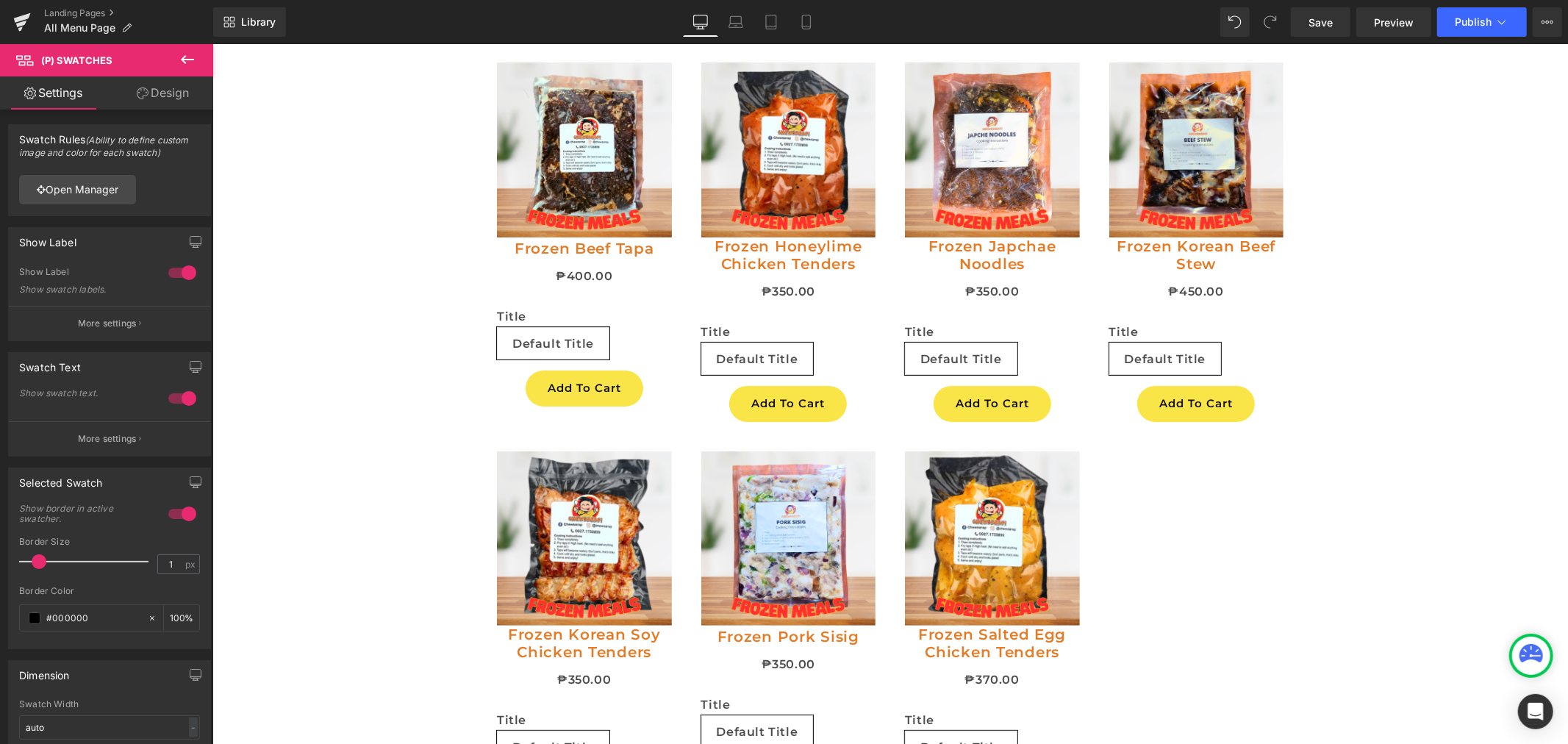
click at [1215, 18] on div "Library Desktop Desktop Laptop Tablet Mobile Save Preview Publish Scheduled Vie…" at bounding box center [890, 22] width 1355 height 29
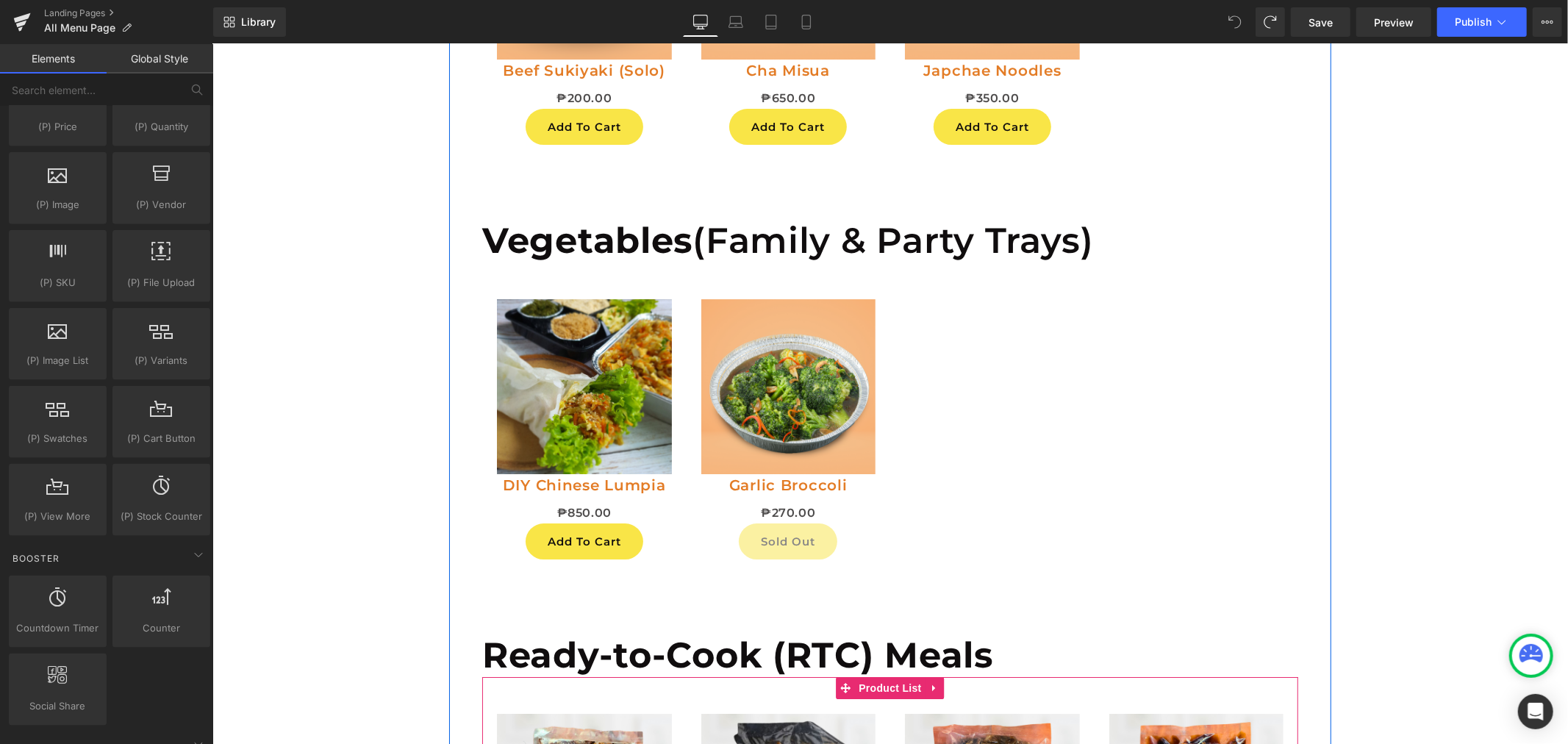
scroll to position [4122, 0]
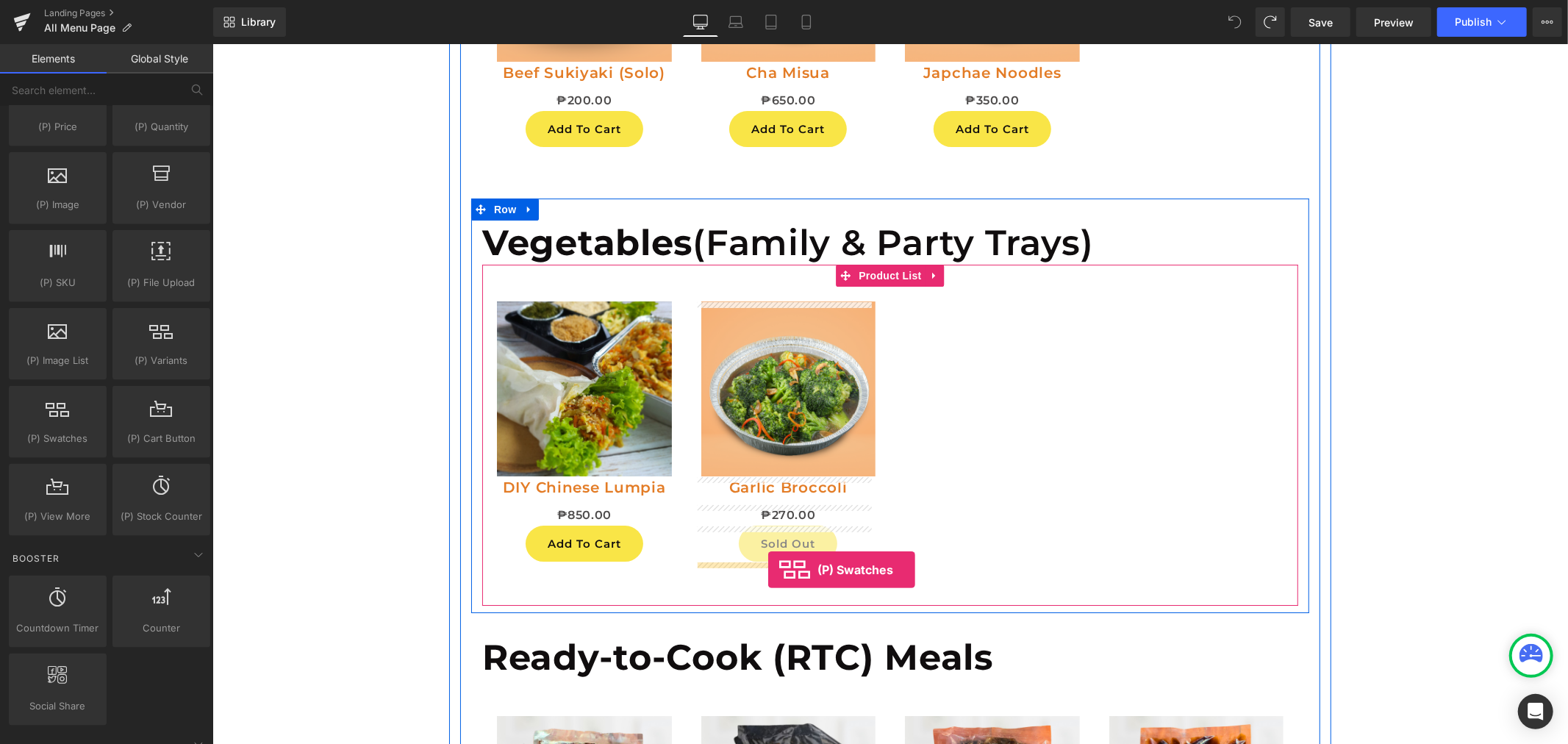
drag, startPoint x: 282, startPoint y: 493, endPoint x: 768, endPoint y: 569, distance: 491.9
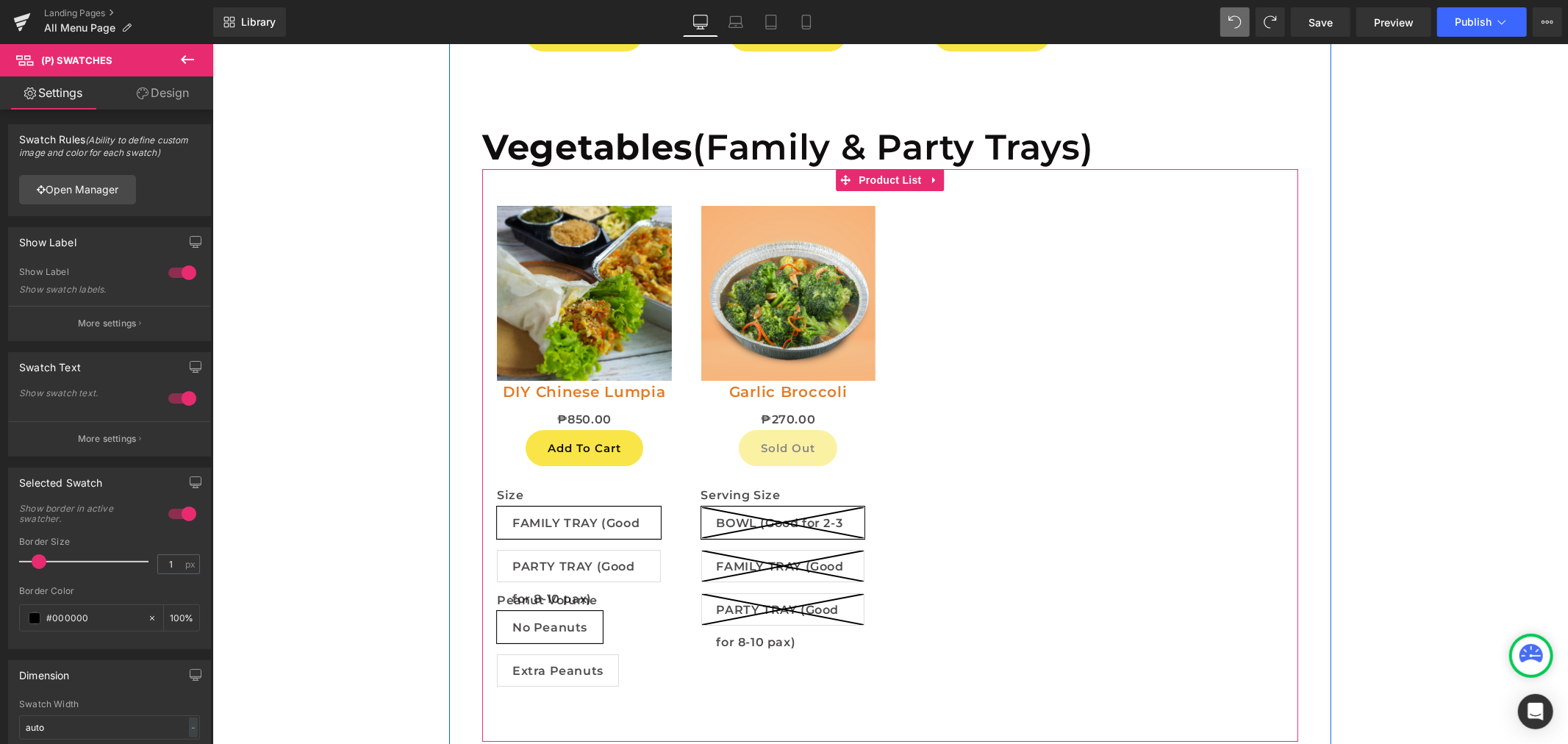
scroll to position [4367, 0]
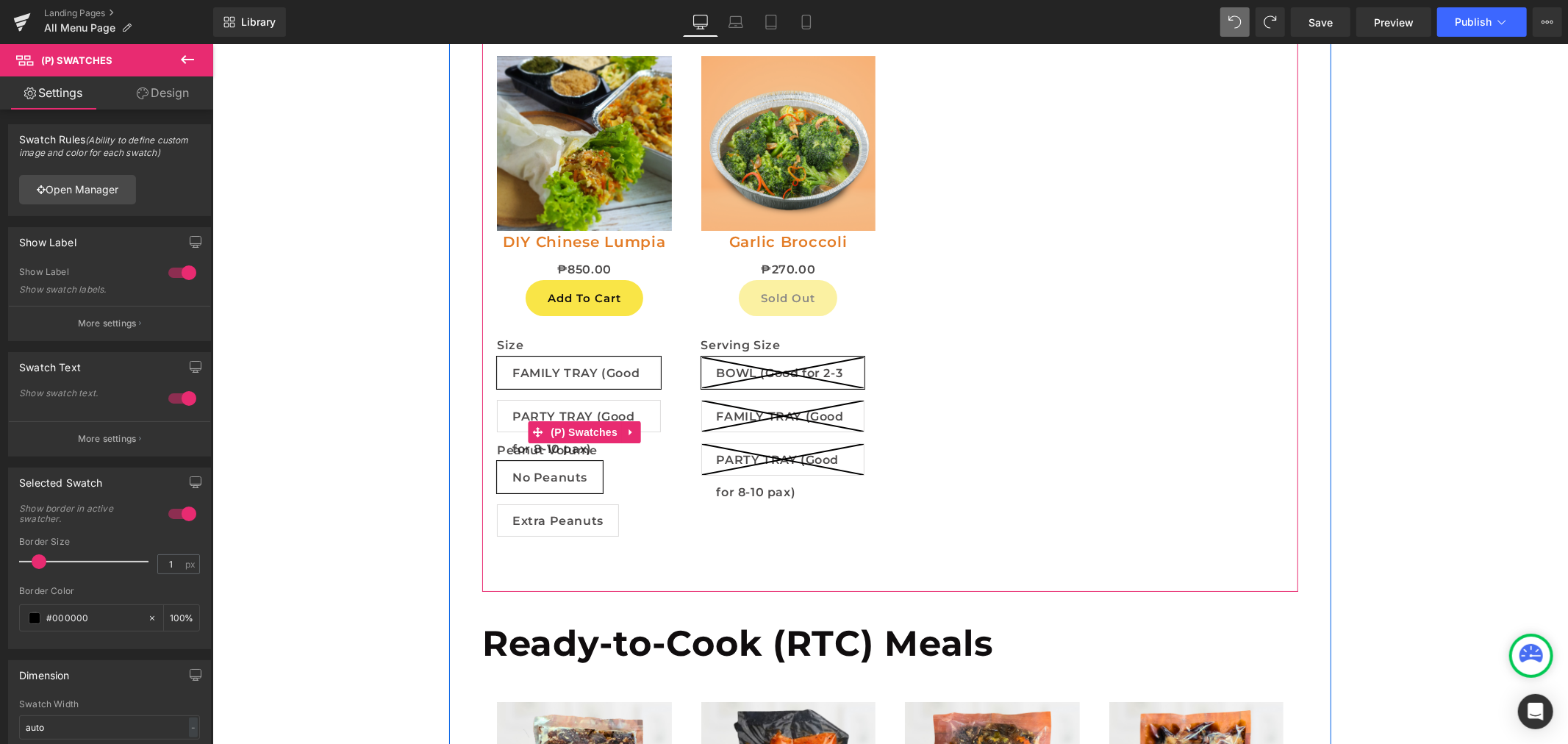
click at [552, 420] on span "PARTY TRAY (Good for 8-10 pax)" at bounding box center [578, 415] width 133 height 31
click at [588, 380] on span "FAMILY TRAY (Good for 4-5 pax)" at bounding box center [578, 372] width 133 height 31
click at [574, 486] on span "No Peanuts" at bounding box center [549, 476] width 75 height 31
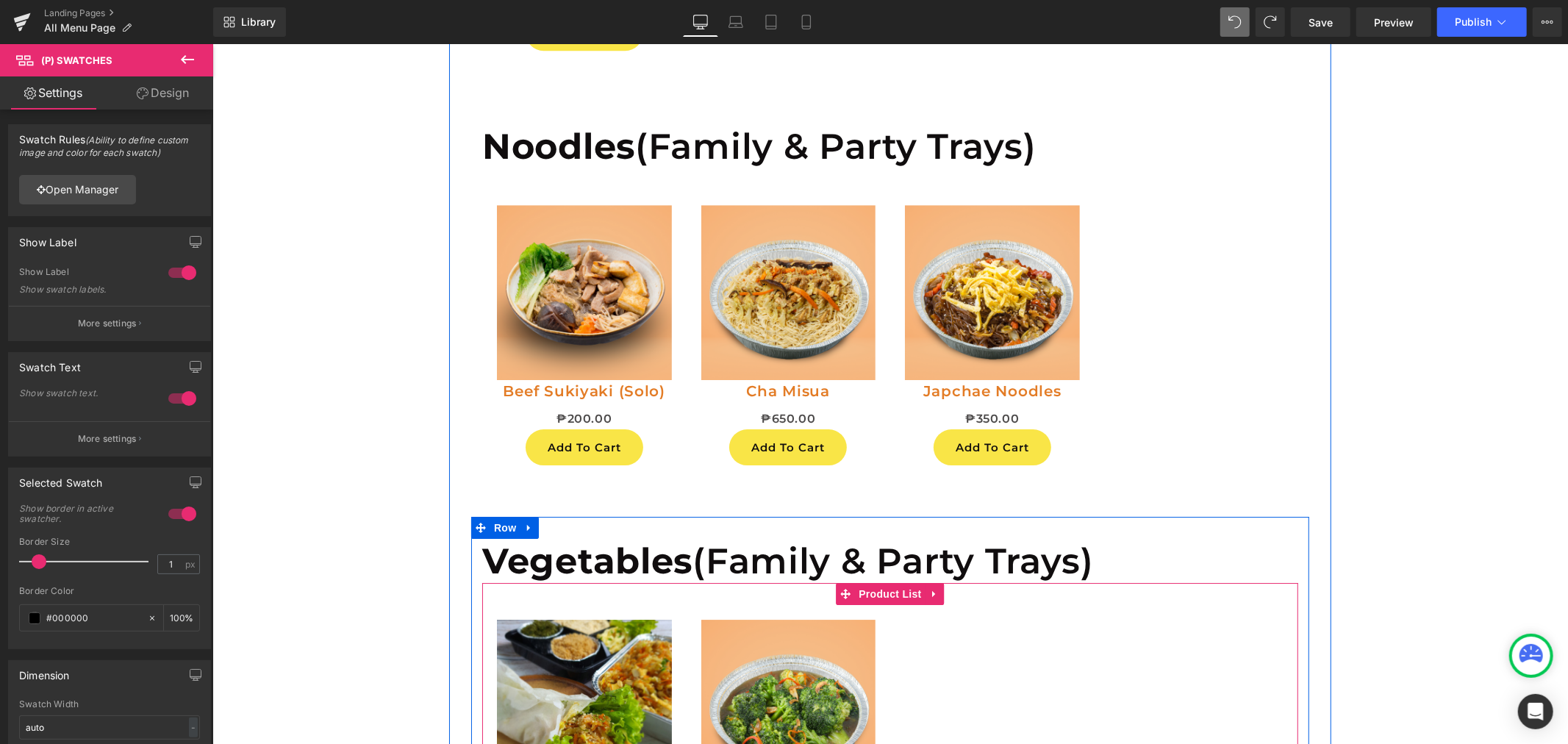
scroll to position [3795, 0]
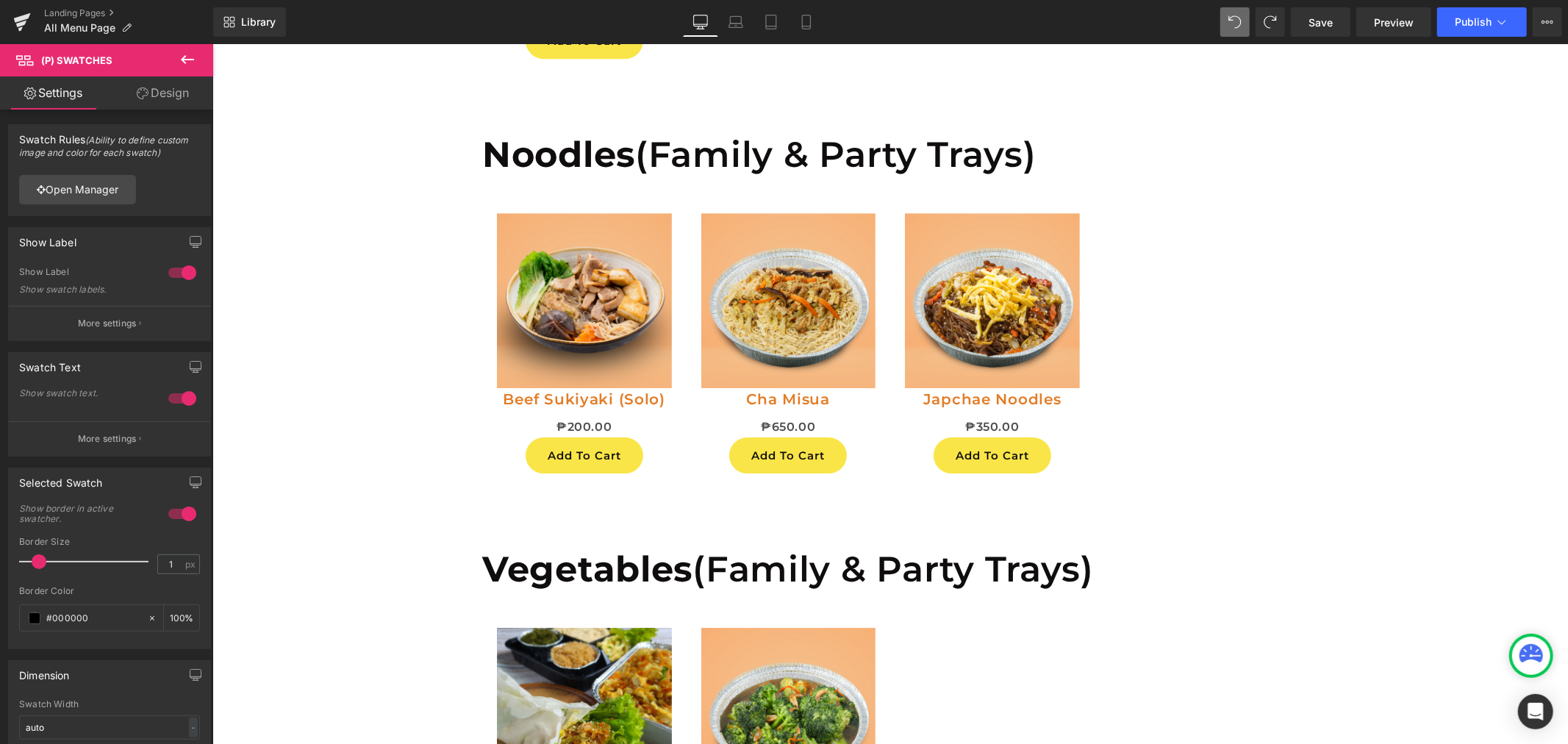
click at [185, 62] on icon at bounding box center [187, 59] width 13 height 9
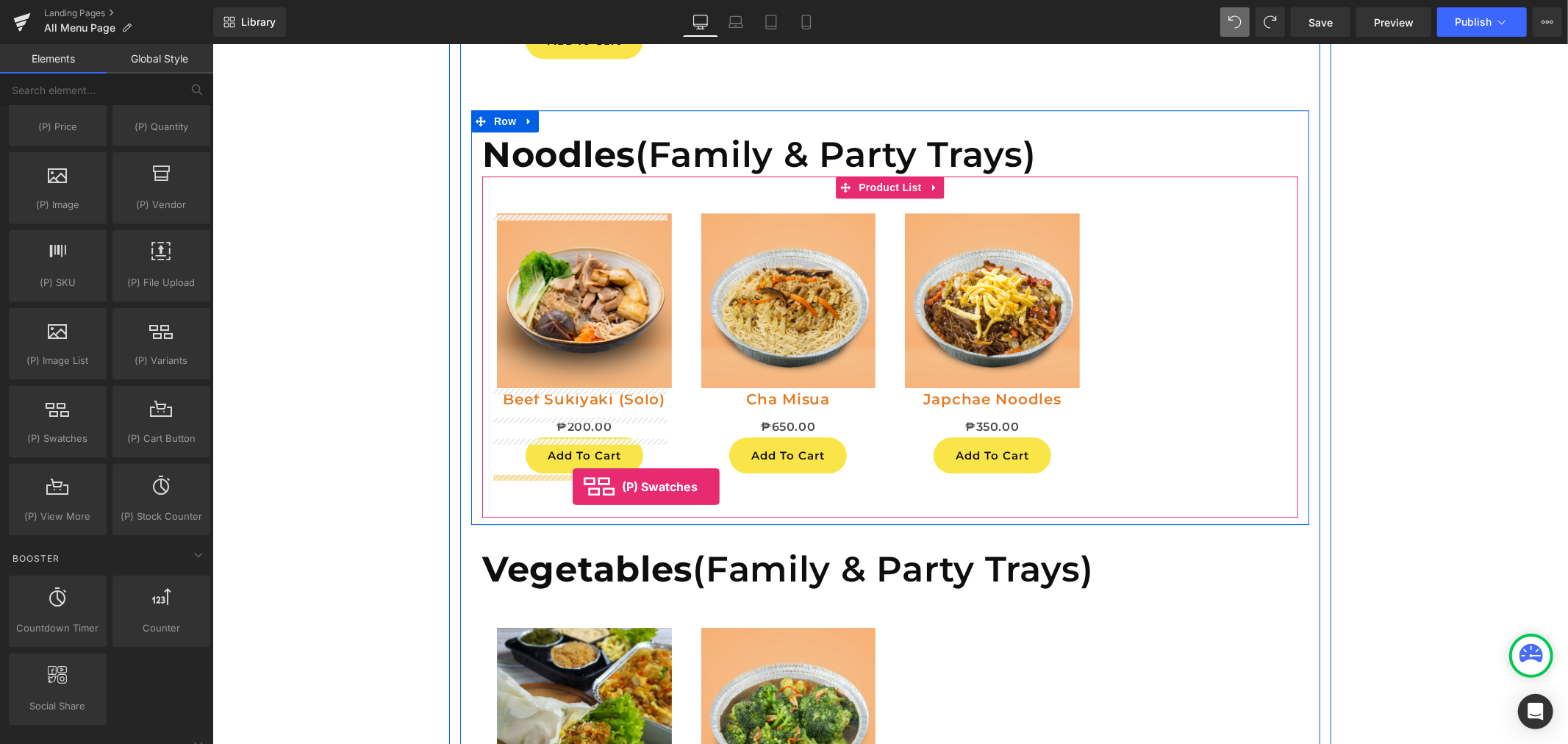
drag, startPoint x: 295, startPoint y: 493, endPoint x: 572, endPoint y: 486, distance: 277.1
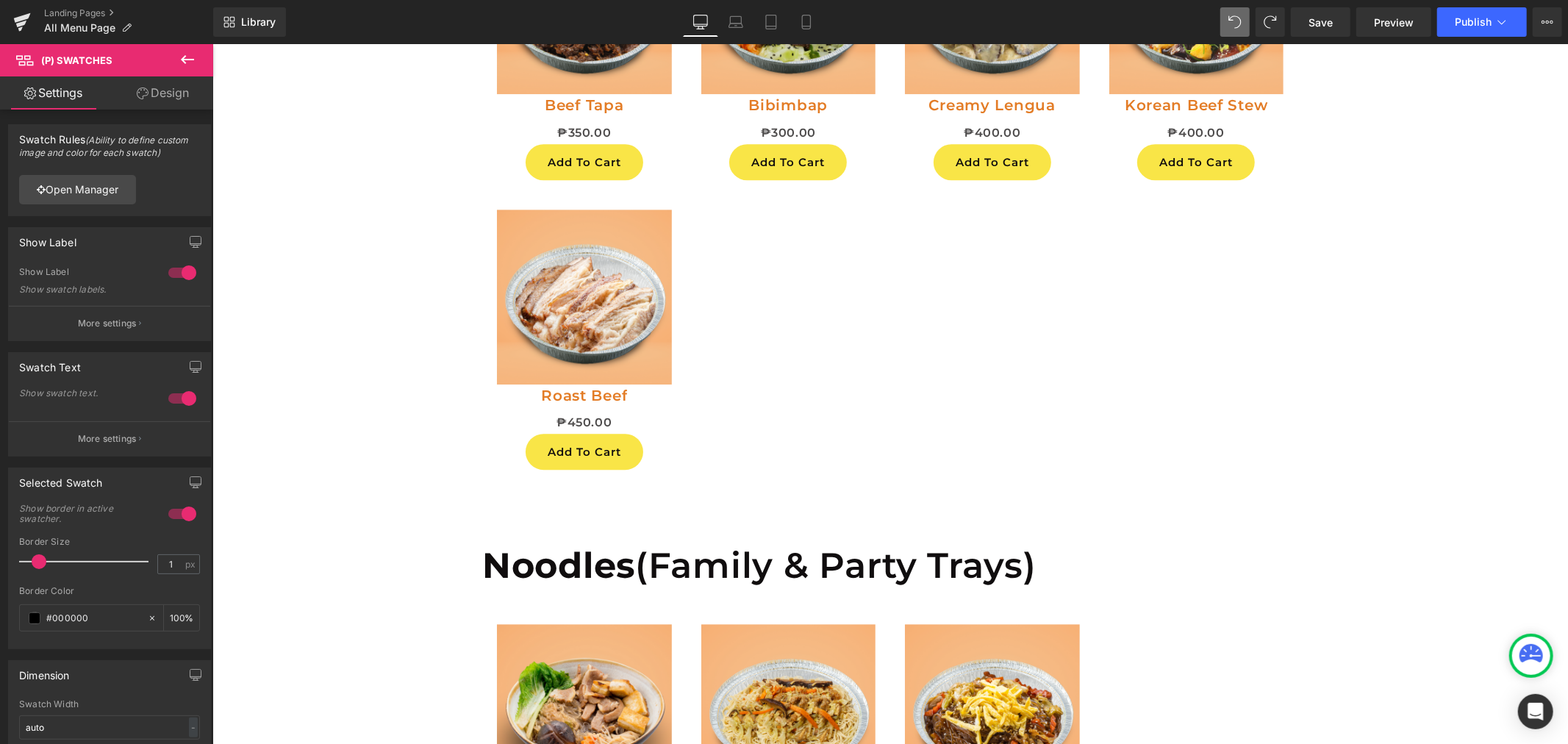
scroll to position [3224, 0]
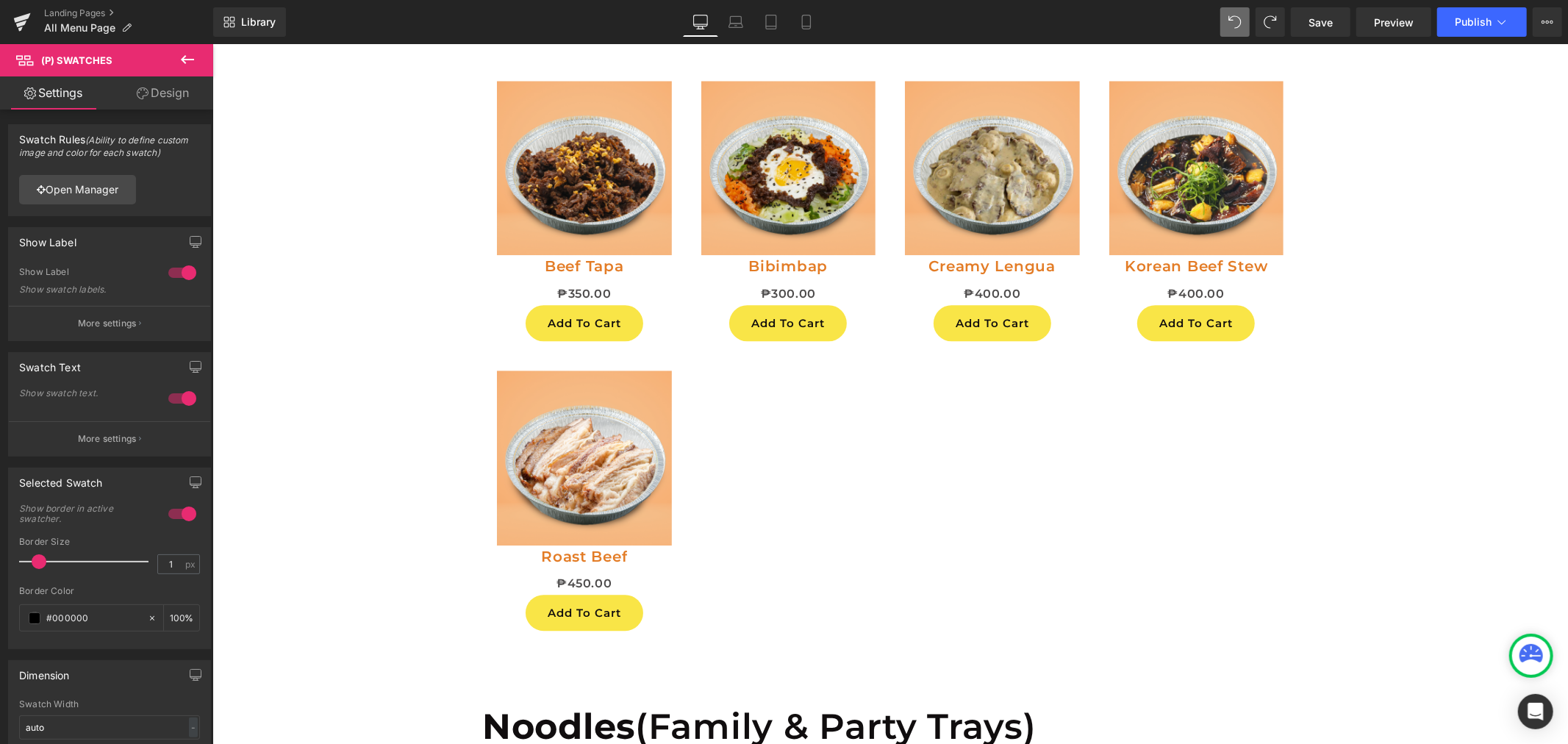
click at [194, 54] on icon at bounding box center [187, 60] width 18 height 18
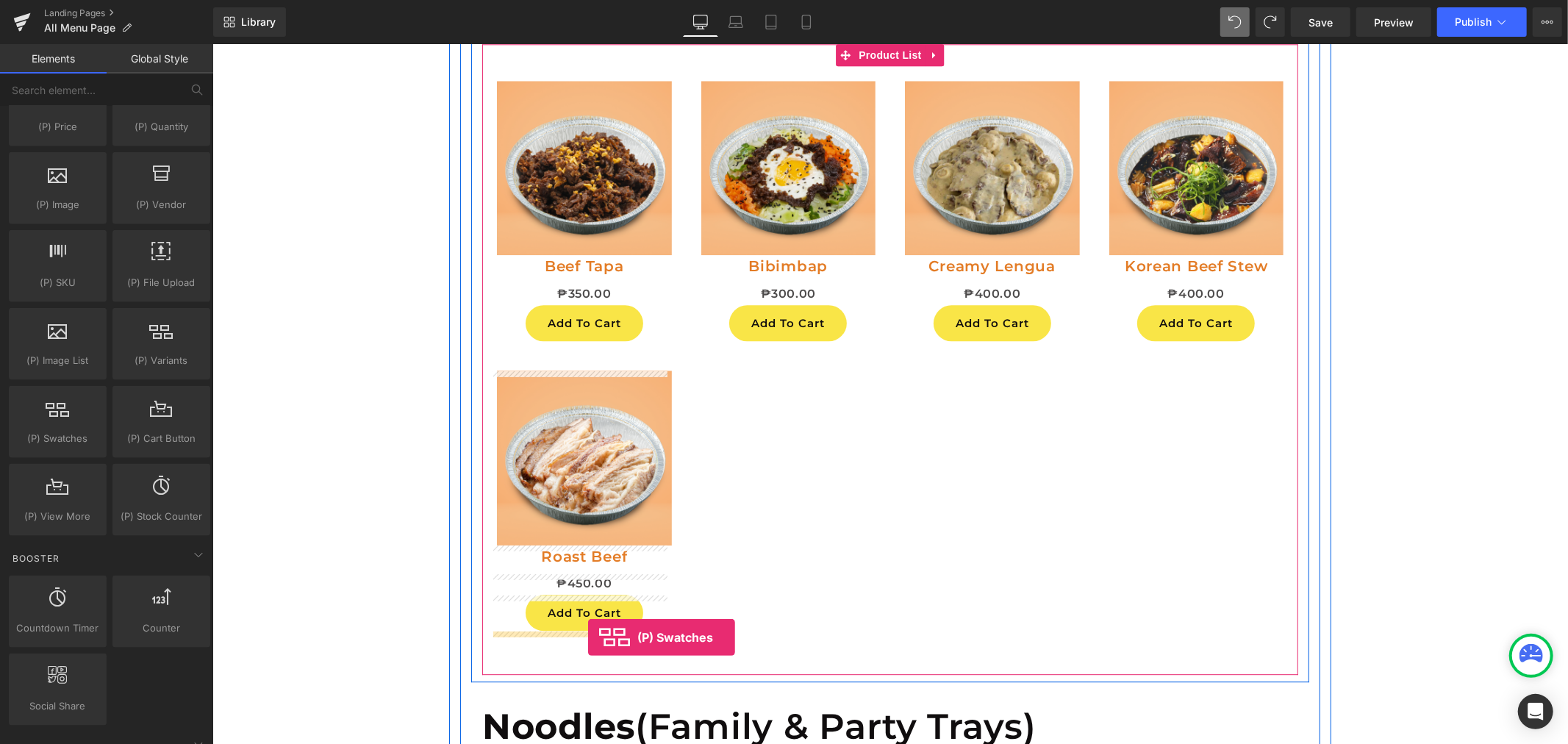
drag, startPoint x: 271, startPoint y: 474, endPoint x: 586, endPoint y: 636, distance: 354.2
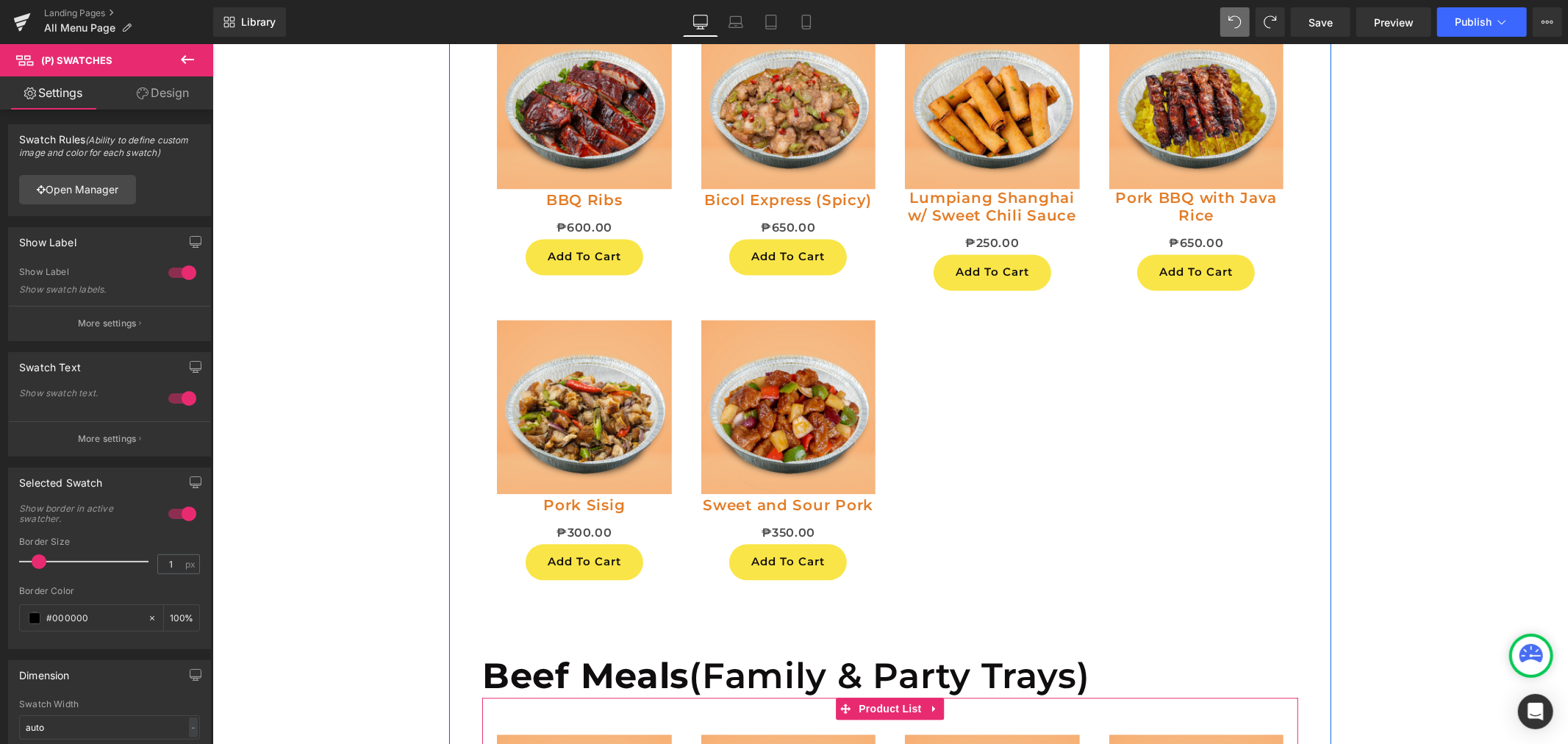
scroll to position [2652, 0]
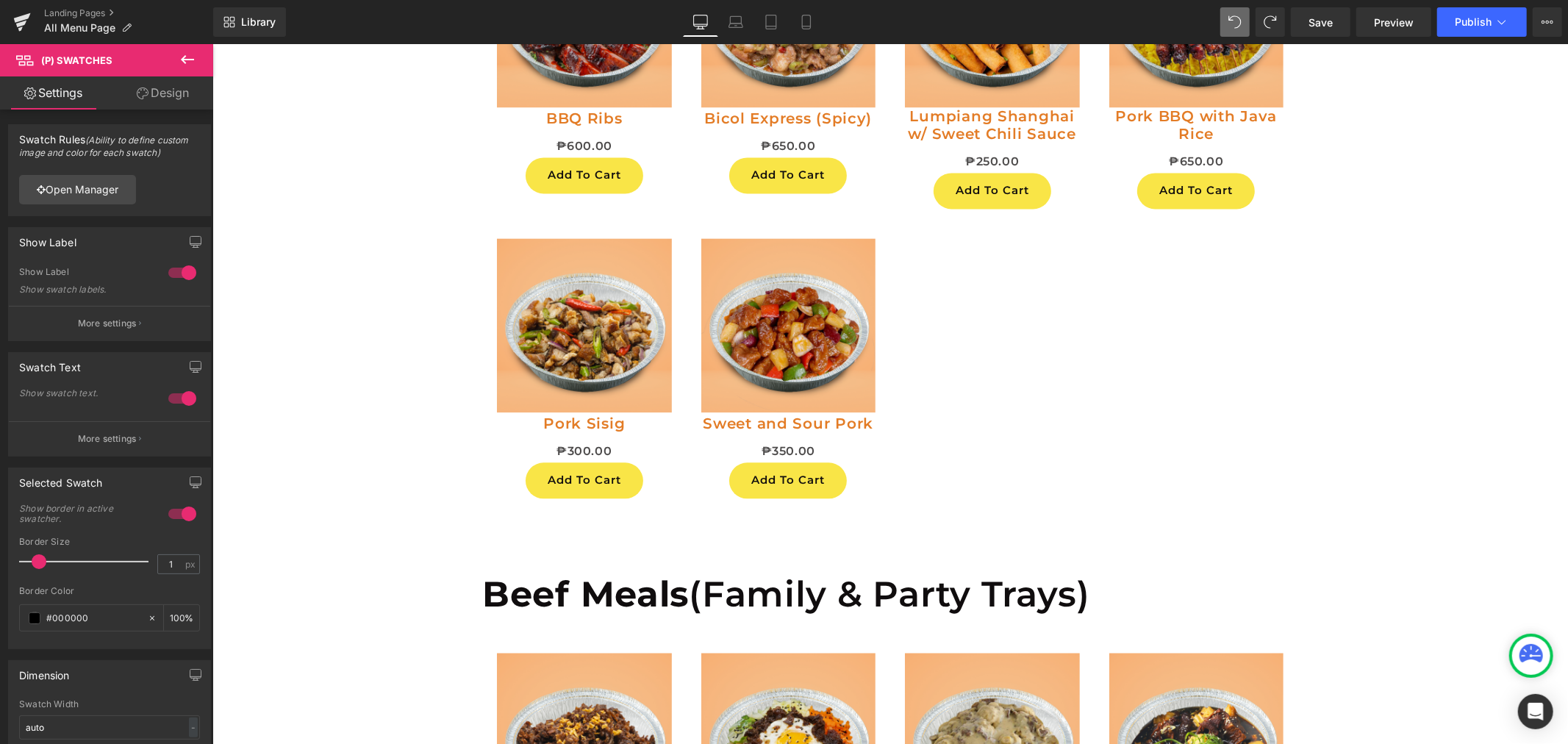
click at [183, 61] on icon at bounding box center [187, 60] width 18 height 18
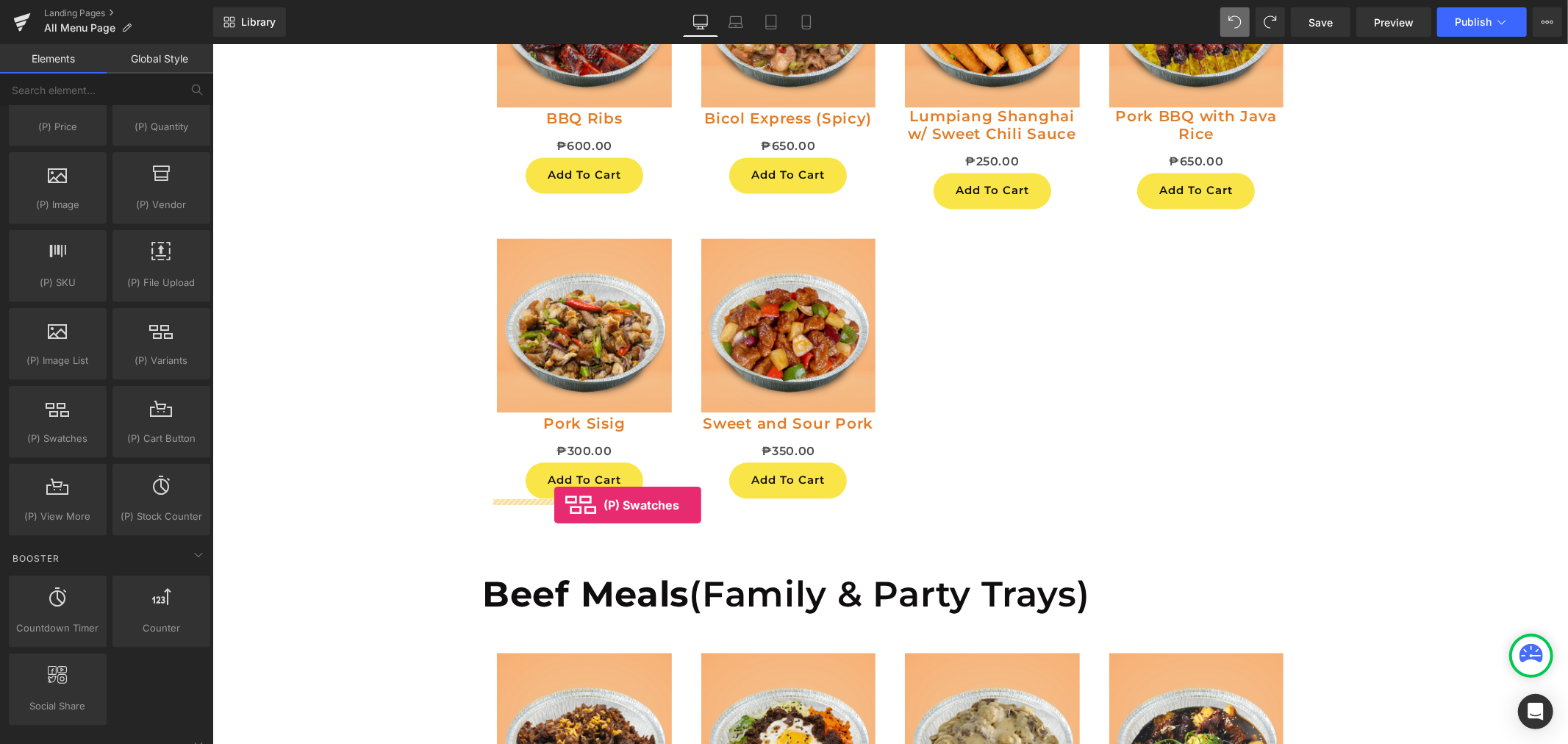
drag, startPoint x: 275, startPoint y: 477, endPoint x: 553, endPoint y: 504, distance: 279.3
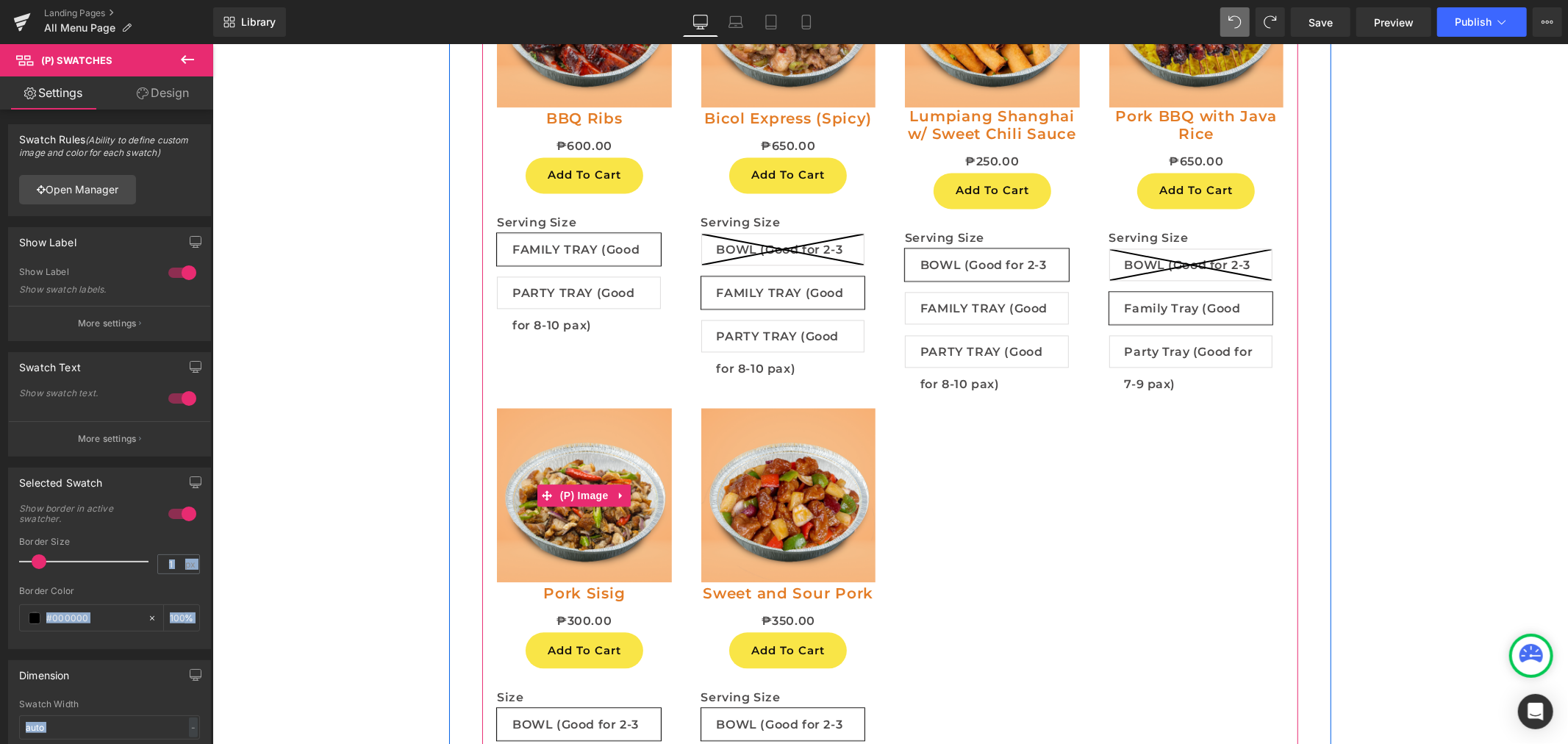
drag, startPoint x: 235, startPoint y: 515, endPoint x: 514, endPoint y: 569, distance: 284.2
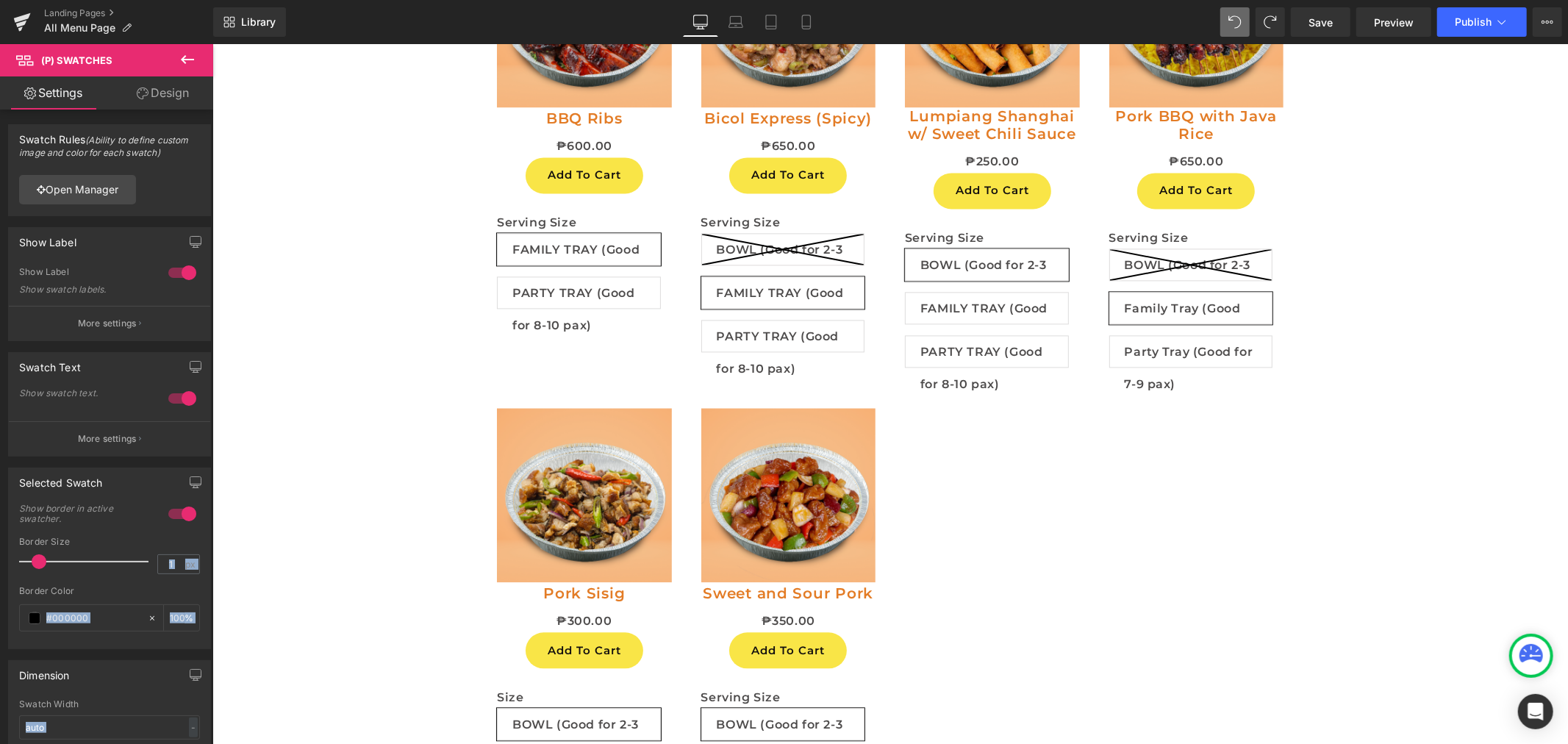
click at [186, 51] on icon at bounding box center [187, 60] width 18 height 18
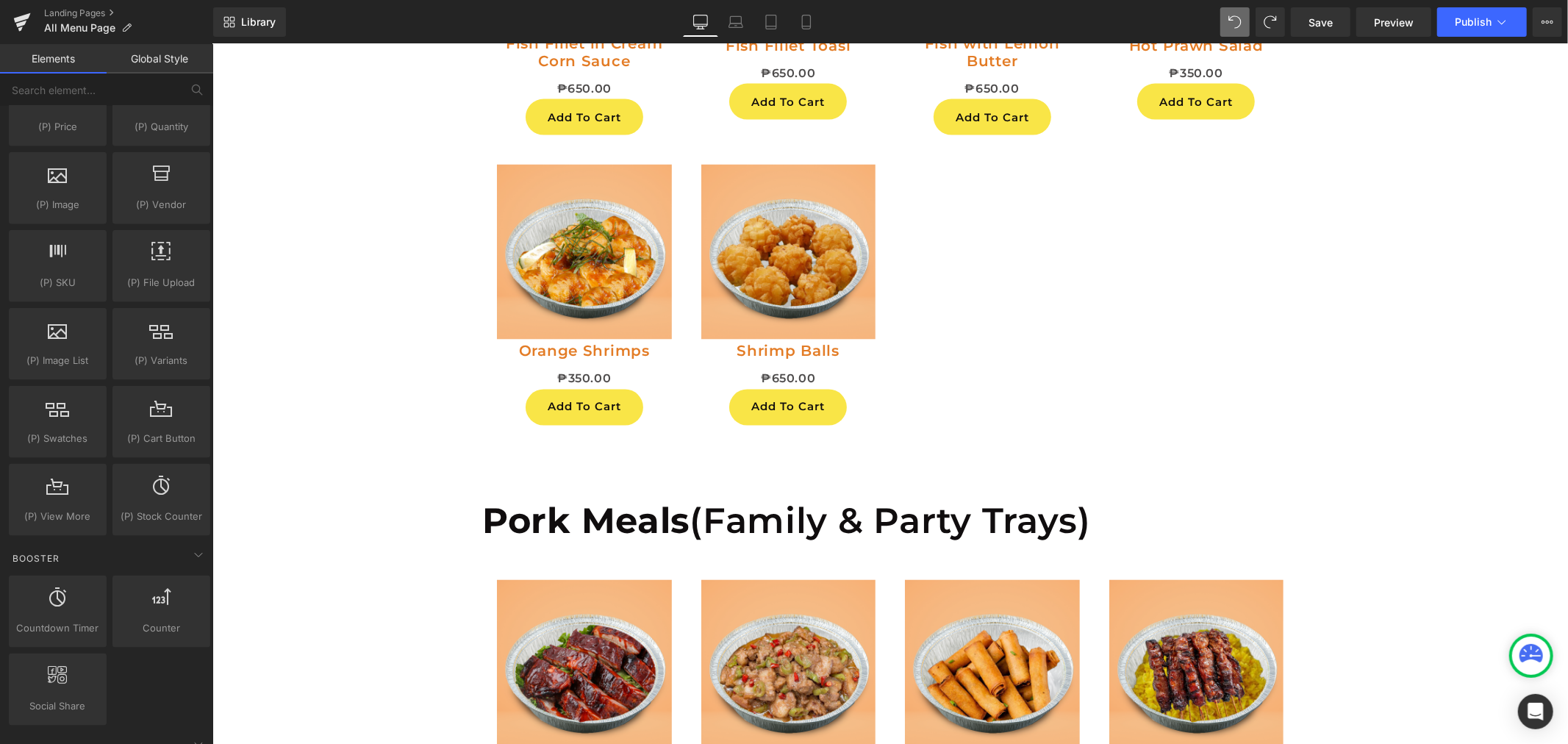
scroll to position [1999, 0]
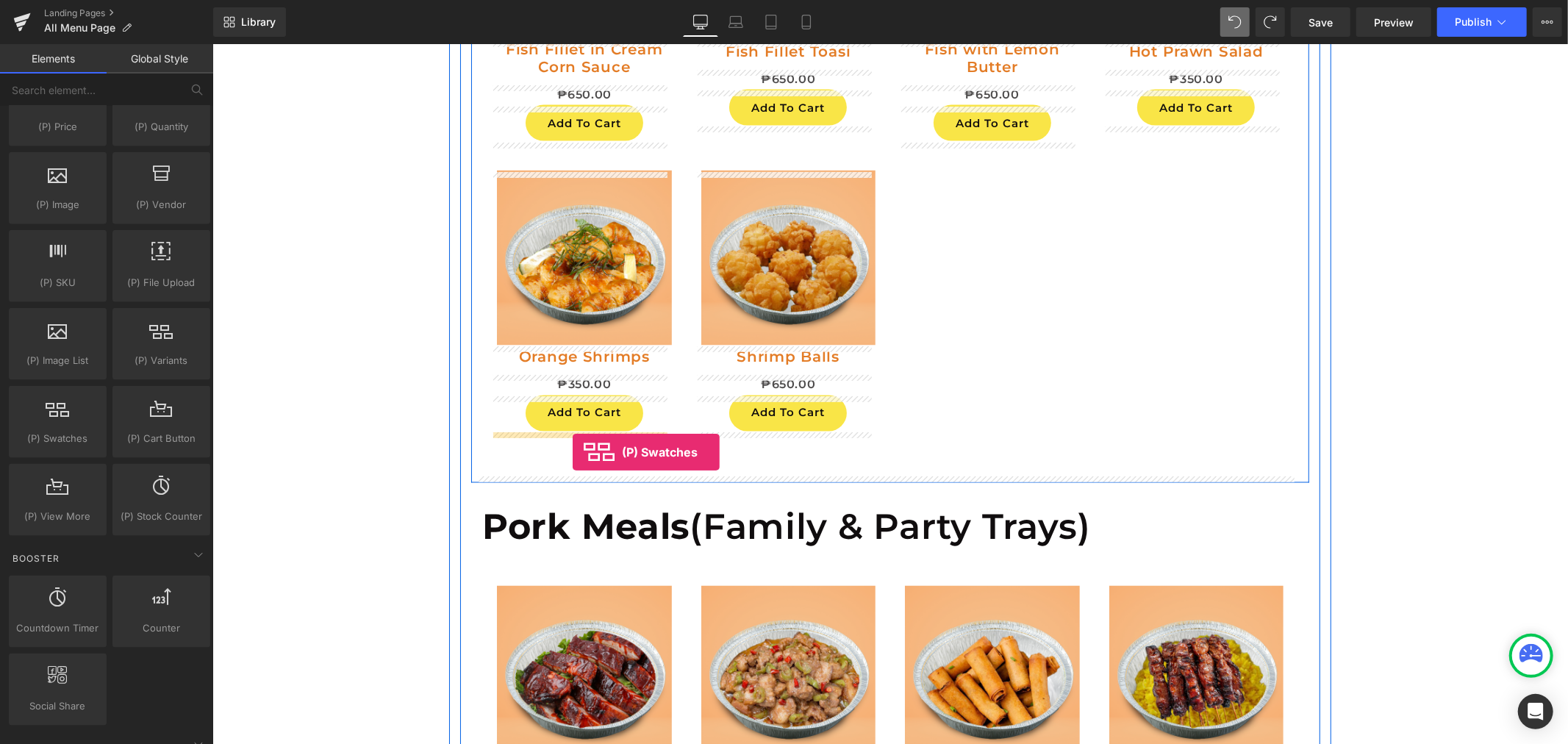
drag, startPoint x: 290, startPoint y: 493, endPoint x: 572, endPoint y: 451, distance: 285.1
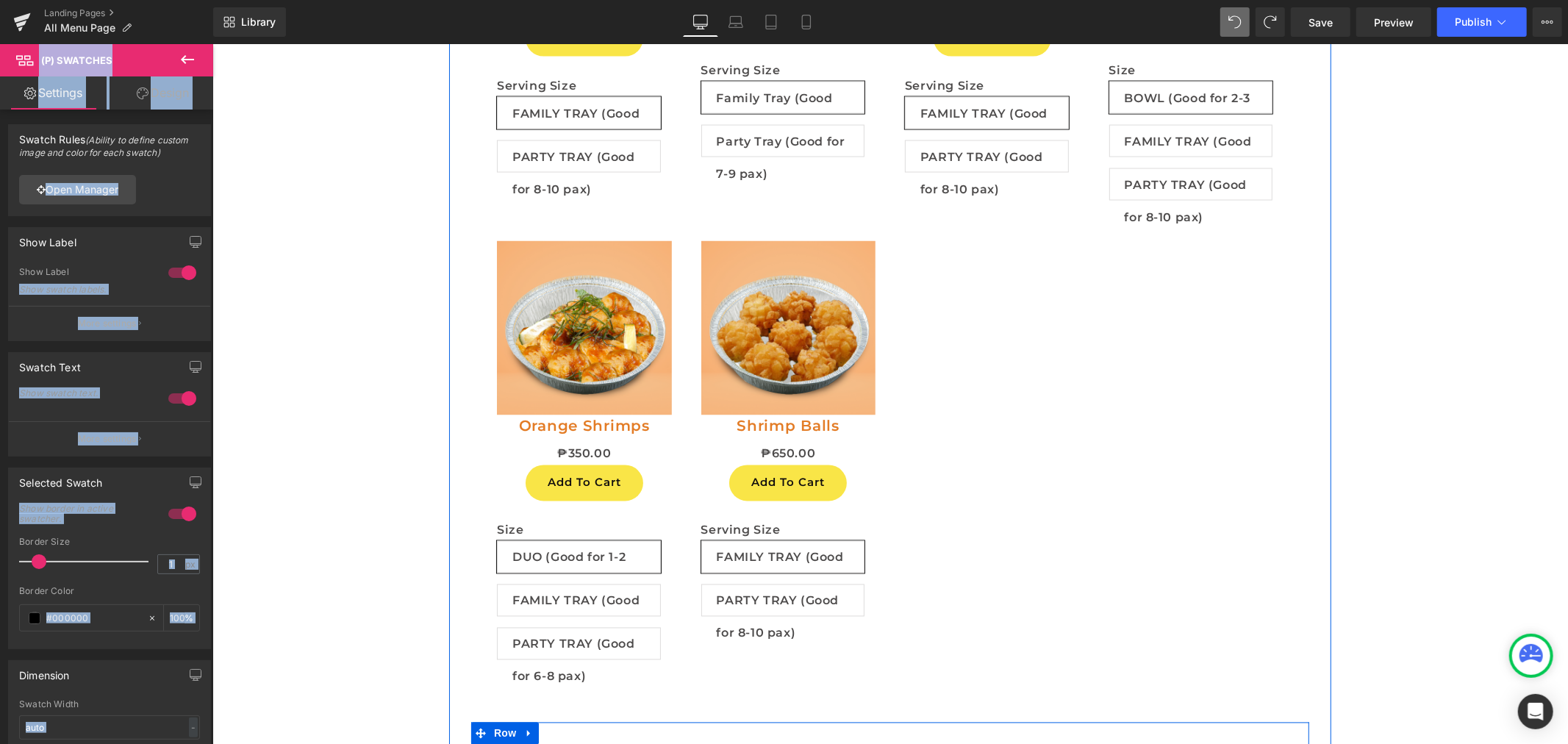
scroll to position [2081, 0]
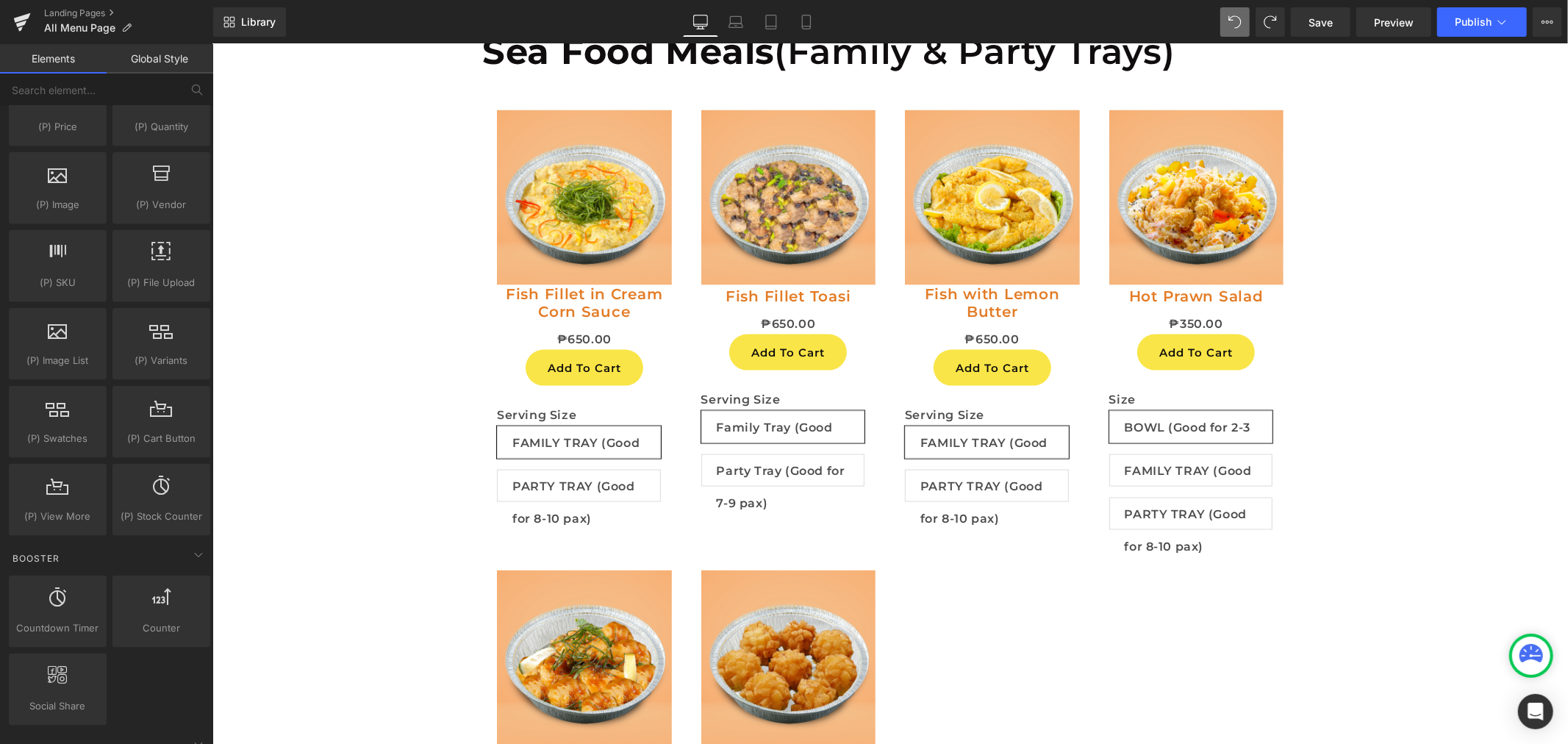
scroll to position [1754, 0]
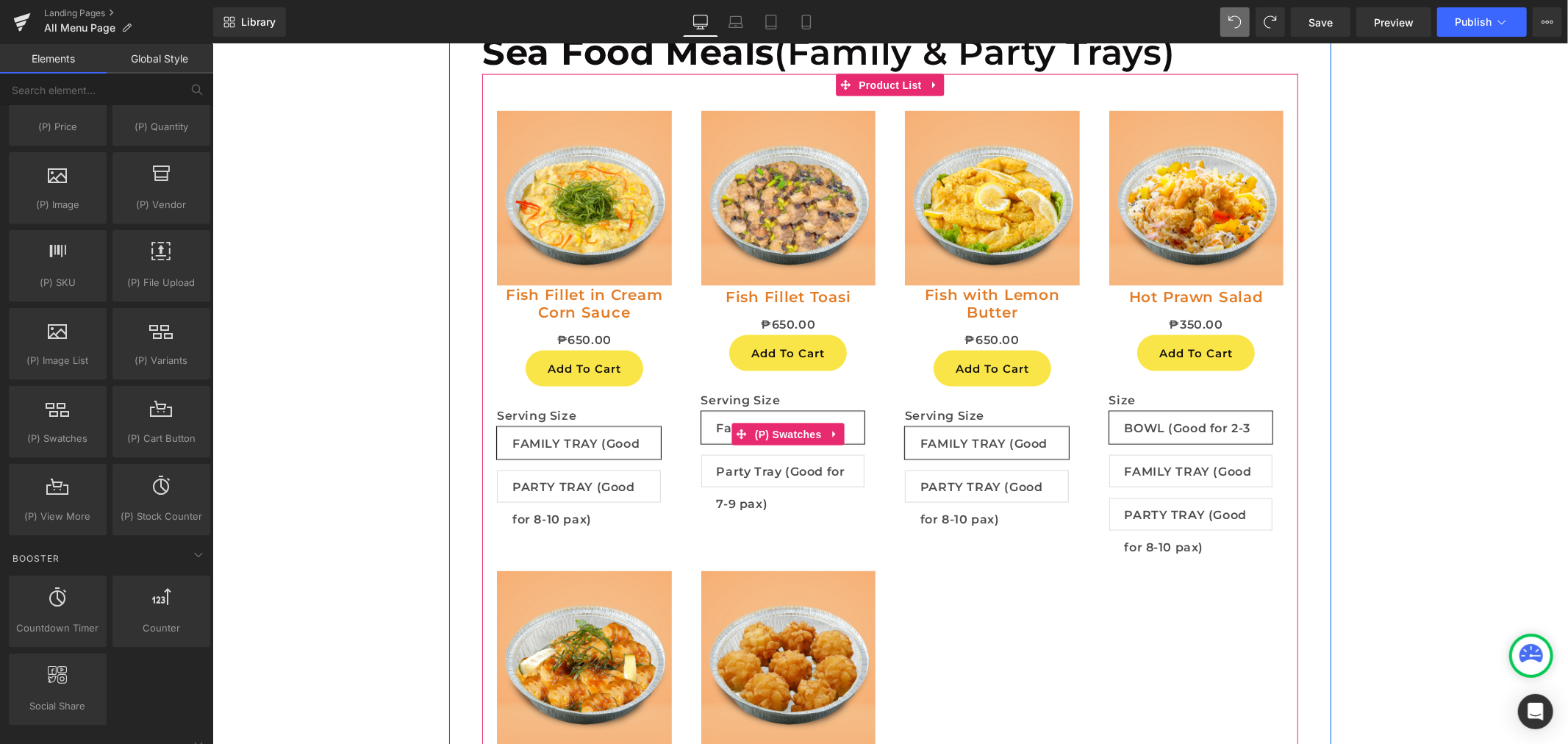
click at [726, 458] on span "Party Tray (Good for 7-9 pax)" at bounding box center [782, 470] width 133 height 31
click at [718, 486] on span "Party Tray (Good for 7-9 pax)" at bounding box center [782, 470] width 133 height 31
click at [844, 428] on span "Family Tray (Good for 5-6 pax)" at bounding box center [782, 427] width 164 height 32
click at [942, 443] on span at bounding box center [945, 448] width 19 height 22
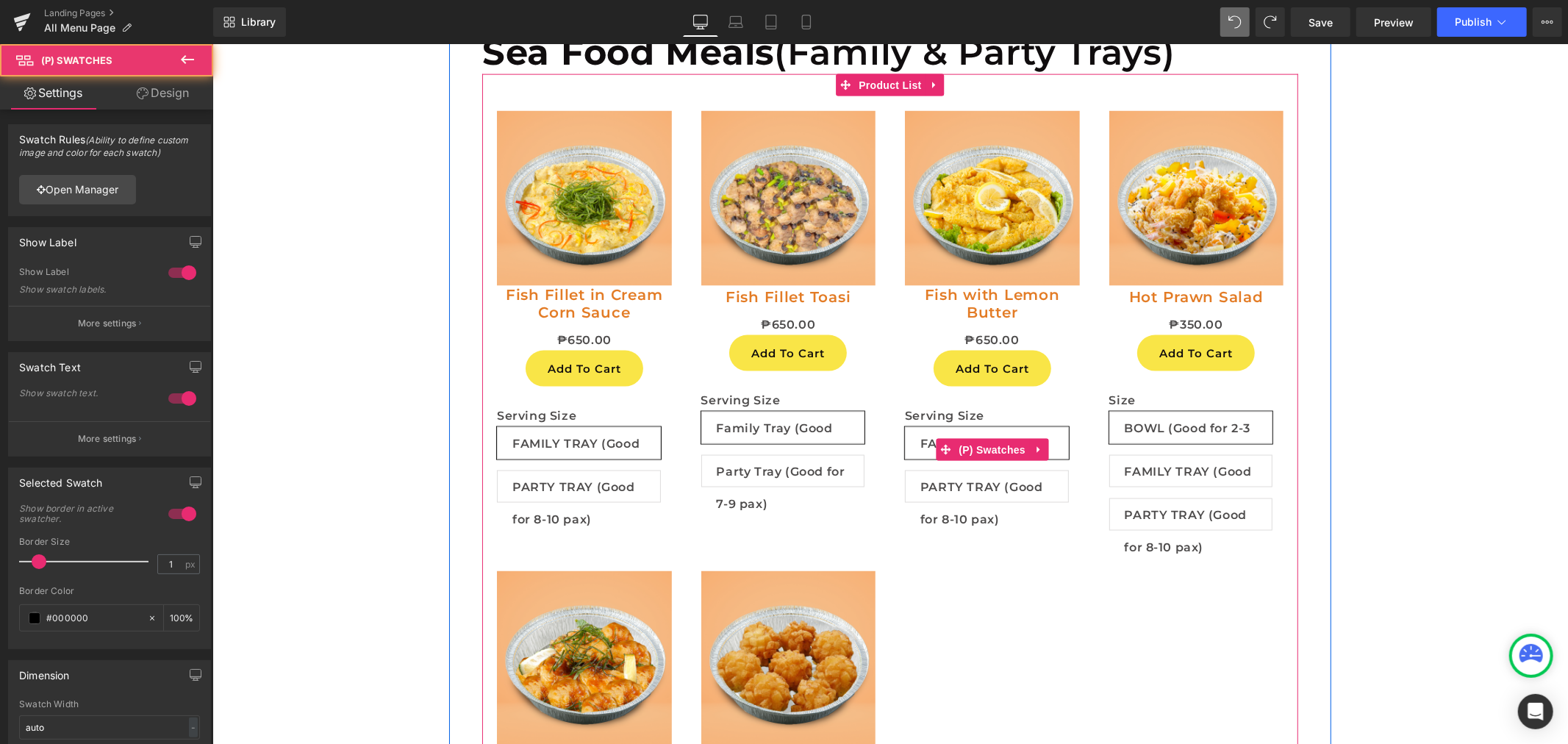
click at [936, 487] on span "PARTY TRAY (Good for 8-10 pax)" at bounding box center [986, 486] width 133 height 31
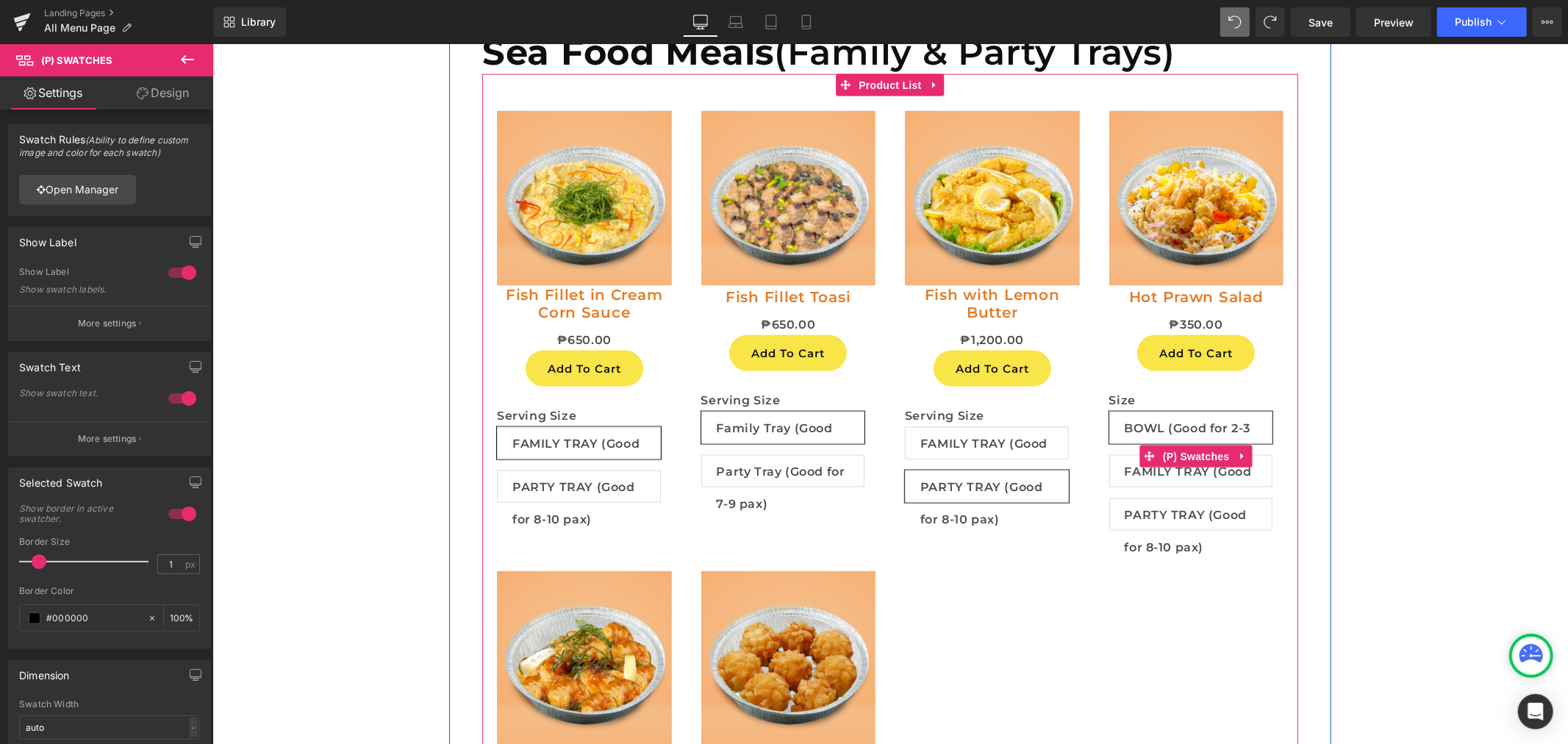
click at [1146, 420] on span "BOWL (Good for 2-3 pax)" at bounding box center [1191, 426] width 133 height 31
click at [1144, 460] on icon at bounding box center [1149, 456] width 10 height 10
click at [1138, 475] on span "FAMILY TRAY (Good for 4-5 pax)" at bounding box center [1191, 470] width 133 height 31
click at [1138, 486] on span "FAMILY TRAY (Good for 4-5 pax)" at bounding box center [1191, 470] width 133 height 31
click at [1136, 507] on span "PARTY TRAY (Good for 8-10 pax)" at bounding box center [1191, 513] width 133 height 31
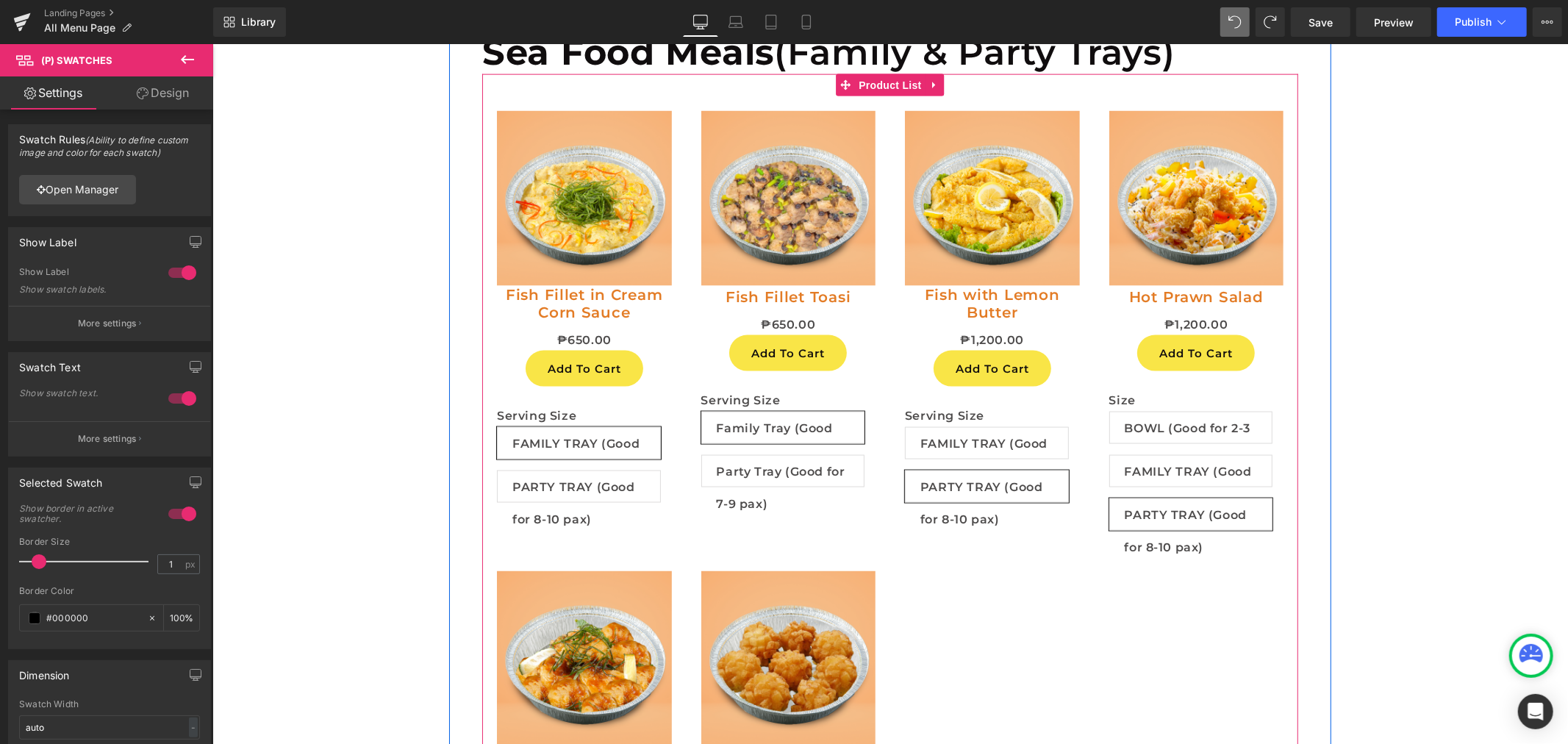
click at [944, 425] on label "Serving Size" at bounding box center [991, 416] width 175 height 18
click at [924, 452] on span "FAMILY TRAY (Good for 4-5 pax)" at bounding box center [986, 442] width 133 height 31
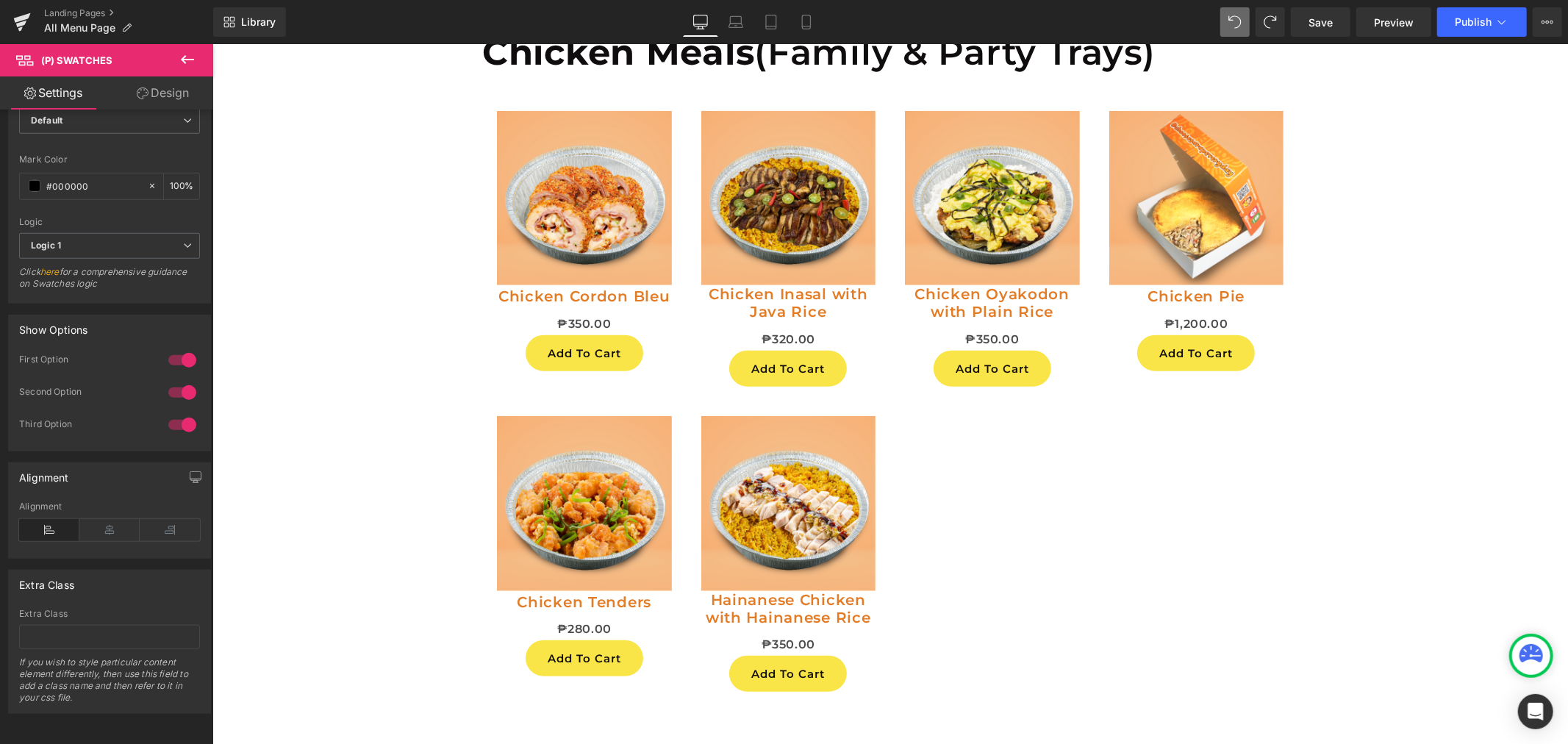
scroll to position [1672, 0]
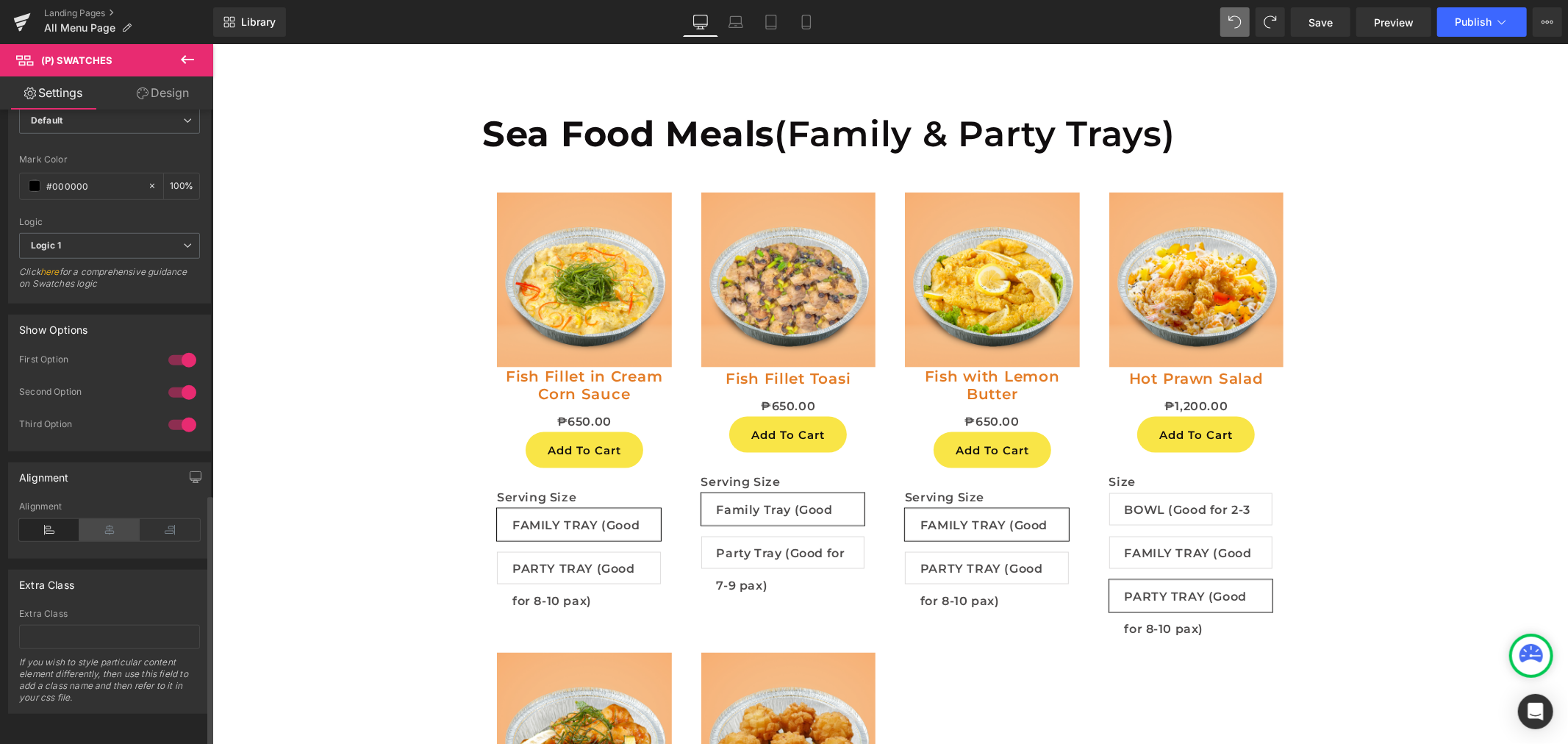
click at [113, 519] on icon at bounding box center [110, 529] width 61 height 22
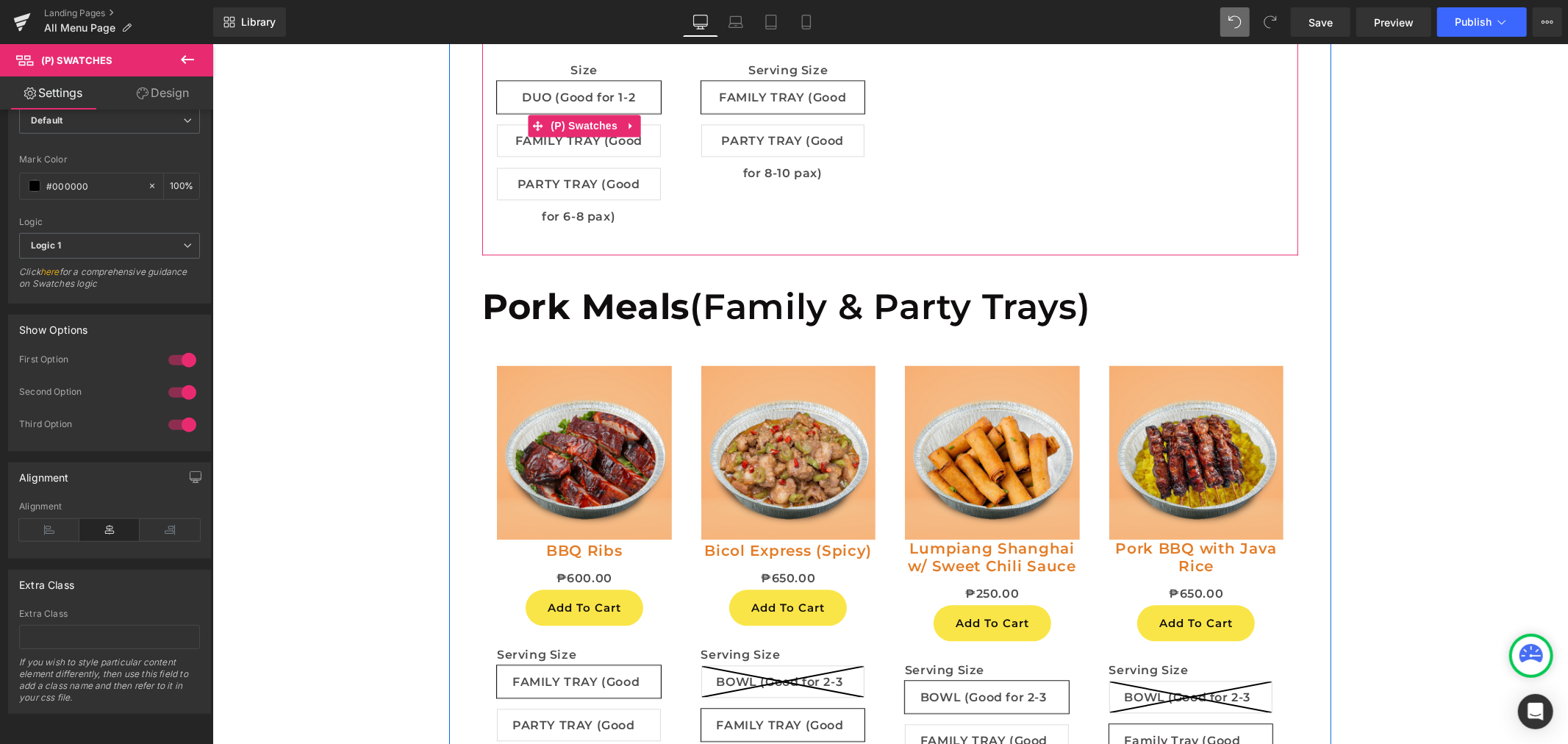
scroll to position [2815, 0]
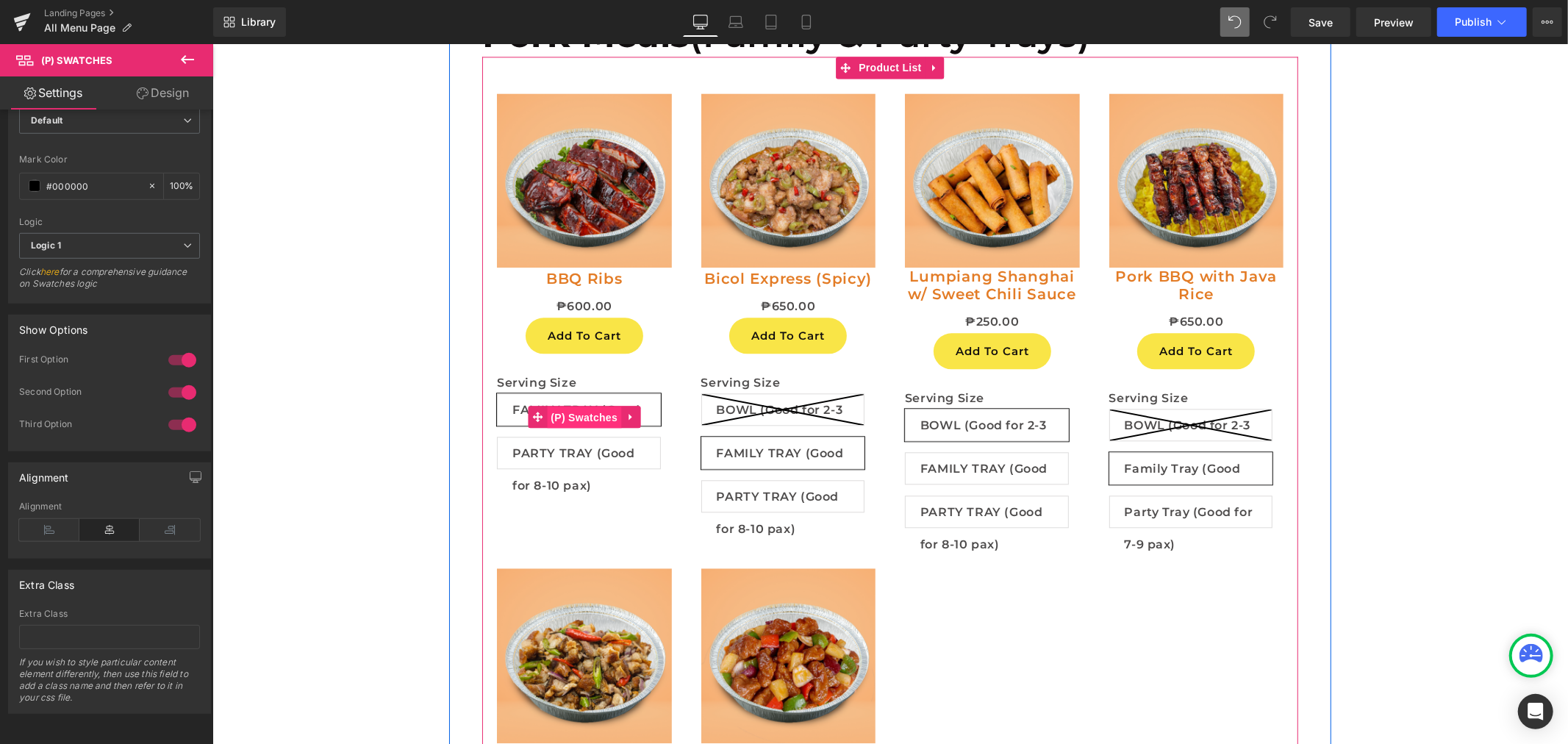
click at [580, 424] on span "(P) Swatches" at bounding box center [584, 416] width 75 height 22
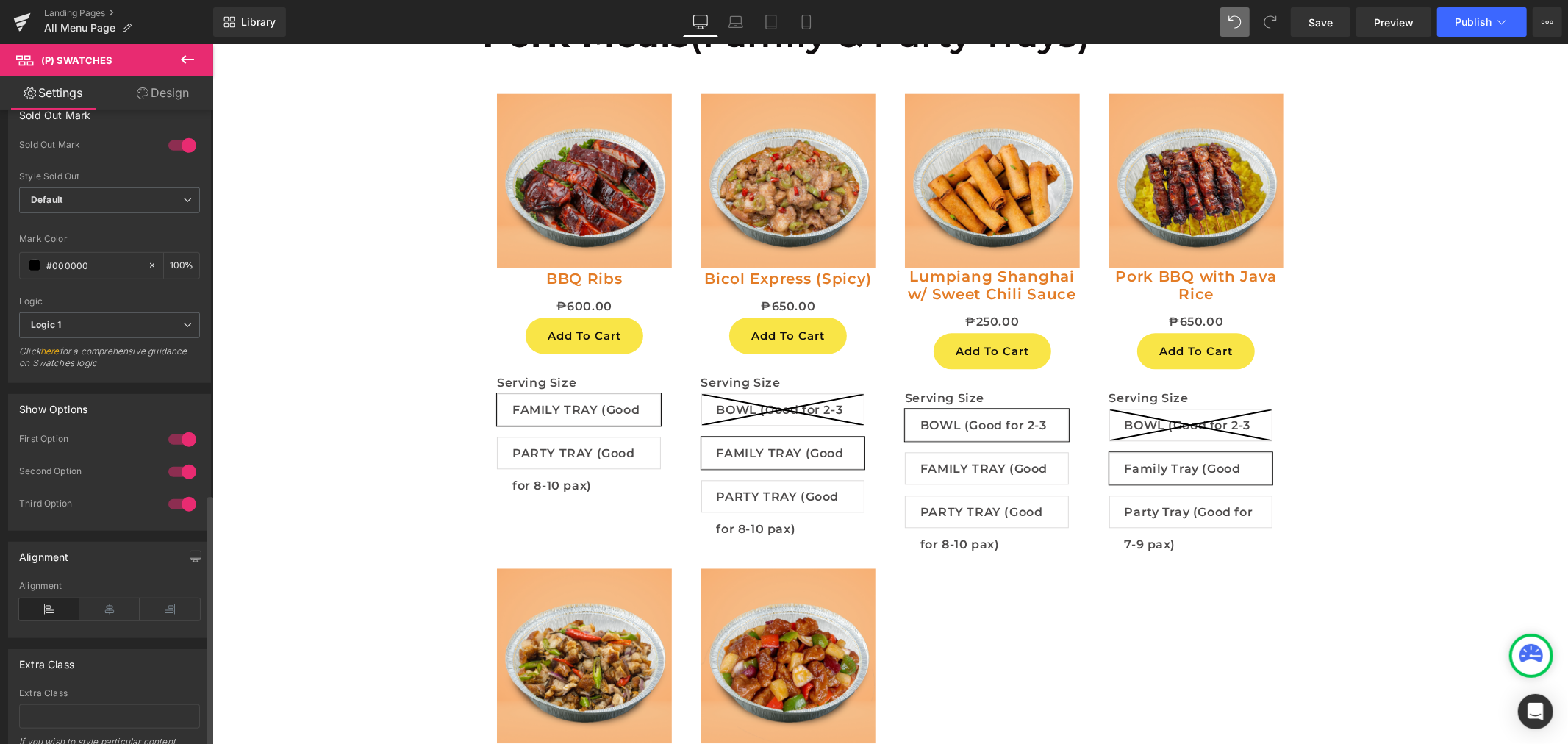
scroll to position [966, 0]
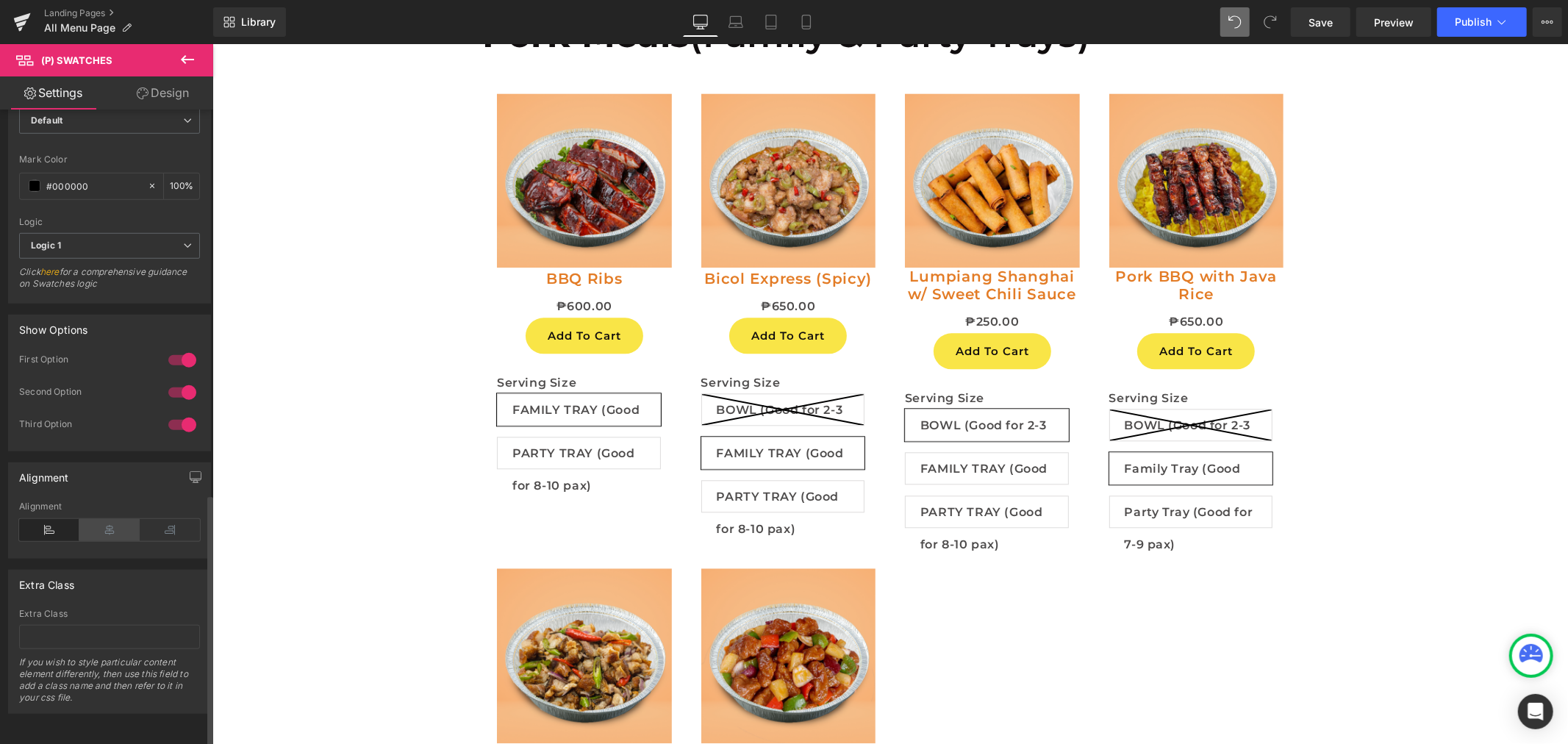
click at [112, 519] on icon at bounding box center [110, 529] width 61 height 22
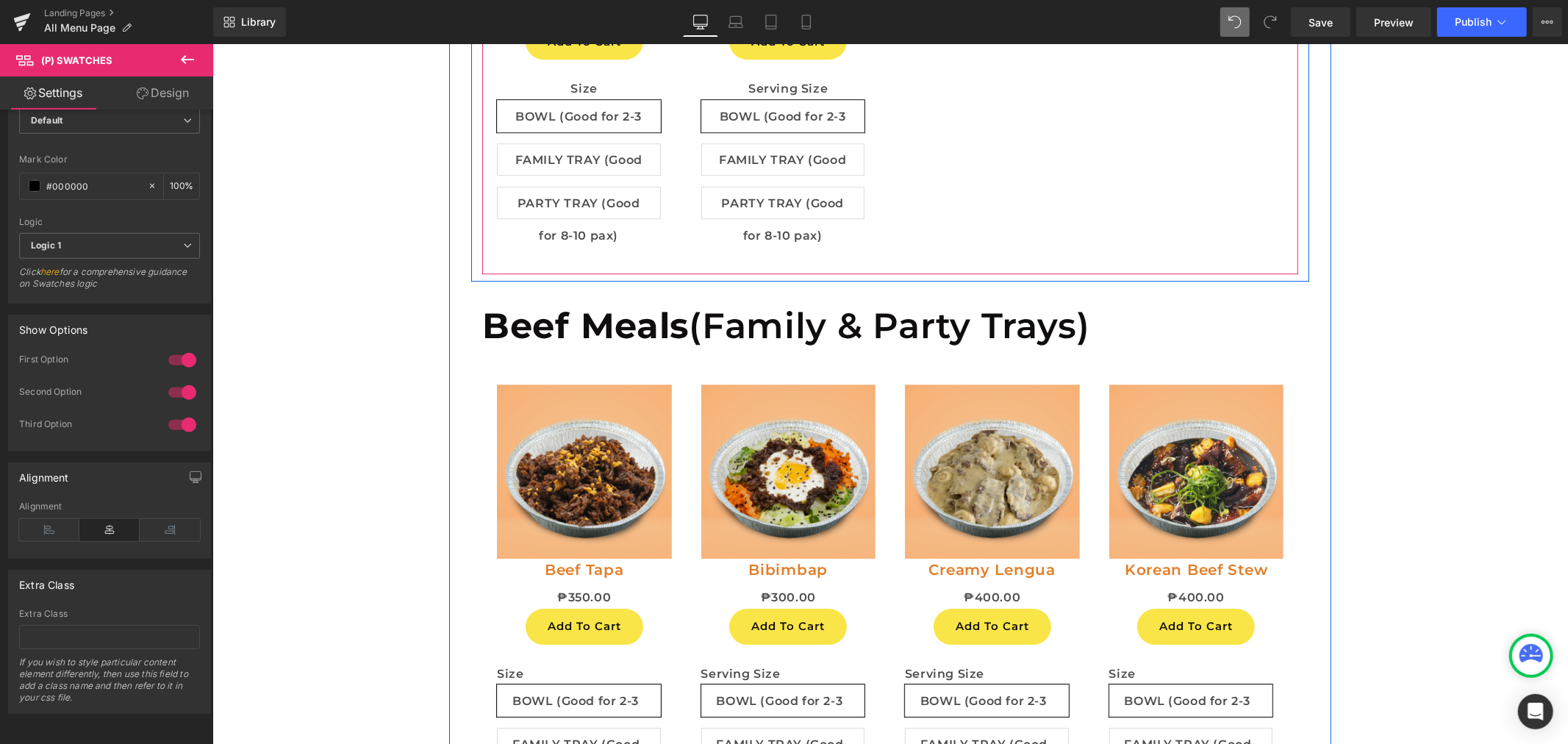
scroll to position [3795, 0]
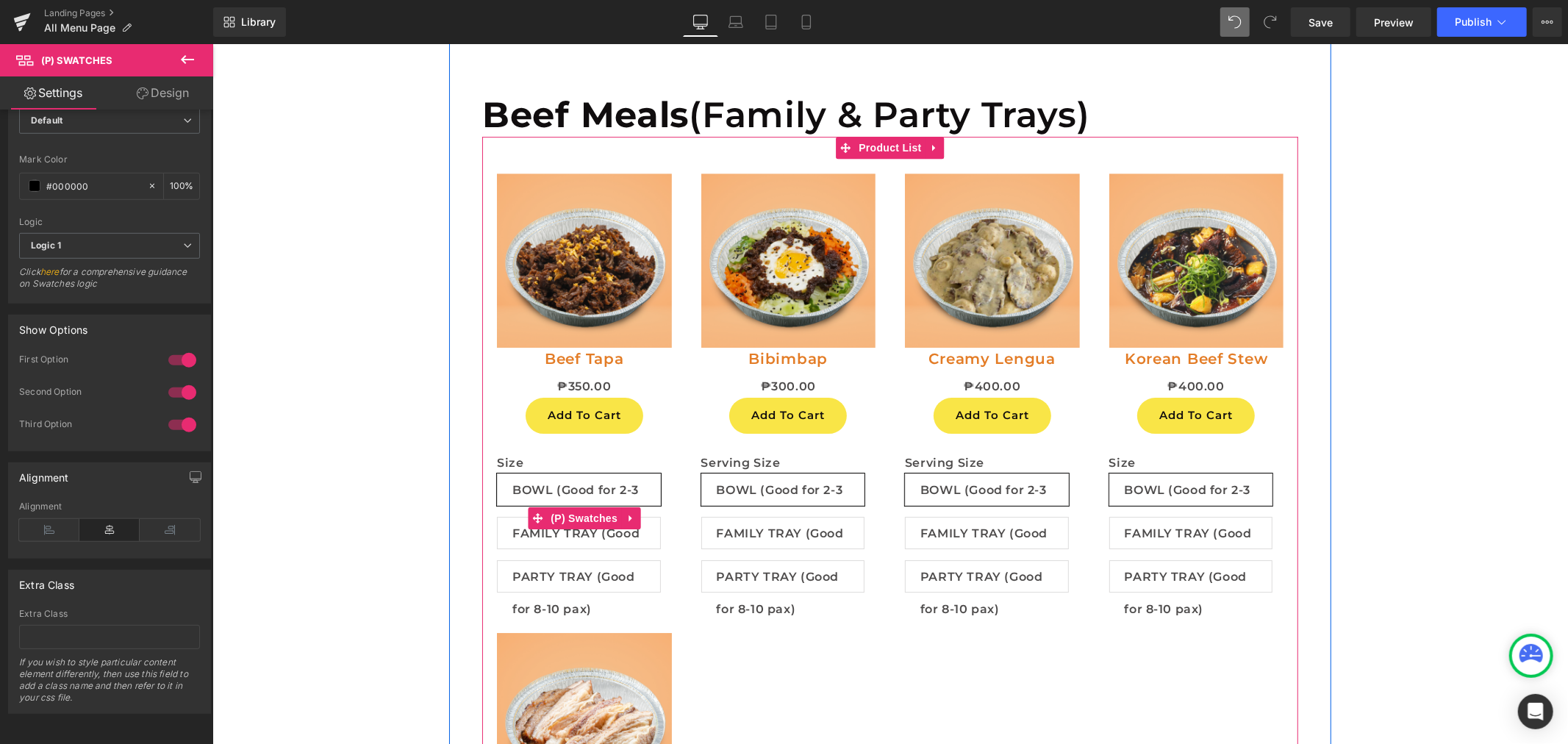
click at [542, 482] on span "BOWL (Good for 2-3 pax)" at bounding box center [578, 489] width 133 height 31
click at [563, 510] on span "(P) Swatches" at bounding box center [584, 517] width 75 height 22
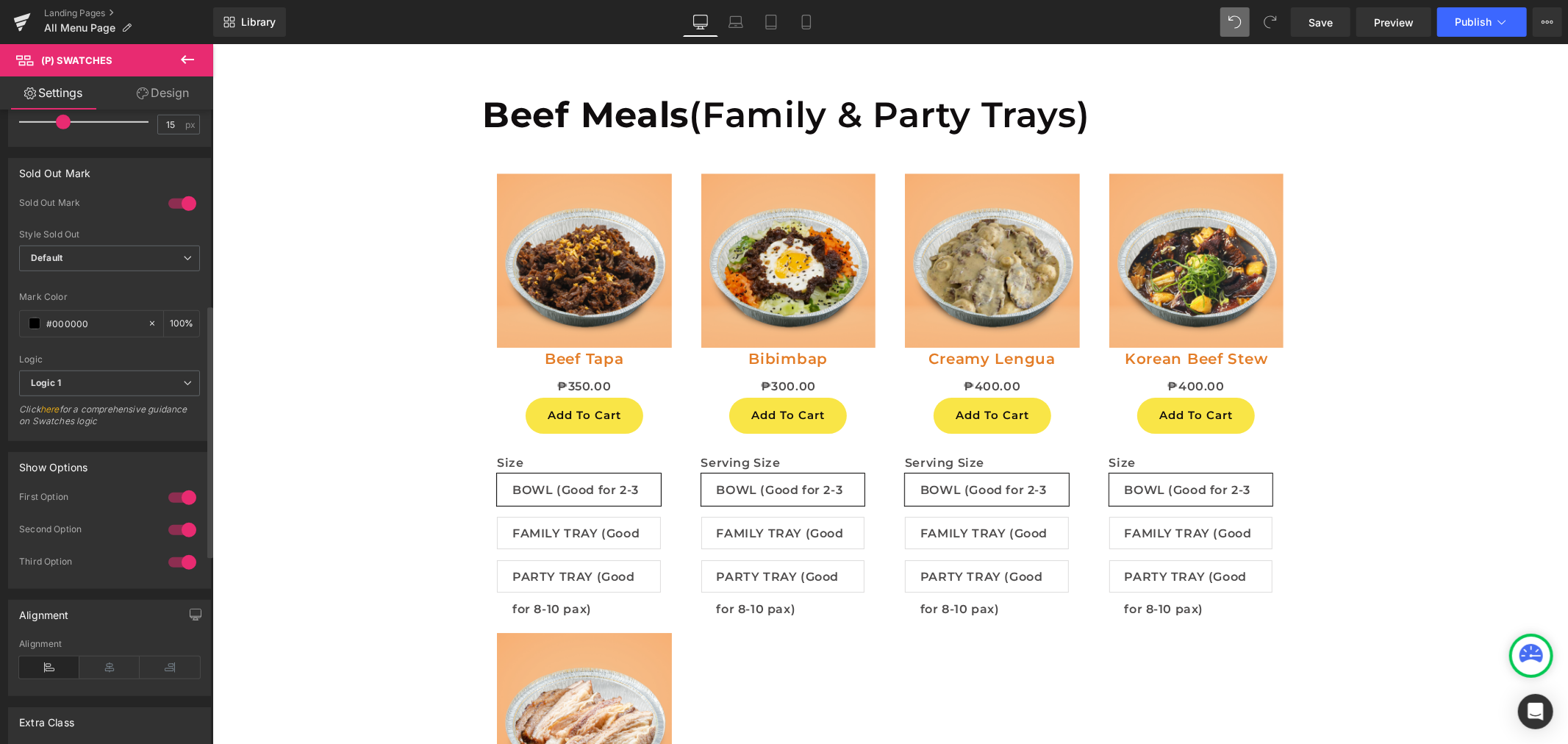
scroll to position [966, 0]
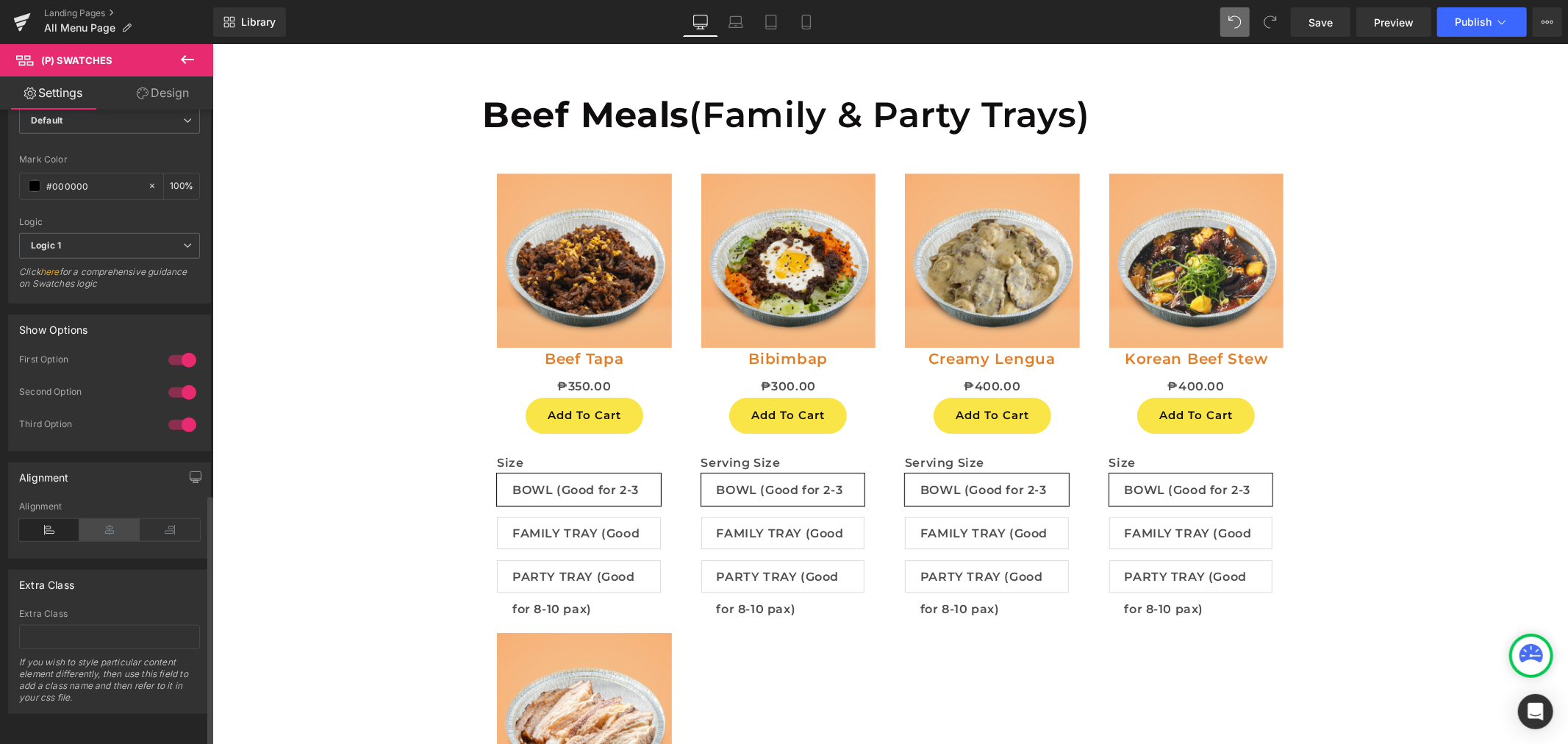
click at [121, 519] on icon at bounding box center [110, 529] width 61 height 22
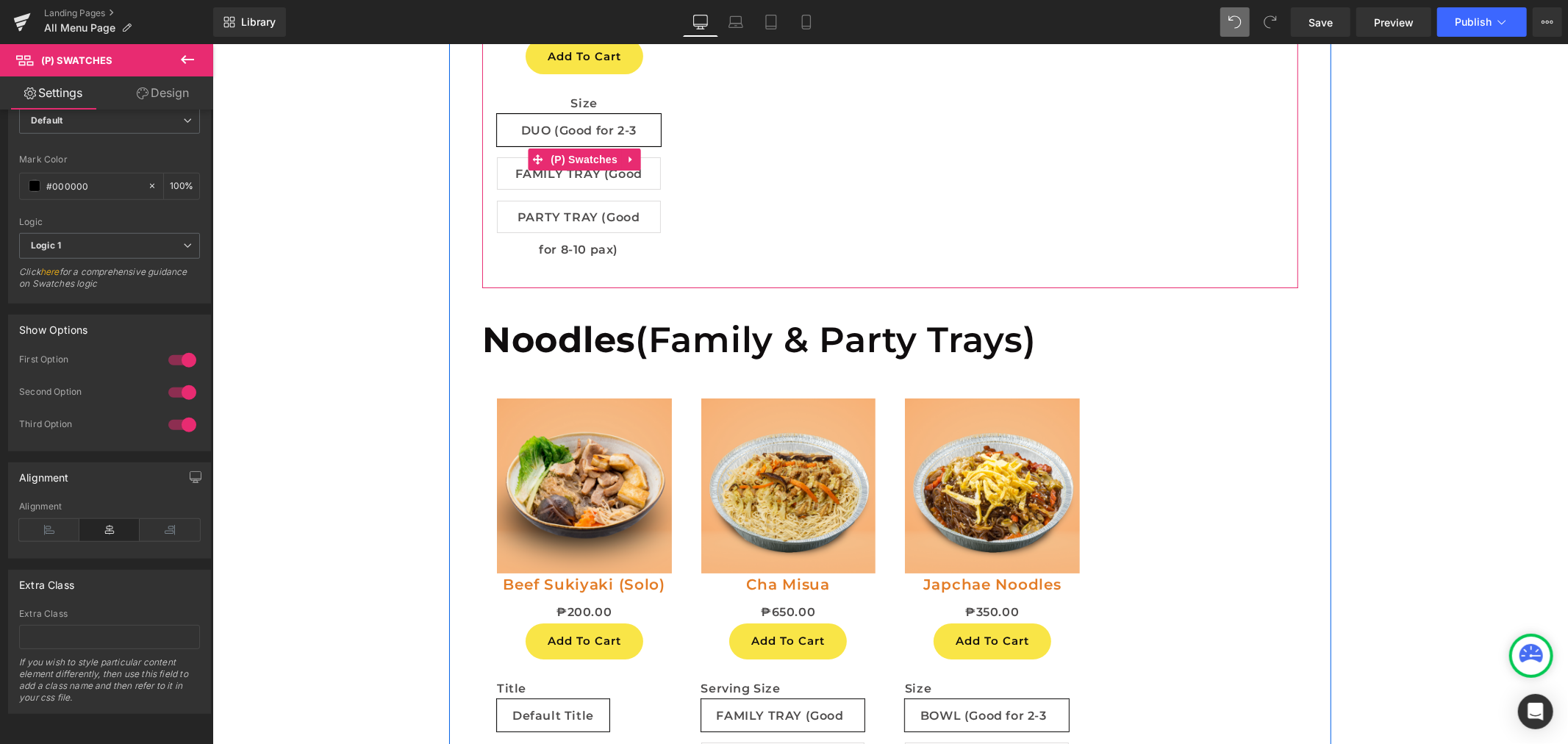
scroll to position [4856, 0]
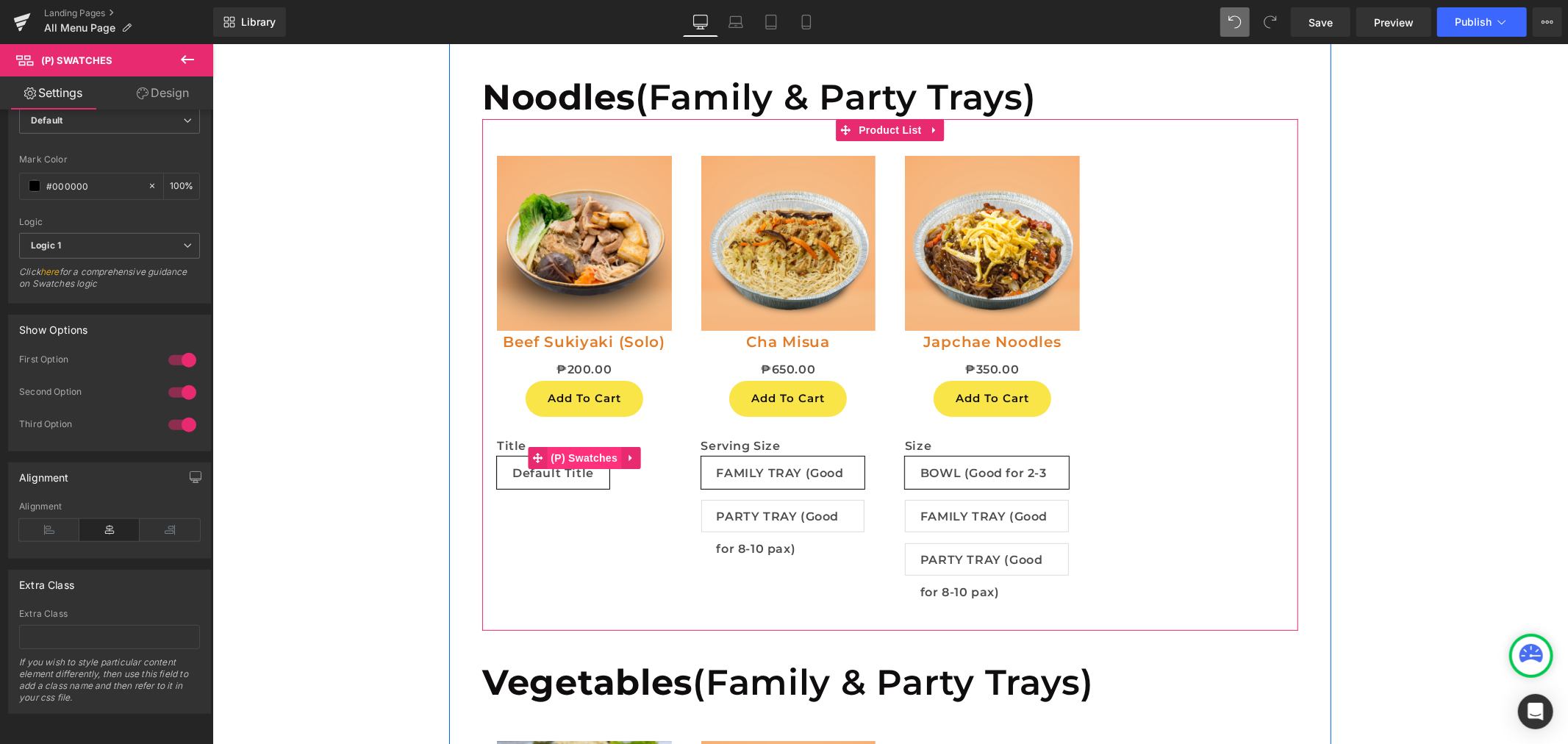
click at [580, 458] on span "(P) Swatches" at bounding box center [584, 457] width 75 height 22
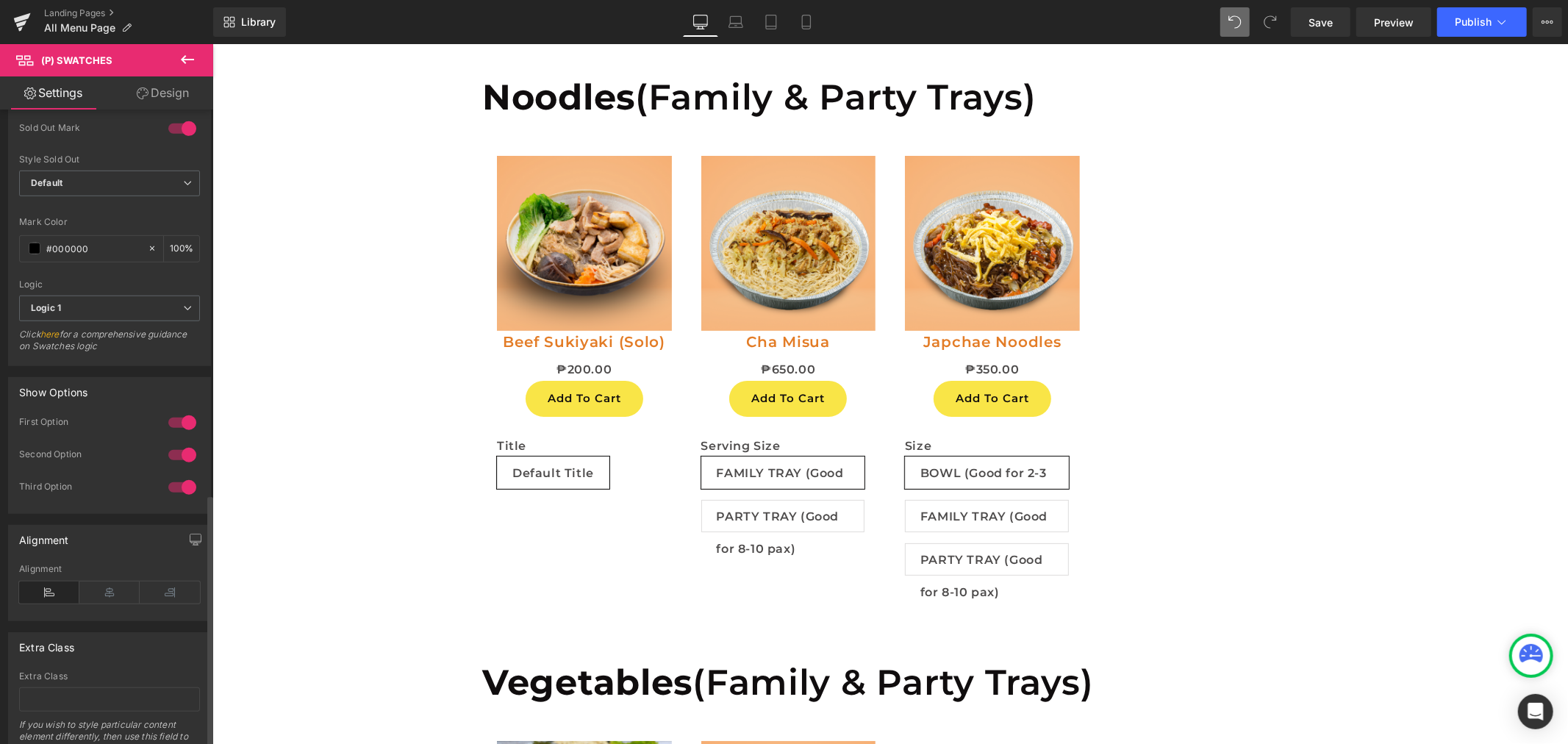
scroll to position [966, 0]
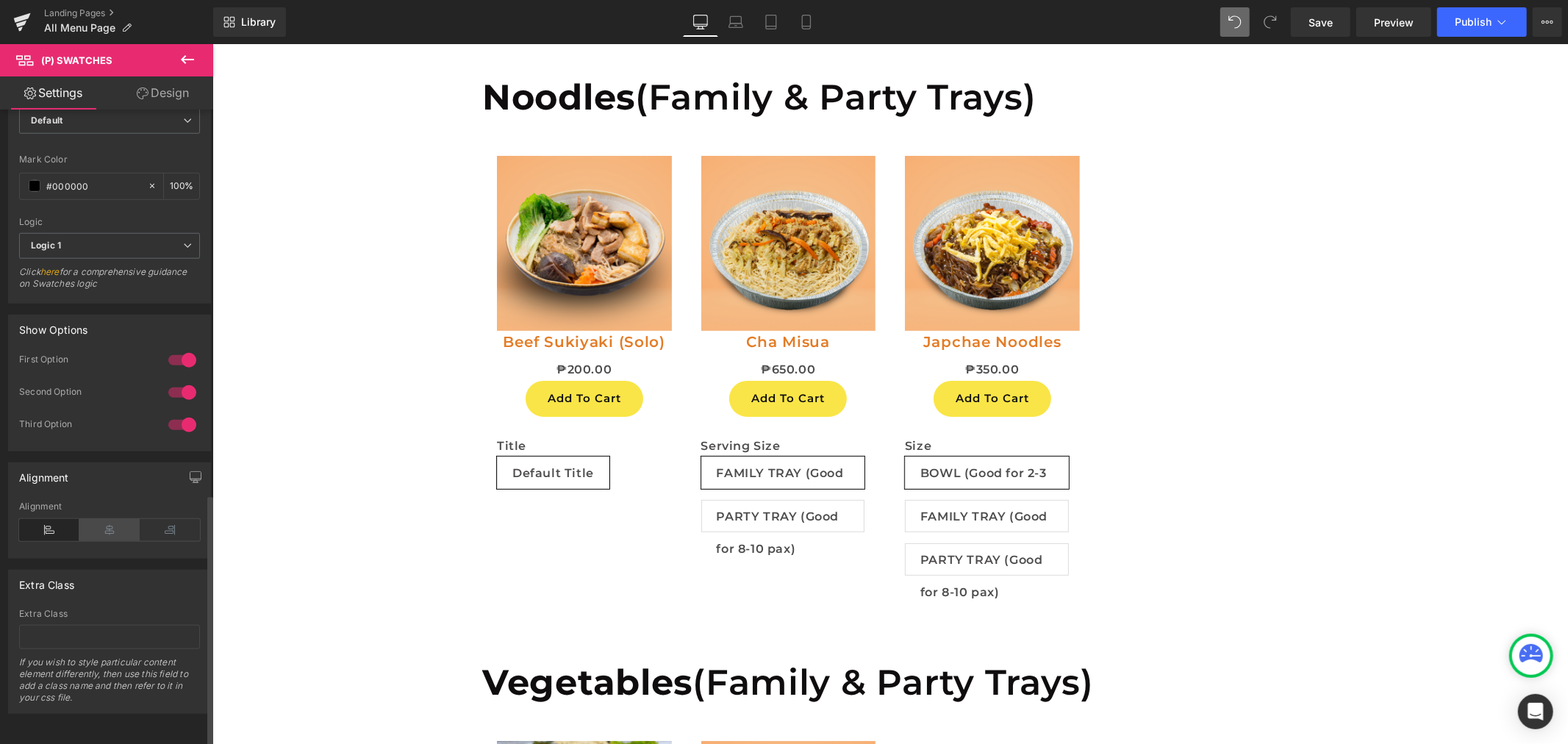
click at [103, 519] on icon at bounding box center [110, 529] width 61 height 22
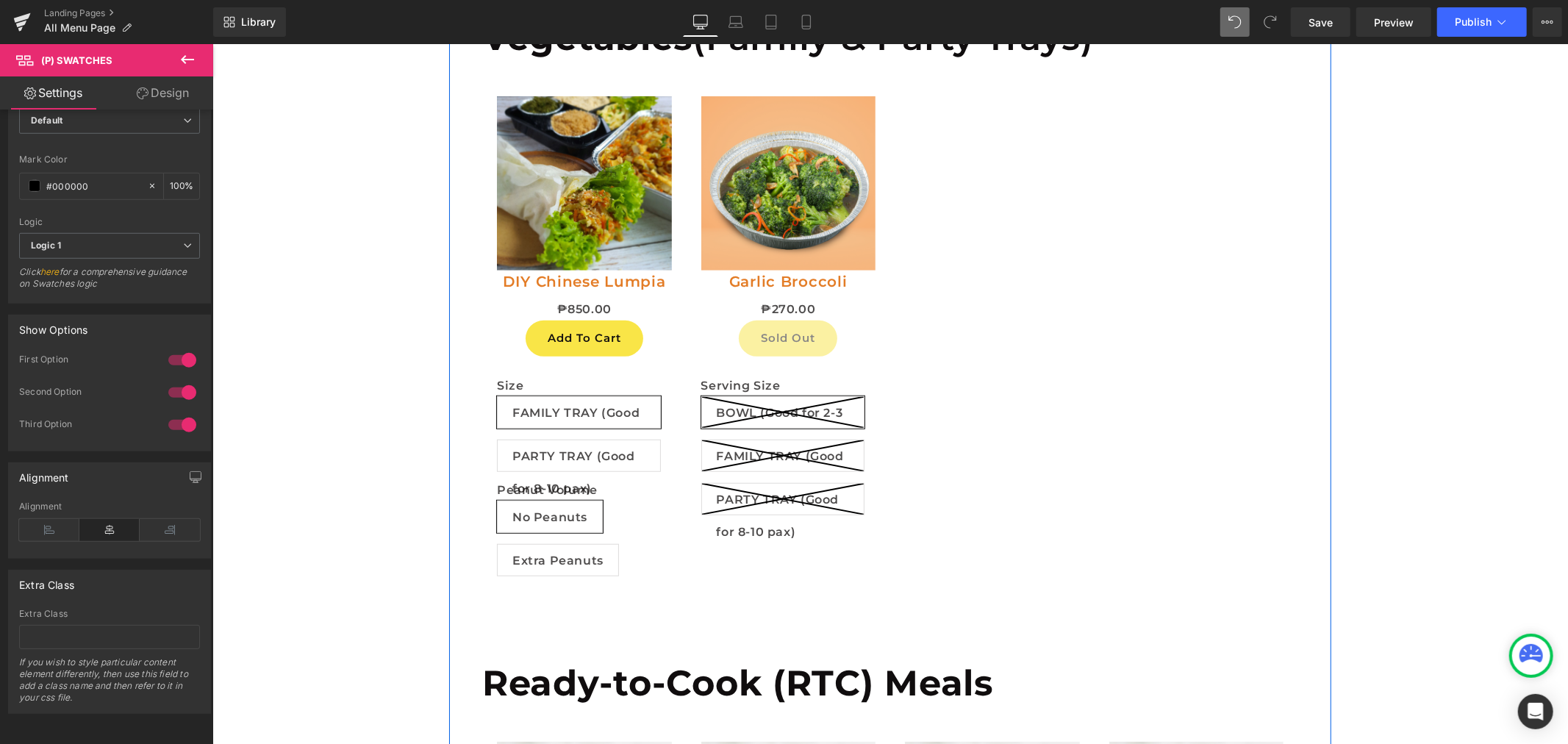
scroll to position [5510, 0]
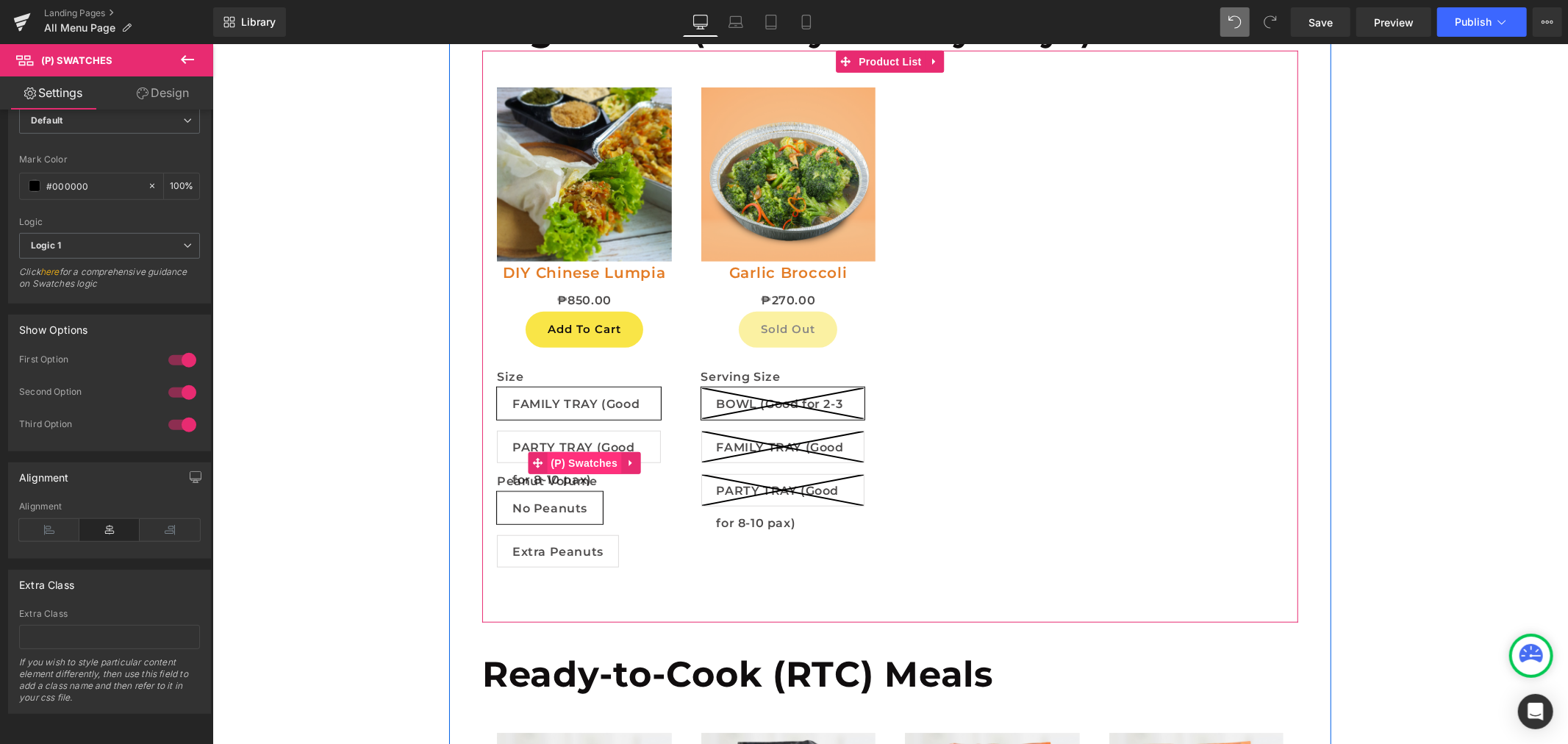
click at [578, 460] on span "(P) Swatches" at bounding box center [584, 461] width 75 height 22
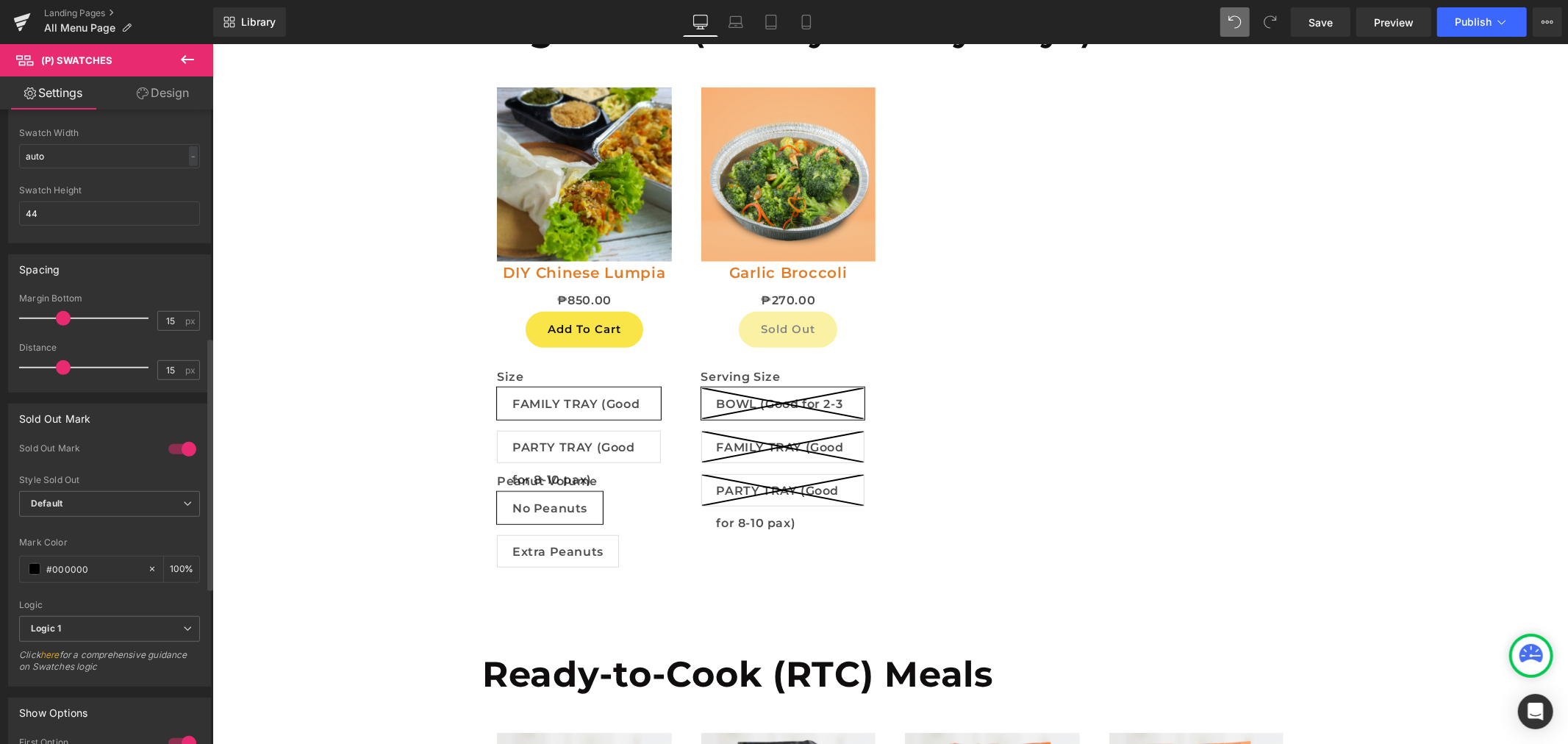
scroll to position [966, 0]
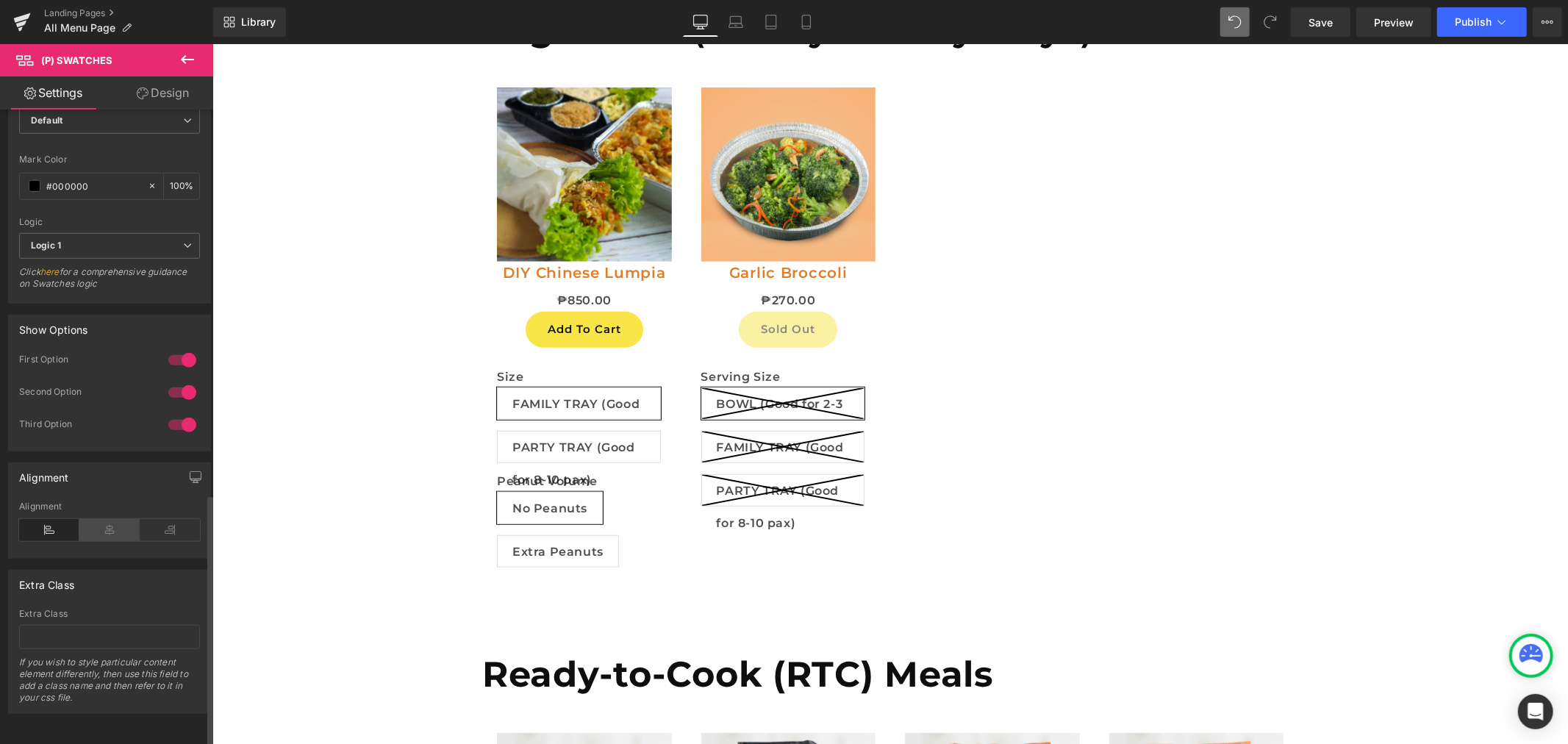
click at [118, 525] on icon at bounding box center [110, 529] width 61 height 22
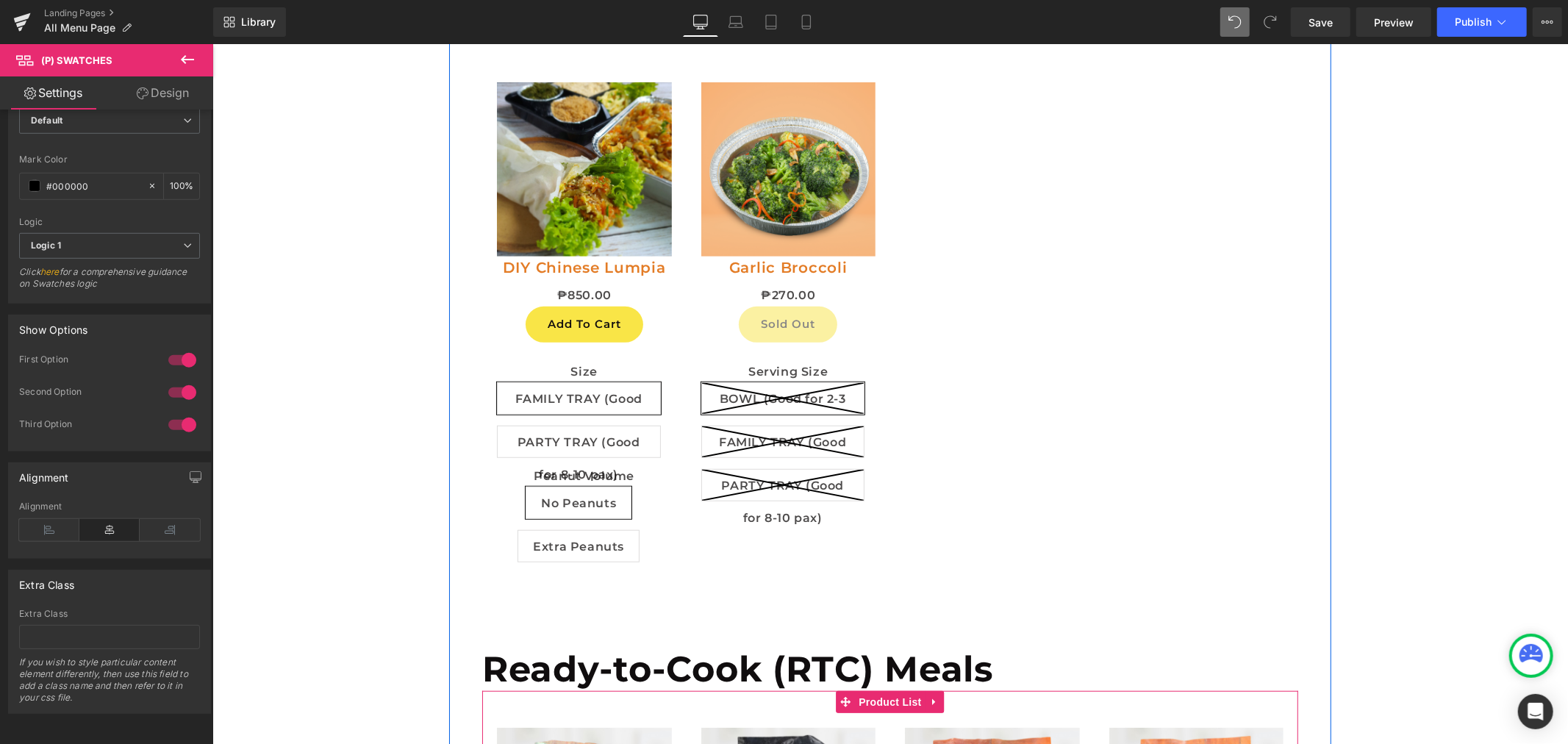
scroll to position [5428, 0]
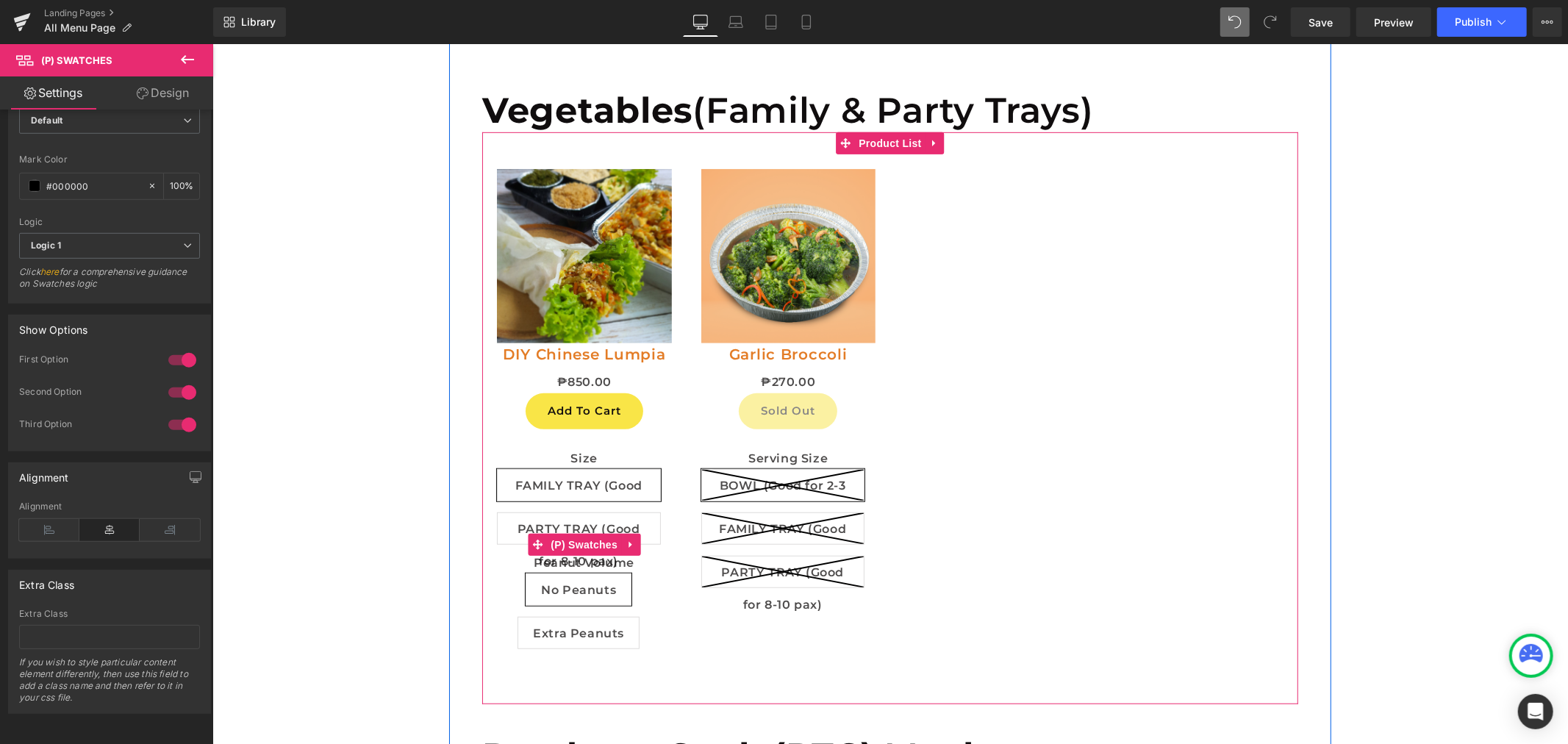
click at [576, 560] on label "Peanut Volume" at bounding box center [584, 563] width 175 height 18
click at [584, 542] on span "(P) Swatches" at bounding box center [584, 544] width 75 height 22
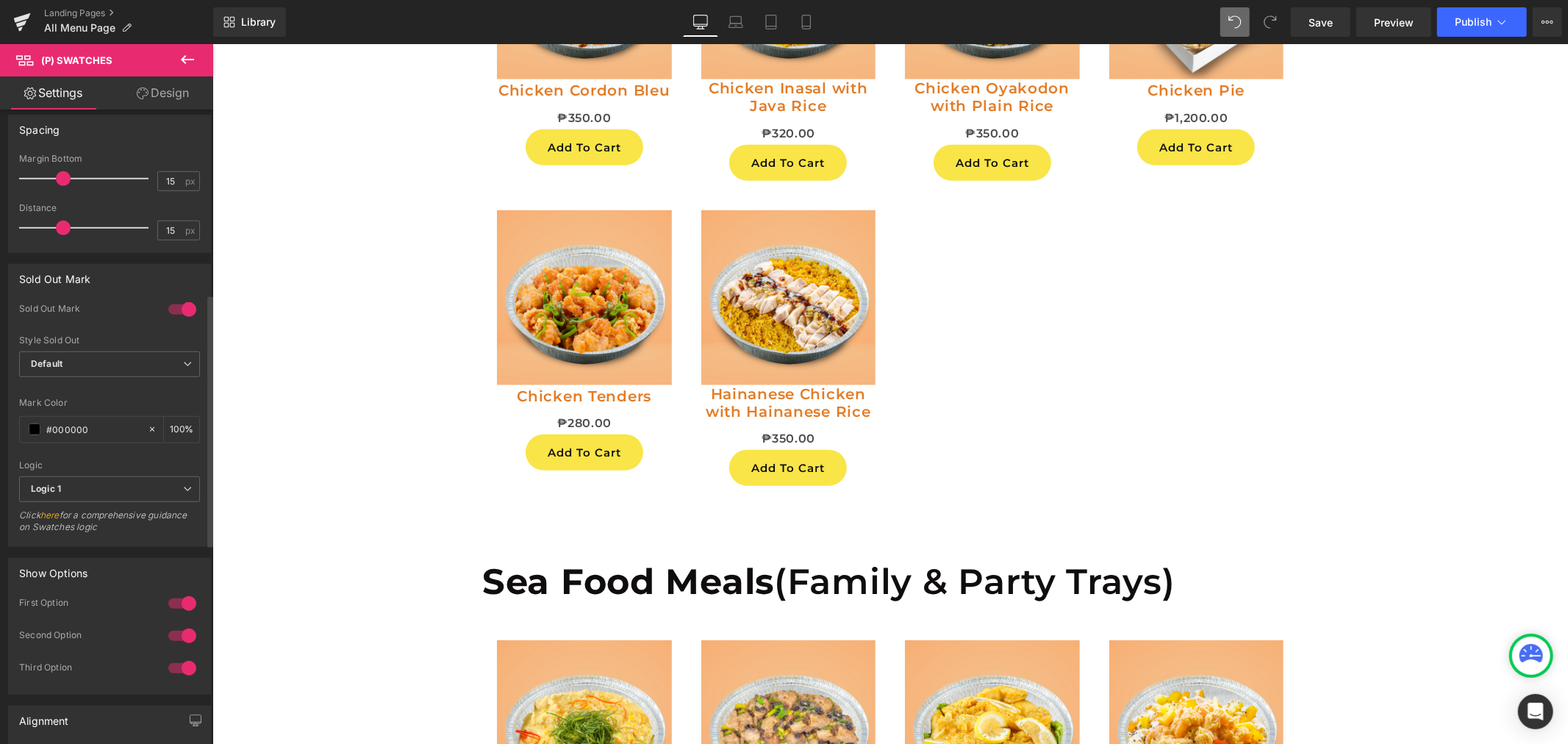
scroll to position [394, 0]
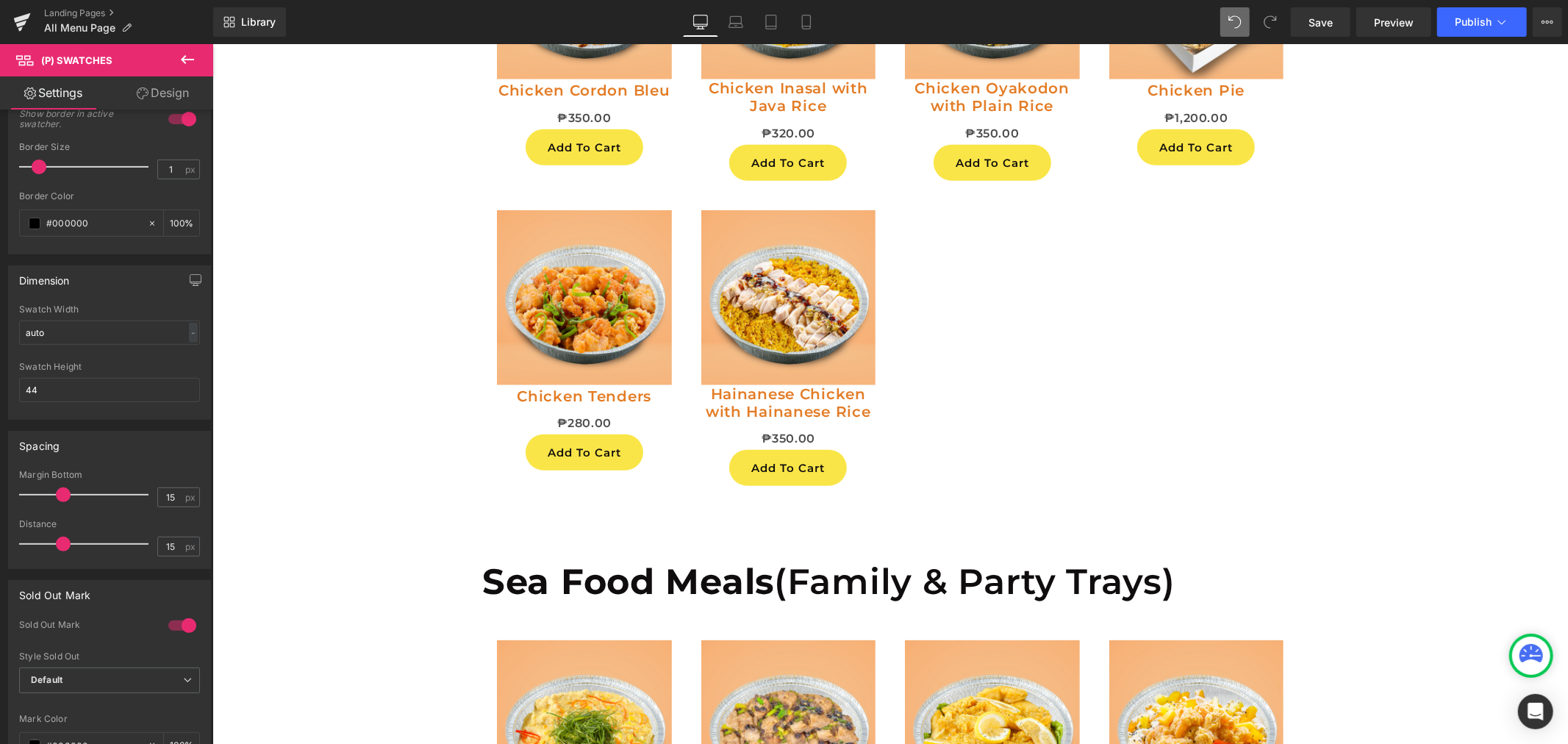
click at [179, 64] on icon at bounding box center [187, 60] width 18 height 18
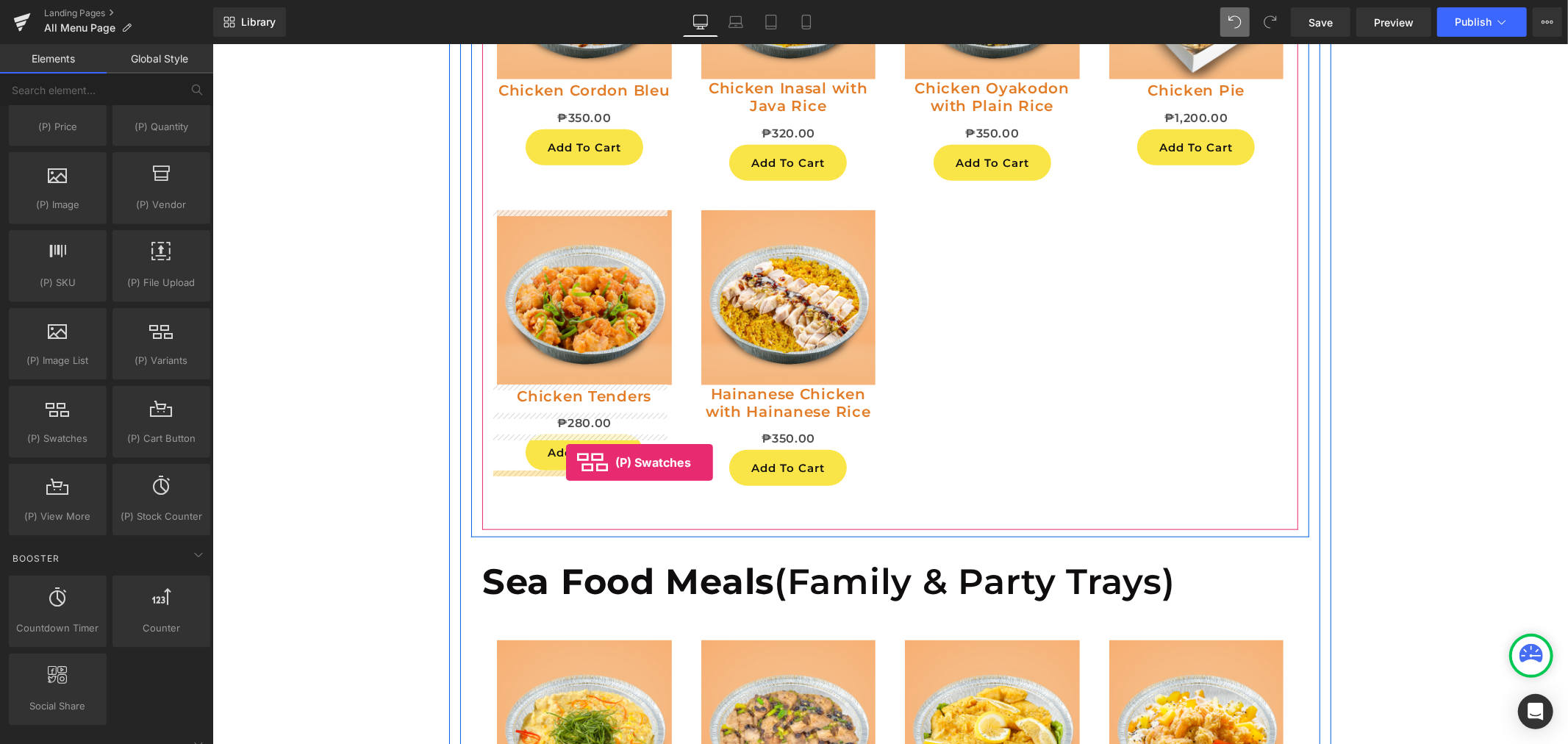
drag, startPoint x: 269, startPoint y: 476, endPoint x: 566, endPoint y: 462, distance: 297.3
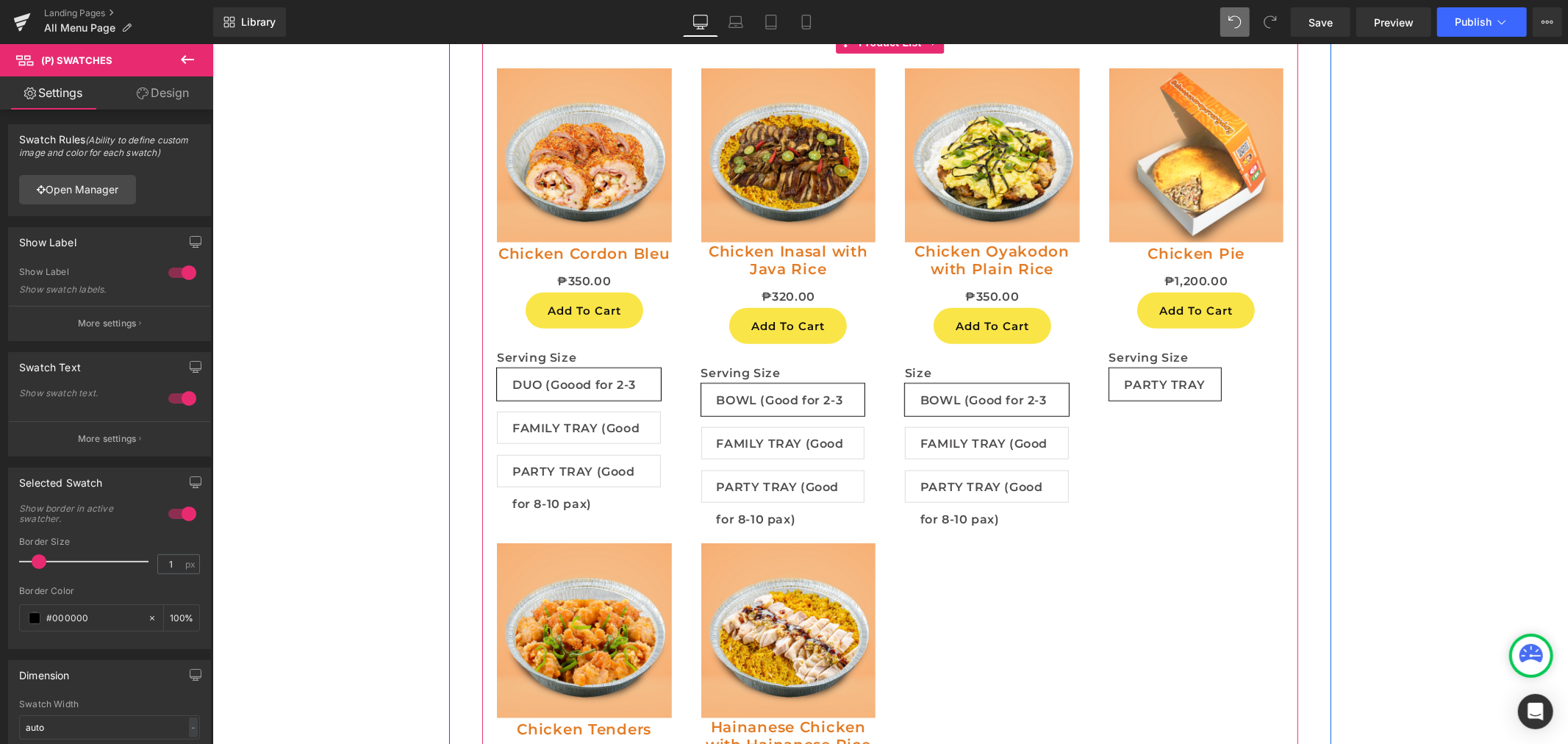
scroll to position [407, 0]
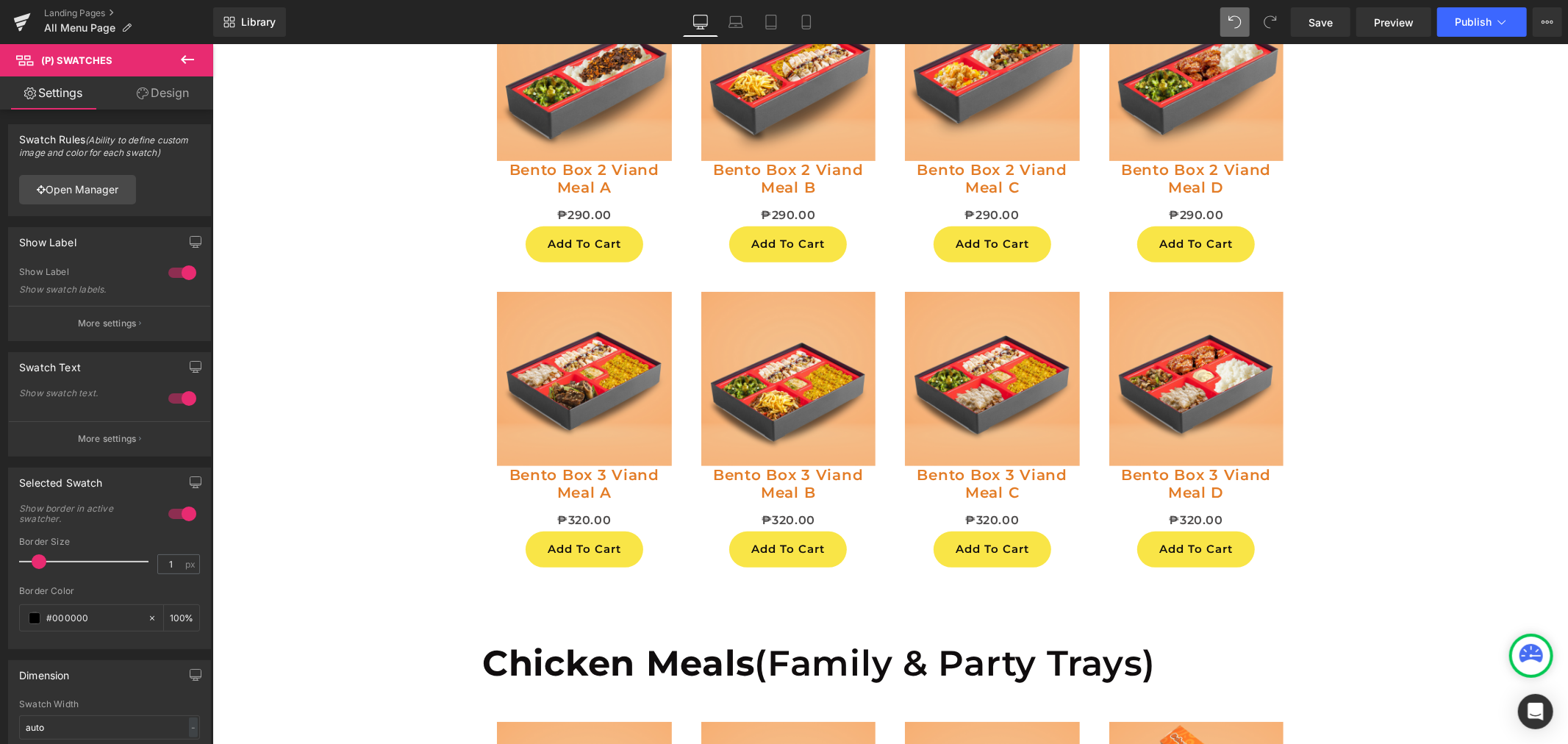
click at [175, 66] on button at bounding box center [187, 61] width 51 height 32
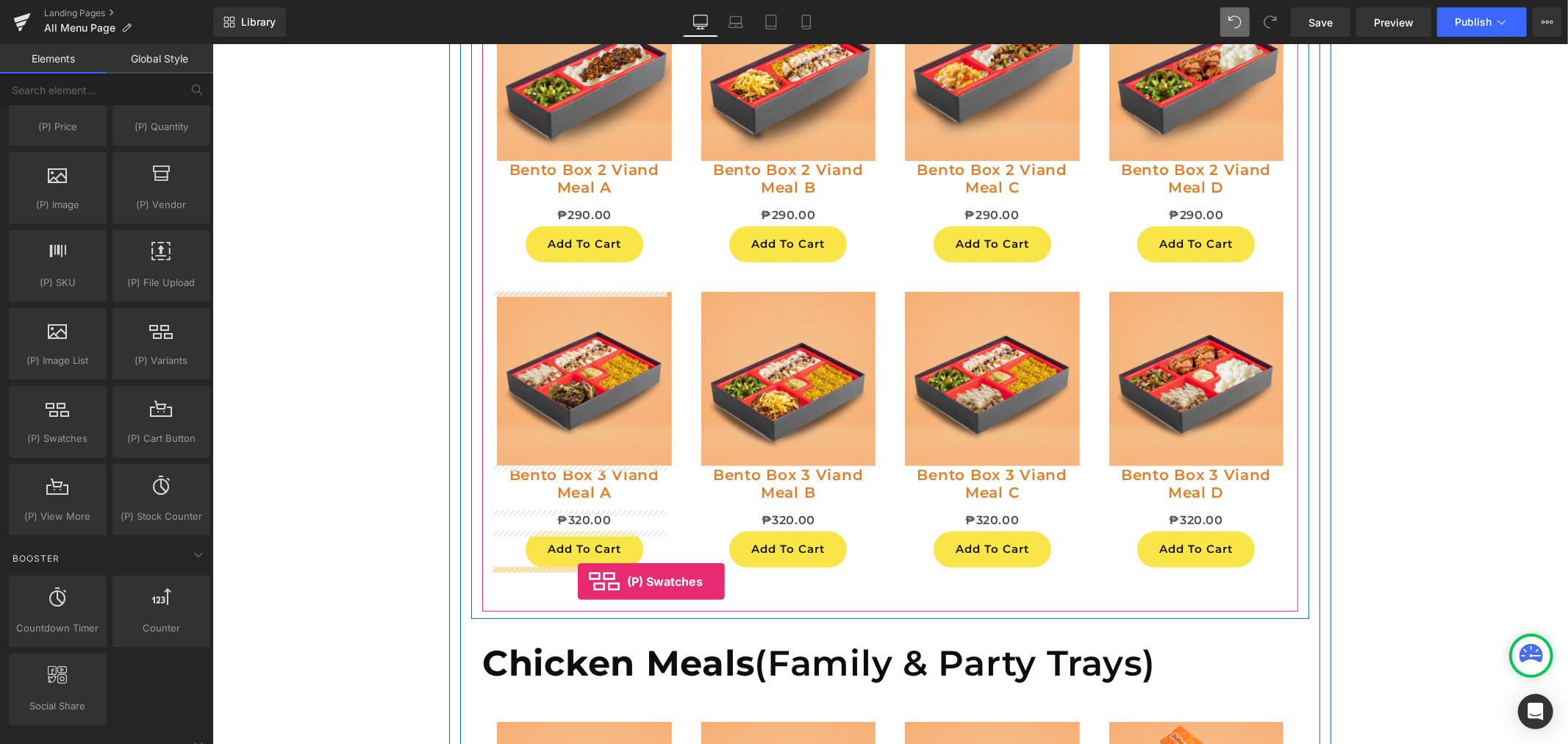
drag, startPoint x: 294, startPoint y: 477, endPoint x: 577, endPoint y: 581, distance: 301.5
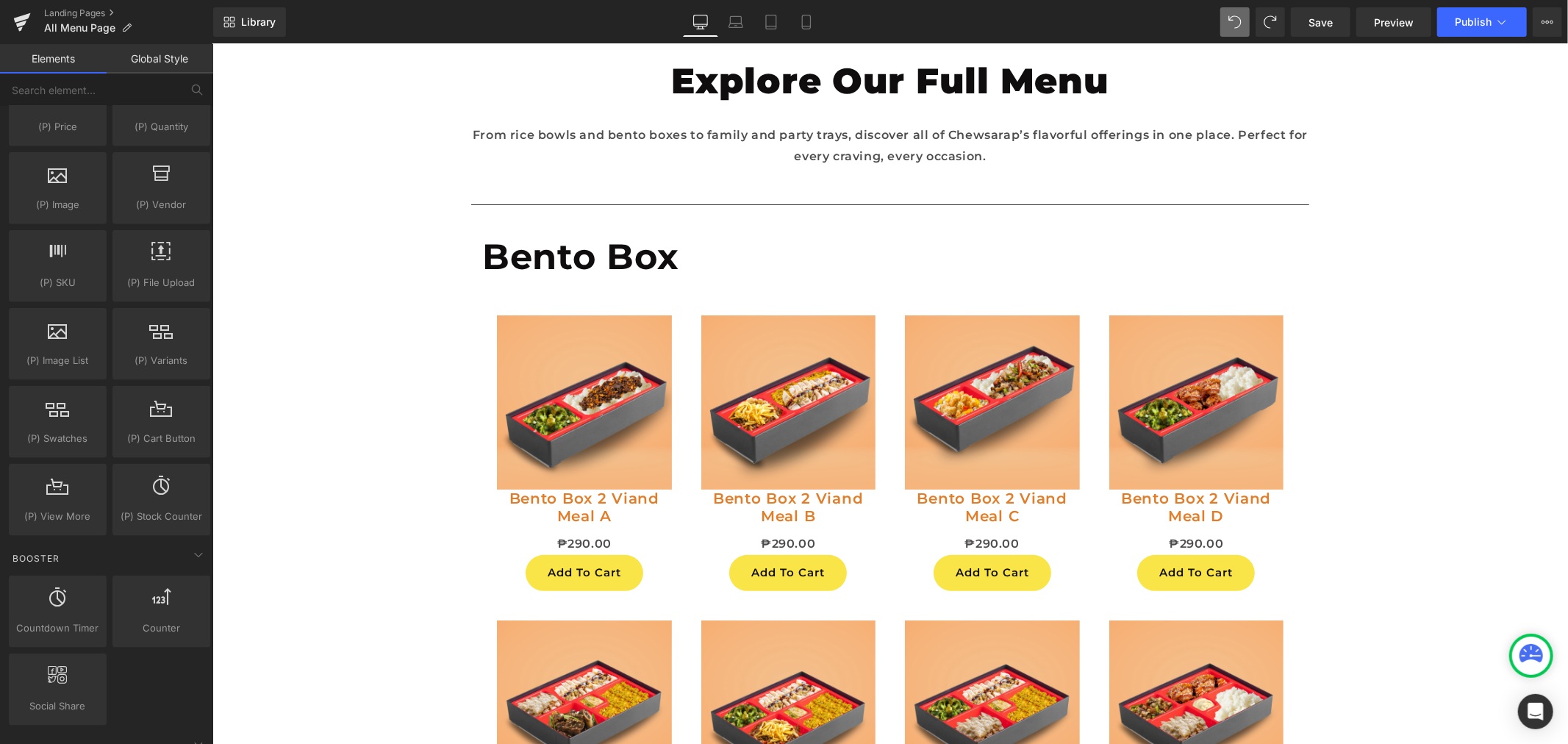
scroll to position [0, 0]
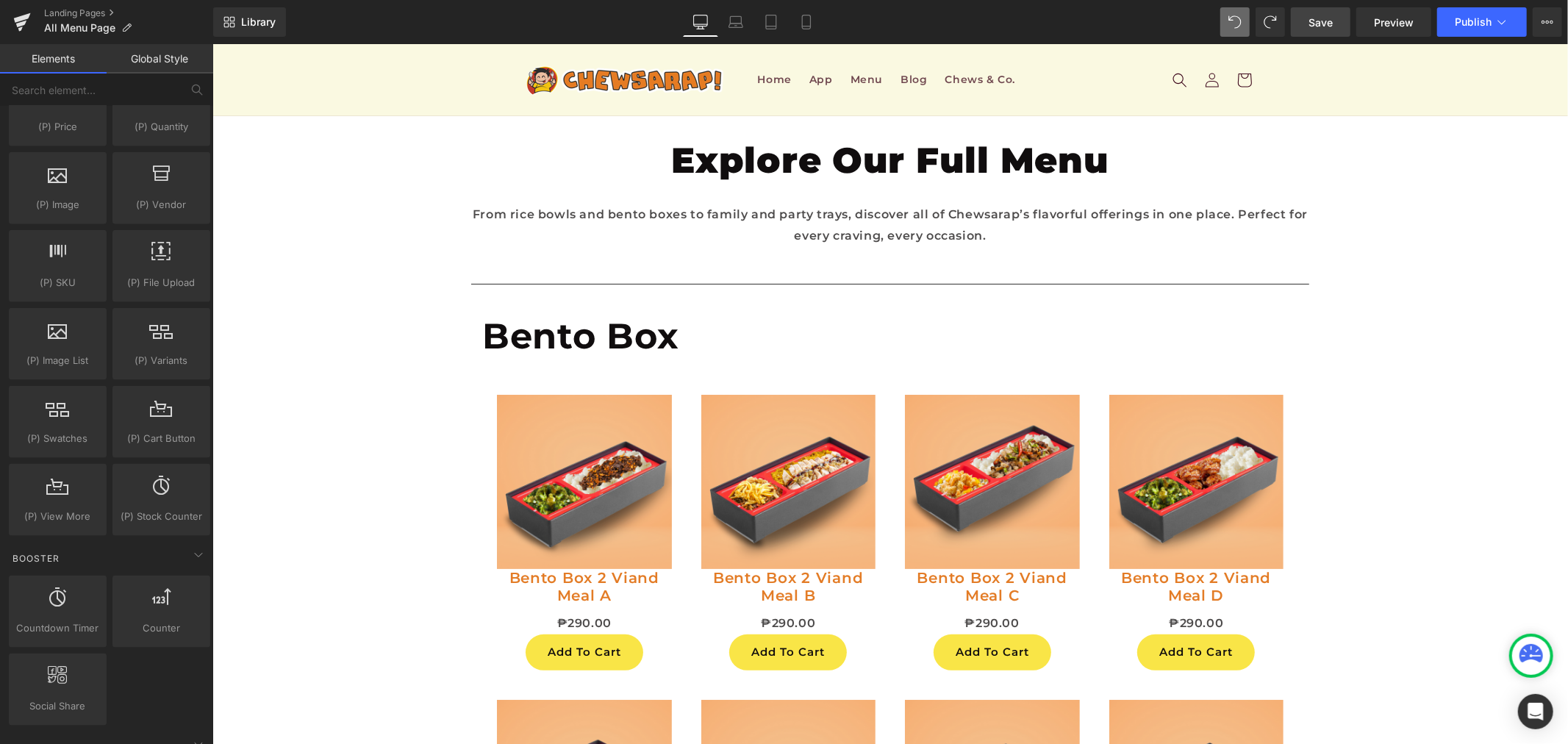
click at [1334, 33] on link "Save" at bounding box center [1320, 22] width 60 height 29
click at [1397, 29] on span "Preview" at bounding box center [1394, 23] width 40 height 15
click at [1237, 22] on span at bounding box center [1235, 22] width 18 height 18
click at [1237, 22] on span at bounding box center [1235, 22] width 21 height 21
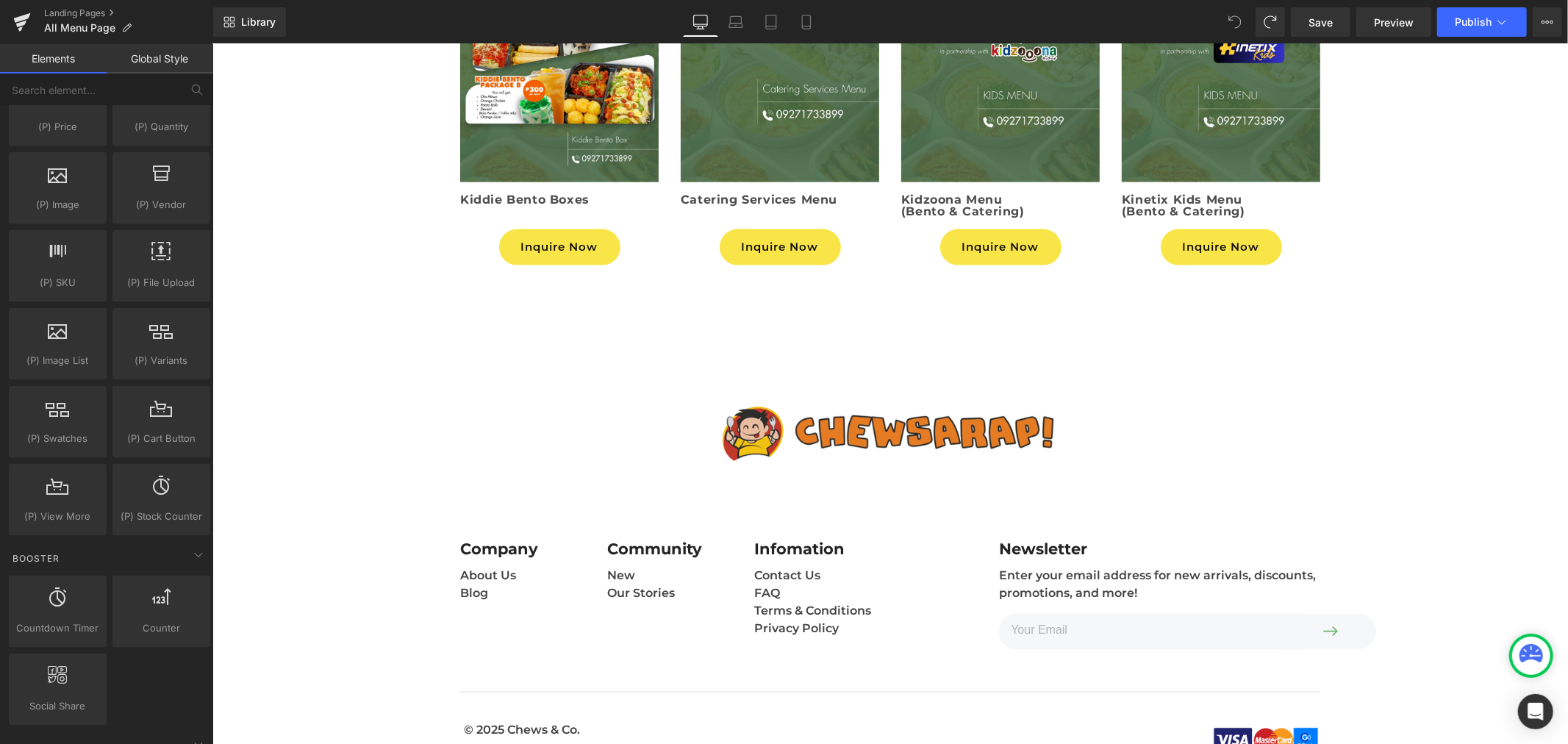
scroll to position [6605, 0]
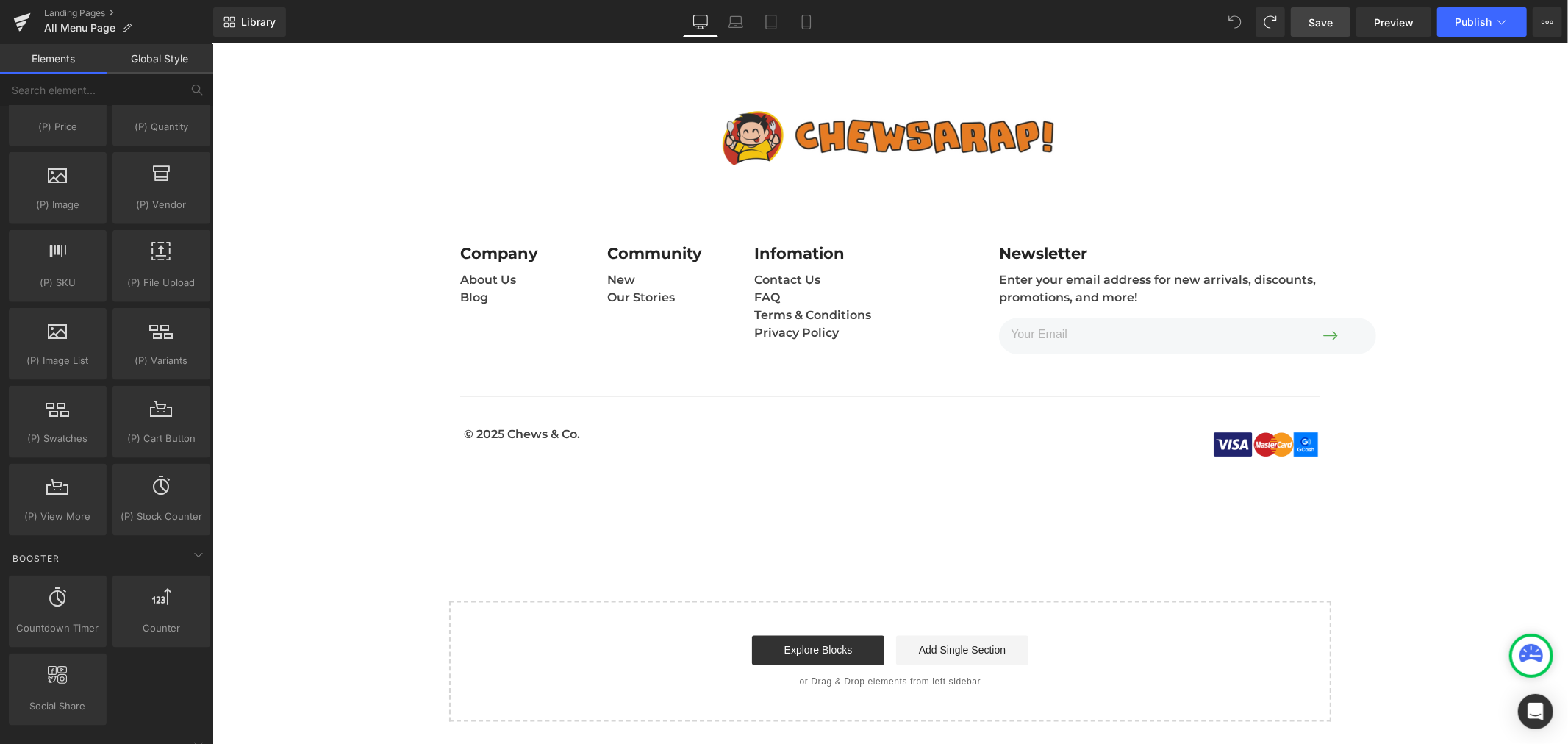
click at [1335, 15] on link "Save" at bounding box center [1320, 22] width 60 height 29
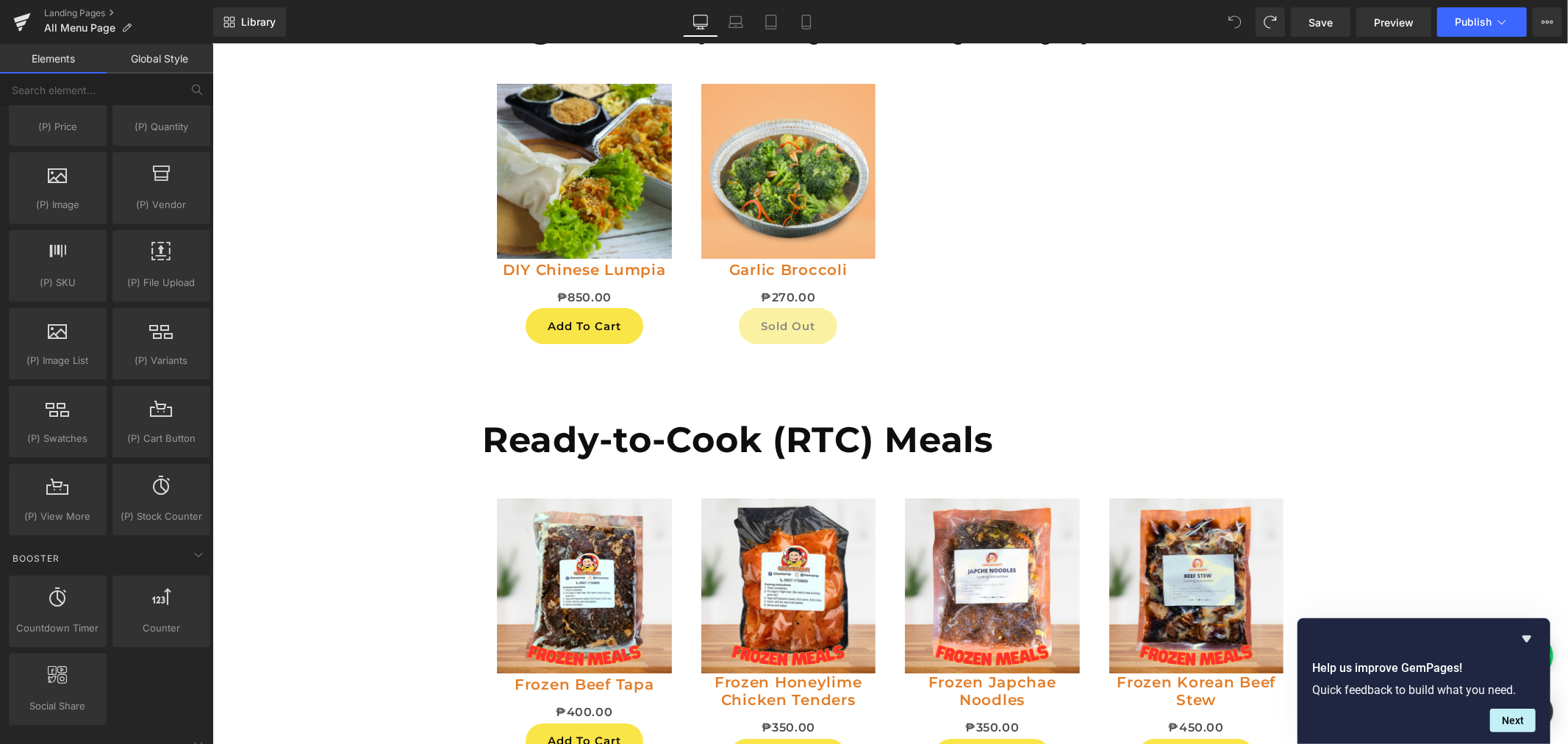
scroll to position [4573, 0]
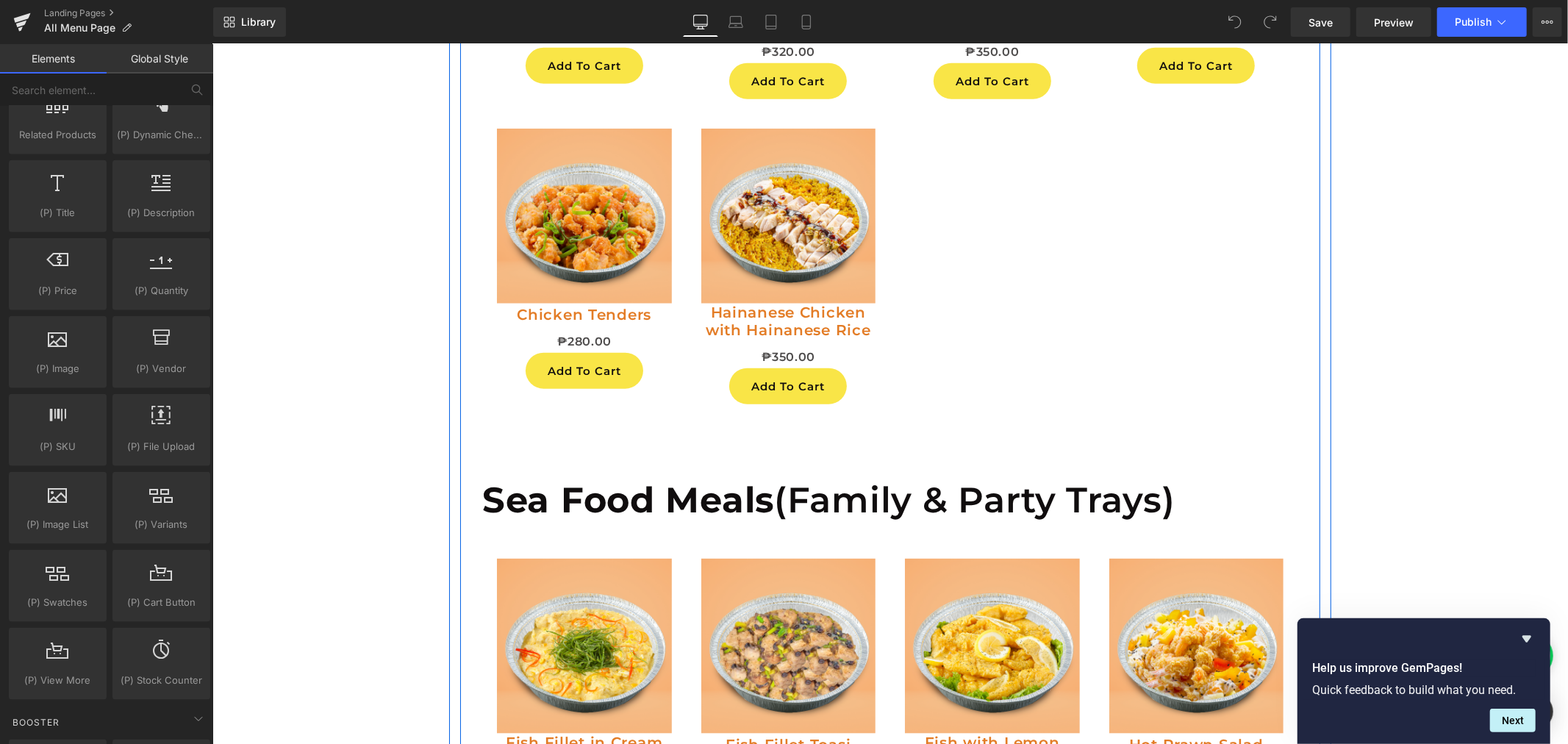
scroll to position [1960, 0]
